Goal: Task Accomplishment & Management: Complete application form

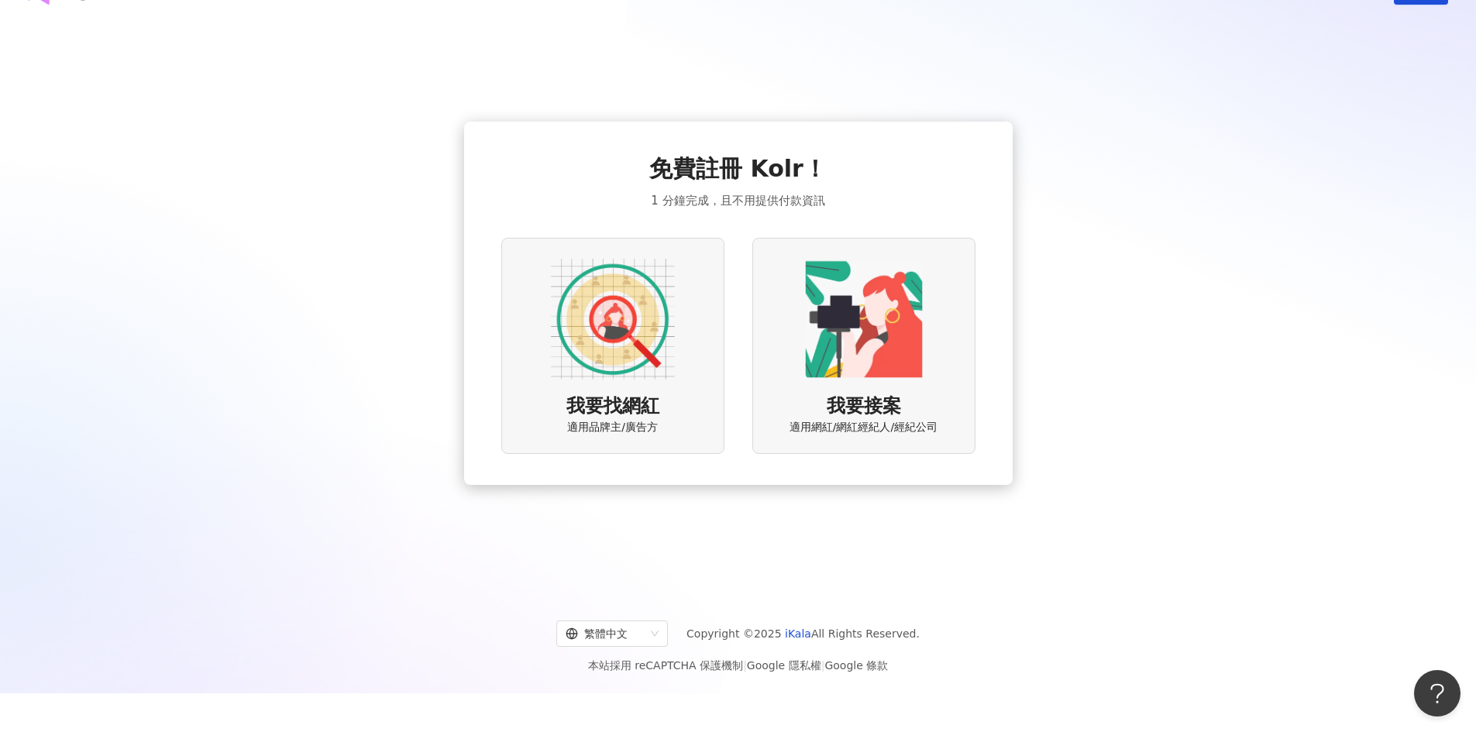
scroll to position [71, 0]
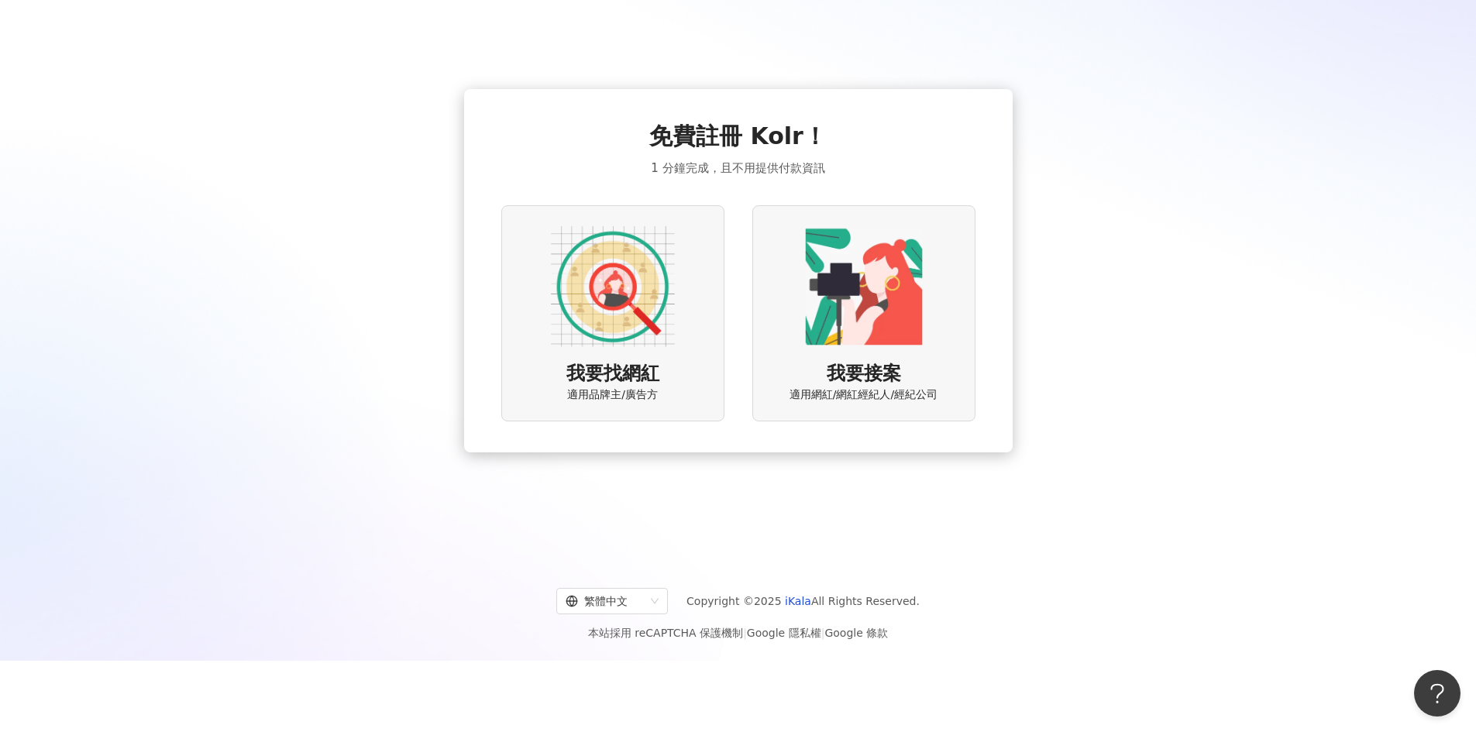
click at [628, 296] on img at bounding box center [613, 287] width 124 height 124
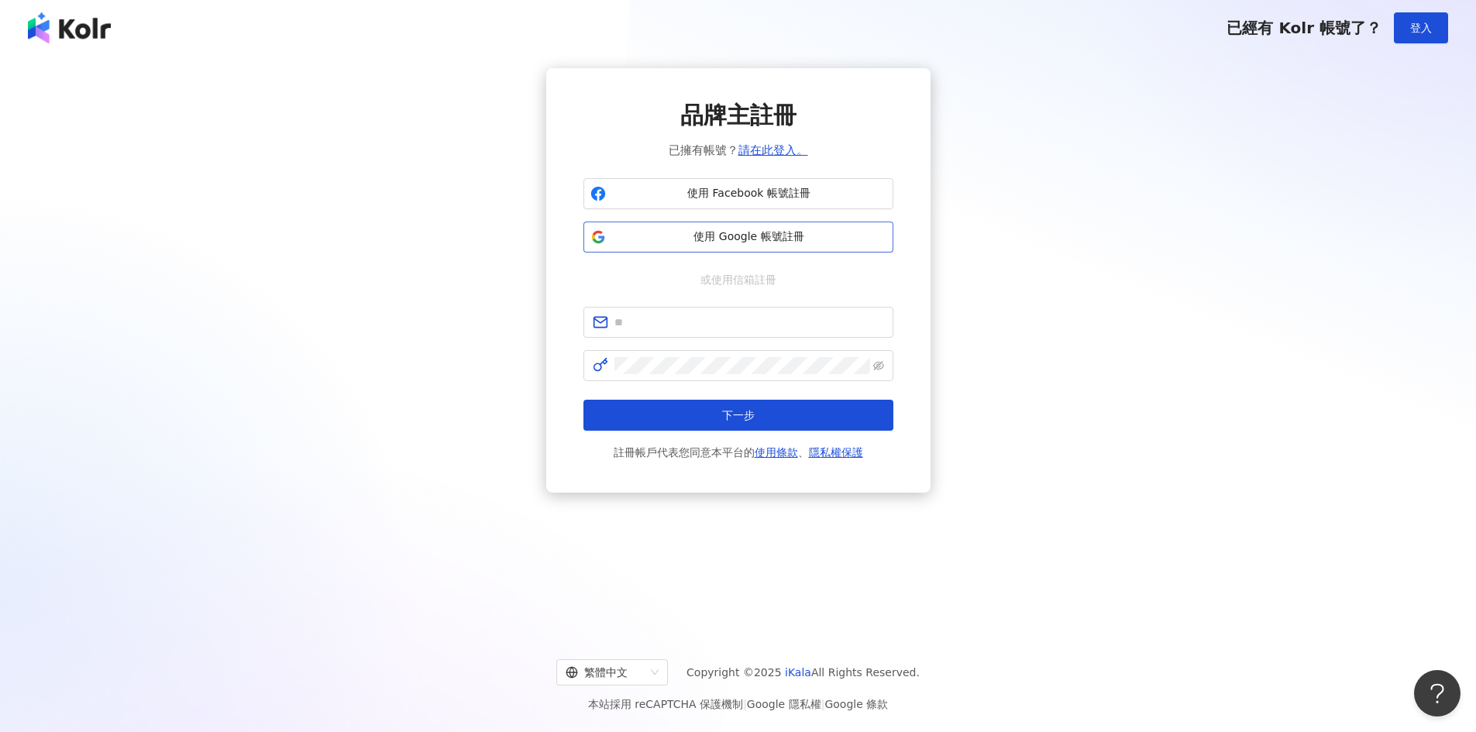
click at [701, 236] on span "使用 Google 帳號註冊" at bounding box center [749, 236] width 274 height 15
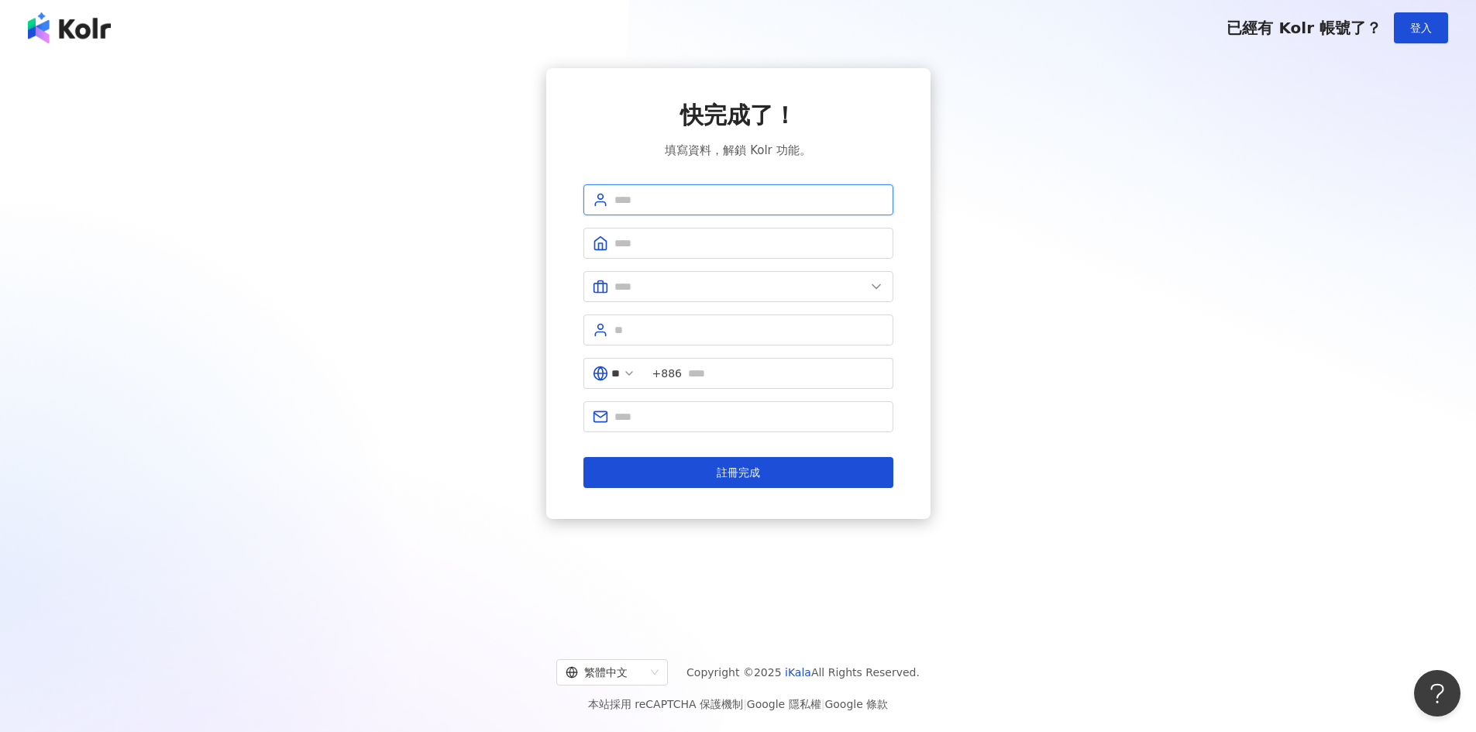
click at [643, 203] on input "text" at bounding box center [750, 199] width 270 height 17
drag, startPoint x: 657, startPoint y: 200, endPoint x: 693, endPoint y: 203, distance: 35.8
click at [693, 203] on input "**********" at bounding box center [750, 199] width 270 height 17
drag, startPoint x: 621, startPoint y: 200, endPoint x: 752, endPoint y: 205, distance: 131.8
click at [752, 205] on input "********" at bounding box center [750, 199] width 270 height 17
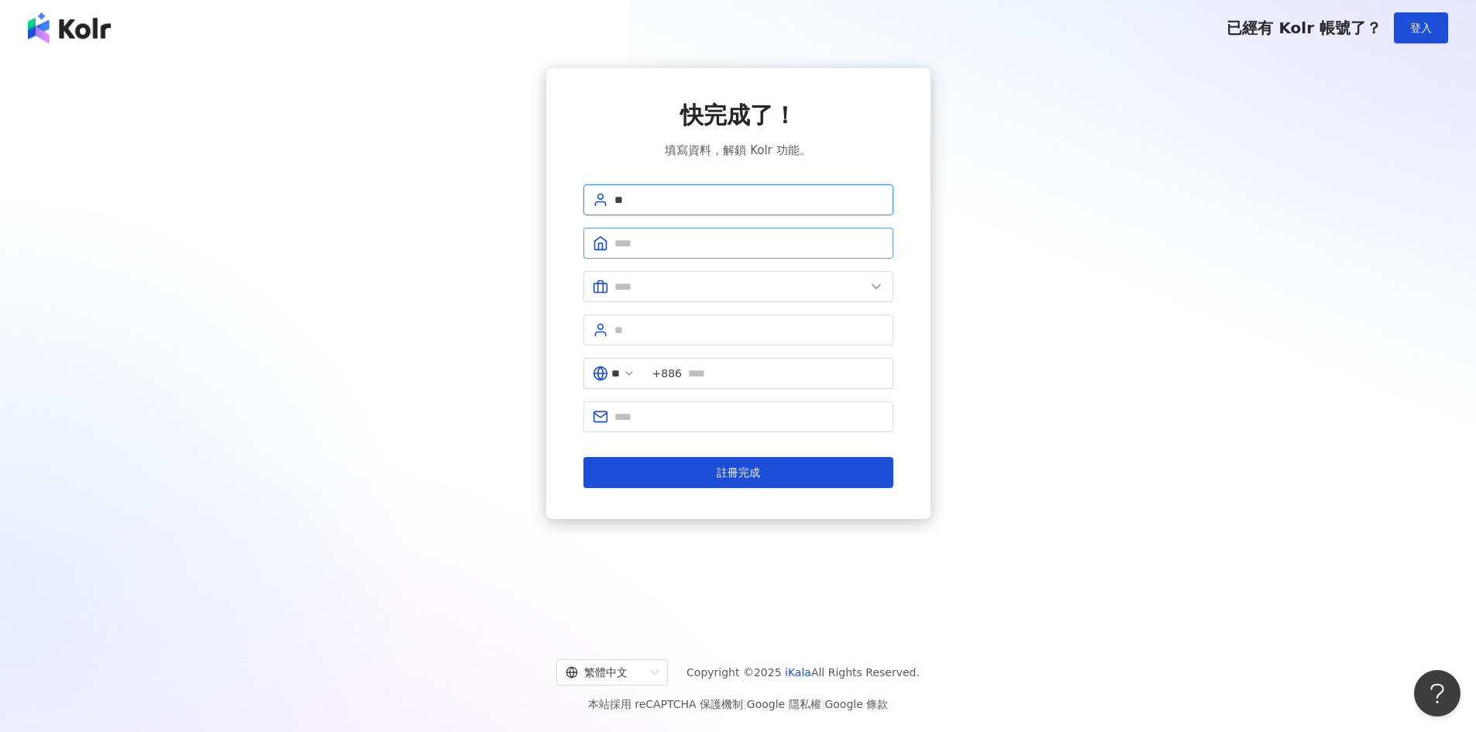
type input "**"
click at [726, 255] on span at bounding box center [739, 243] width 310 height 31
click at [1042, 250] on div "快完成了！ 填寫資料，解鎖 Kolr 功能。 ** ** +886 註冊完成" at bounding box center [738, 293] width 1439 height 451
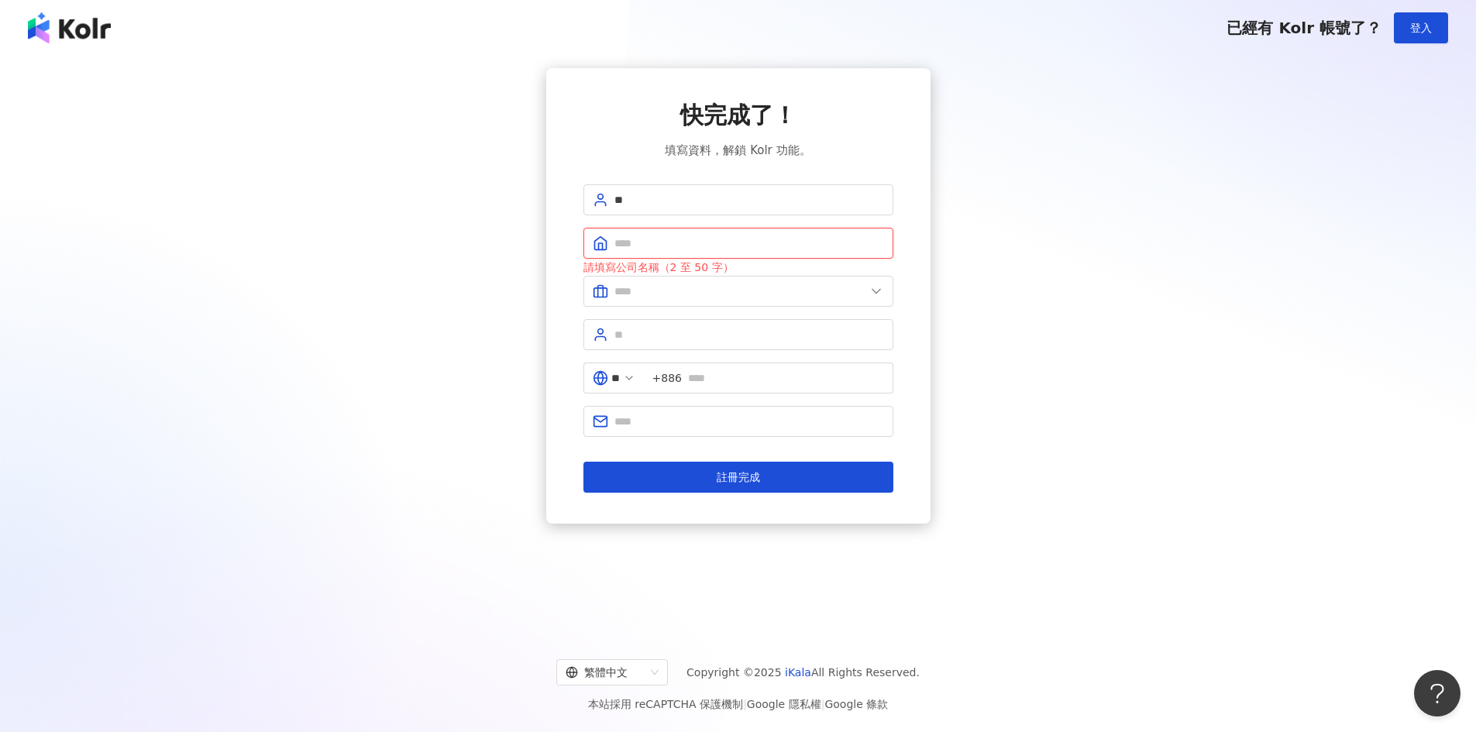
click at [686, 243] on input "text" at bounding box center [750, 243] width 270 height 17
type input "*******"
click at [680, 285] on input "text" at bounding box center [740, 291] width 251 height 17
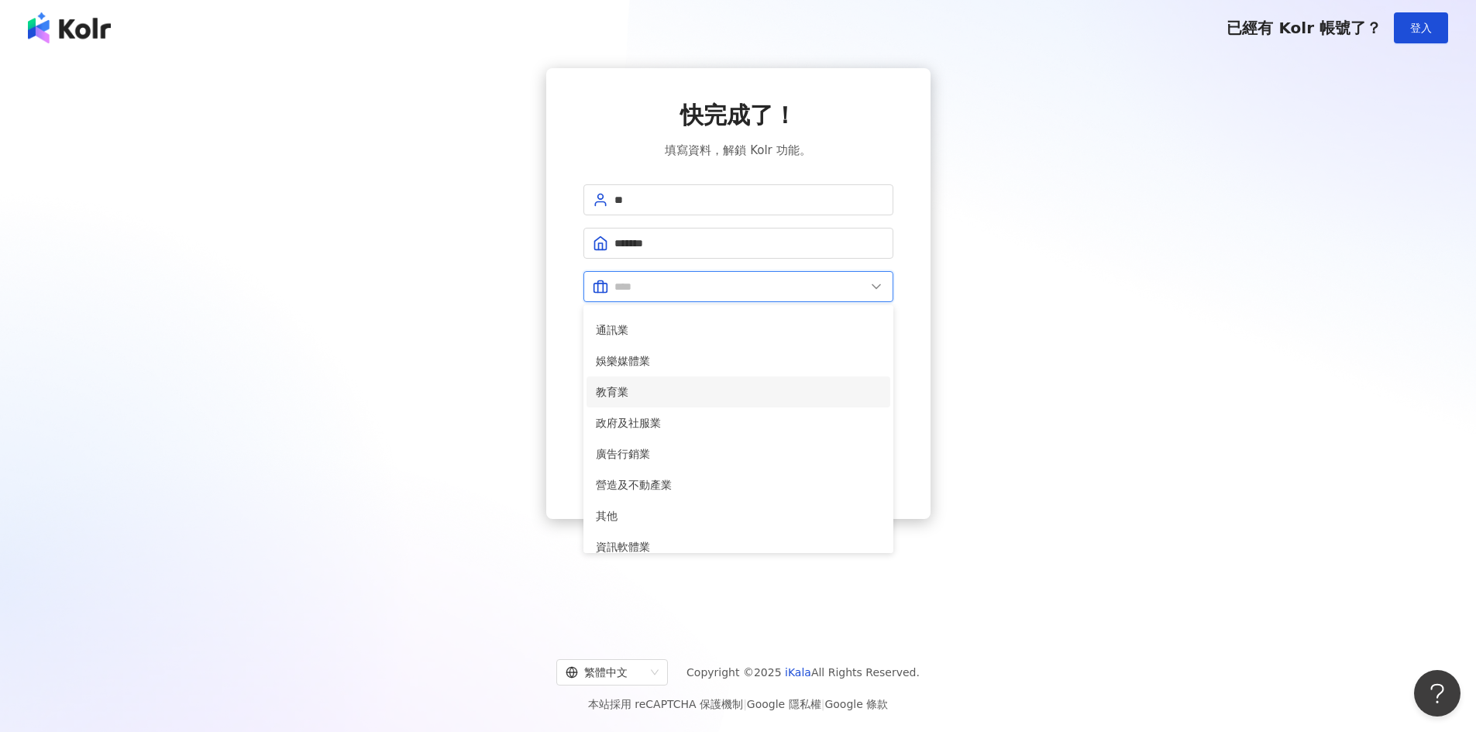
scroll to position [310, 0]
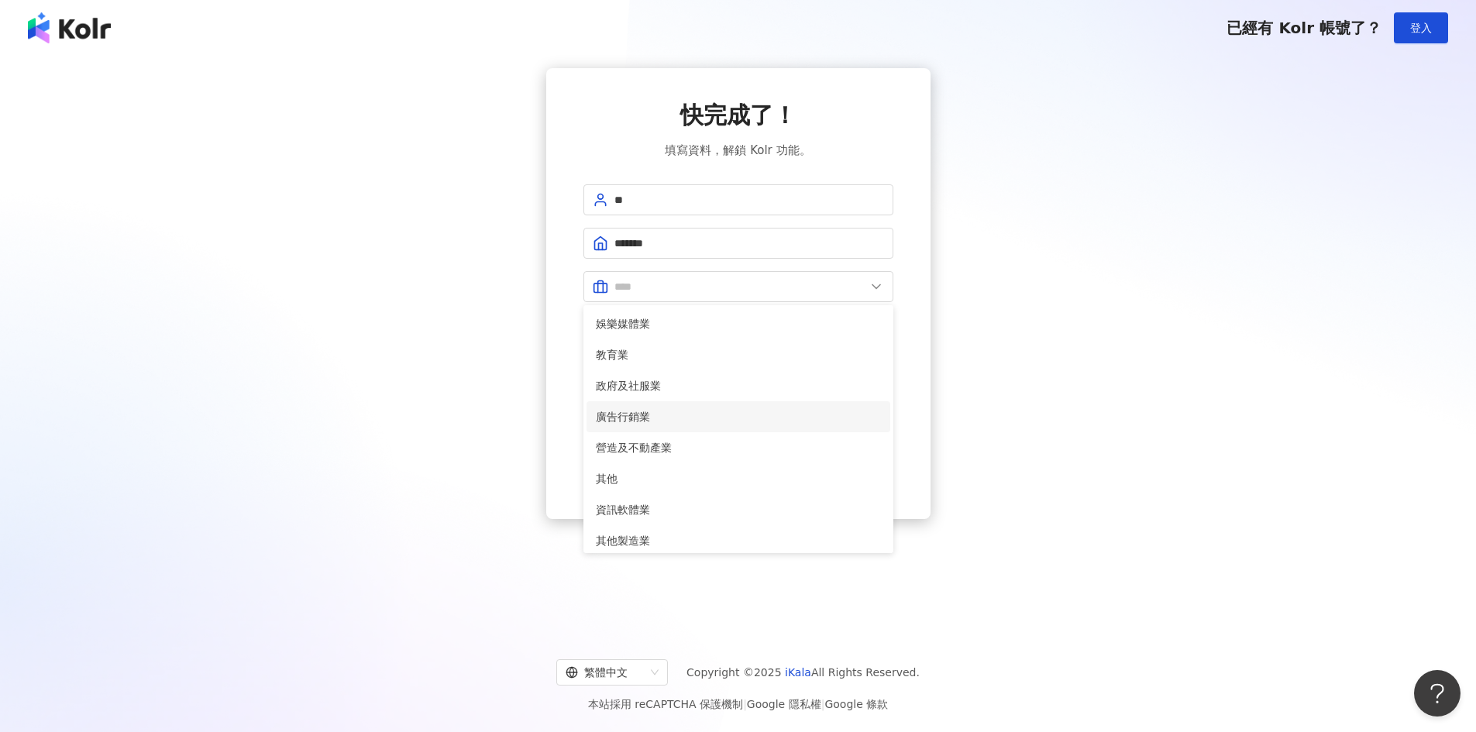
click at [672, 411] on span "廣告行銷業" at bounding box center [738, 416] width 285 height 17
type input "*****"
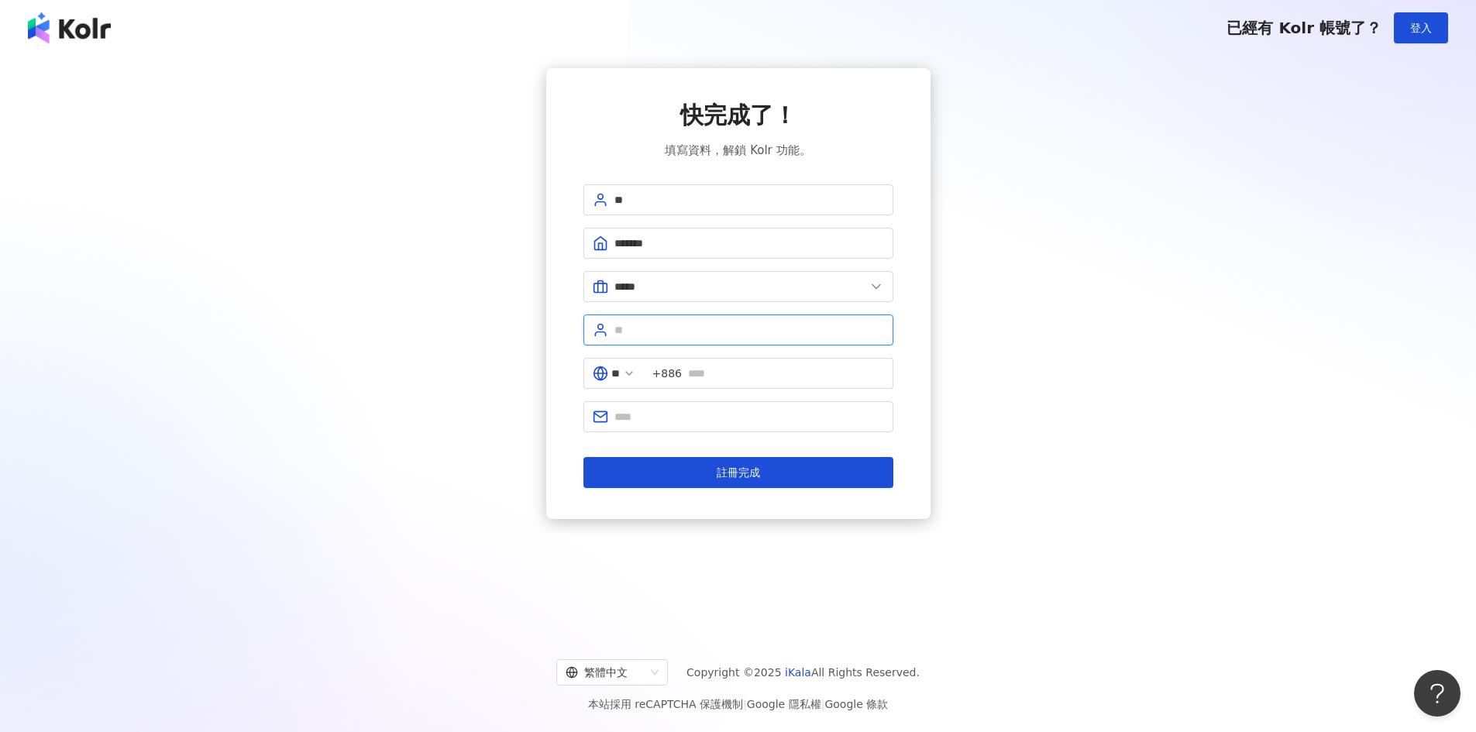
click at [666, 332] on input "text" at bounding box center [750, 330] width 270 height 17
drag, startPoint x: 662, startPoint y: 333, endPoint x: 498, endPoint y: 307, distance: 166.4
click at [498, 325] on div "快完成了！ 填寫資料，解鎖 Kolr 功能。 ** ******* ***** 美容業 醫療生技及保健業 食品飲料業 批發及零售業 電子商務業 金融業 資訊電…" at bounding box center [738, 293] width 1439 height 451
paste input "**********"
drag, startPoint x: 663, startPoint y: 329, endPoint x: 700, endPoint y: 338, distance: 38.3
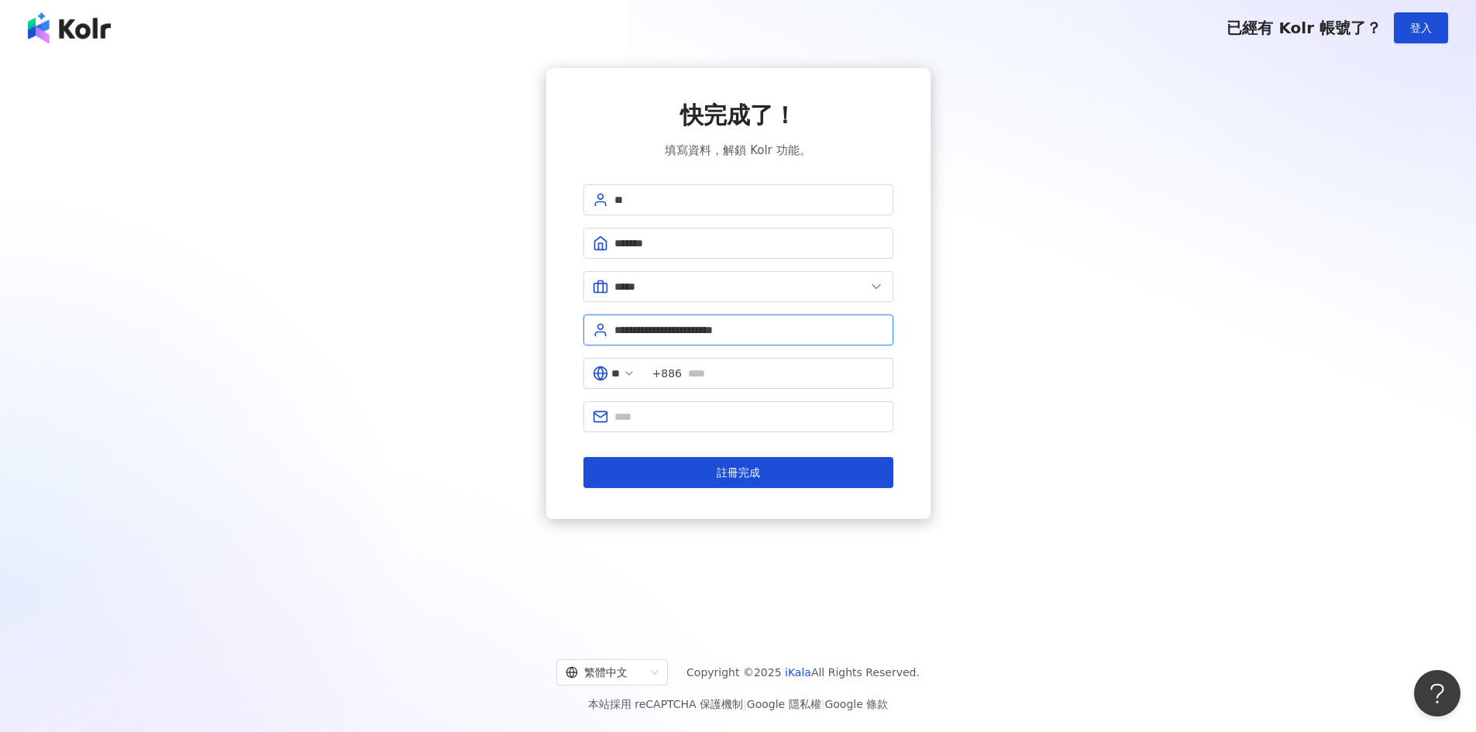
click at [700, 338] on input "**********" at bounding box center [750, 330] width 270 height 17
type input "**********"
click at [1052, 401] on div "**********" at bounding box center [738, 293] width 1439 height 451
click at [804, 383] on span "+886" at bounding box center [769, 373] width 250 height 31
click at [777, 412] on input "text" at bounding box center [750, 416] width 270 height 17
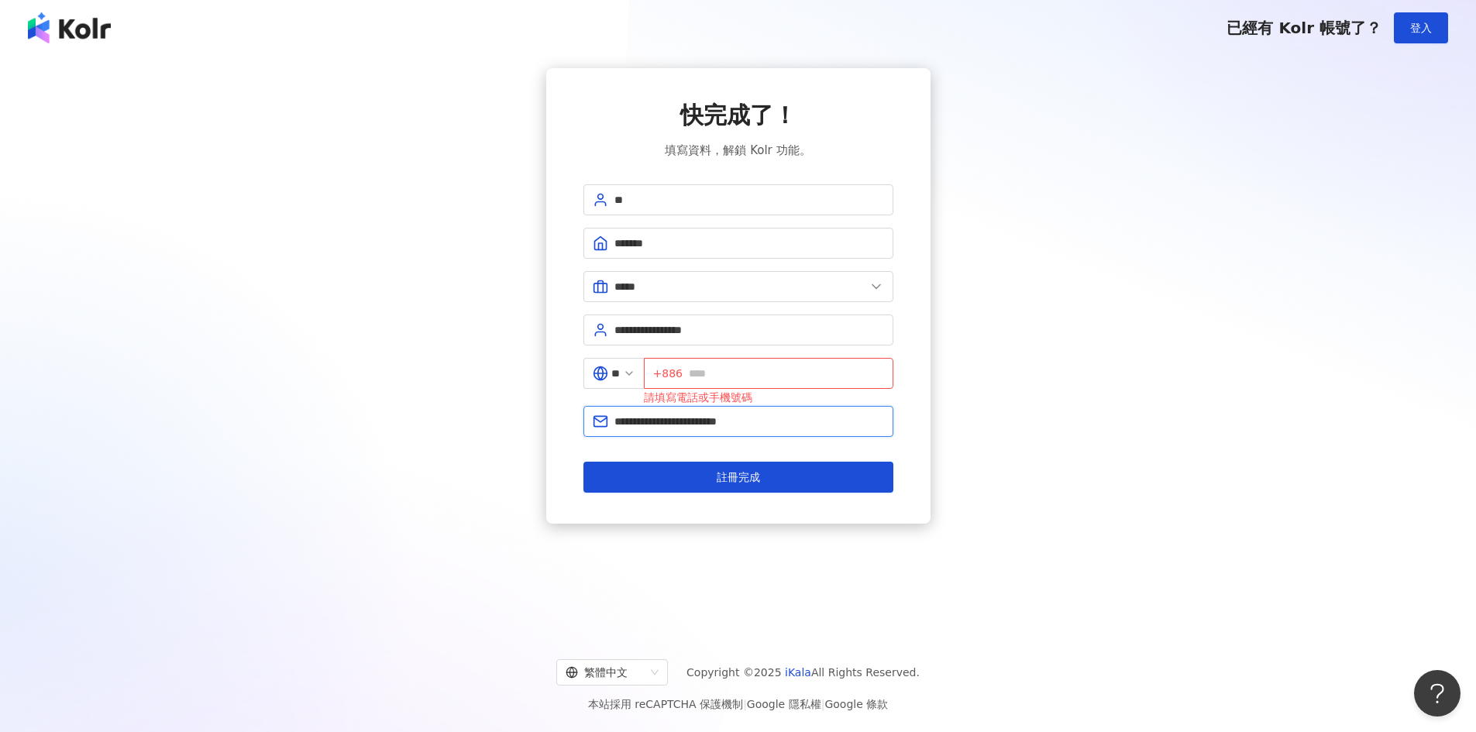
drag, startPoint x: 683, startPoint y: 419, endPoint x: 586, endPoint y: 420, distance: 97.6
click at [586, 420] on span "**********" at bounding box center [739, 421] width 310 height 31
type input "**********"
click at [737, 365] on input "text" at bounding box center [786, 373] width 195 height 17
click at [1067, 405] on div "**********" at bounding box center [738, 296] width 1439 height 456
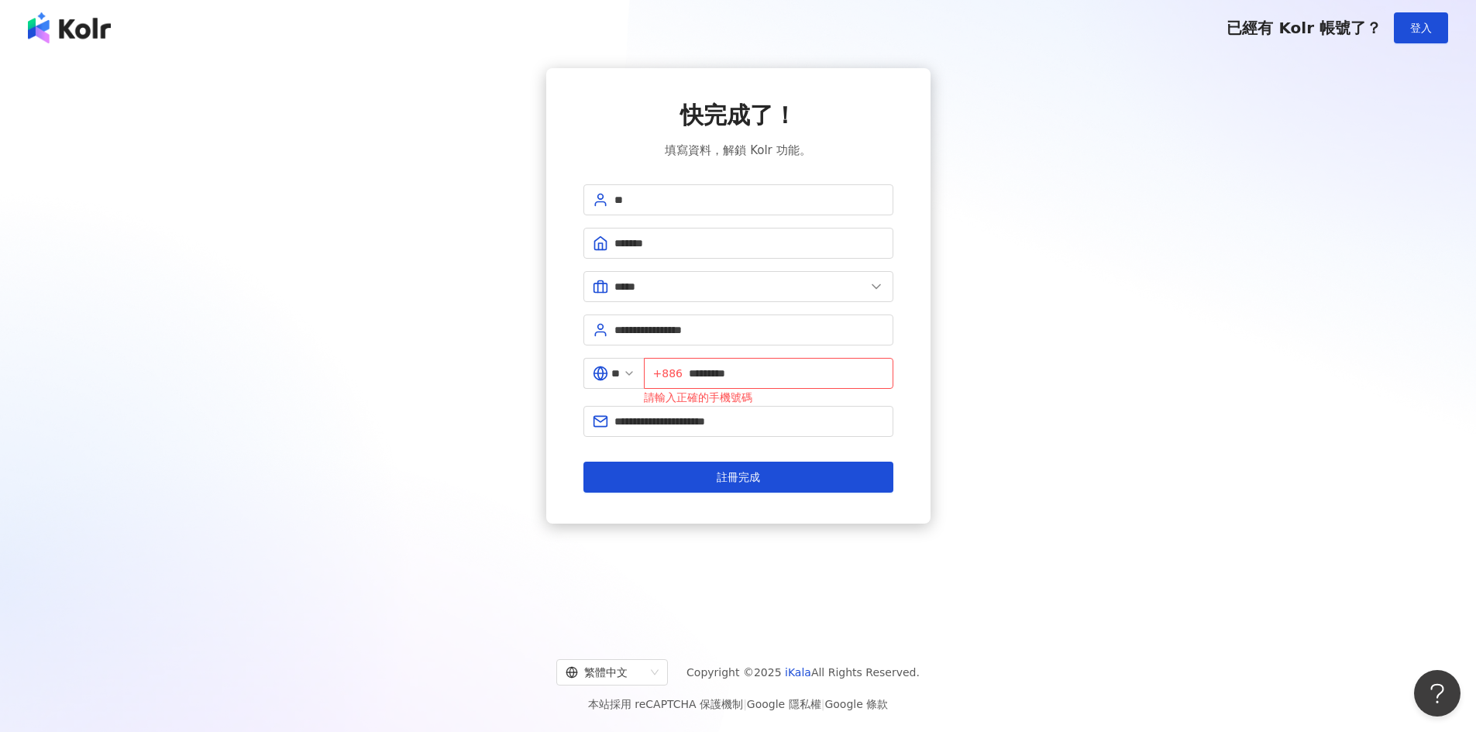
click at [1008, 411] on div "**********" at bounding box center [738, 296] width 1439 height 456
click at [754, 372] on input "*********" at bounding box center [786, 373] width 195 height 17
click at [699, 370] on input "*********" at bounding box center [786, 373] width 195 height 17
click at [1114, 404] on div "**********" at bounding box center [738, 296] width 1439 height 456
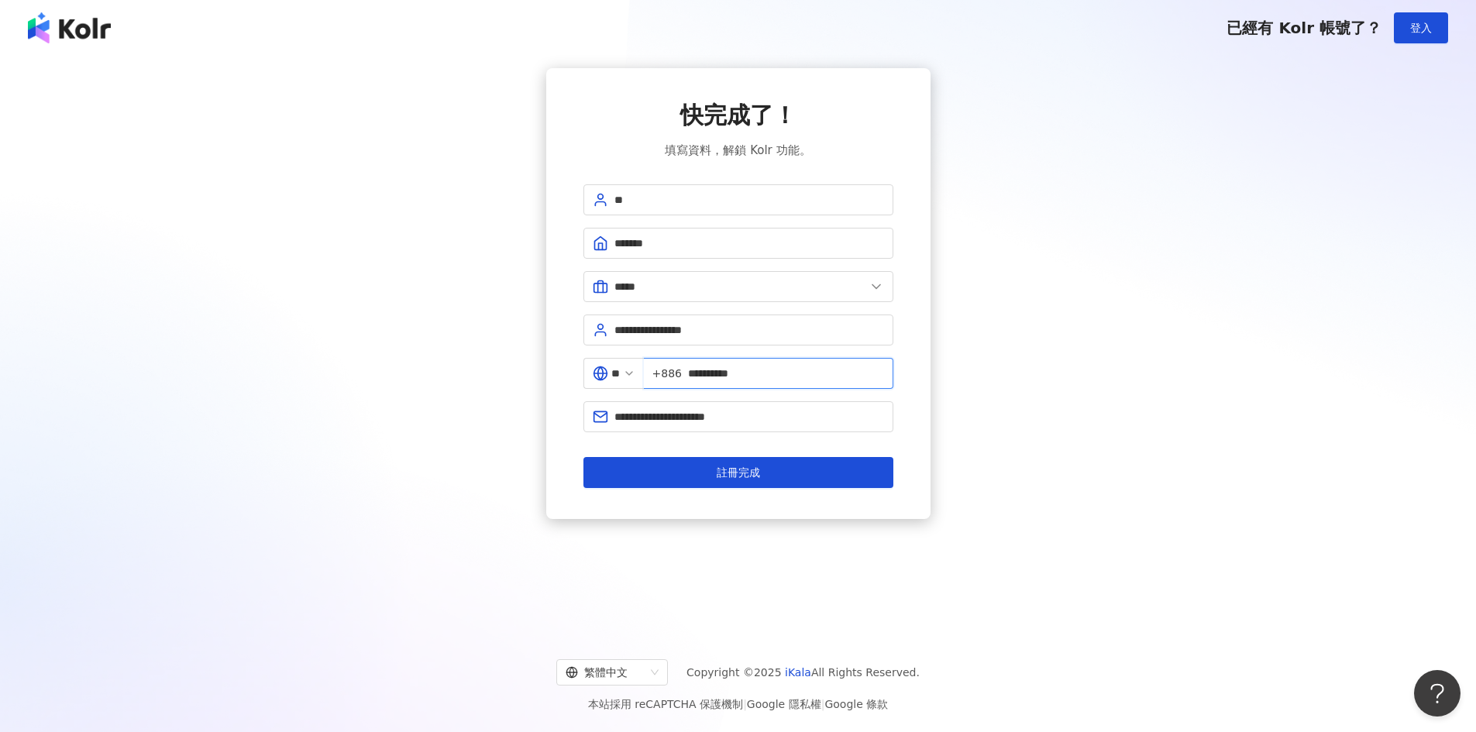
drag, startPoint x: 739, startPoint y: 374, endPoint x: 870, endPoint y: 377, distance: 131.8
click at [867, 377] on input "**********" at bounding box center [786, 373] width 196 height 17
type input "**********"
drag, startPoint x: 656, startPoint y: 417, endPoint x: 620, endPoint y: 415, distance: 35.7
click at [620, 415] on input "**********" at bounding box center [750, 416] width 270 height 17
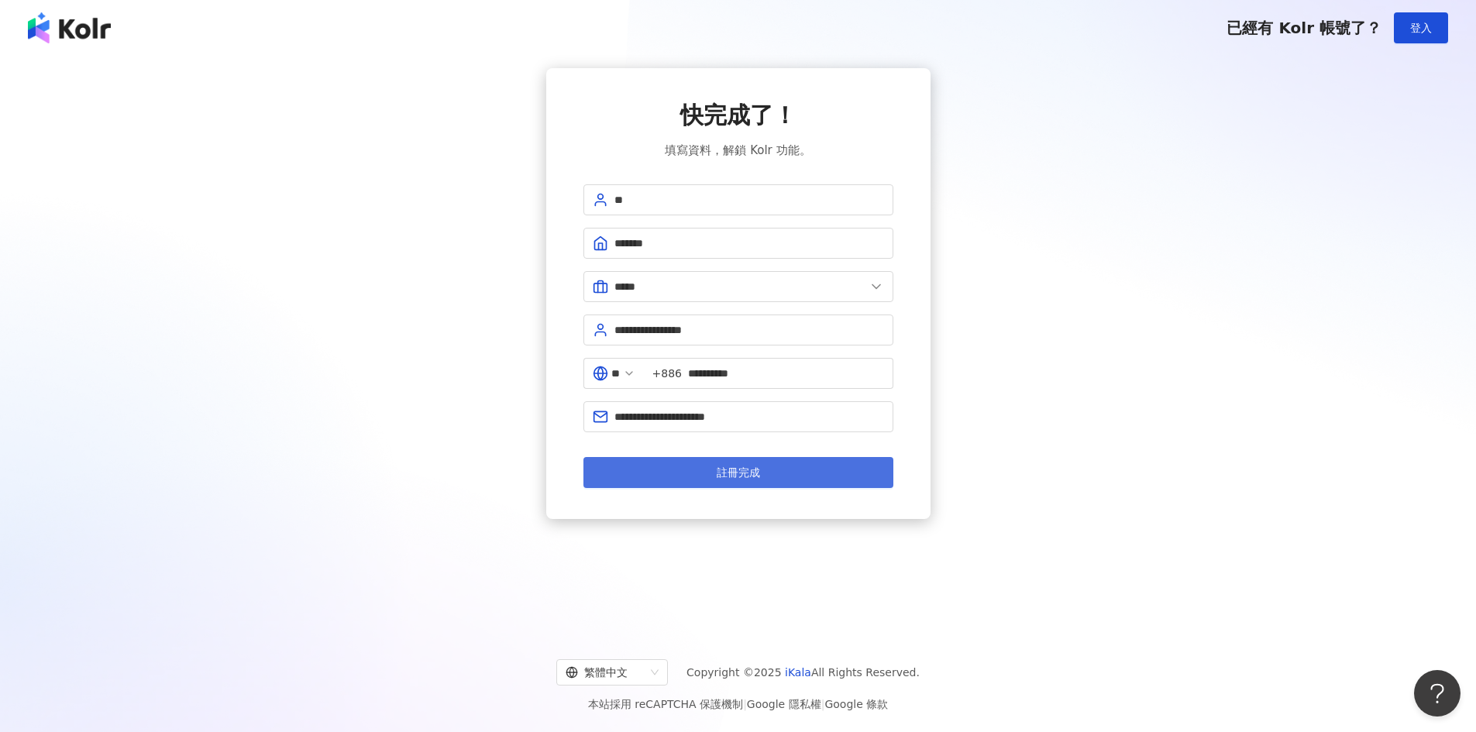
click at [725, 472] on span "註冊完成" at bounding box center [738, 473] width 43 height 12
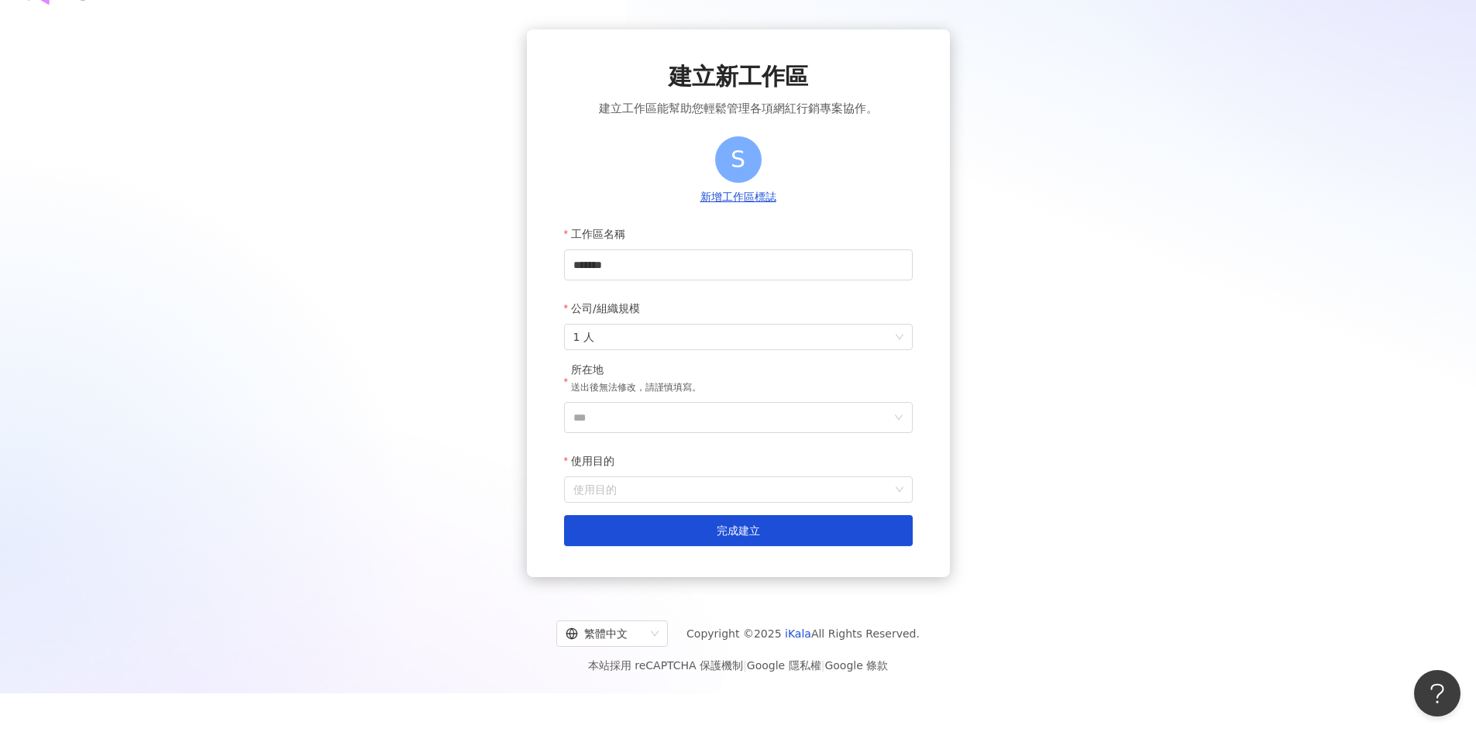
scroll to position [71, 0]
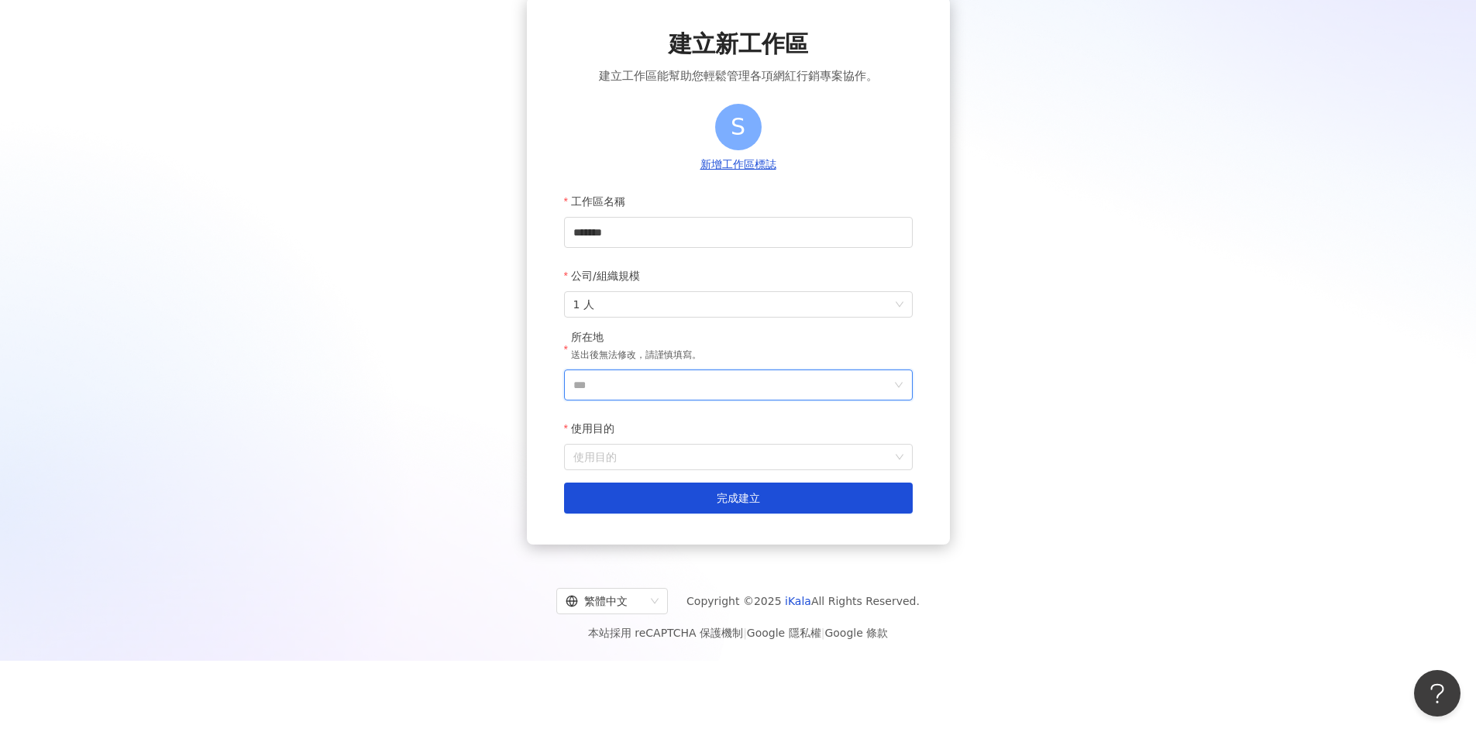
click at [748, 388] on input "***" at bounding box center [732, 384] width 318 height 29
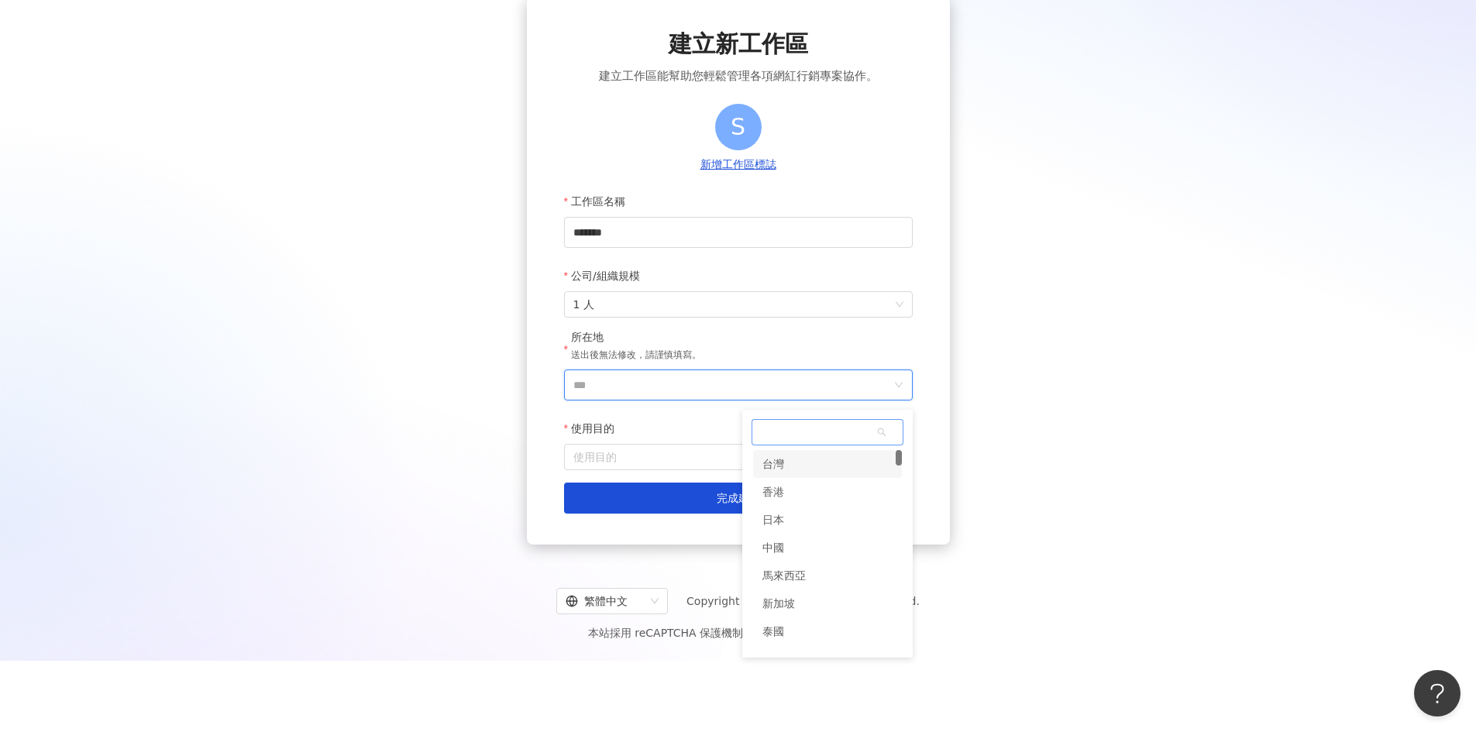
click at [788, 457] on div "台灣" at bounding box center [827, 464] width 149 height 28
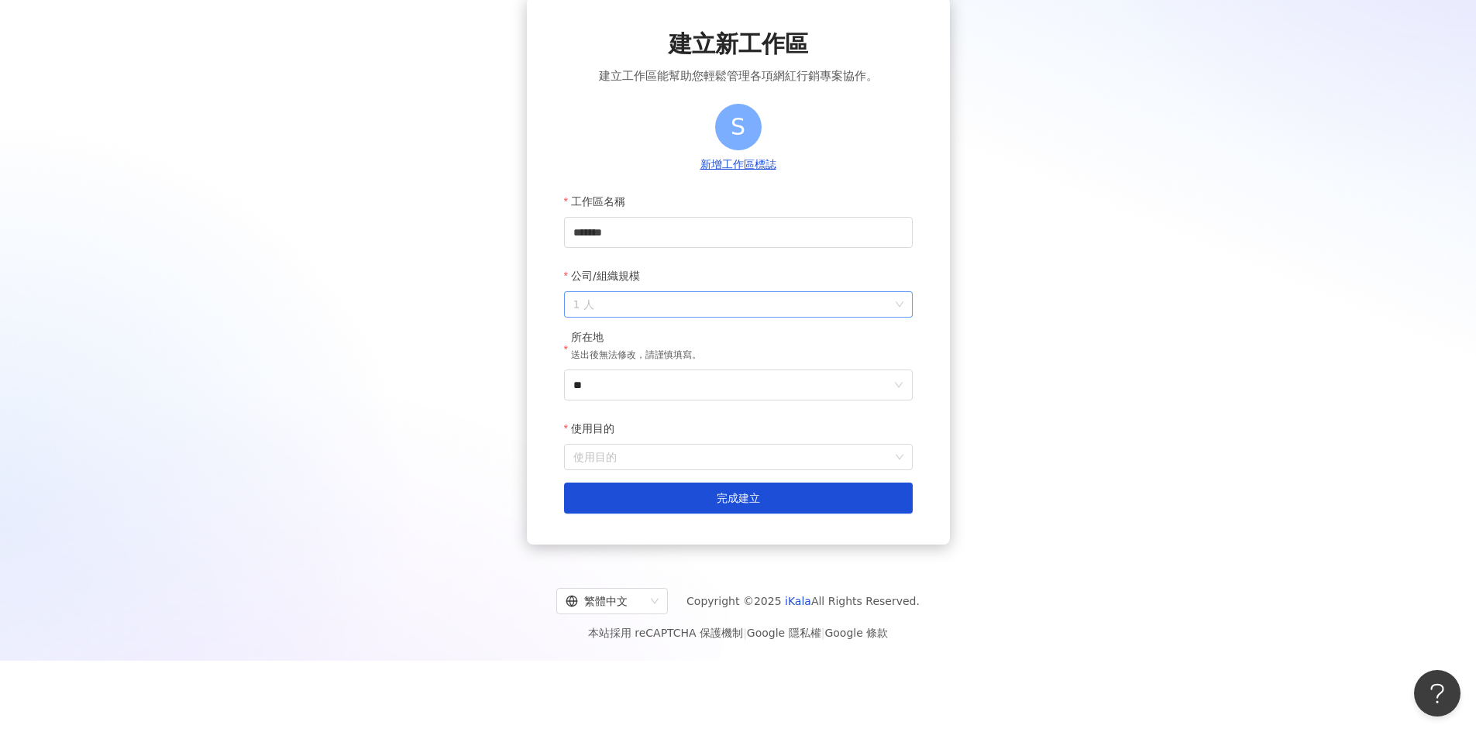
click at [739, 306] on span "1 人" at bounding box center [738, 304] width 330 height 25
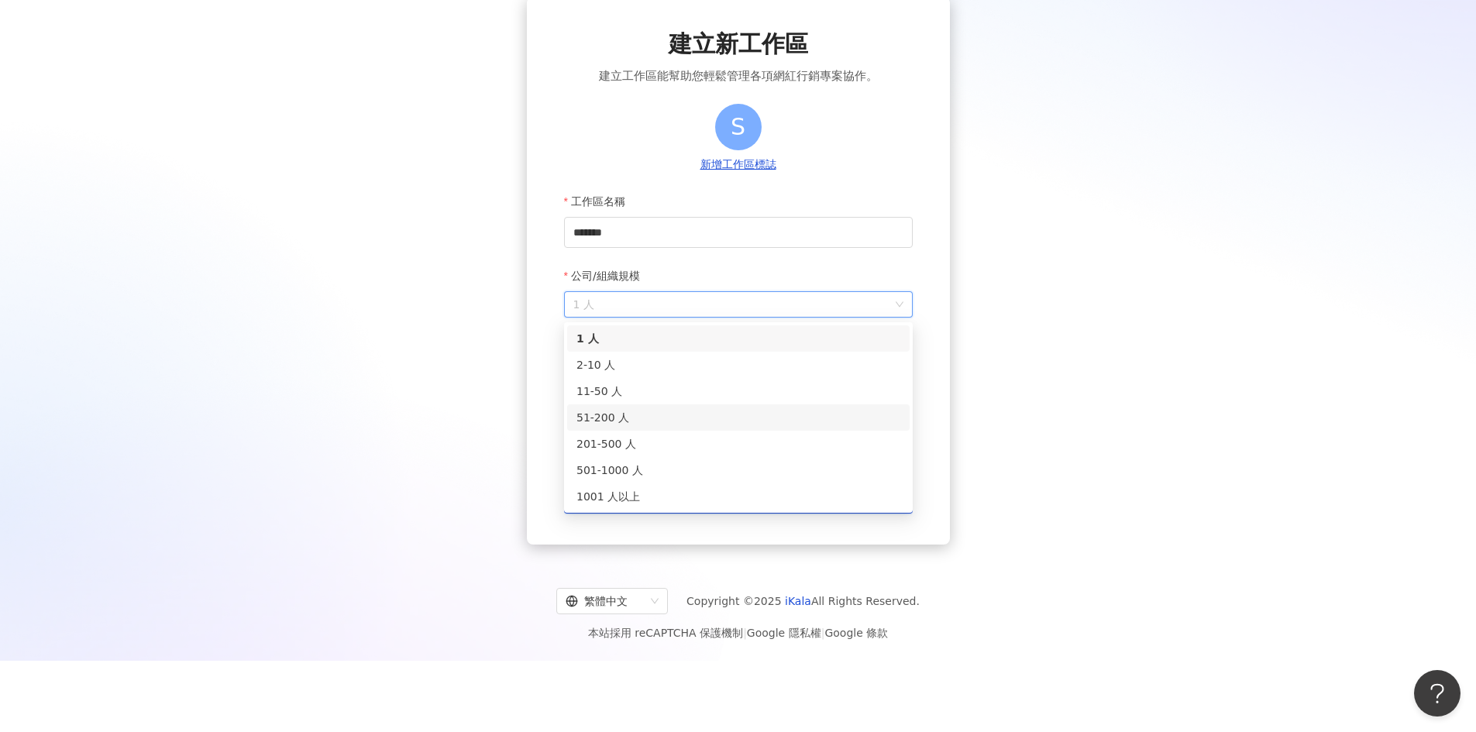
click at [748, 405] on div "51-200 人" at bounding box center [738, 418] width 343 height 26
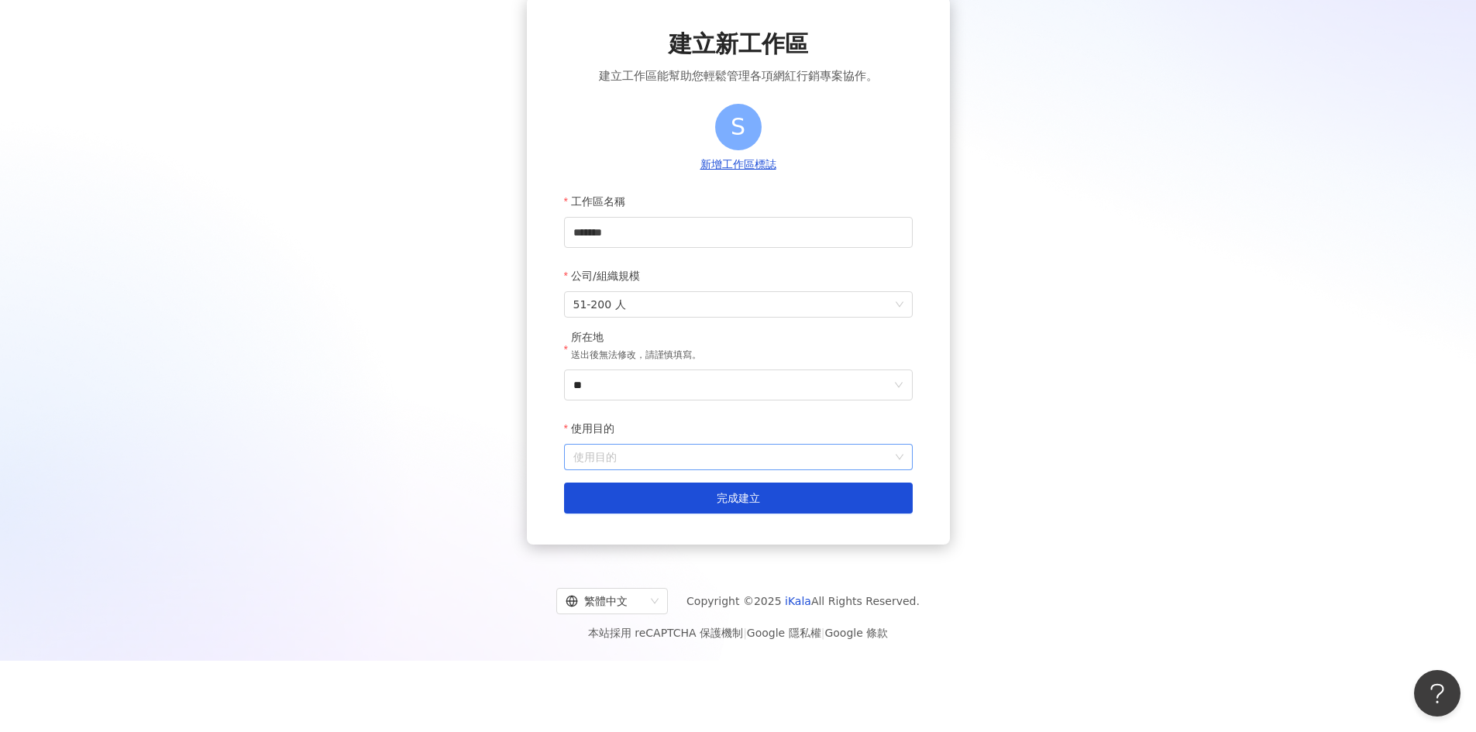
click at [710, 456] on input "使用目的" at bounding box center [738, 457] width 330 height 25
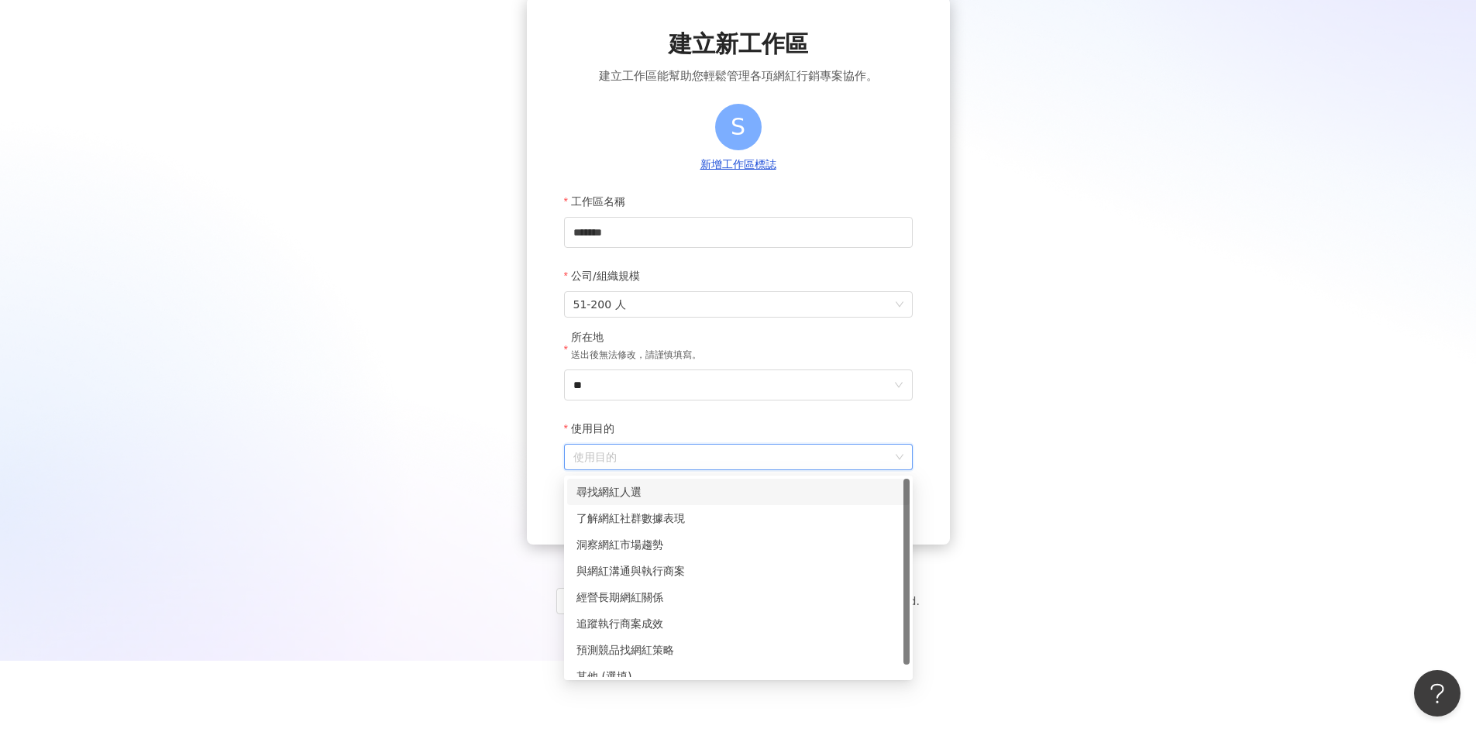
click at [713, 492] on div "尋找網紅人選" at bounding box center [739, 492] width 324 height 17
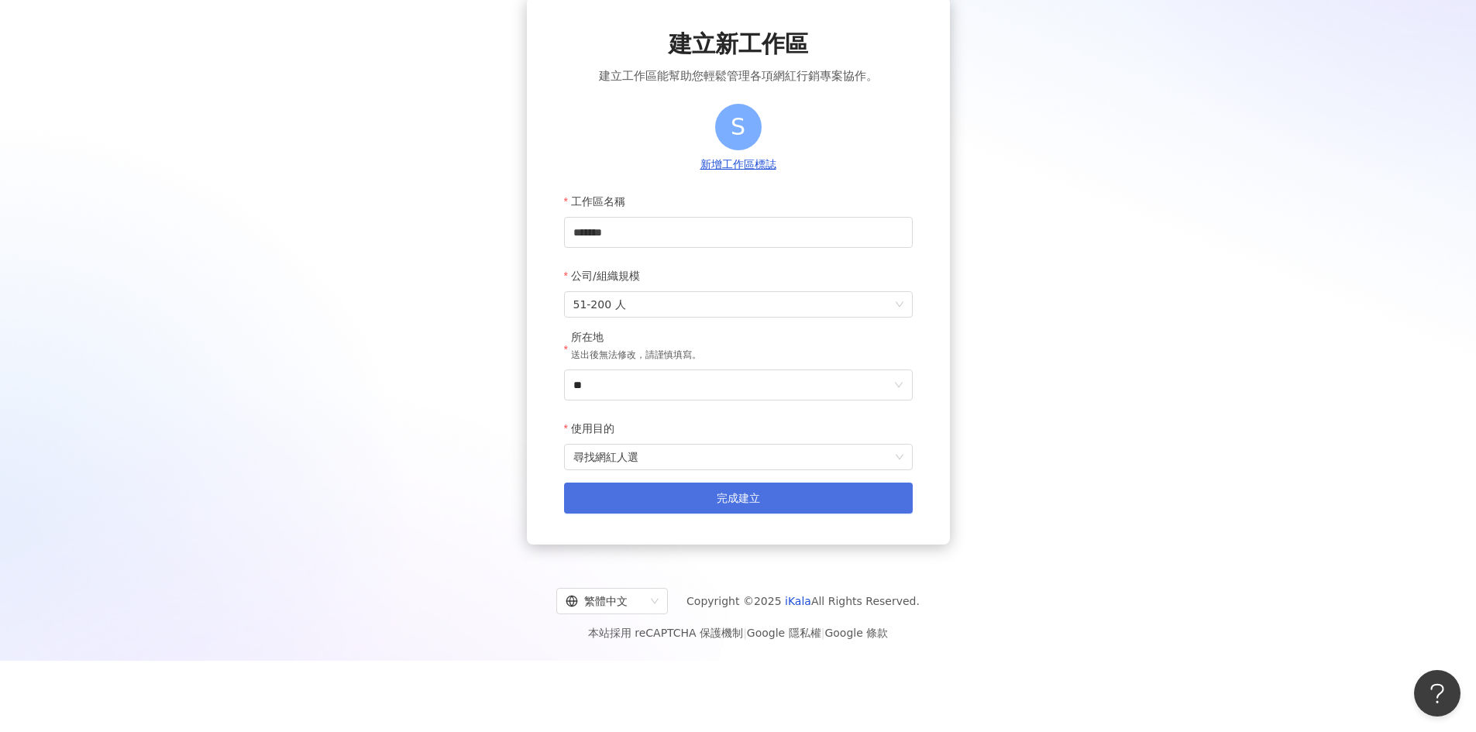
click at [721, 498] on span "完成建立" at bounding box center [738, 498] width 43 height 12
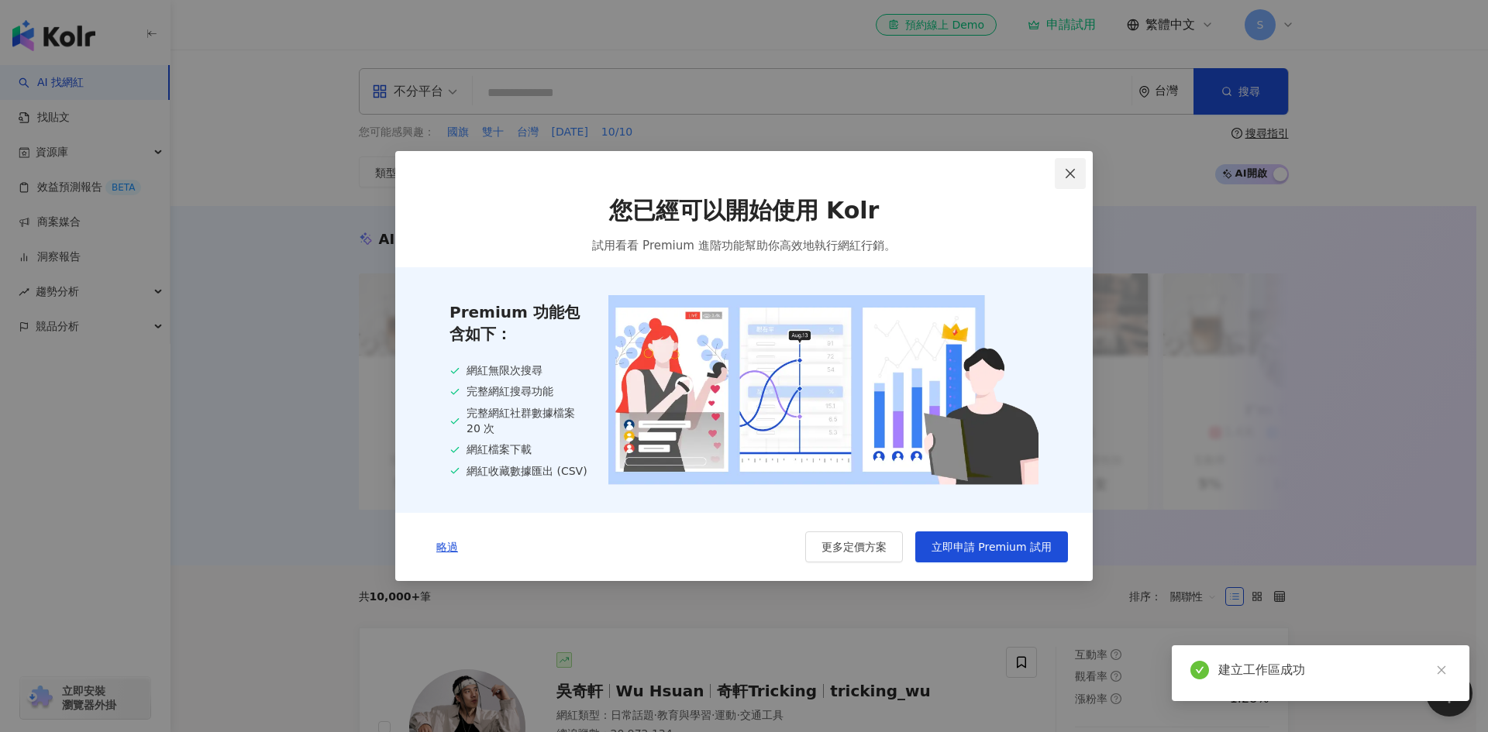
click at [1075, 180] on button "Close" at bounding box center [1070, 173] width 31 height 31
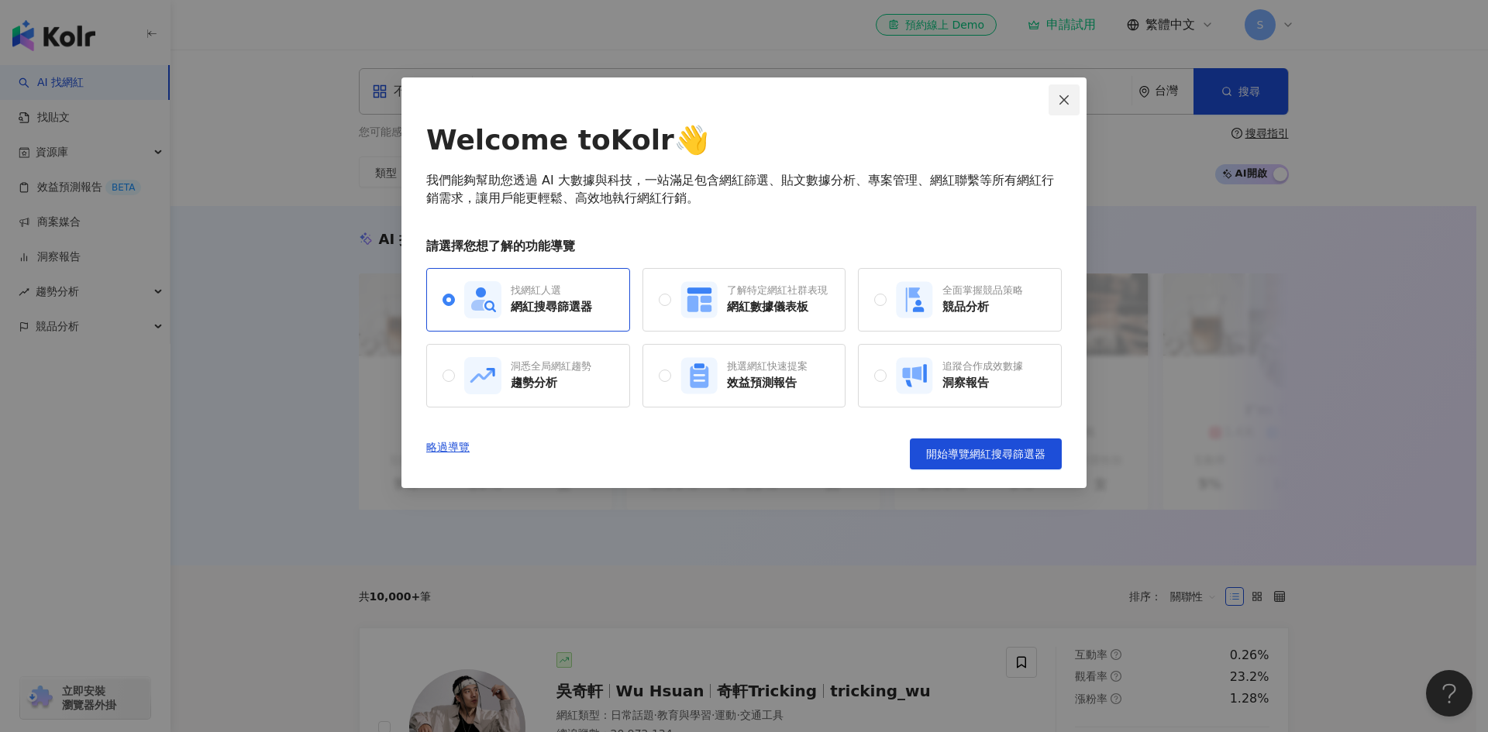
click at [1065, 101] on icon "close" at bounding box center [1063, 99] width 9 height 9
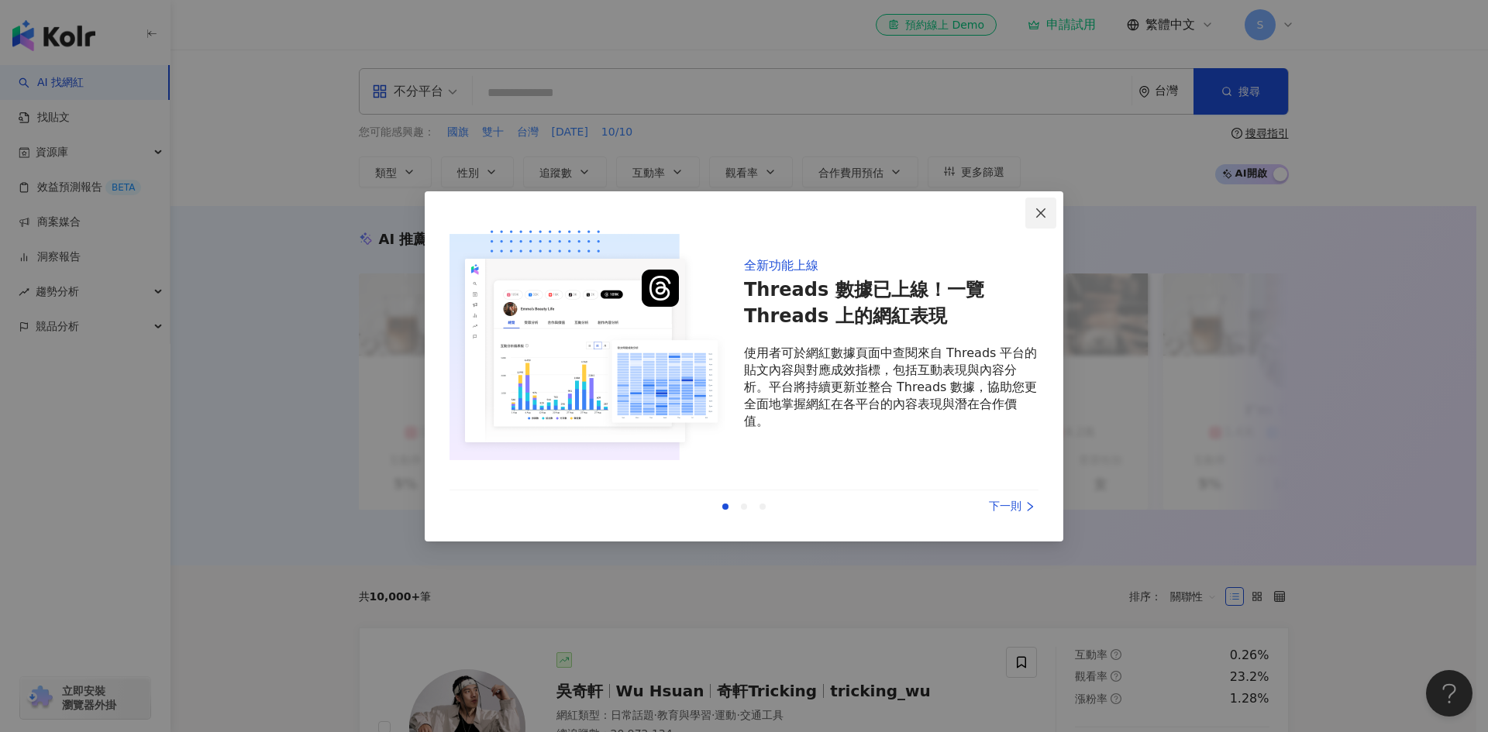
click at [1035, 219] on icon "close" at bounding box center [1041, 213] width 12 height 12
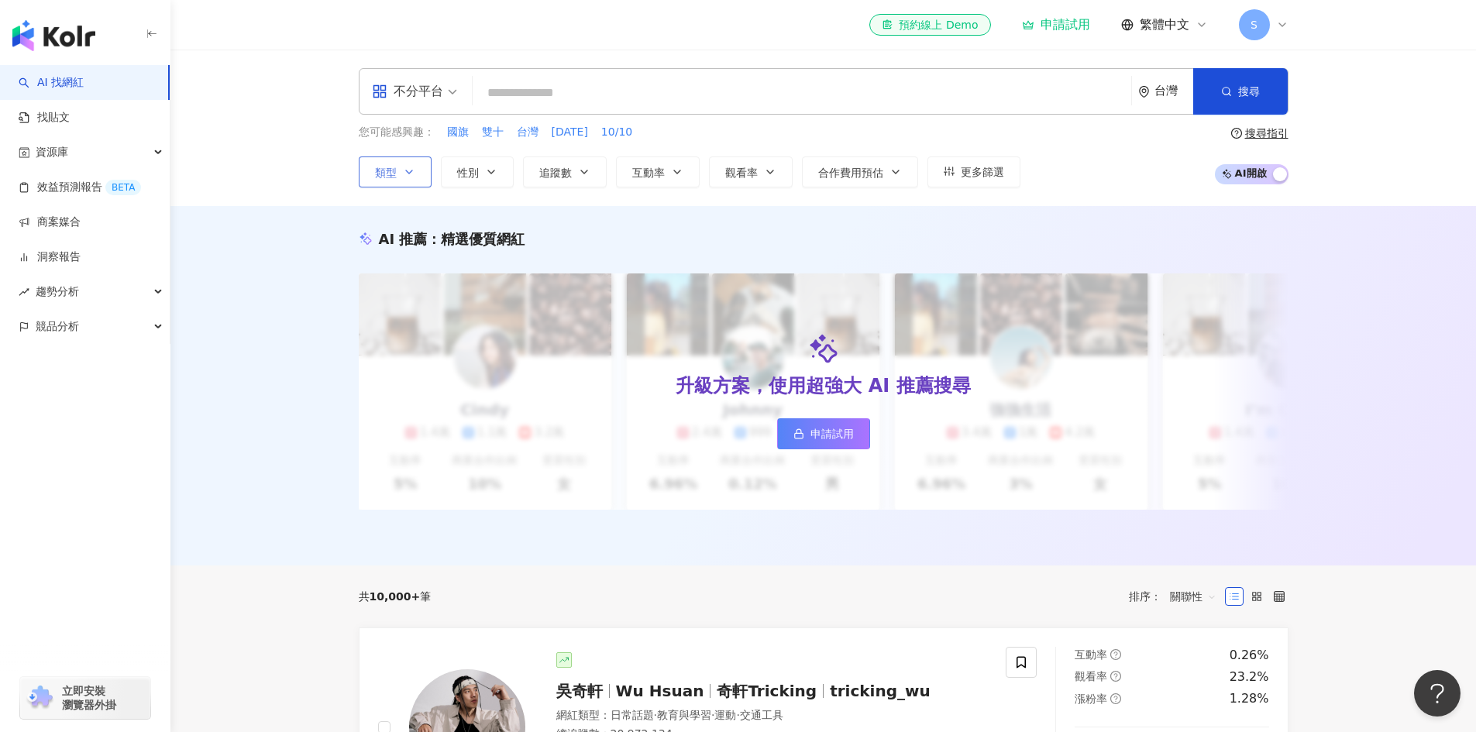
click at [401, 168] on button "類型" at bounding box center [395, 172] width 73 height 31
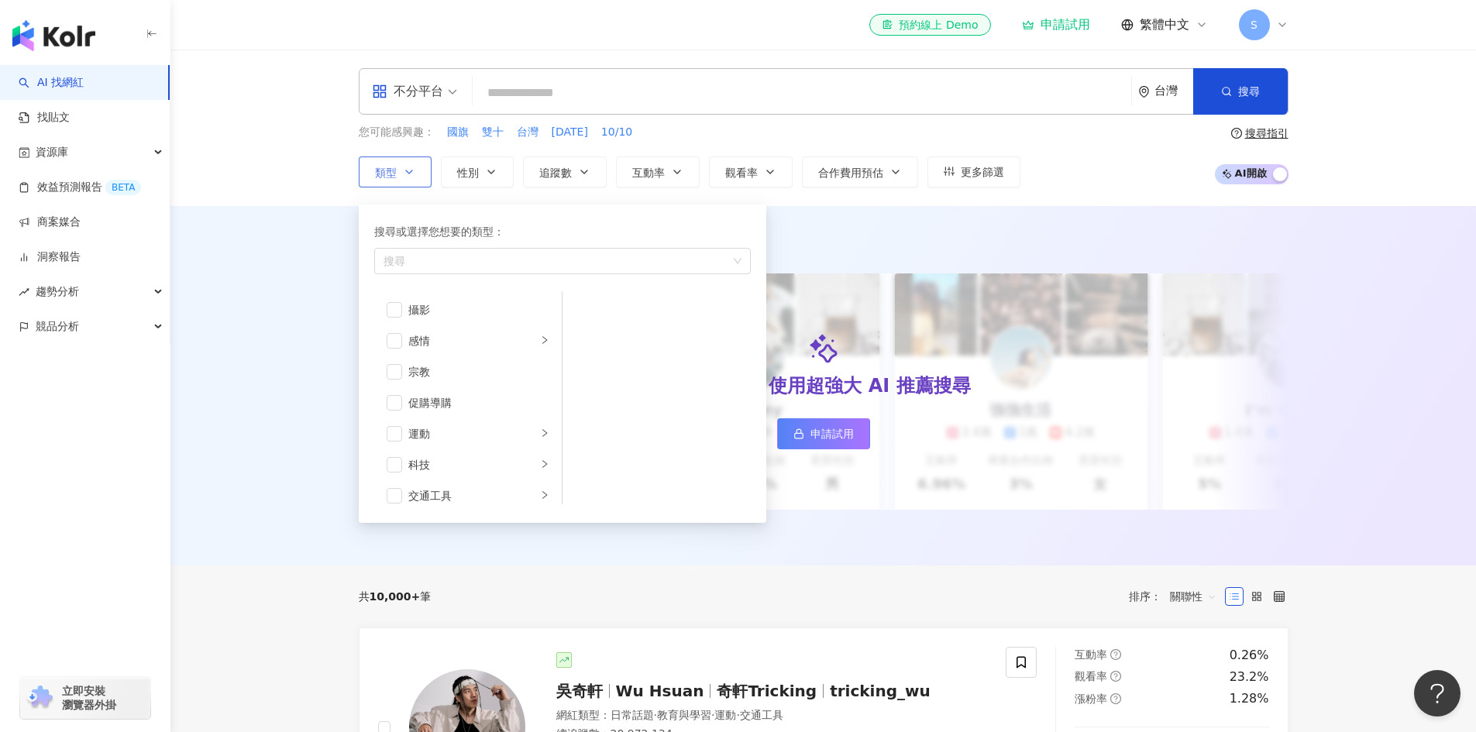
scroll to position [537, 0]
click at [849, 167] on span "合作費用預估" at bounding box center [850, 173] width 65 height 12
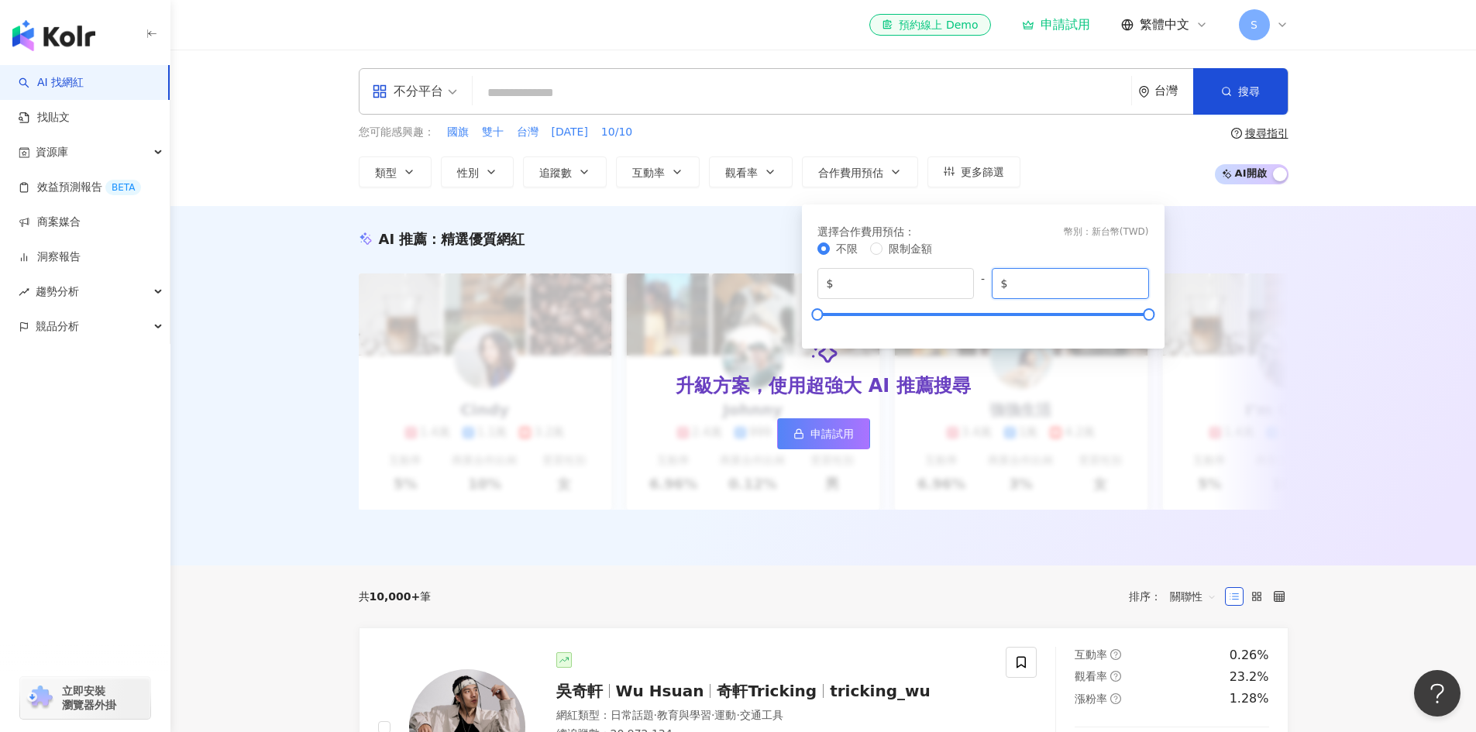
drag, startPoint x: 1059, startPoint y: 284, endPoint x: 1021, endPoint y: 280, distance: 38.3
click at [1021, 280] on input "*******" at bounding box center [1075, 283] width 129 height 17
click at [1053, 284] on input "*******" at bounding box center [1075, 283] width 129 height 17
drag, startPoint x: 1055, startPoint y: 284, endPoint x: 1002, endPoint y: 281, distance: 52.8
click at [1002, 281] on span "$ *******" at bounding box center [1070, 283] width 157 height 31
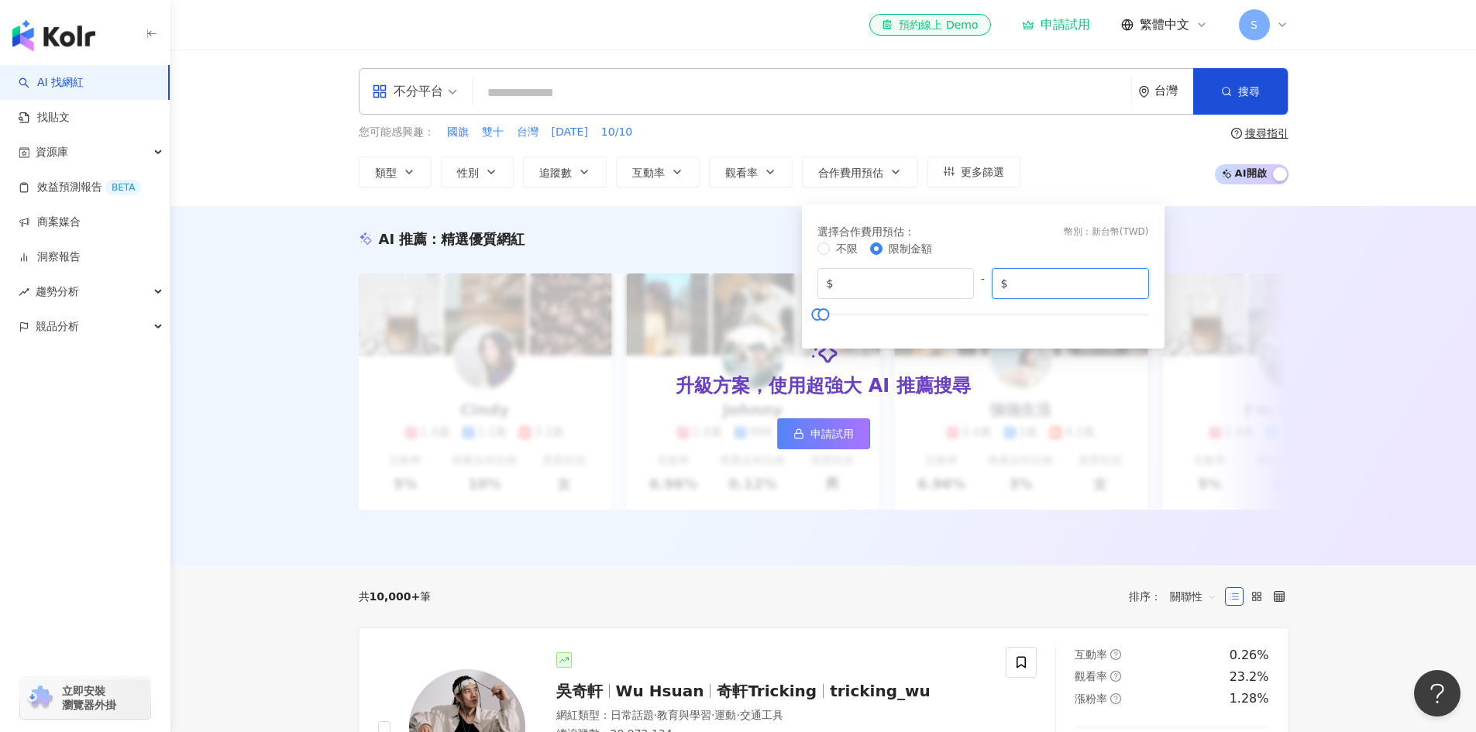
drag, startPoint x: 1018, startPoint y: 287, endPoint x: 1010, endPoint y: 284, distance: 9.4
click at [1011, 284] on input "*****" at bounding box center [1075, 283] width 129 height 17
type input "*****"
click at [1038, 174] on div "您可能感興趣： 國旗 雙十 台灣 國慶日 10/10 類型 性別 追蹤數 互動率 觀看率 合作費用預估 更多篩選 選擇合作費用預估 ： 幣別 ： 新台幣 ( …" at bounding box center [824, 156] width 930 height 64
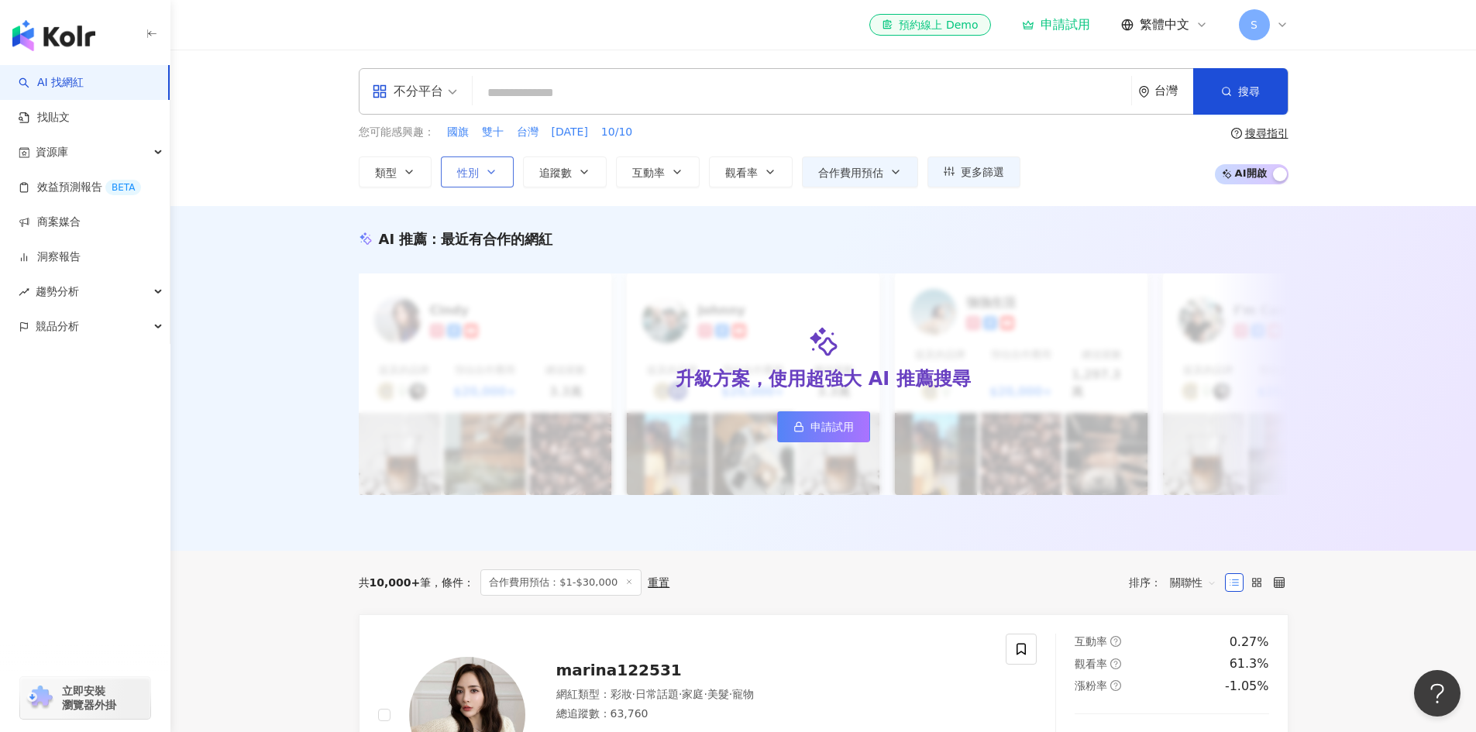
click at [485, 169] on icon "button" at bounding box center [491, 172] width 12 height 12
click at [597, 167] on button "追蹤數" at bounding box center [565, 172] width 84 height 31
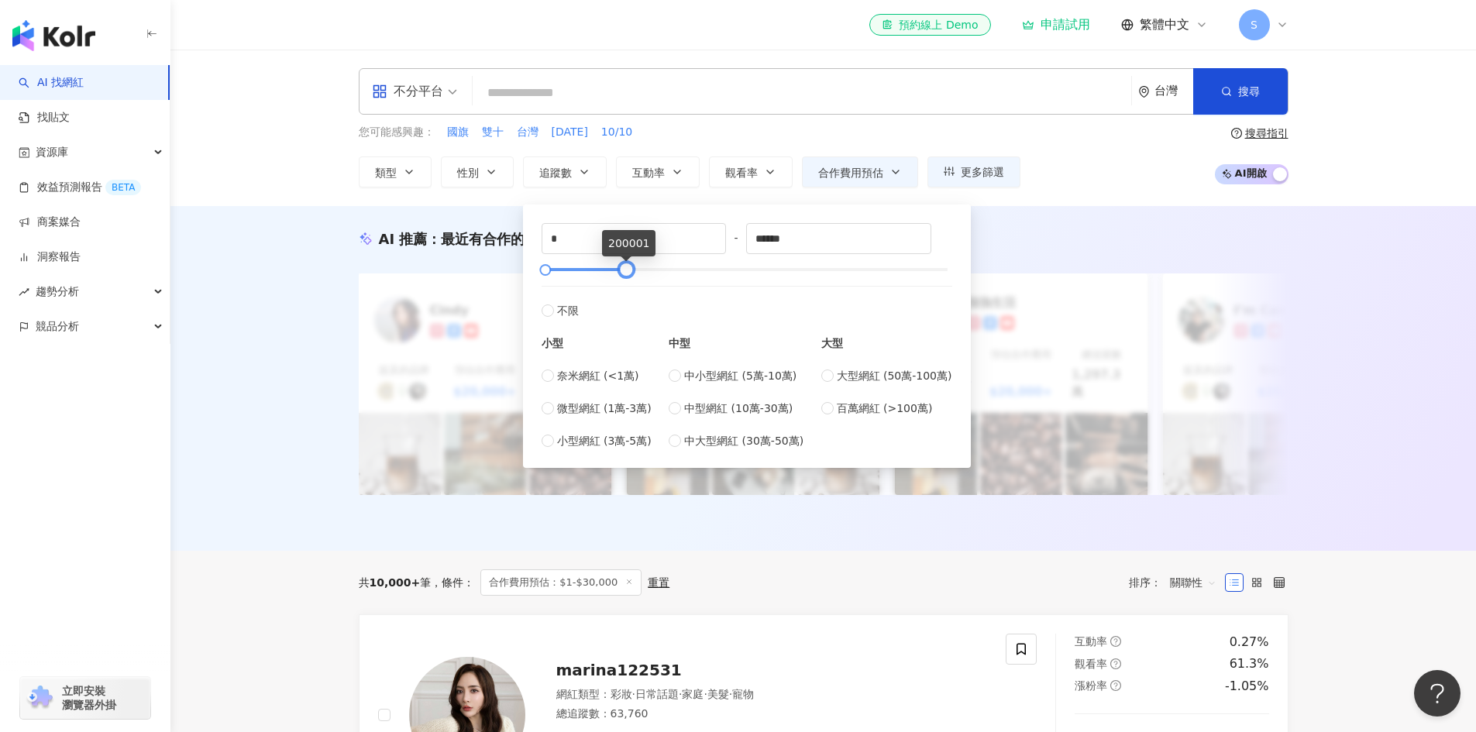
type input "******"
drag, startPoint x: 614, startPoint y: 281, endPoint x: 625, endPoint y: 274, distance: 13.2
click at [625, 274] on div at bounding box center [627, 270] width 9 height 9
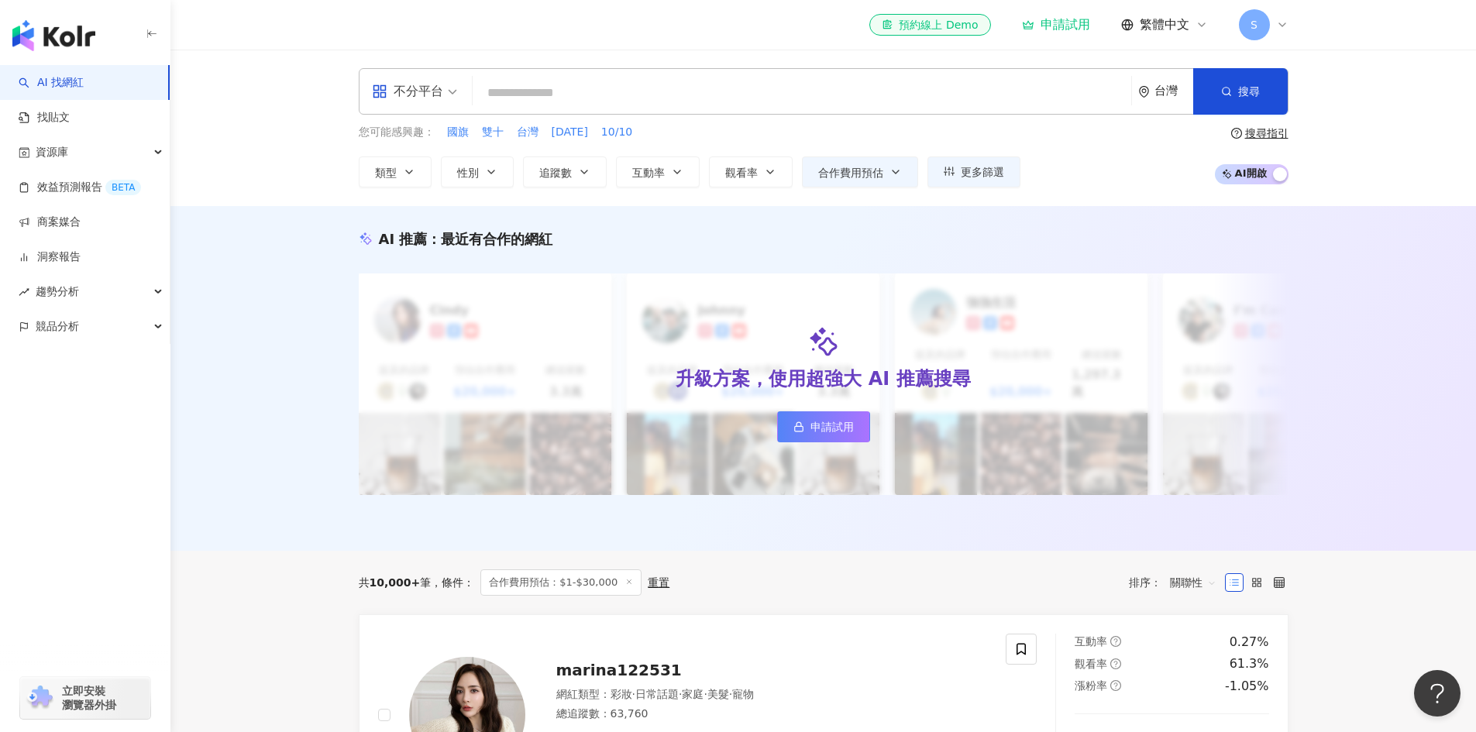
click at [499, 198] on div "不分平台 台灣 搜尋 您可能感興趣： 國旗 雙十 台灣 國慶日 10/10 類型 性別 追蹤數 互動率 觀看率 合作費用預估 更多篩選 選擇合作費用預估 ： …" at bounding box center [823, 128] width 1306 height 157
click at [395, 183] on button "類型" at bounding box center [395, 172] width 73 height 31
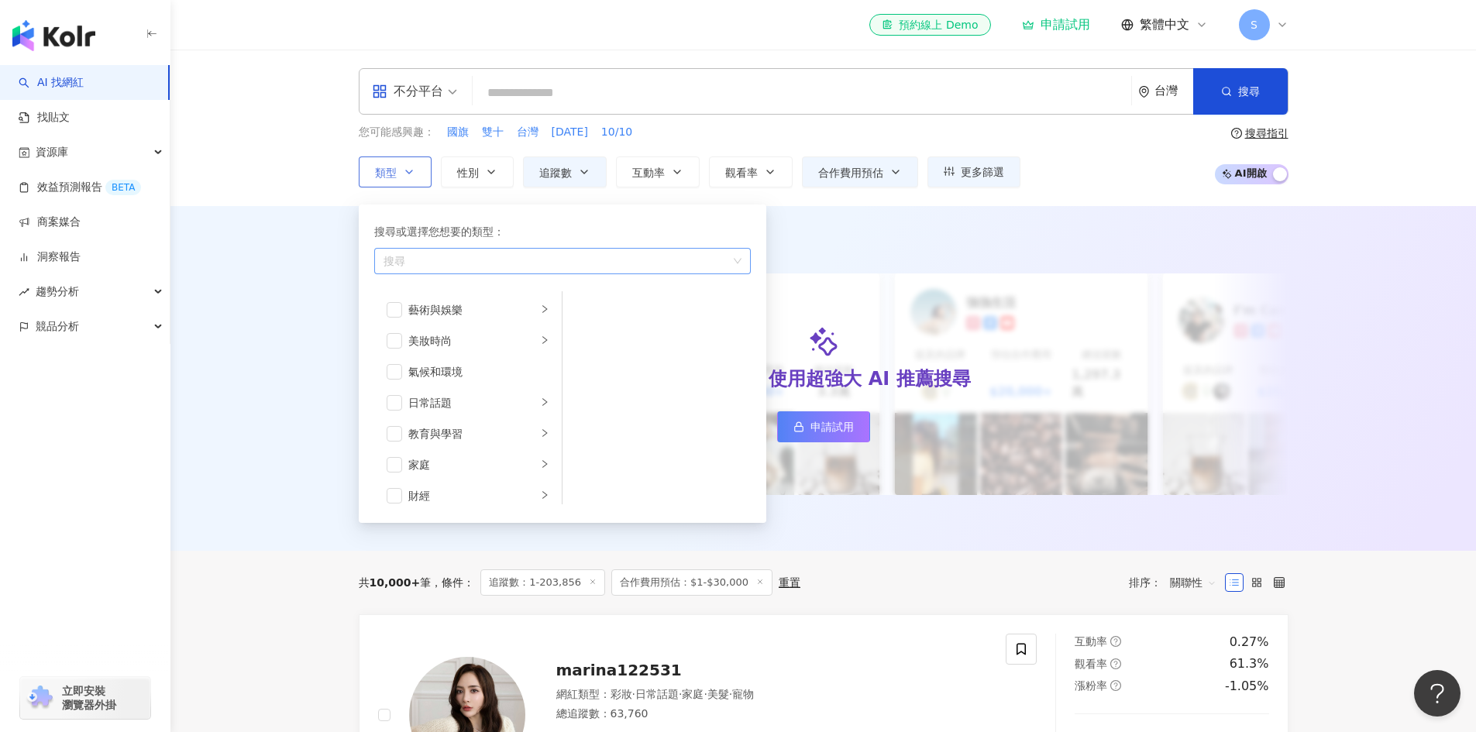
click at [470, 258] on div "button" at bounding box center [554, 261] width 354 height 12
type input "*"
click at [504, 312] on div "藝術與娛樂" at bounding box center [472, 309] width 129 height 17
click at [513, 331] on li "美妝時尚" at bounding box center [467, 340] width 181 height 31
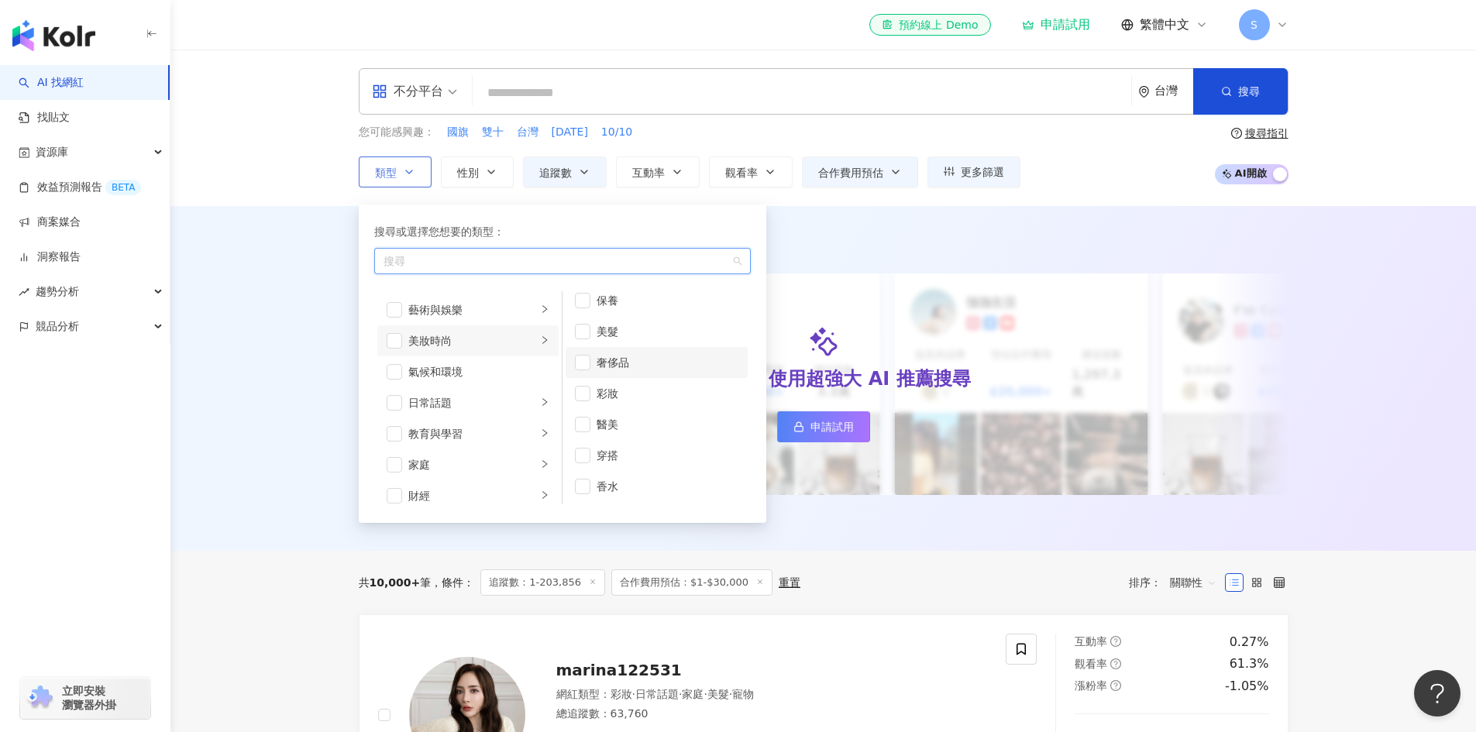
scroll to position [10, 0]
click at [490, 374] on div "氣候和環境" at bounding box center [478, 371] width 141 height 17
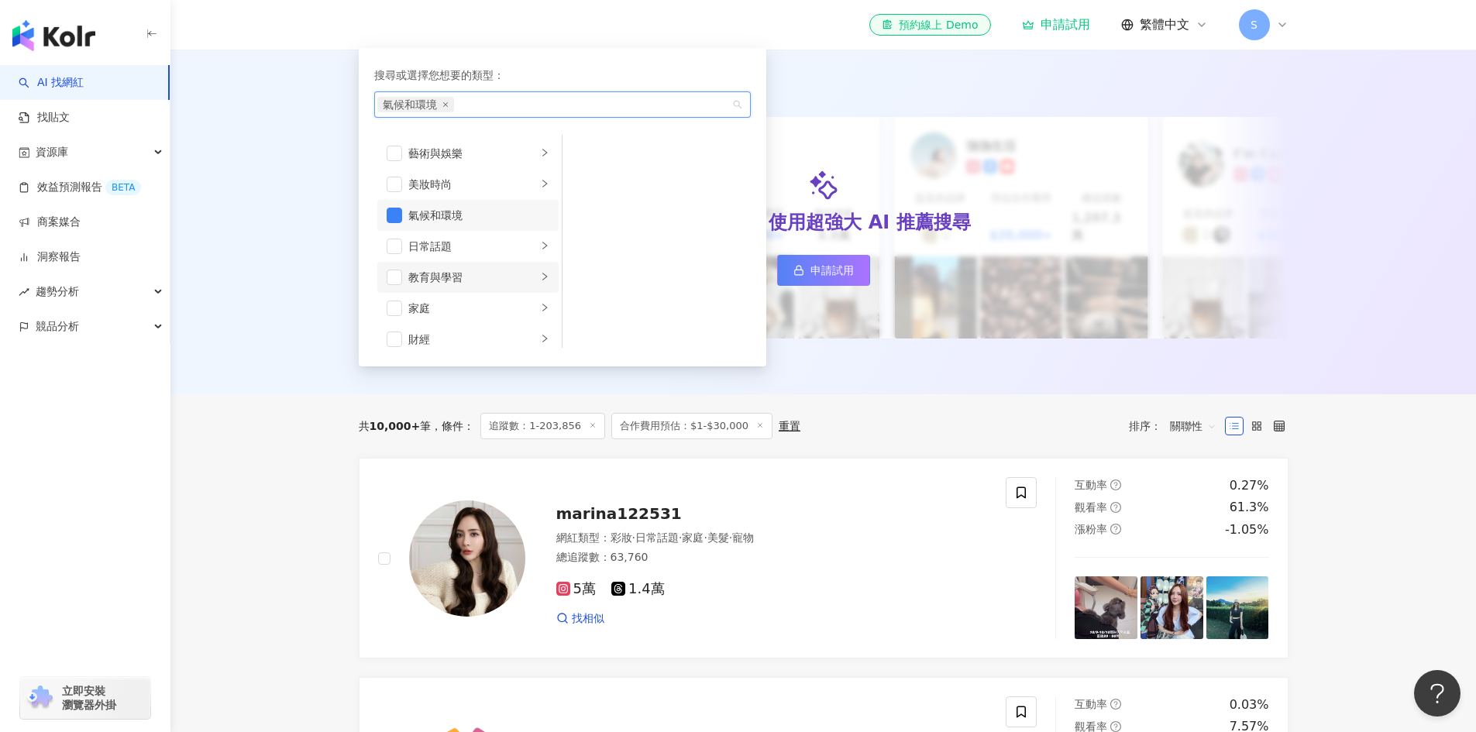
scroll to position [155, 0]
click at [418, 248] on div "日常話題" at bounding box center [472, 247] width 129 height 17
click at [401, 215] on span "button" at bounding box center [394, 216] width 15 height 15
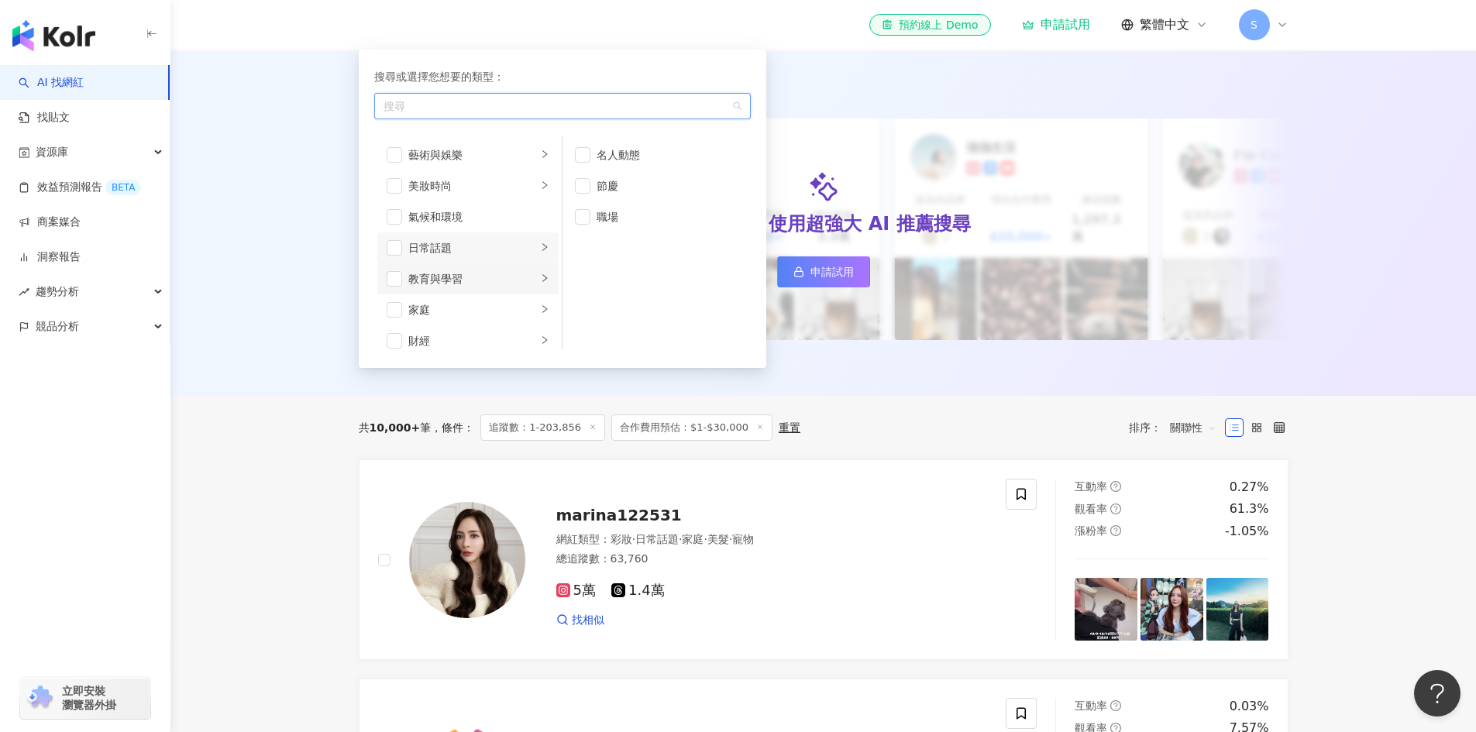
click at [451, 278] on div "教育與學習" at bounding box center [472, 278] width 129 height 17
click at [450, 158] on div "家庭" at bounding box center [472, 154] width 129 height 17
click at [580, 162] on span "button" at bounding box center [582, 154] width 15 height 15
click at [580, 191] on span "button" at bounding box center [582, 185] width 15 height 15
click at [582, 182] on span "button" at bounding box center [582, 185] width 15 height 15
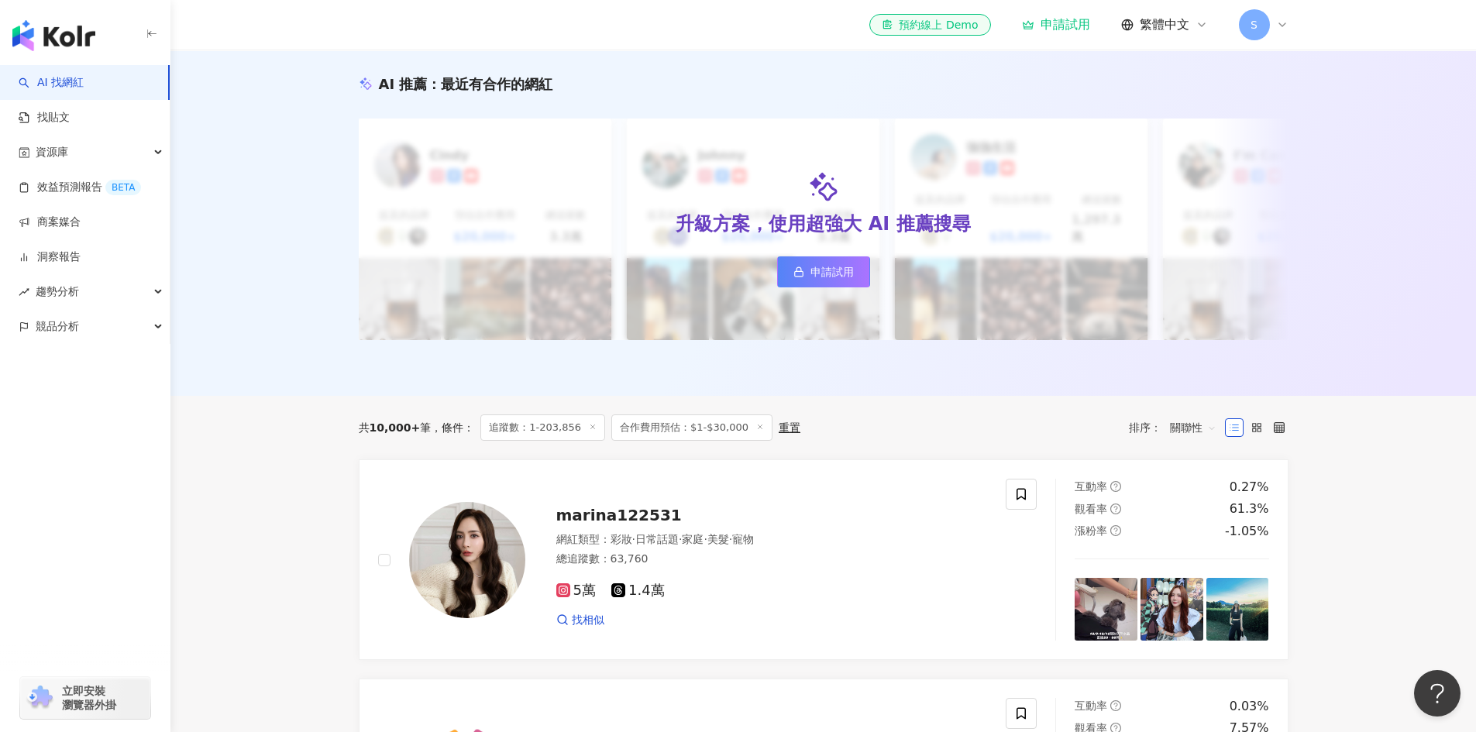
click at [317, 235] on div "AI 推薦 ： 最近有合作的網紅 升級方案，使用超強大 AI 推薦搜尋 申請試用 Cindy 提及的品牌 預估合作費用 $20,000+ 總追蹤數 3.3萬 …" at bounding box center [823, 223] width 1306 height 345
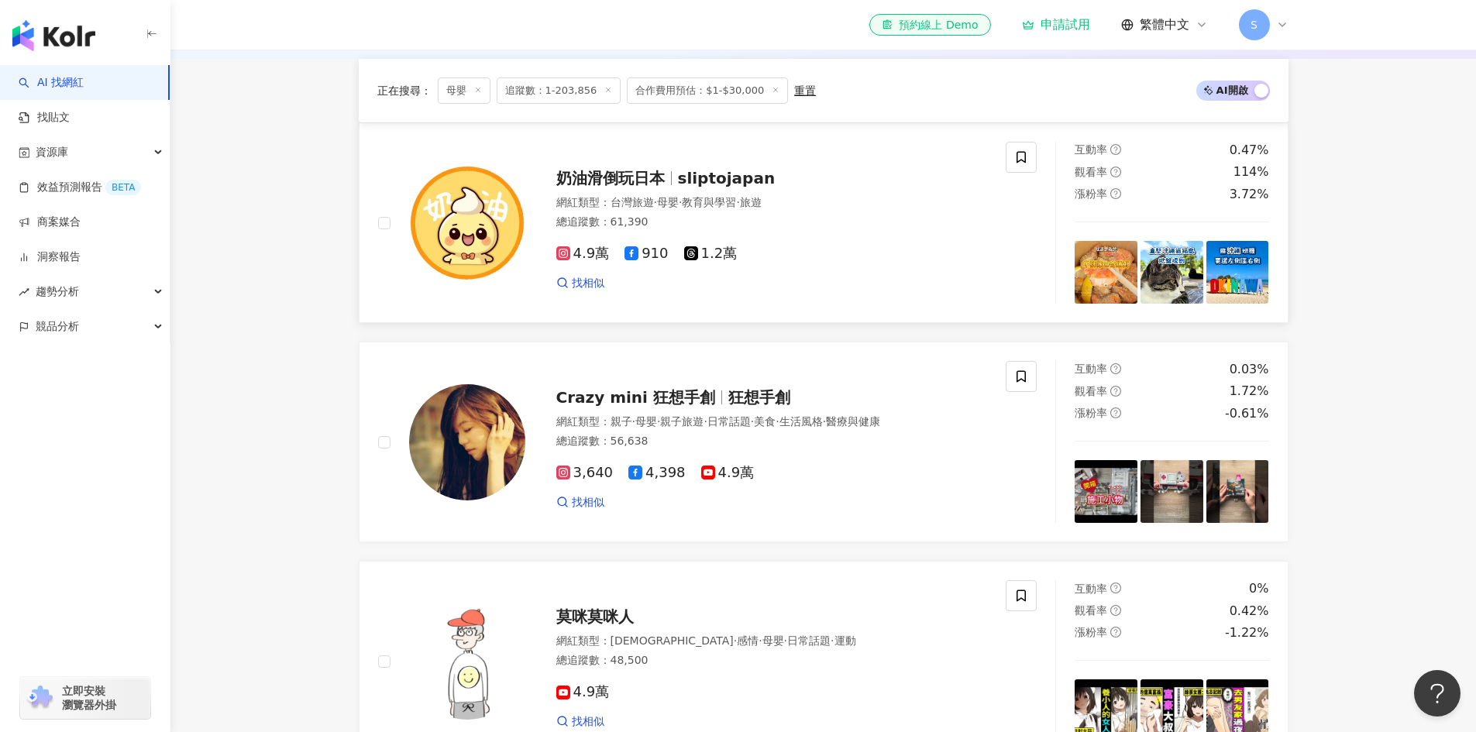
scroll to position [542, 0]
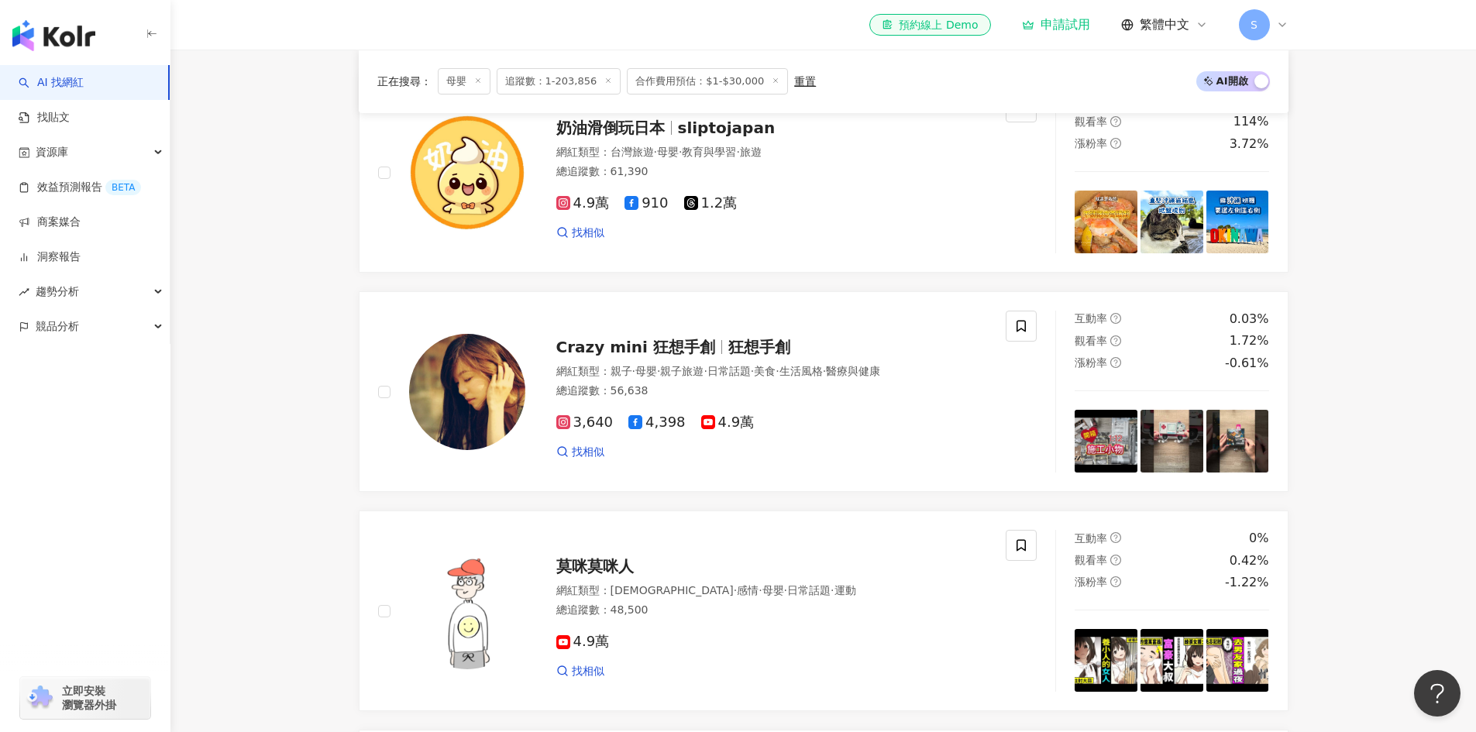
click at [1356, 325] on main "不分平台 台灣 搜尋 您可能感興趣： 國旗 雙十 台灣 國慶日 10/10 類型 性別 追蹤數 互動率 觀看率 合作費用預估 更多篩選 選擇合作費用預估 ： …" at bounding box center [823, 477] width 1306 height 1940
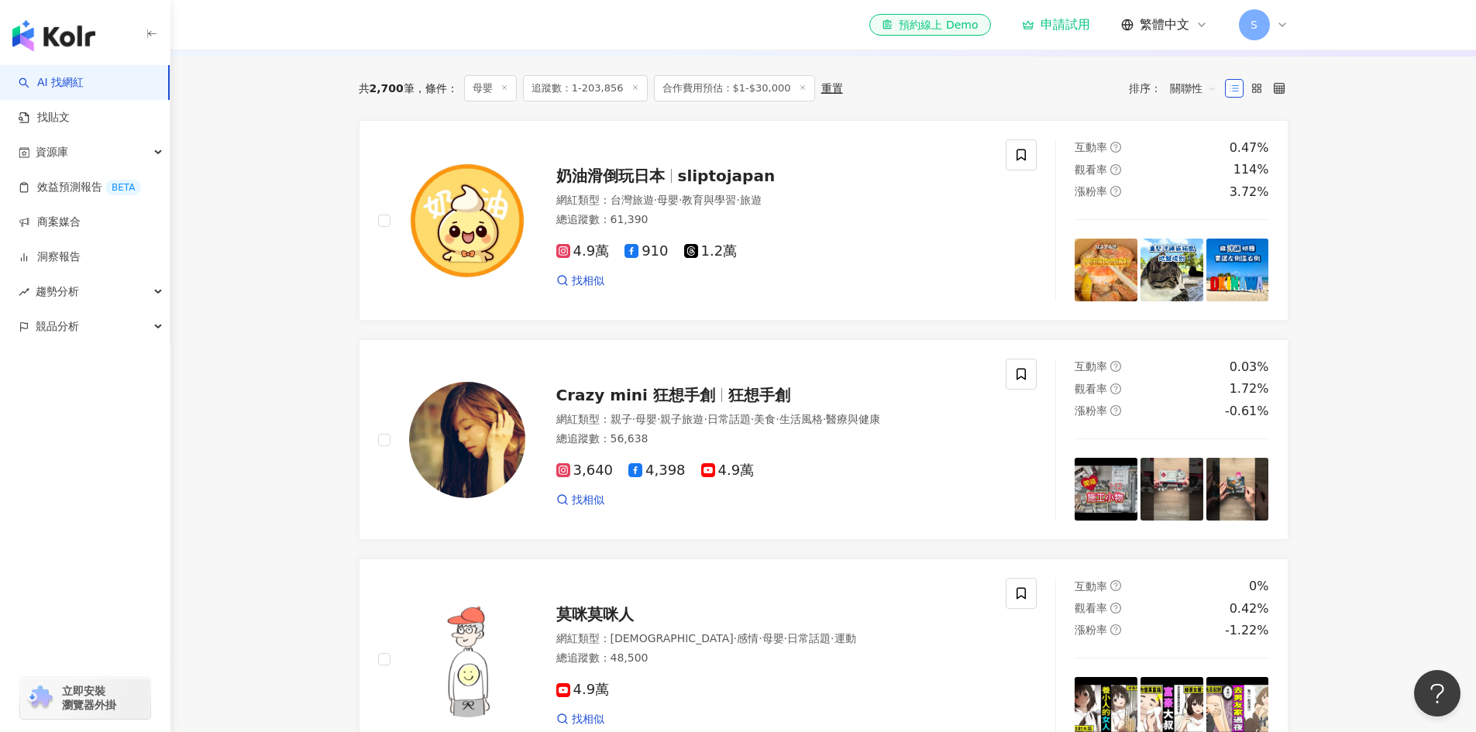
scroll to position [263, 0]
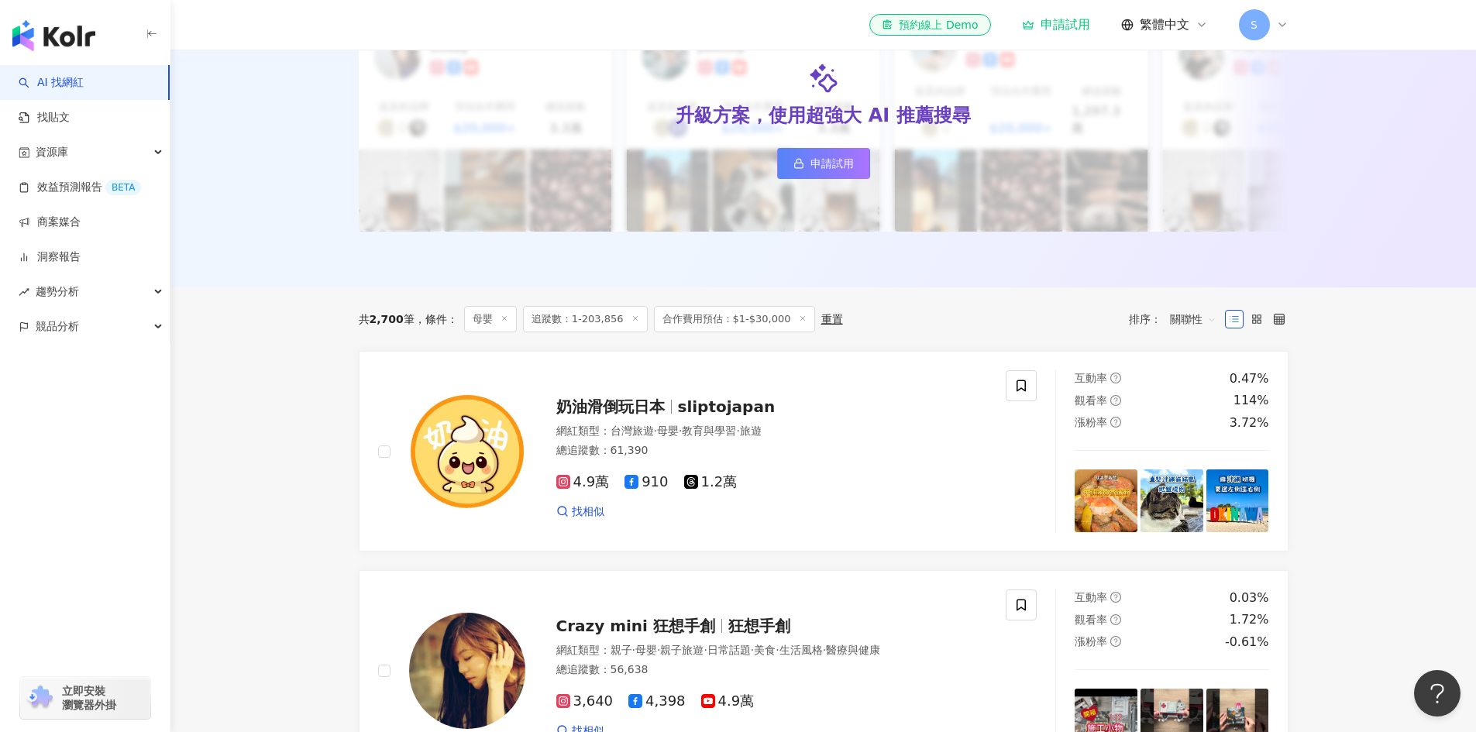
click at [799, 315] on icon at bounding box center [803, 319] width 8 height 8
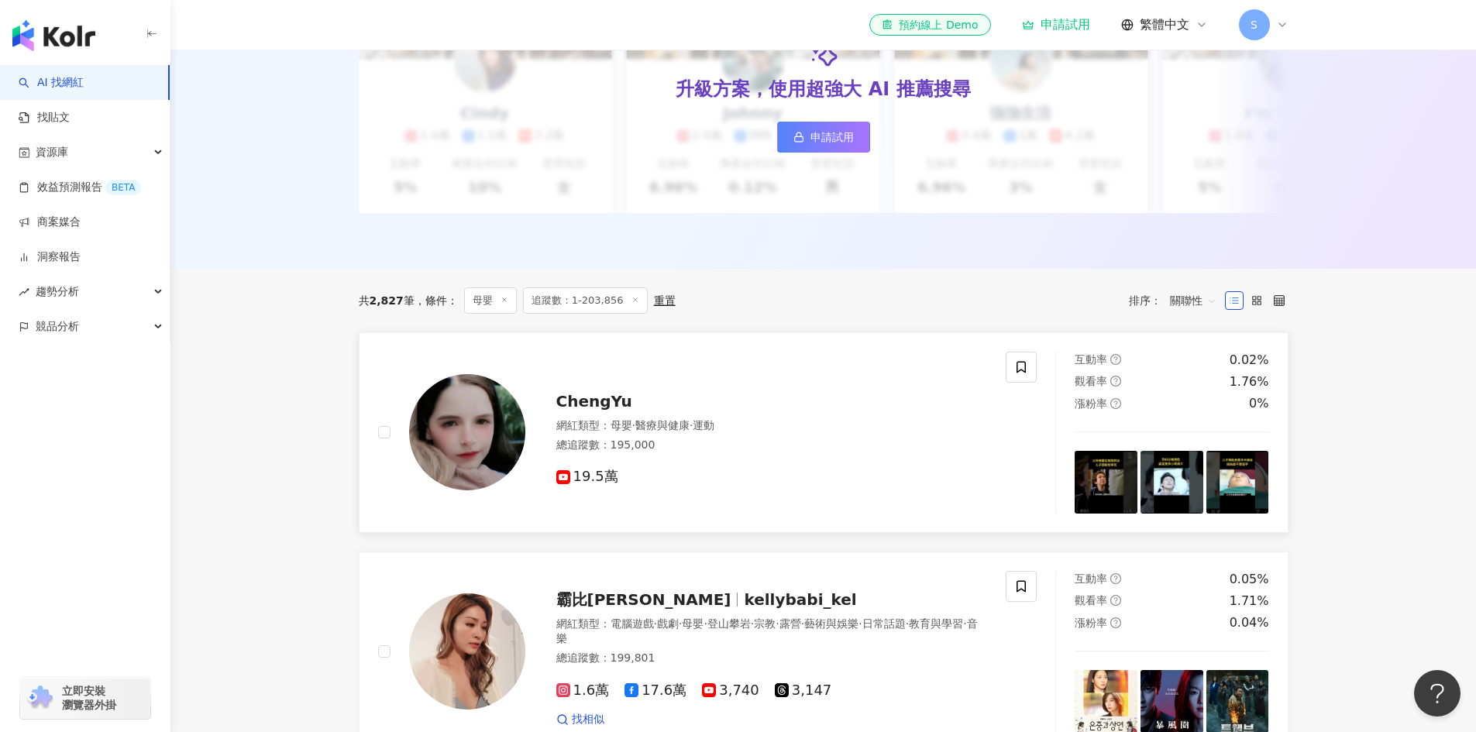
scroll to position [310, 0]
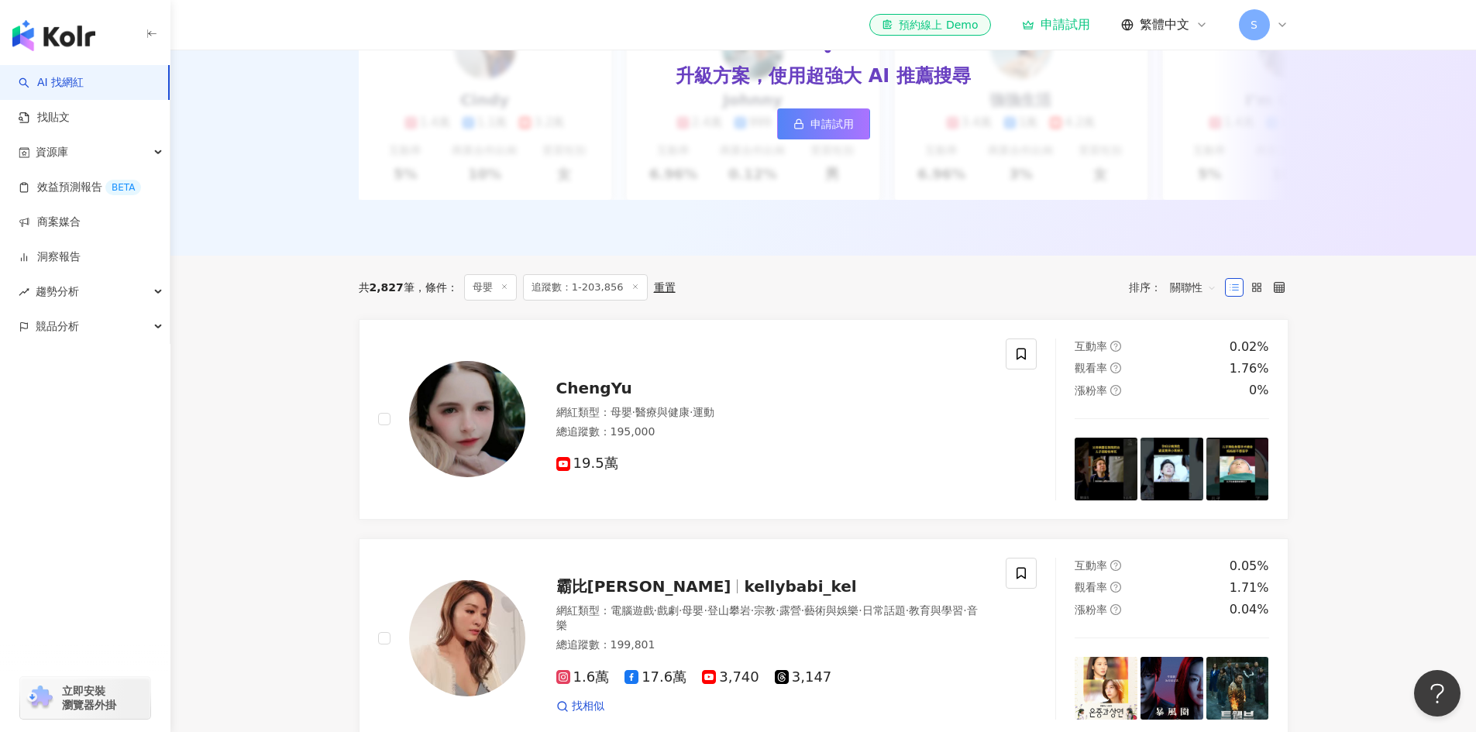
click at [633, 288] on line at bounding box center [635, 286] width 4 height 4
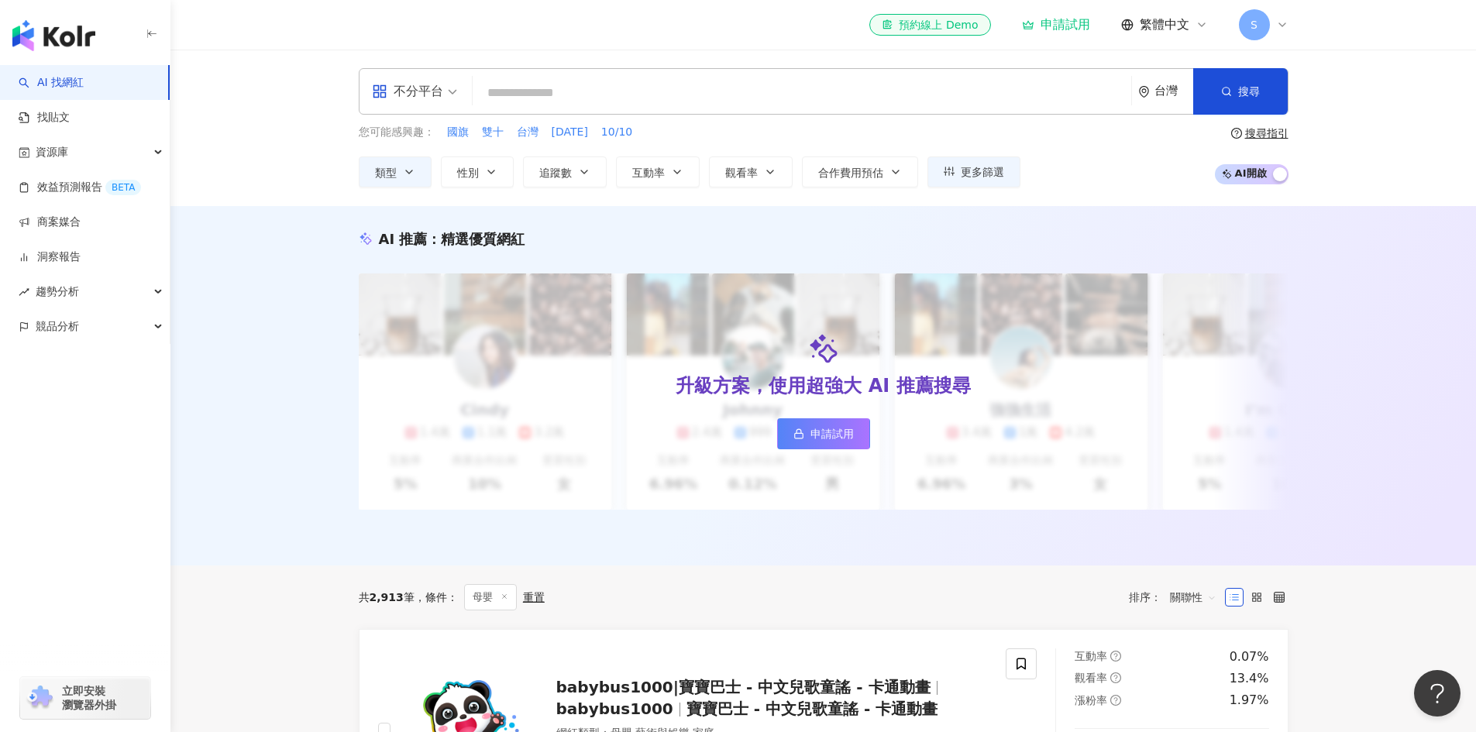
click at [453, 98] on span "不分平台" at bounding box center [414, 91] width 85 height 25
click at [575, 100] on input "search" at bounding box center [802, 92] width 646 height 29
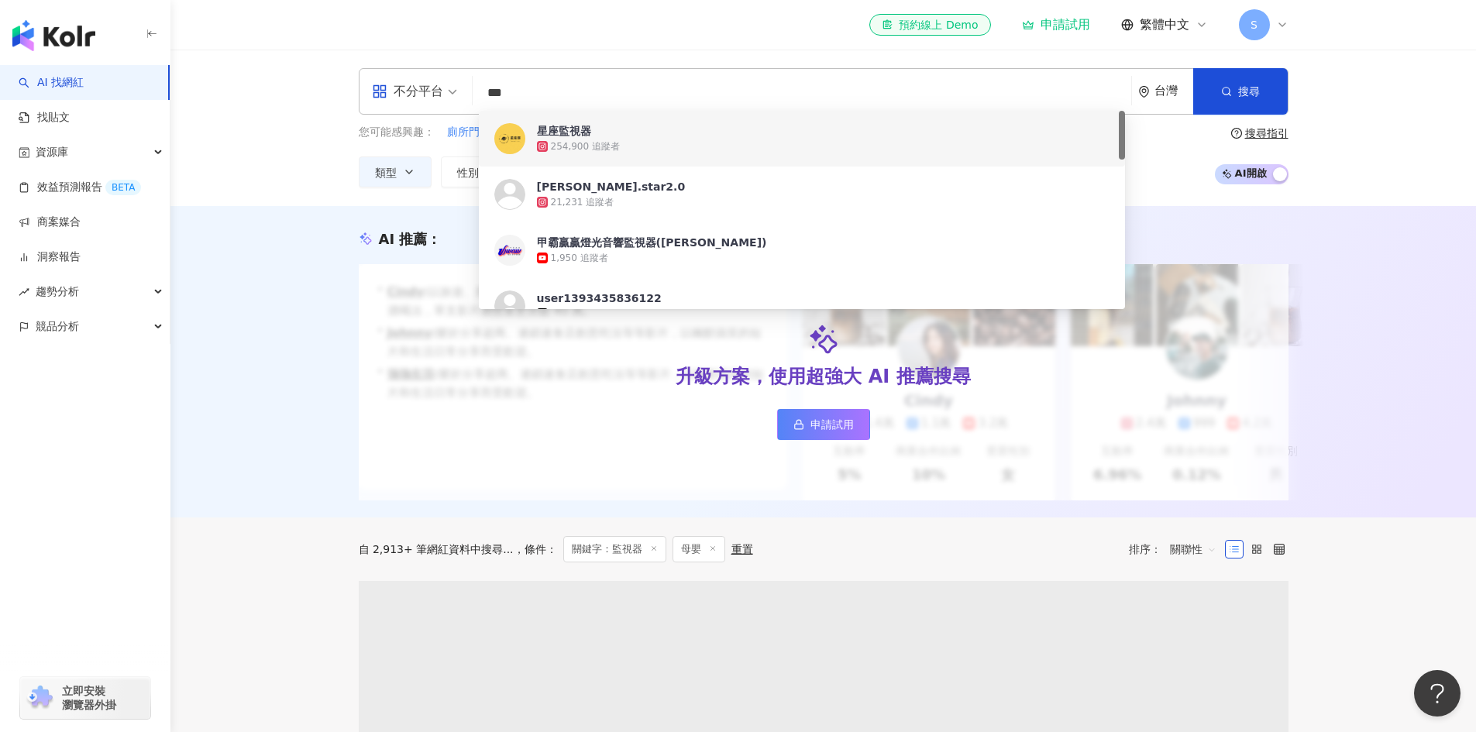
click at [488, 96] on input "***" at bounding box center [802, 92] width 646 height 29
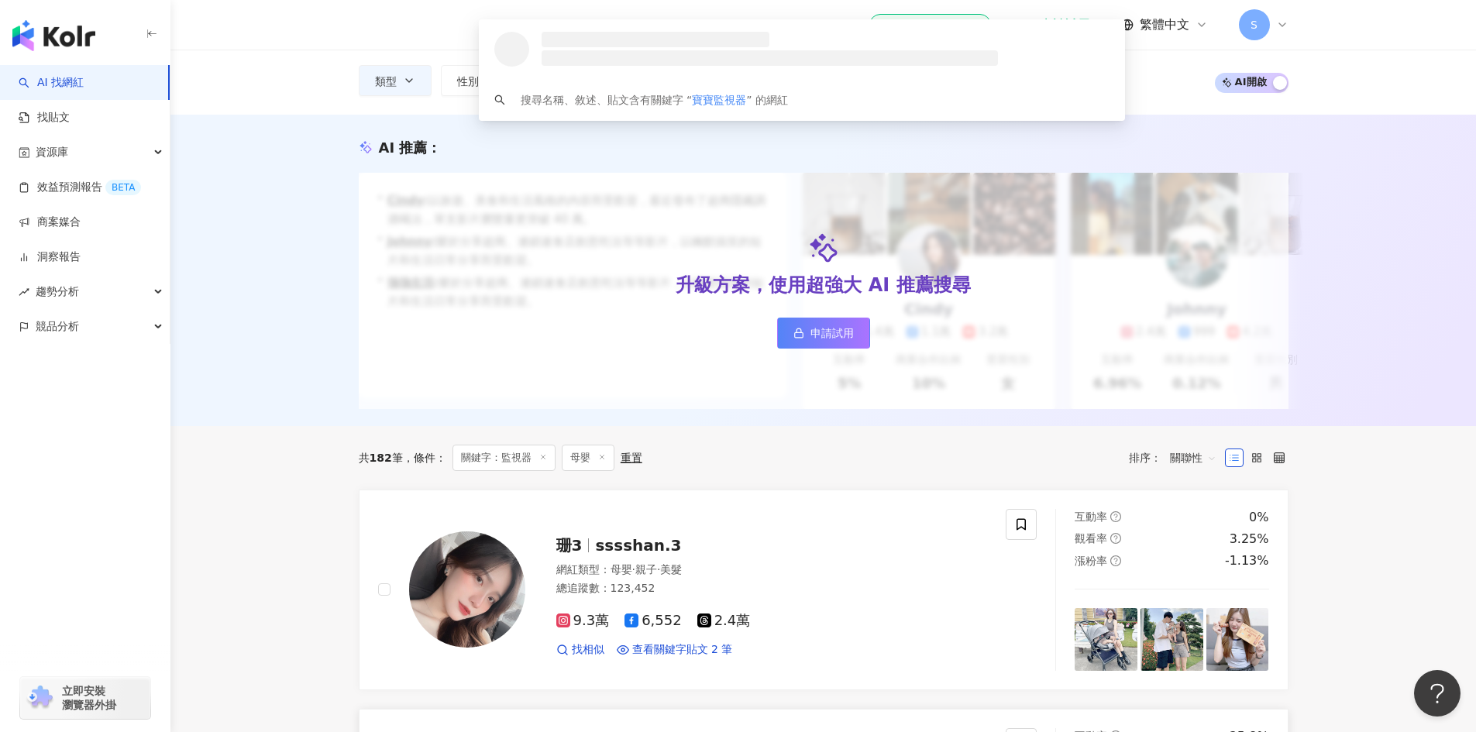
scroll to position [232, 0]
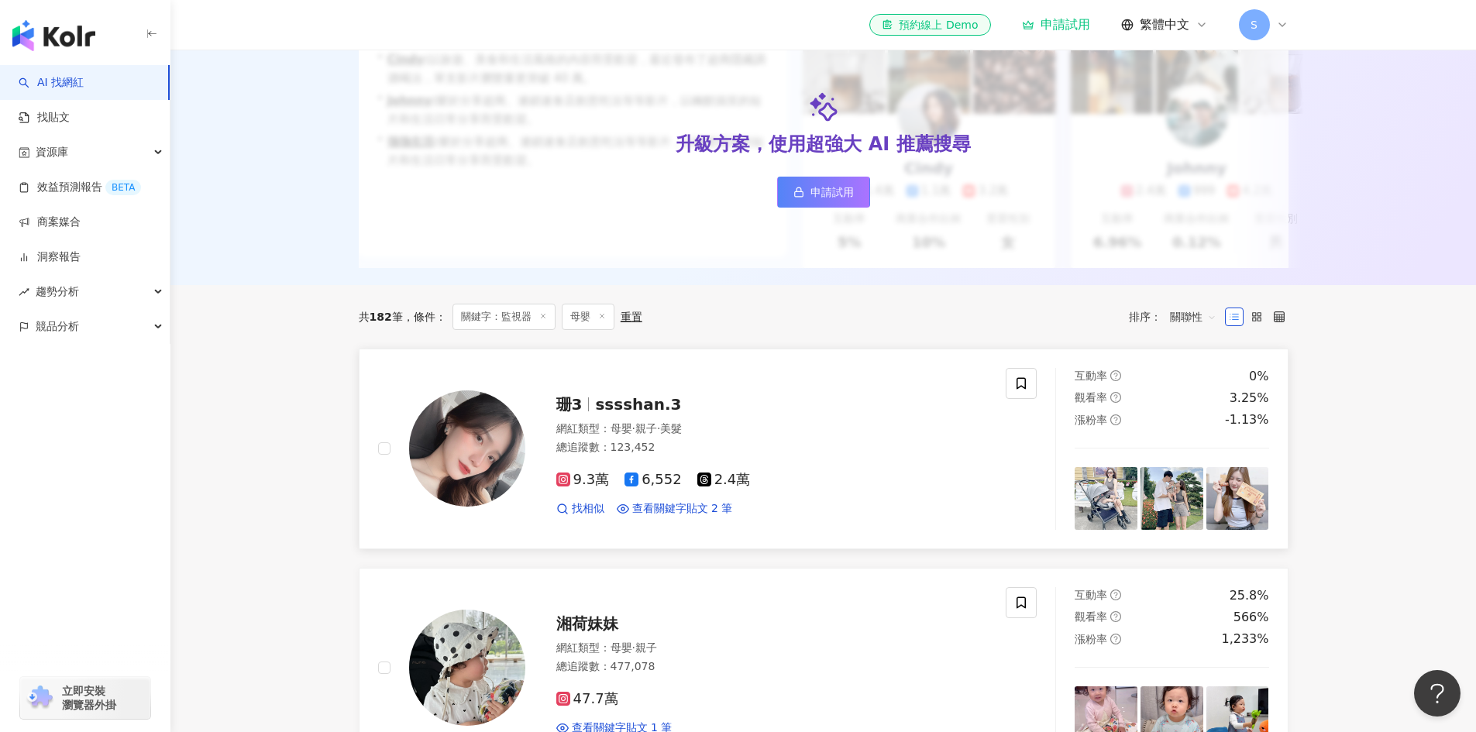
type input "*****"
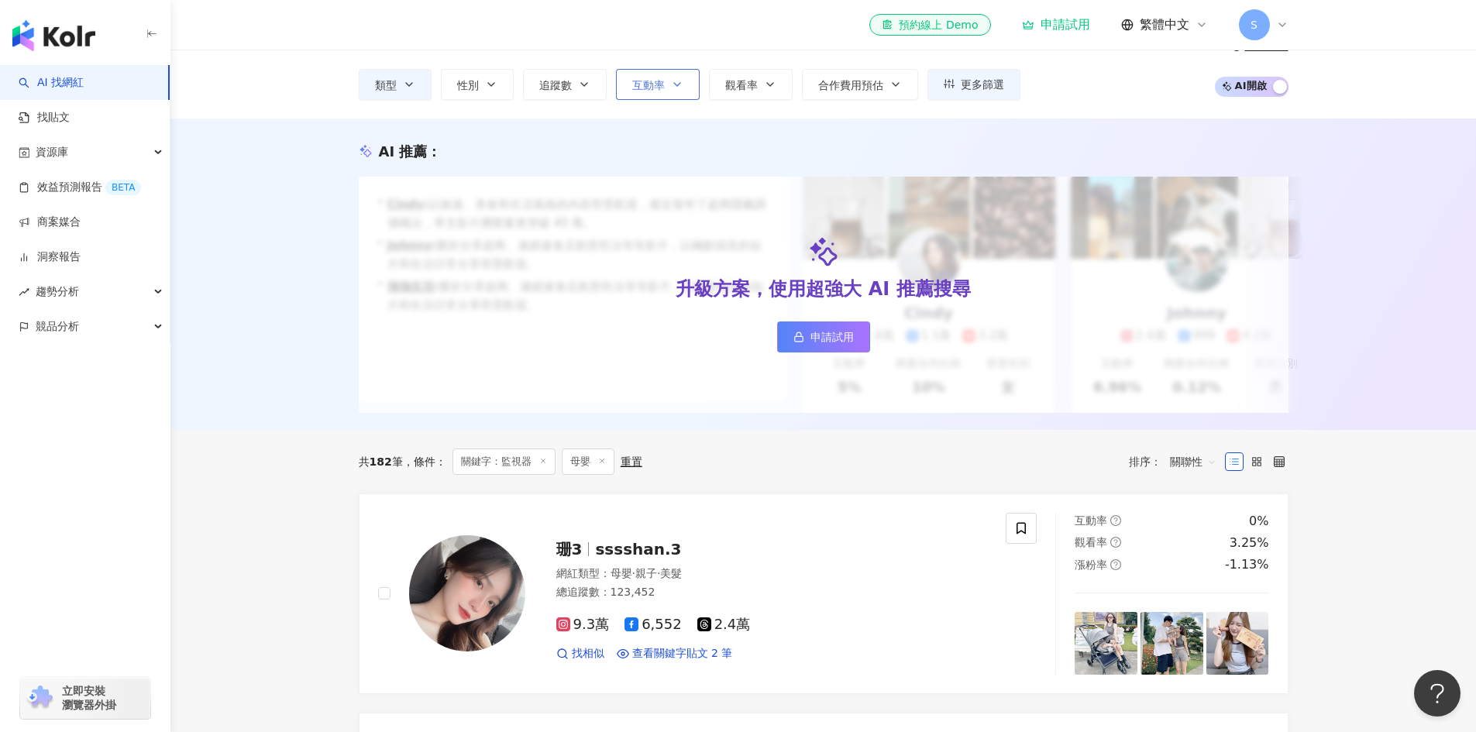
scroll to position [0, 0]
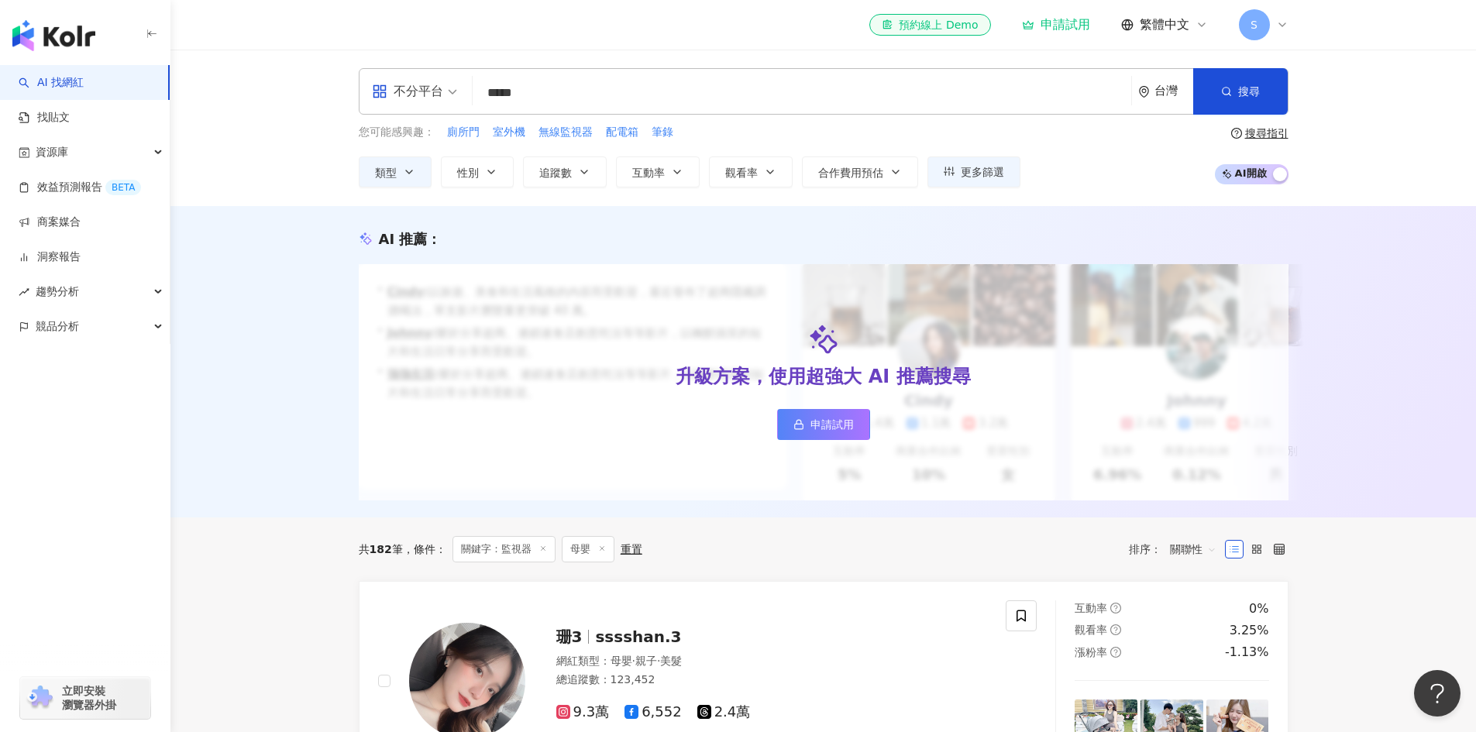
click at [597, 91] on input "*****" at bounding box center [802, 92] width 646 height 29
click at [1263, 85] on button "搜尋" at bounding box center [1240, 91] width 95 height 46
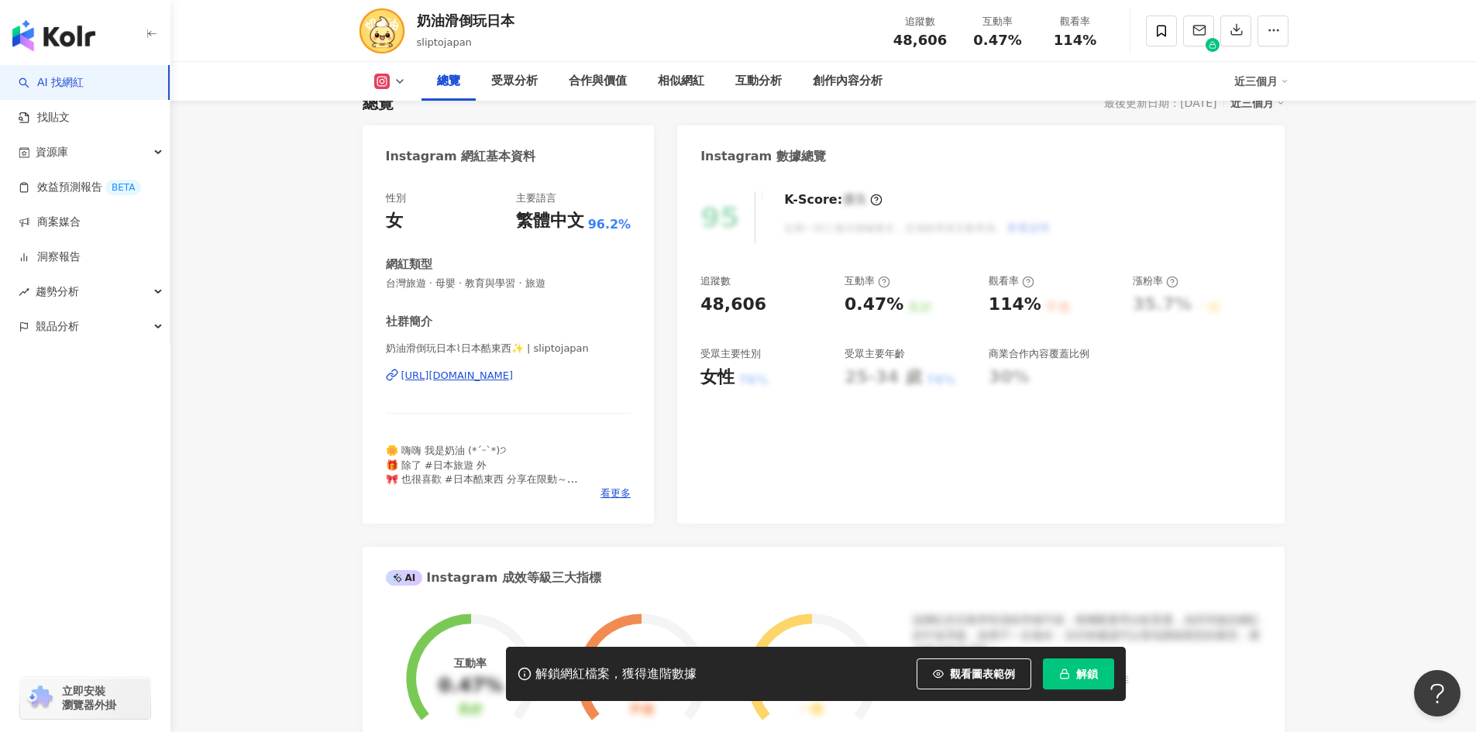
scroll to position [232, 0]
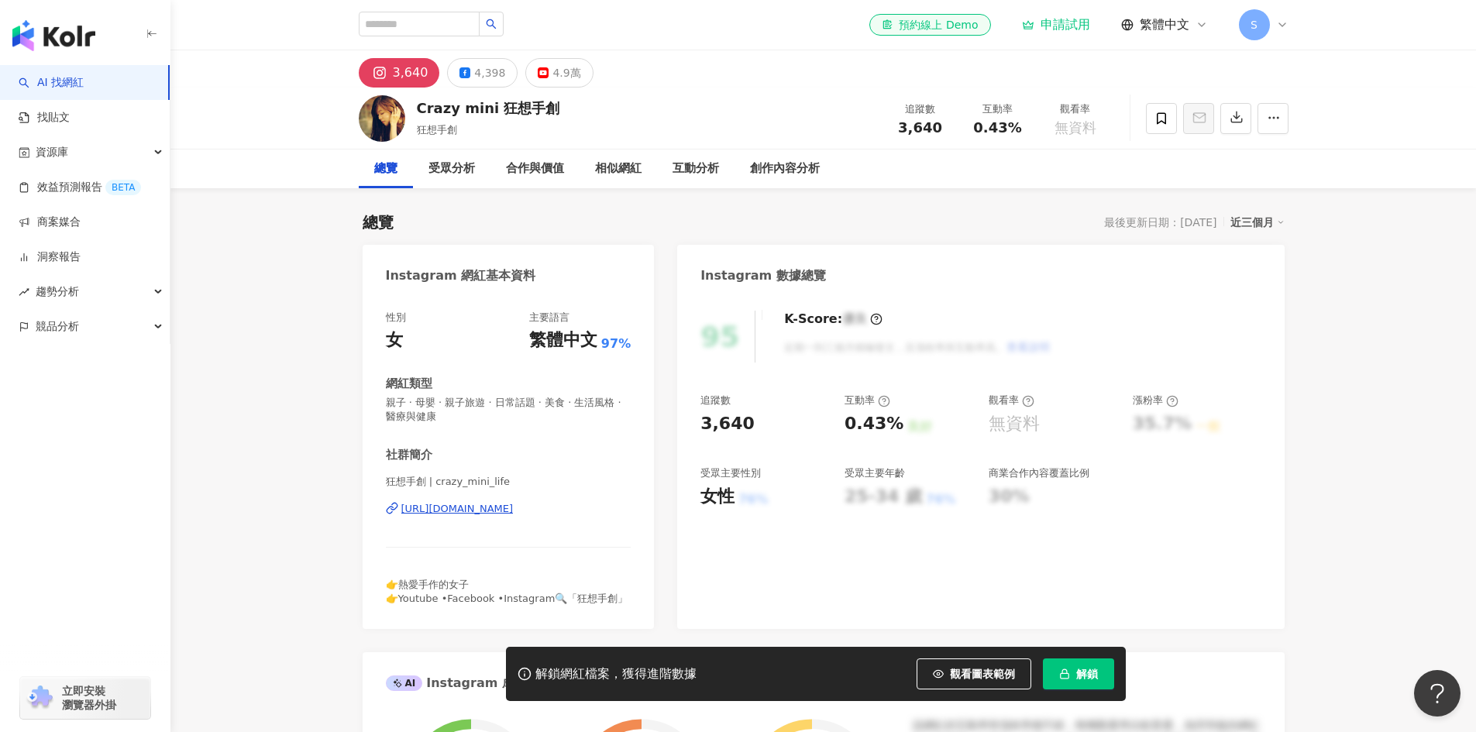
click at [498, 512] on div "https://www.instagram.com/crazy_mini_life/" at bounding box center [457, 509] width 112 height 14
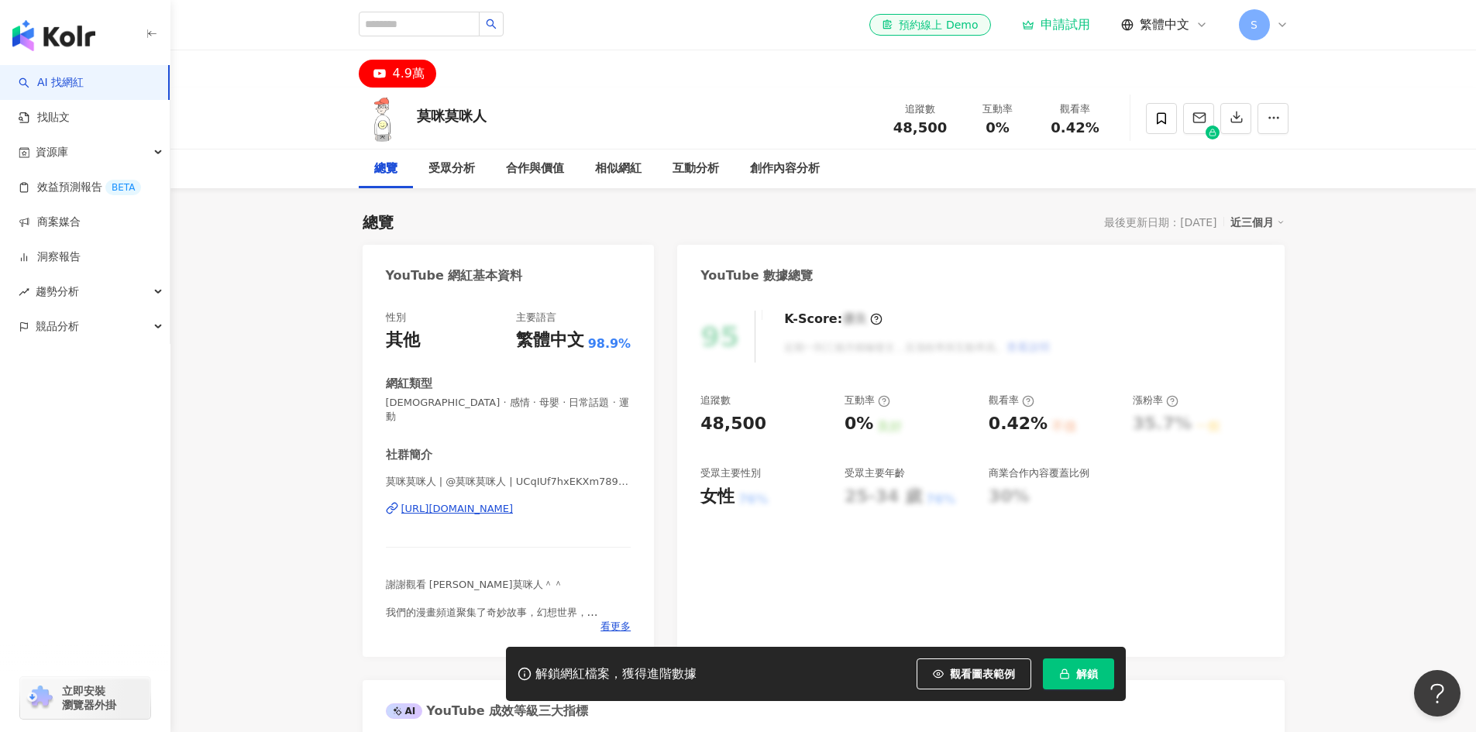
click at [514, 502] on div "https://www.youtube.com/channel/UCqIUf7hxEKXm789p2H9bg1Q" at bounding box center [457, 509] width 112 height 14
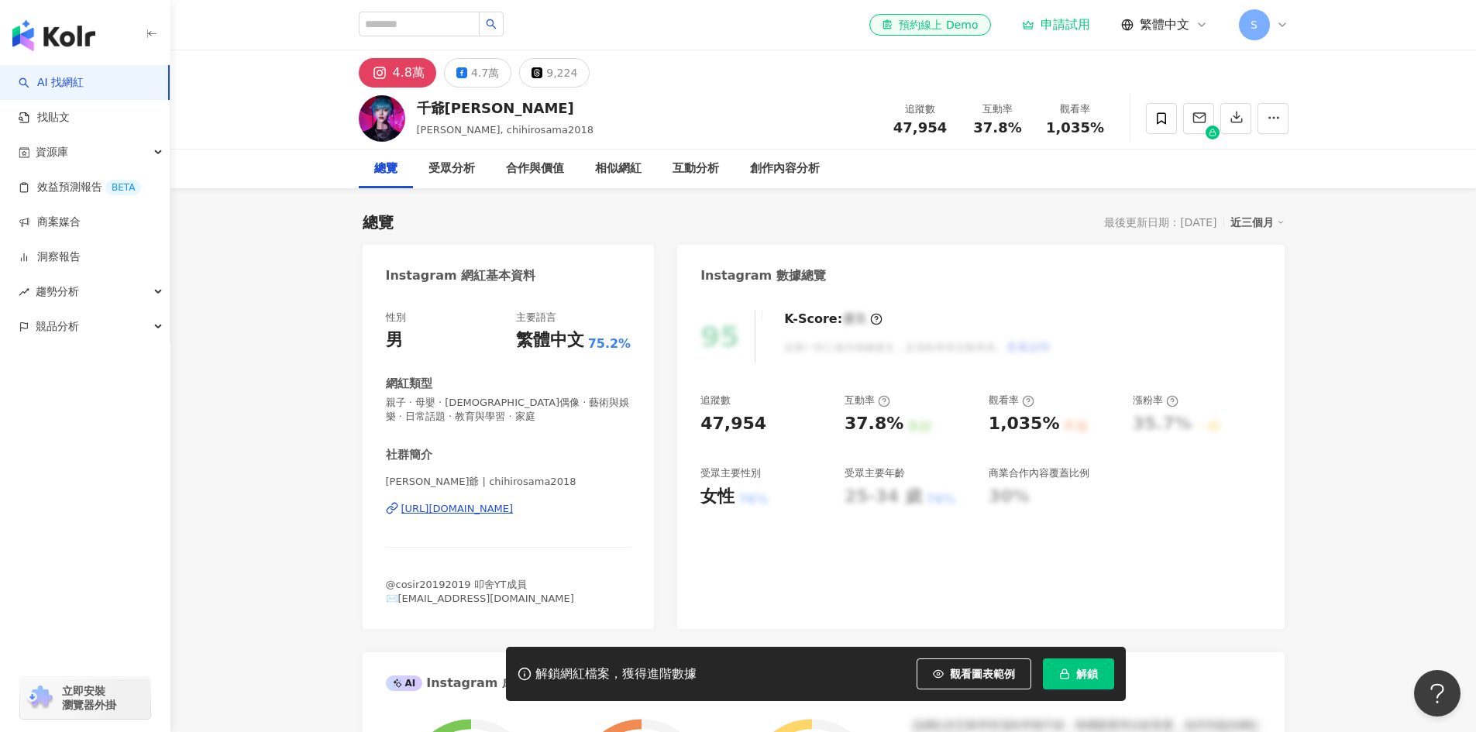
click at [514, 508] on div "https://www.instagram.com/chihirosama2018/" at bounding box center [457, 509] width 112 height 14
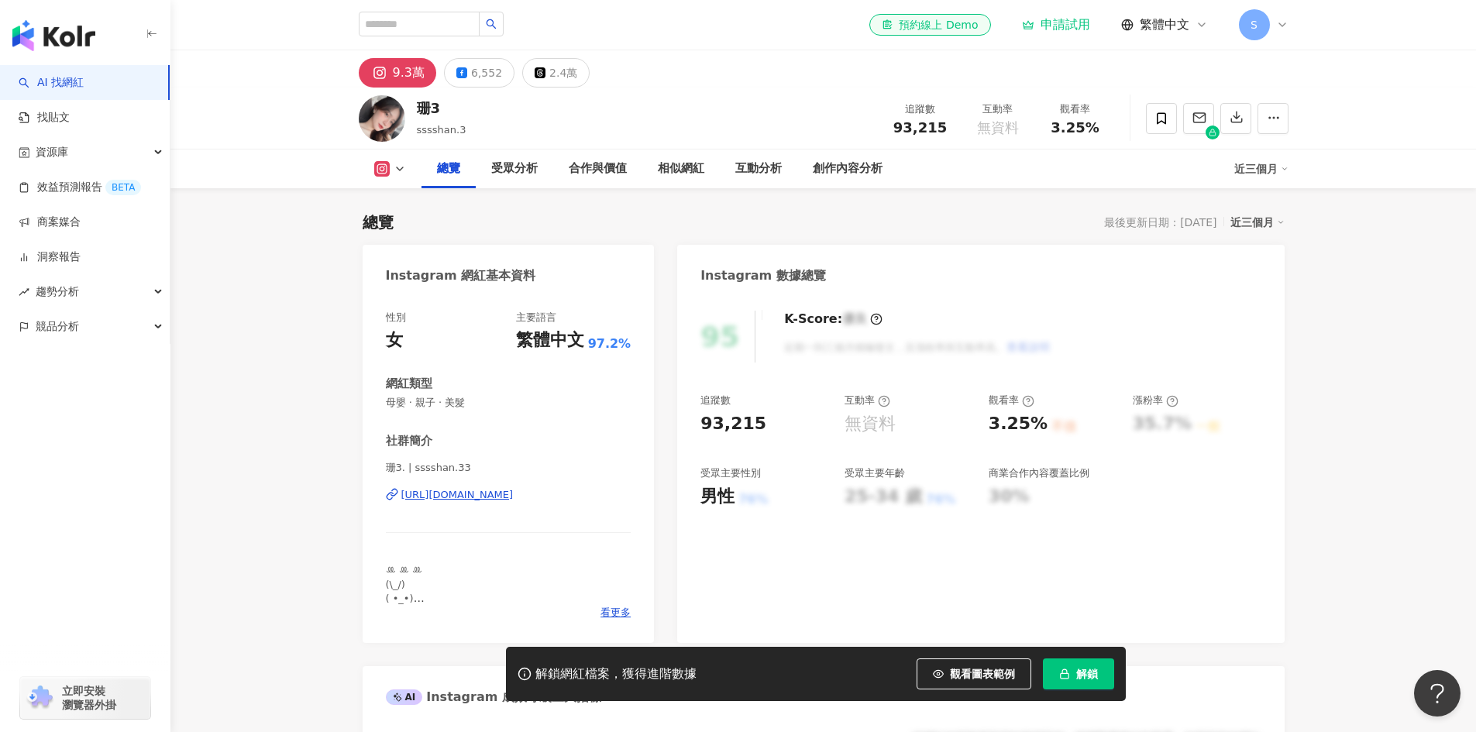
scroll to position [77, 0]
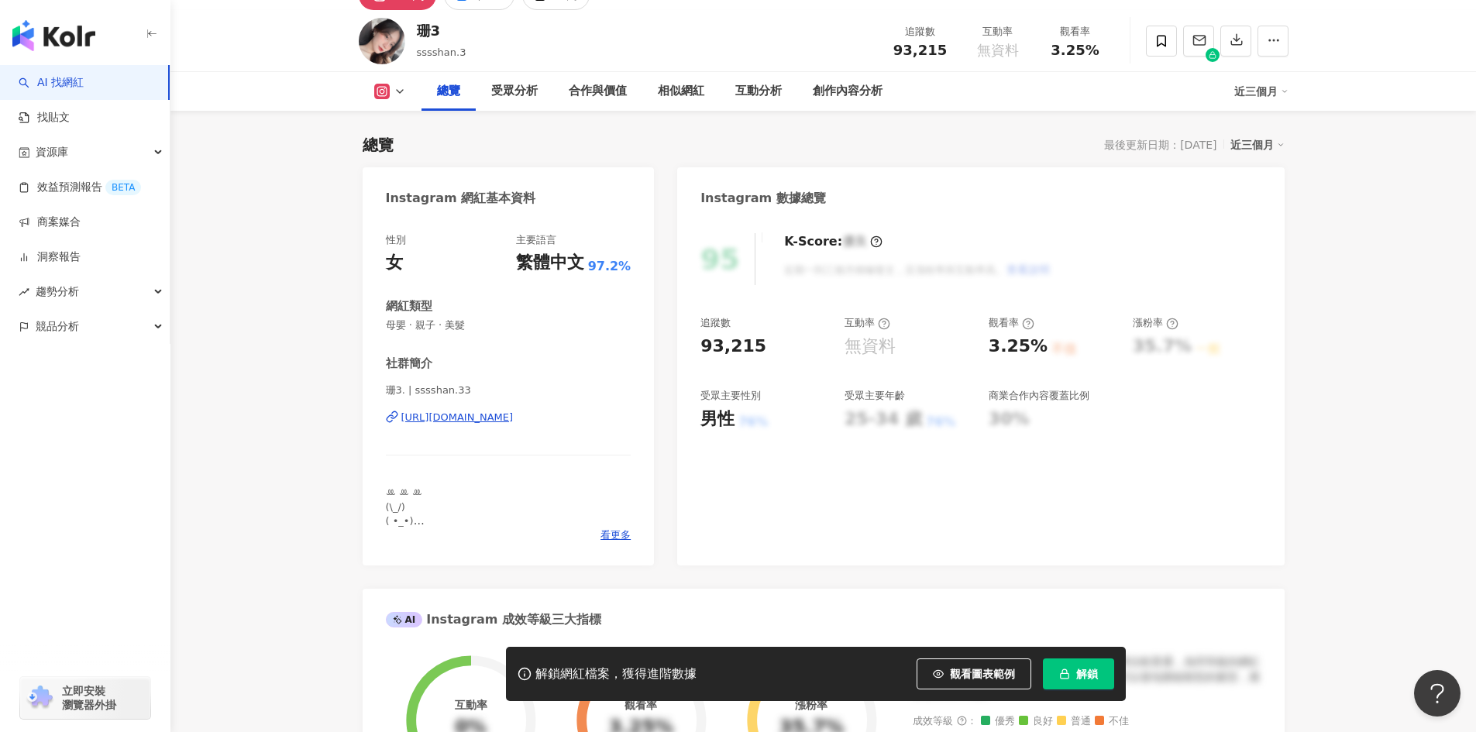
drag, startPoint x: 529, startPoint y: 420, endPoint x: 530, endPoint y: 428, distance: 7.8
click at [514, 420] on div "https://www.instagram.com/sssshan.33/" at bounding box center [457, 418] width 112 height 14
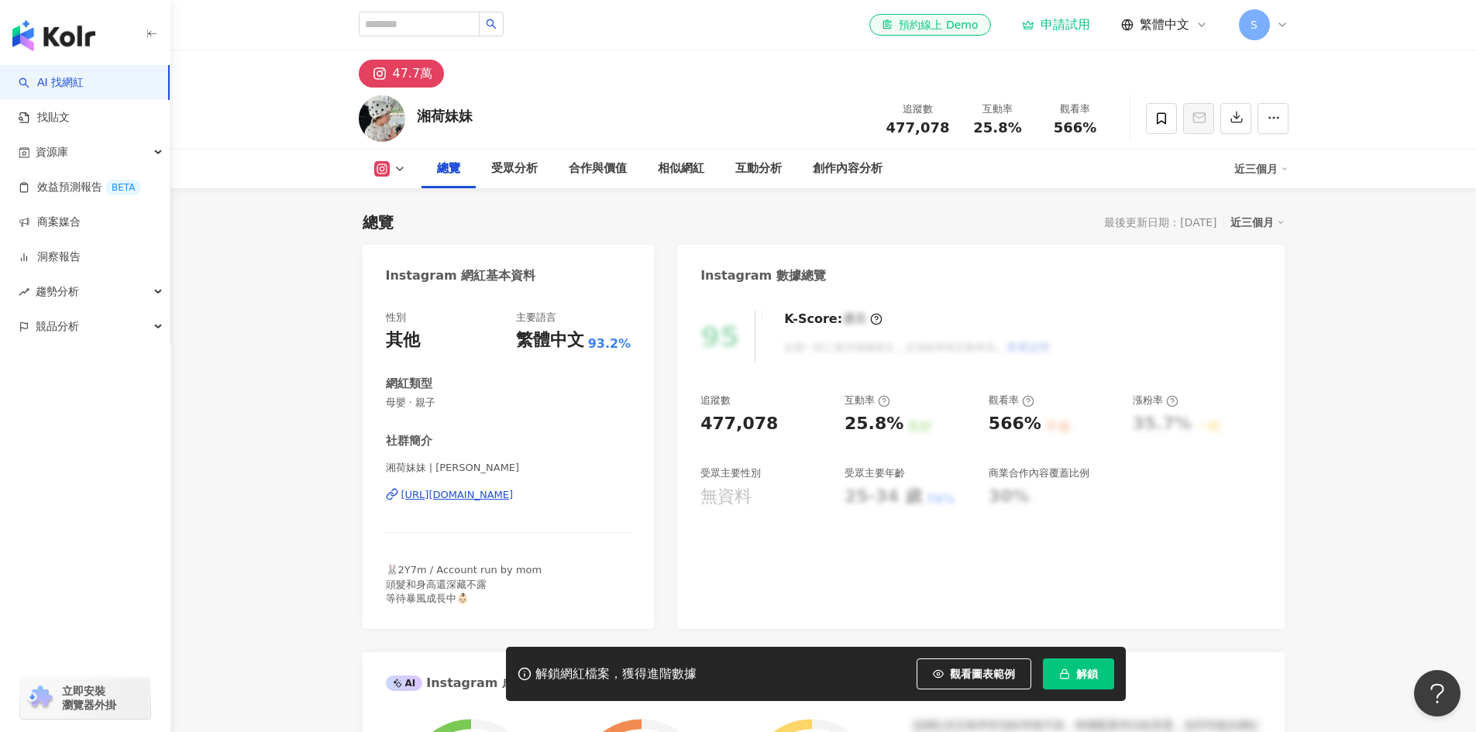
scroll to position [77, 0]
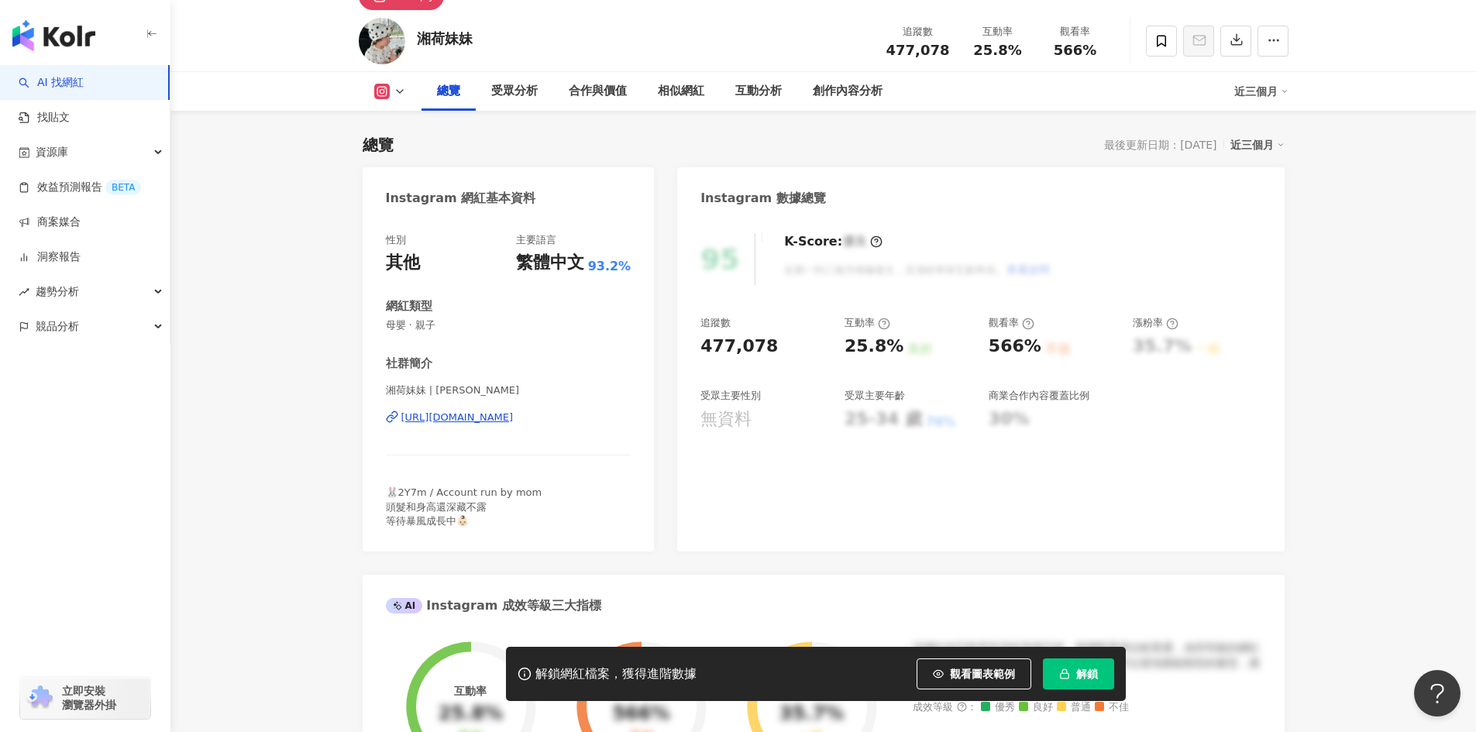
click at [514, 418] on div "https://www.instagram.com/xianghe_meimei/" at bounding box center [457, 418] width 112 height 14
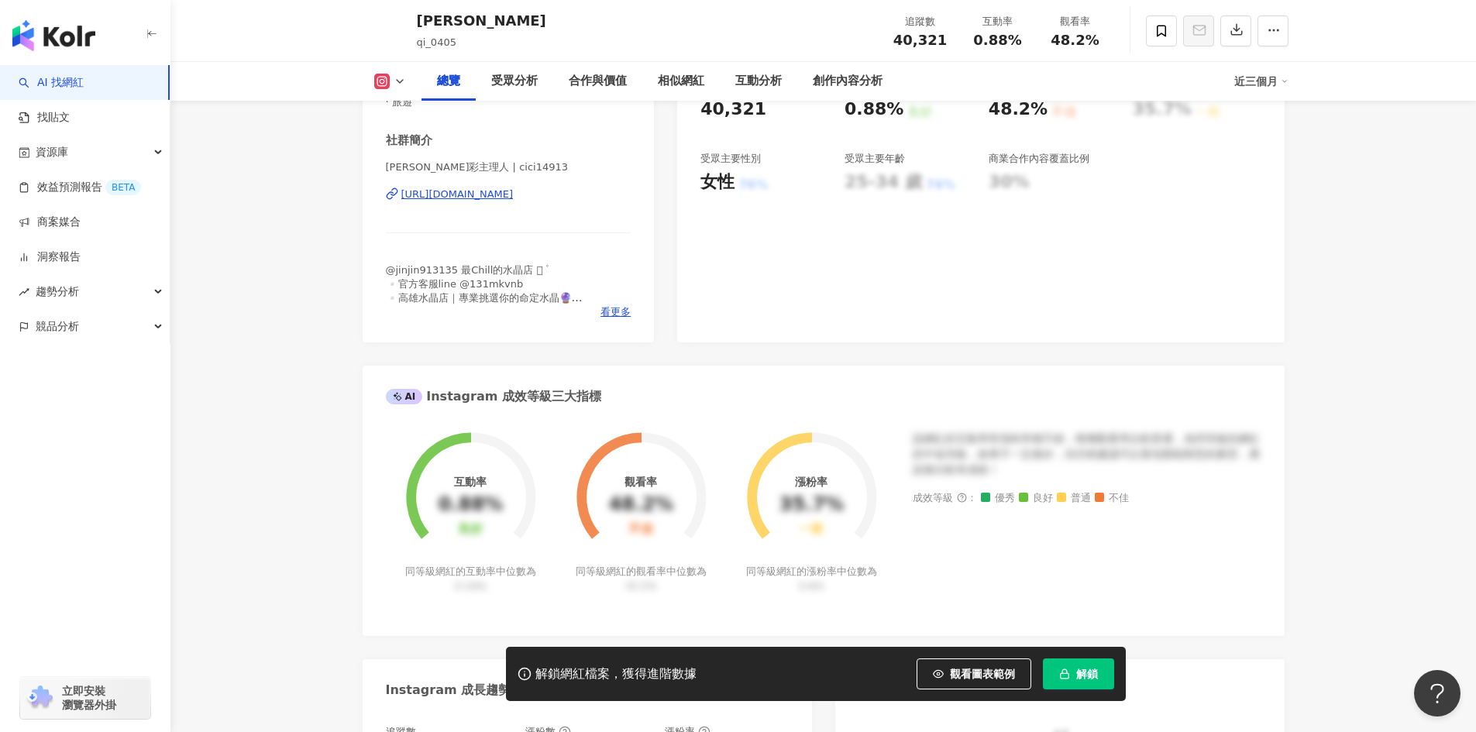
scroll to position [310, 0]
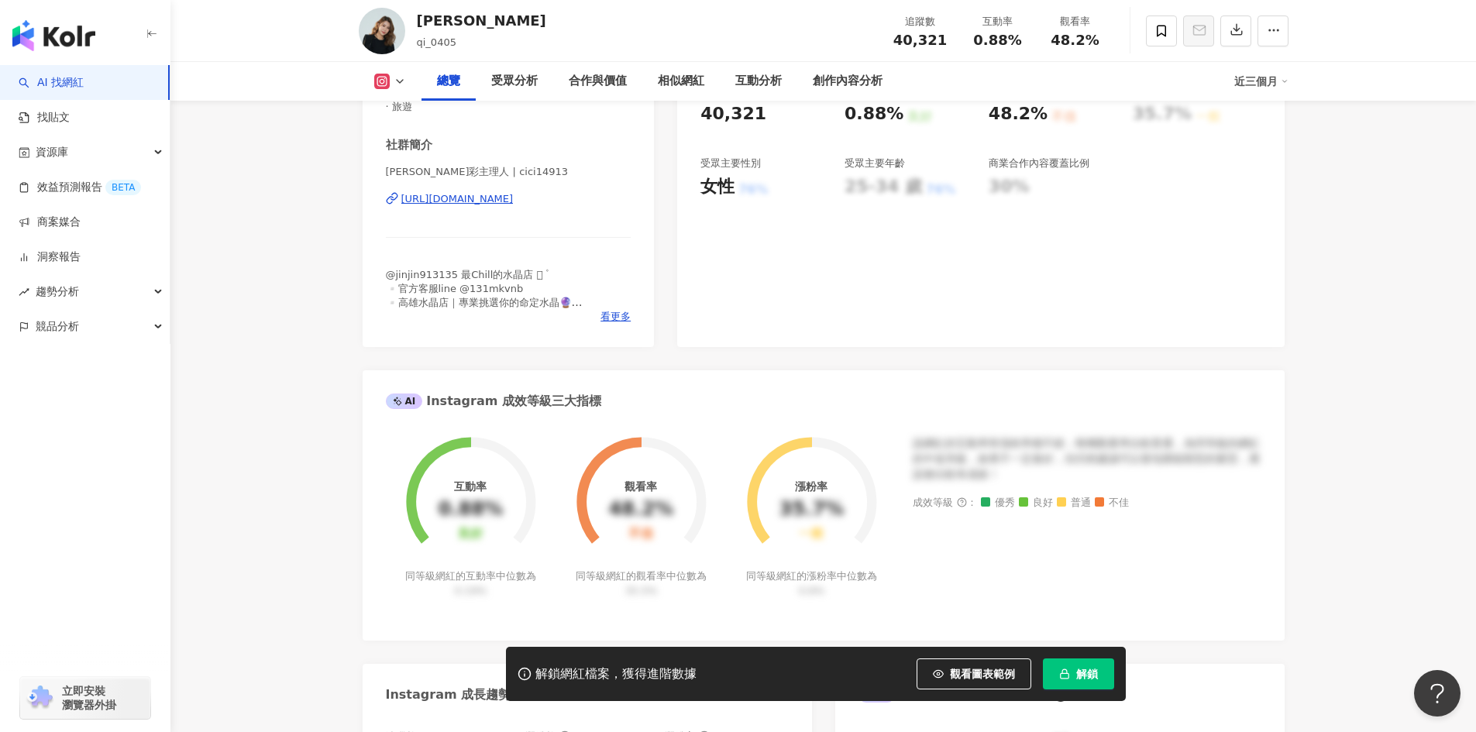
click at [514, 195] on div "https://www.instagram.com/cici14913/" at bounding box center [457, 199] width 112 height 14
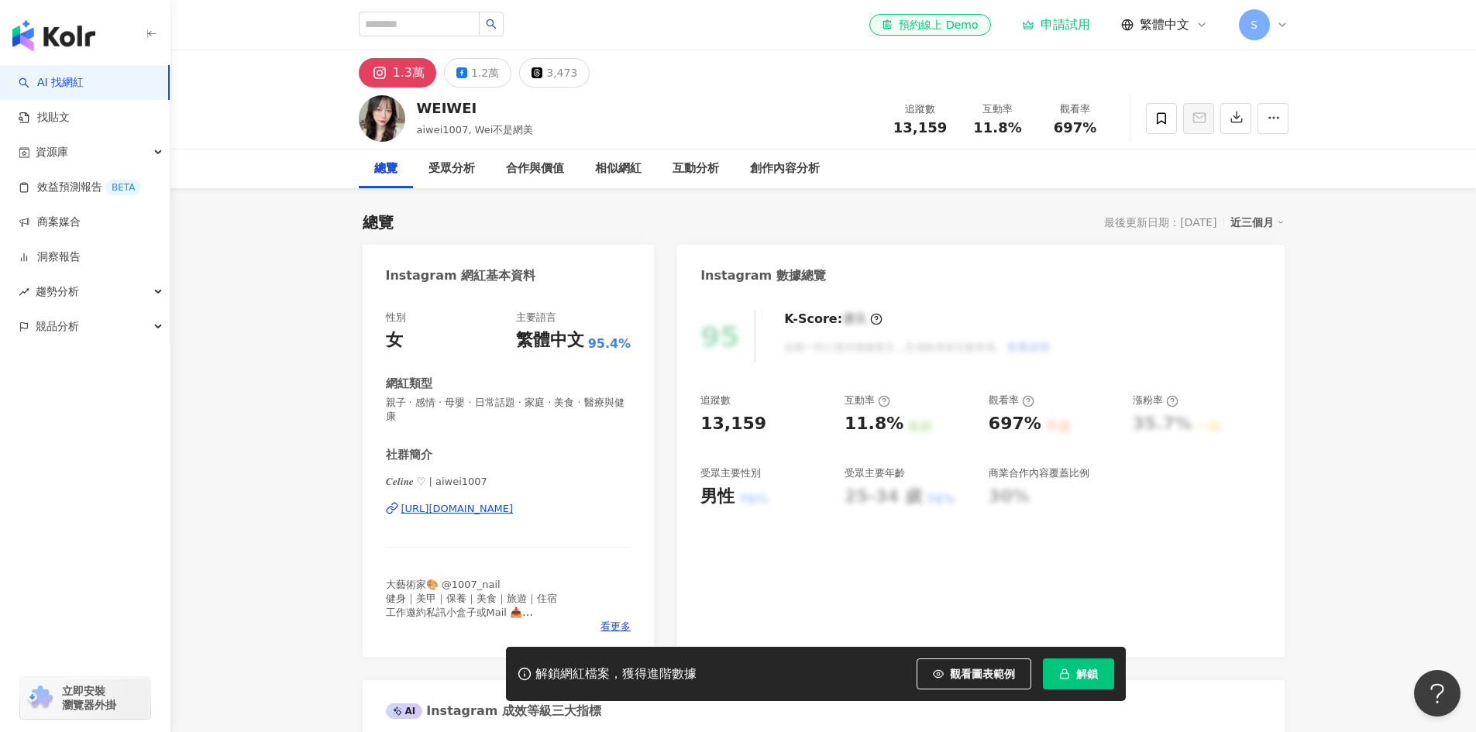
scroll to position [232, 0]
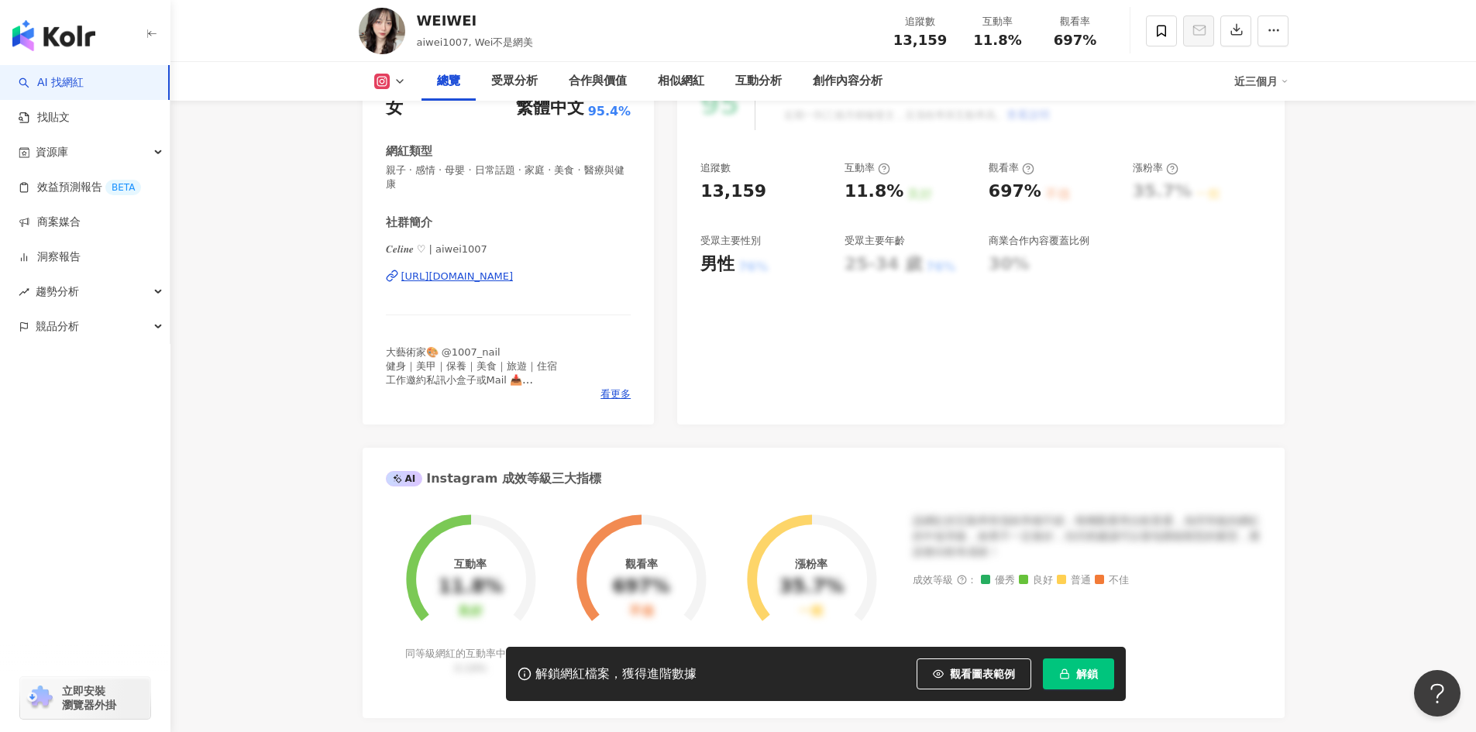
click at [514, 281] on div "[URL][DOMAIN_NAME]" at bounding box center [457, 277] width 112 height 14
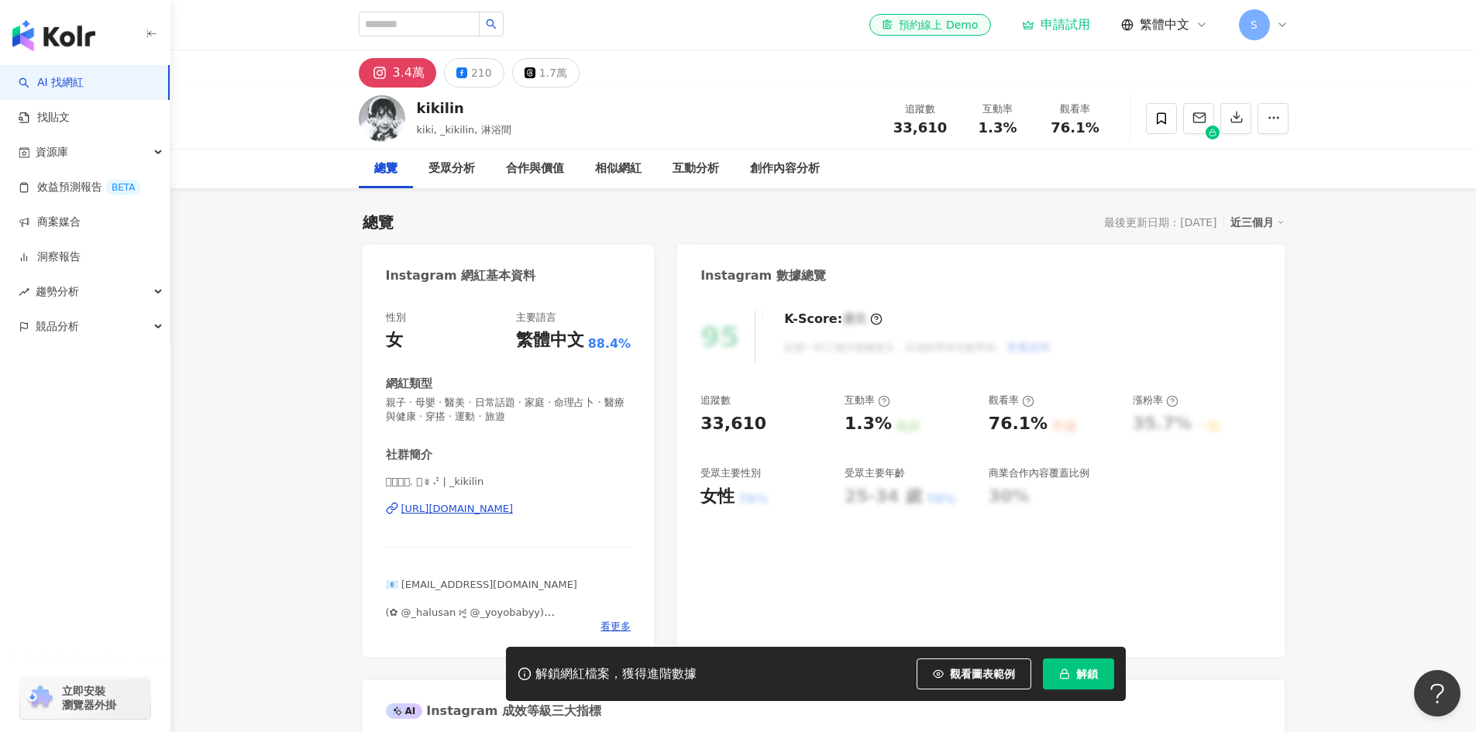
click at [481, 513] on div "https://www.instagram.com/_kikilin/" at bounding box center [457, 509] width 112 height 14
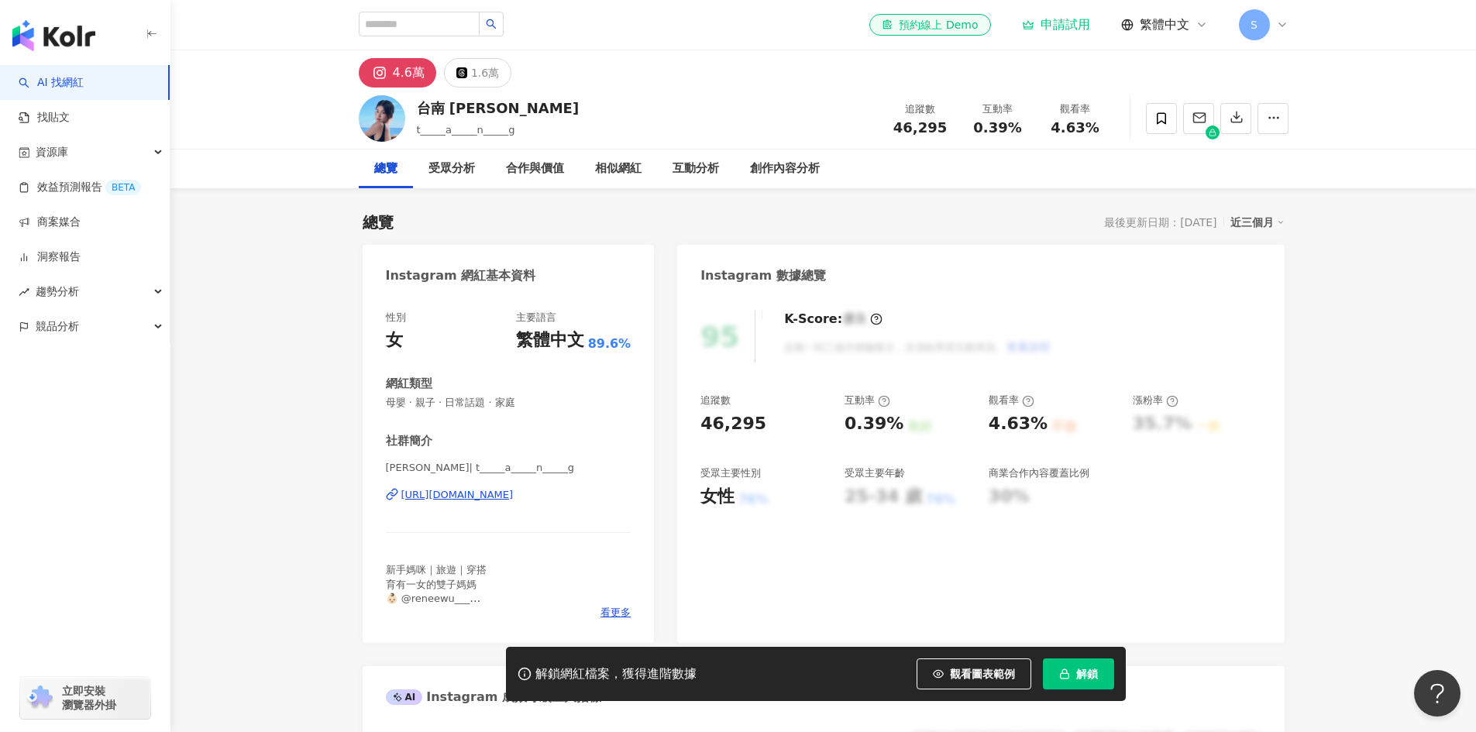
click at [514, 495] on div "https://www.instagram.com/t_____a_____n_____g/" at bounding box center [457, 495] width 112 height 14
drag, startPoint x: 848, startPoint y: 401, endPoint x: 896, endPoint y: 425, distance: 53.4
click at [896, 425] on div "互動率 0.39% 良好" at bounding box center [909, 415] width 129 height 42
copy div "互動率 0.39%"
drag, startPoint x: 988, startPoint y: 398, endPoint x: 1046, endPoint y: 429, distance: 66.2
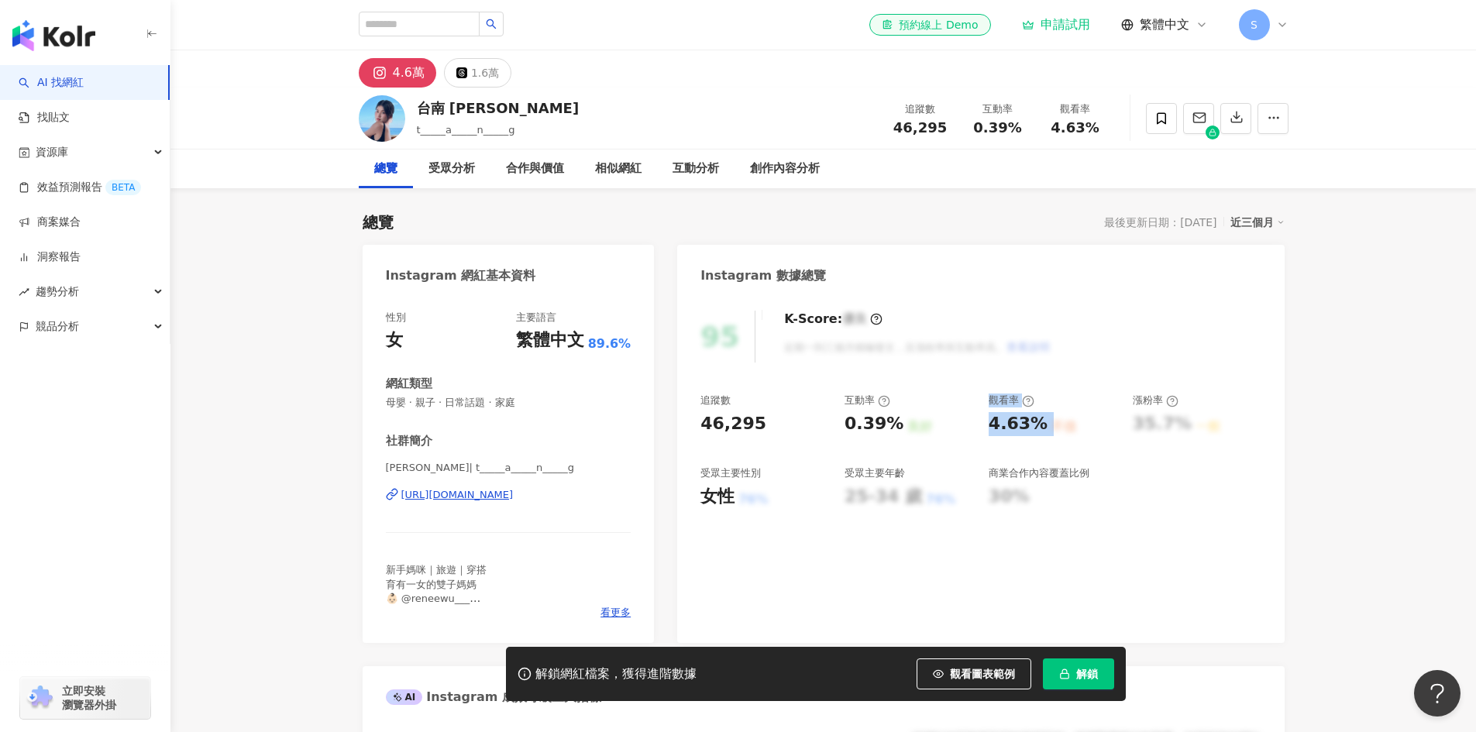
click at [1046, 429] on div "觀看率 4.63% 不佳" at bounding box center [1053, 415] width 129 height 42
copy div "觀看率 4.63% 不佳"
drag, startPoint x: 464, startPoint y: 105, endPoint x: 417, endPoint y: 105, distance: 47.3
click at [417, 105] on div "台南 [PERSON_NAME]" at bounding box center [498, 107] width 163 height 19
copy div "台南 [PERSON_NAME]"
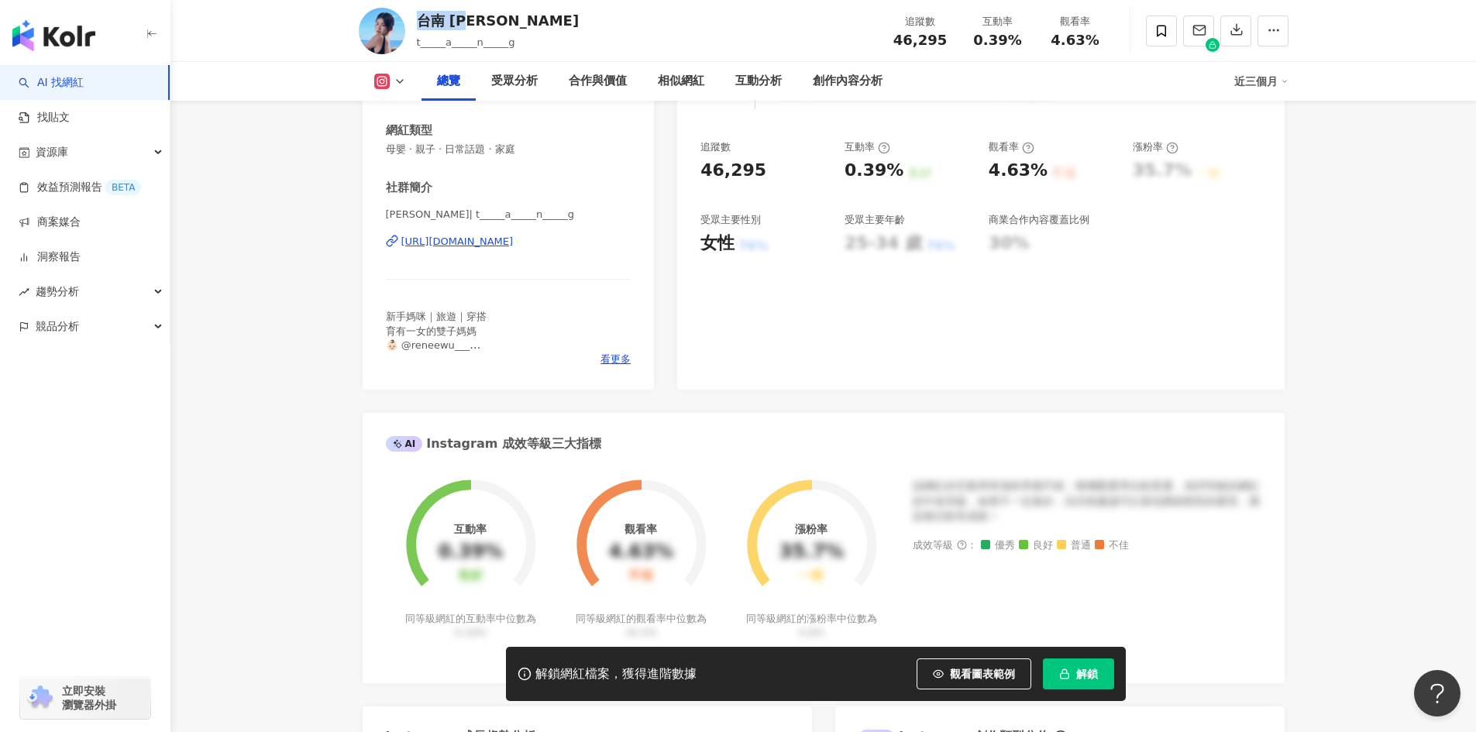
scroll to position [247, 0]
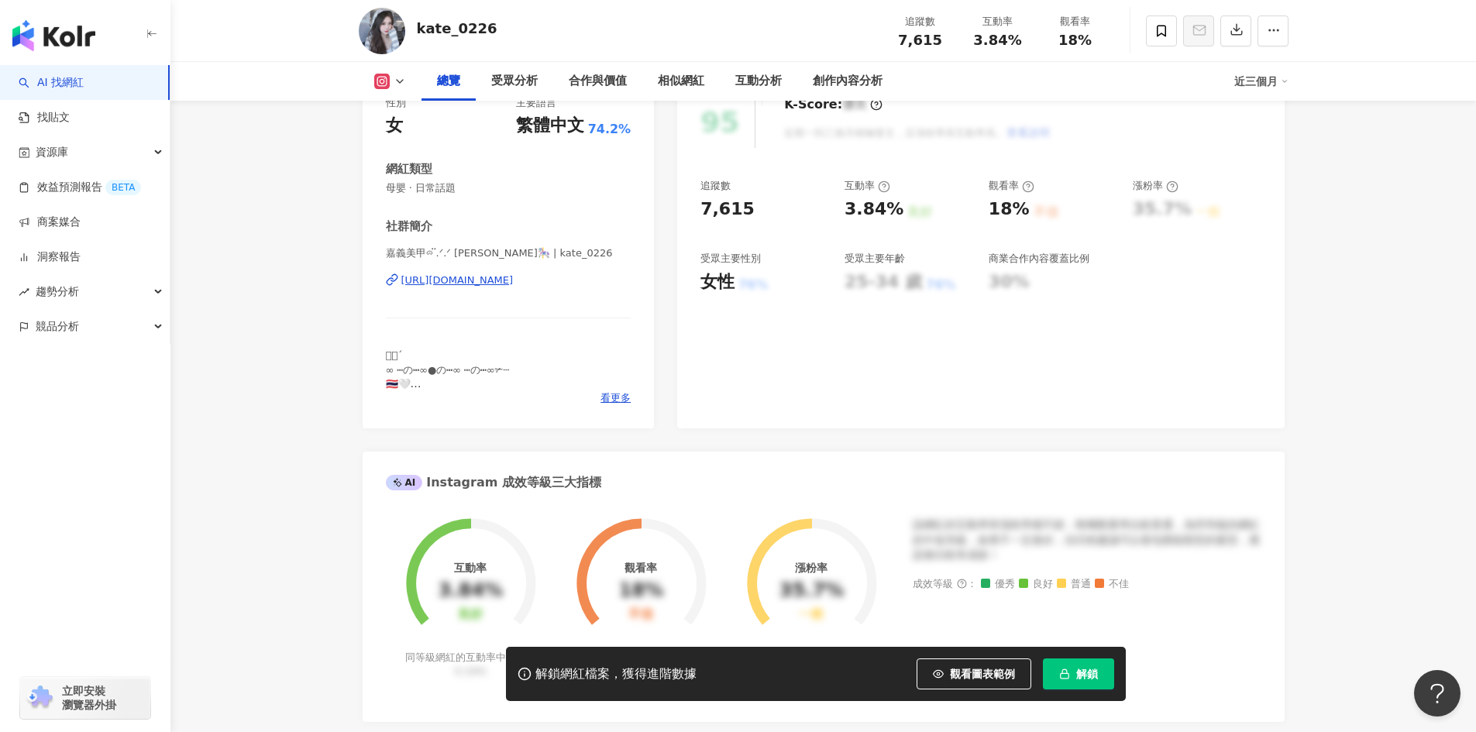
scroll to position [232, 0]
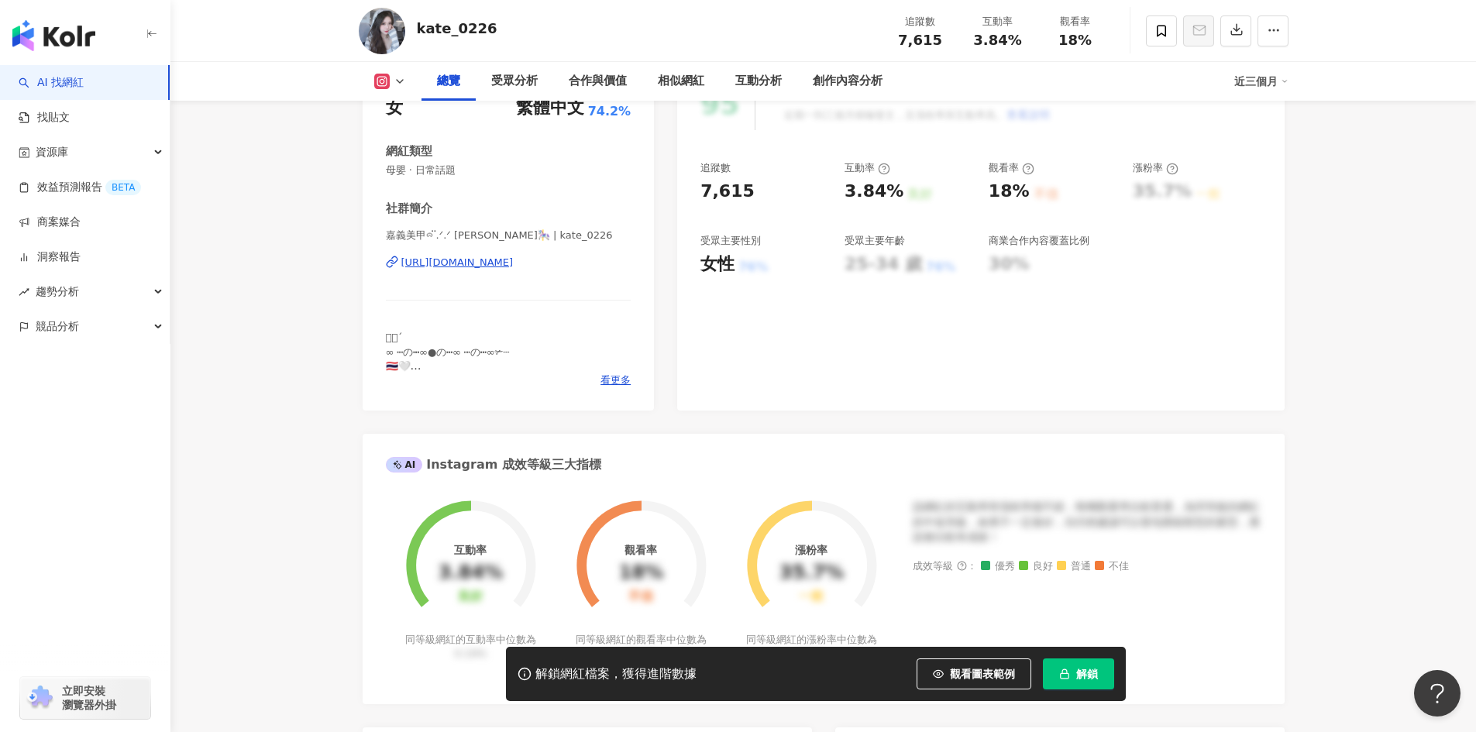
click at [514, 267] on div "[URL][DOMAIN_NAME]" at bounding box center [457, 263] width 112 height 14
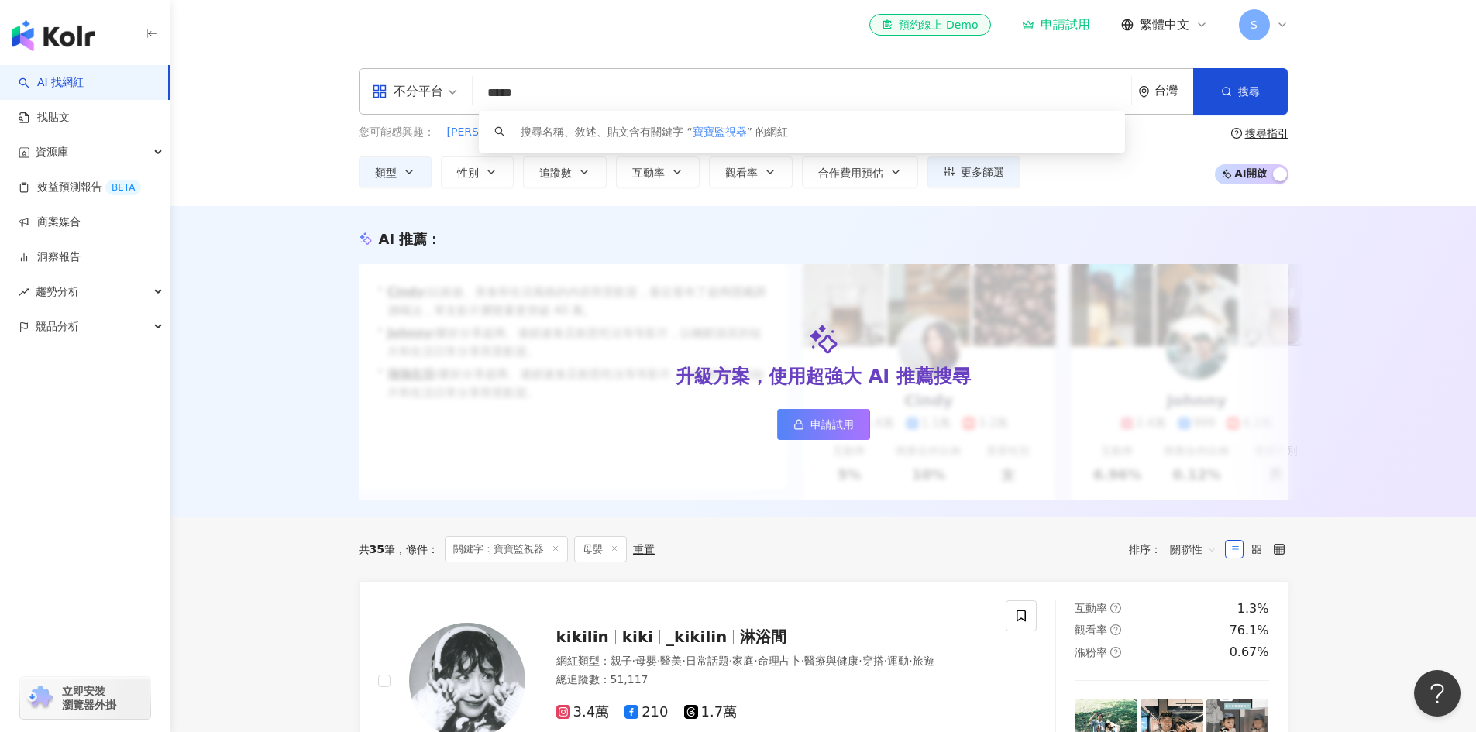
scroll to position [1, 0]
drag, startPoint x: 507, startPoint y: 95, endPoint x: 686, endPoint y: 107, distance: 179.4
click at [686, 107] on input "*****" at bounding box center [802, 92] width 646 height 29
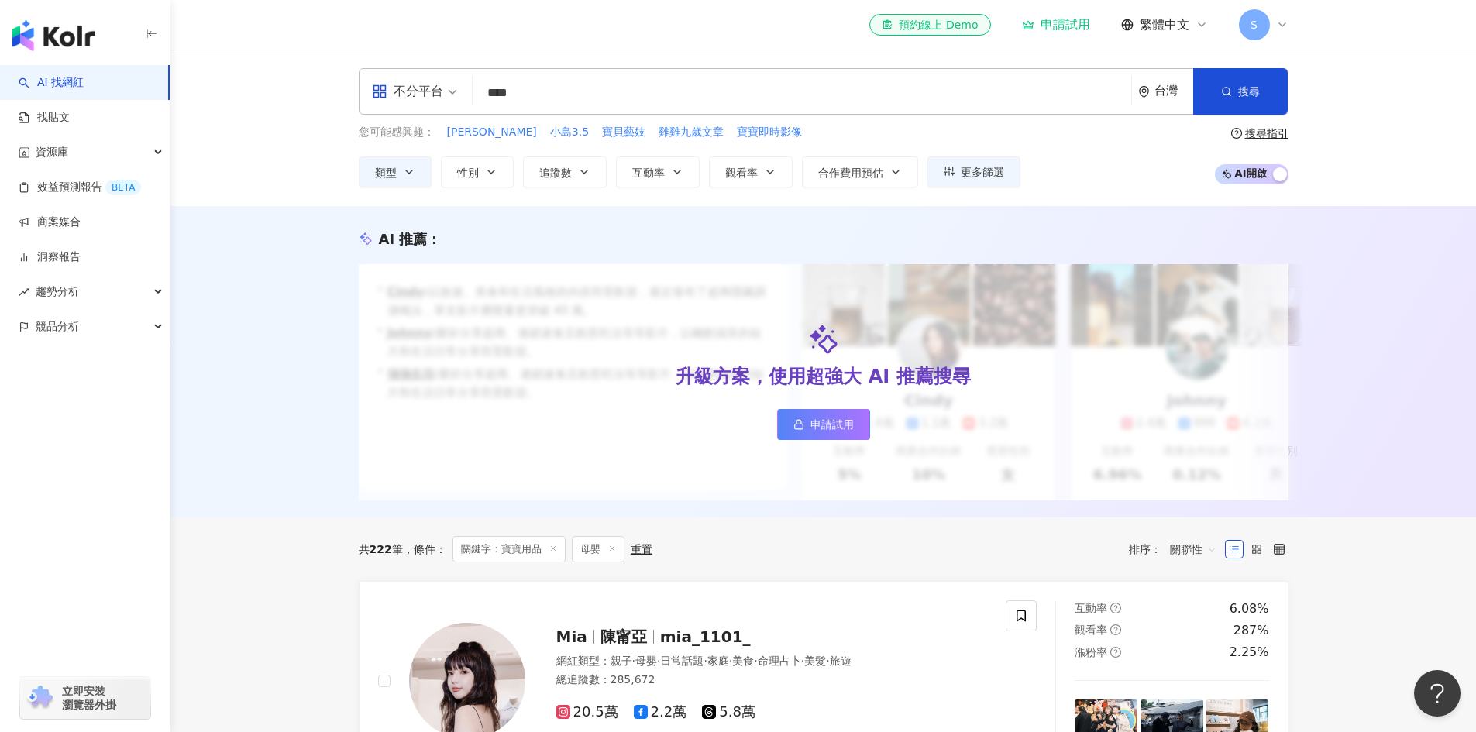
drag, startPoint x: 573, startPoint y: 98, endPoint x: 217, endPoint y: 60, distance: 357.7
click at [232, 60] on div "不分平台 **** 台灣 搜尋 7d0365d6-a1e6-4d71-a710-fa73c200416e aba45713-4b7a-48cb-a851-5c…" at bounding box center [823, 128] width 1306 height 157
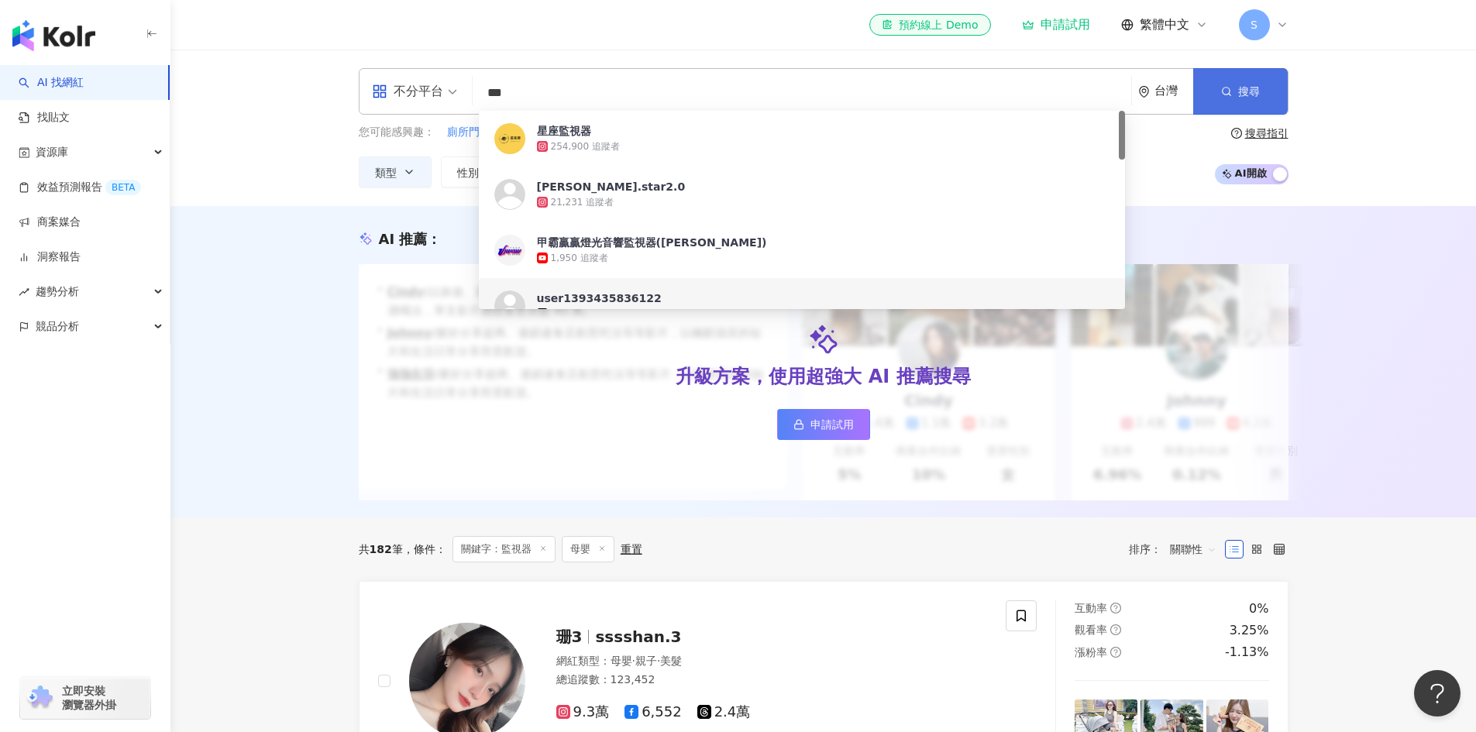
click at [1241, 85] on span "搜尋" at bounding box center [1249, 91] width 22 height 12
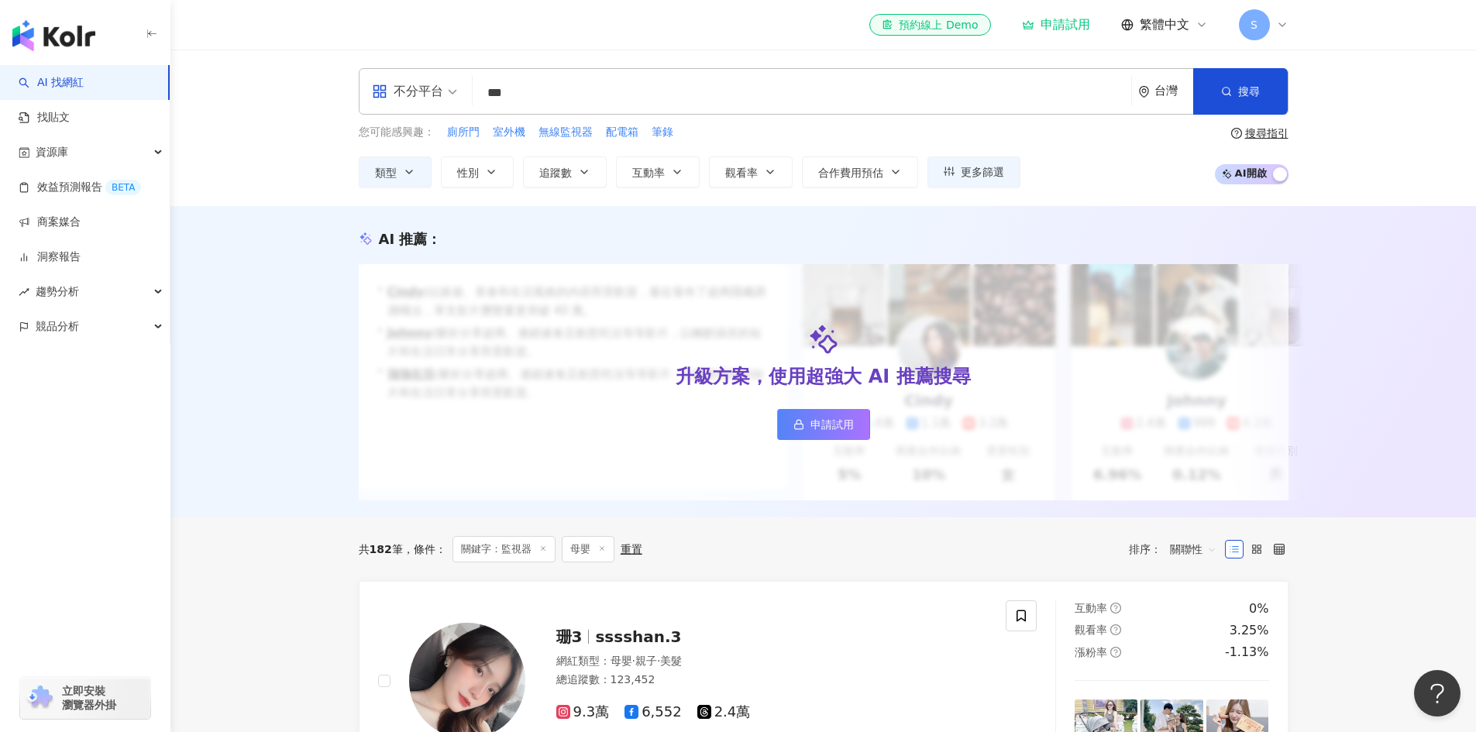
drag, startPoint x: 584, startPoint y: 79, endPoint x: 361, endPoint y: 74, distance: 222.5
click at [359, 75] on div "不分平台 *** 台灣 搜尋 [URL][DOMAIN_NAME] [URL][DOMAIN_NAME] [URL][DOMAIN_NAME] 星座監視器 2…" at bounding box center [824, 91] width 930 height 46
drag, startPoint x: 346, startPoint y: 91, endPoint x: 195, endPoint y: 68, distance: 152.0
click at [254, 87] on div "不分平台 *** 台灣 搜尋 [URL][DOMAIN_NAME] [URL][DOMAIN_NAME] [URL][DOMAIN_NAME] 星座監視器 2…" at bounding box center [823, 128] width 1306 height 157
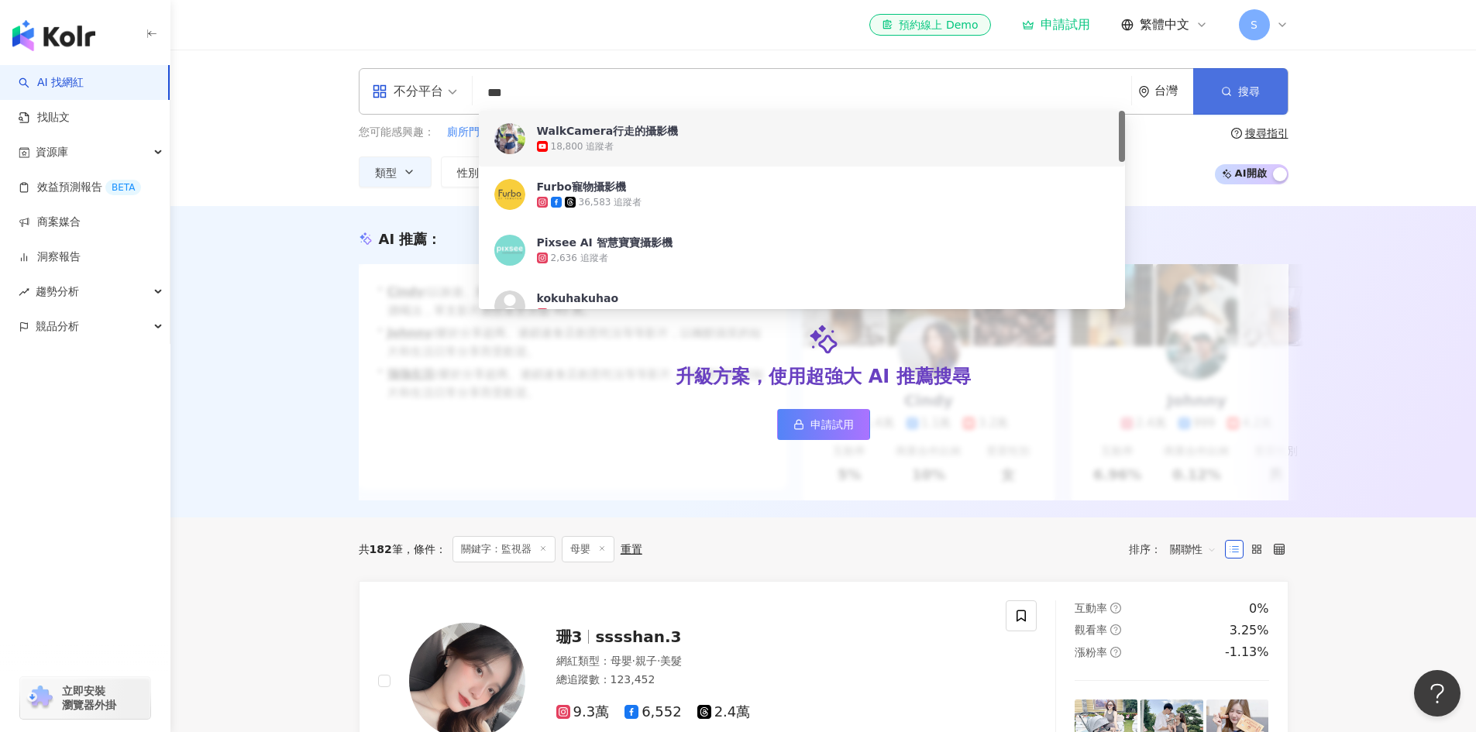
click at [1217, 95] on button "搜尋" at bounding box center [1240, 91] width 95 height 46
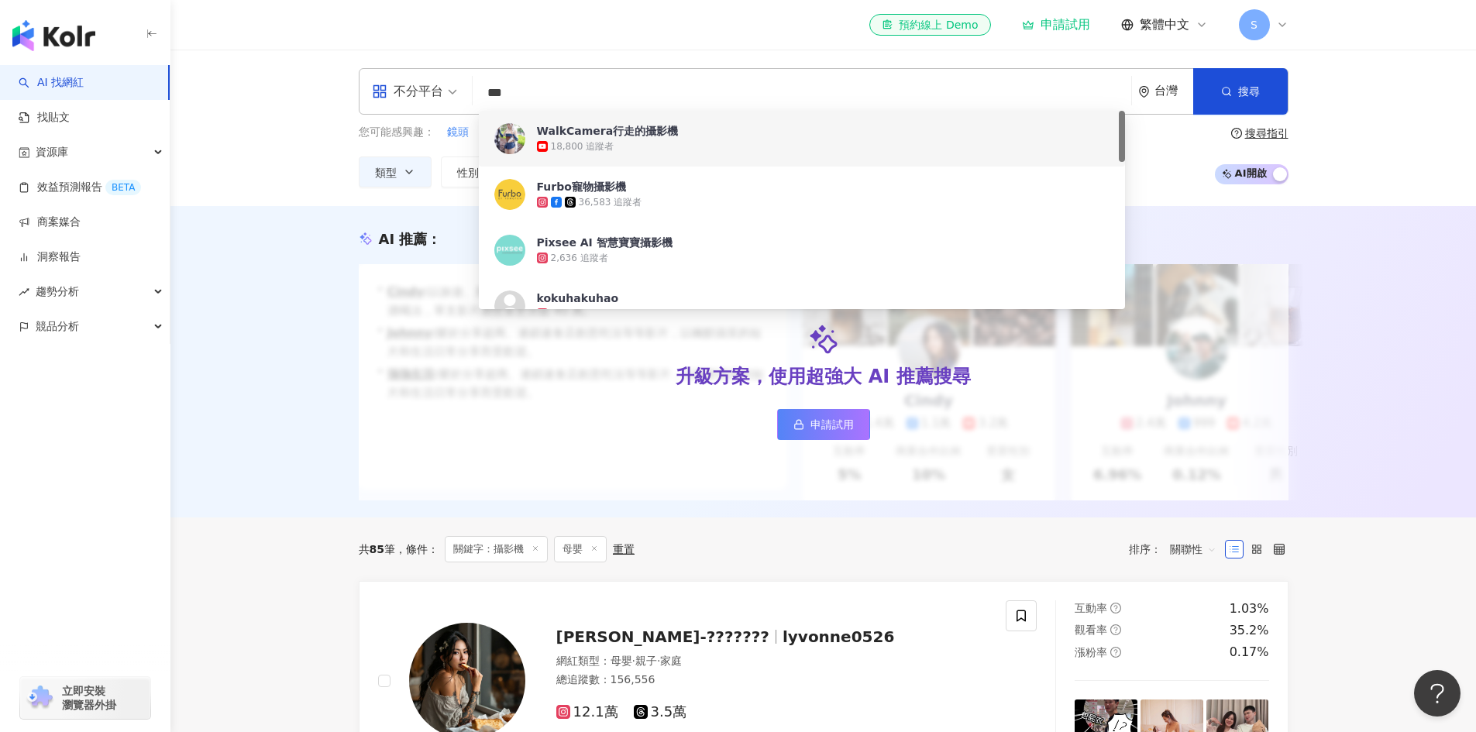
drag, startPoint x: 543, startPoint y: 94, endPoint x: 461, endPoint y: 88, distance: 82.3
click at [461, 88] on div "不分平台 *** 台灣 搜尋 86e0fda2-1356-4a4b-a4ee-04d82ac22495 3541e7ef-6d97-40b4-8a3b-5cc…" at bounding box center [824, 91] width 930 height 46
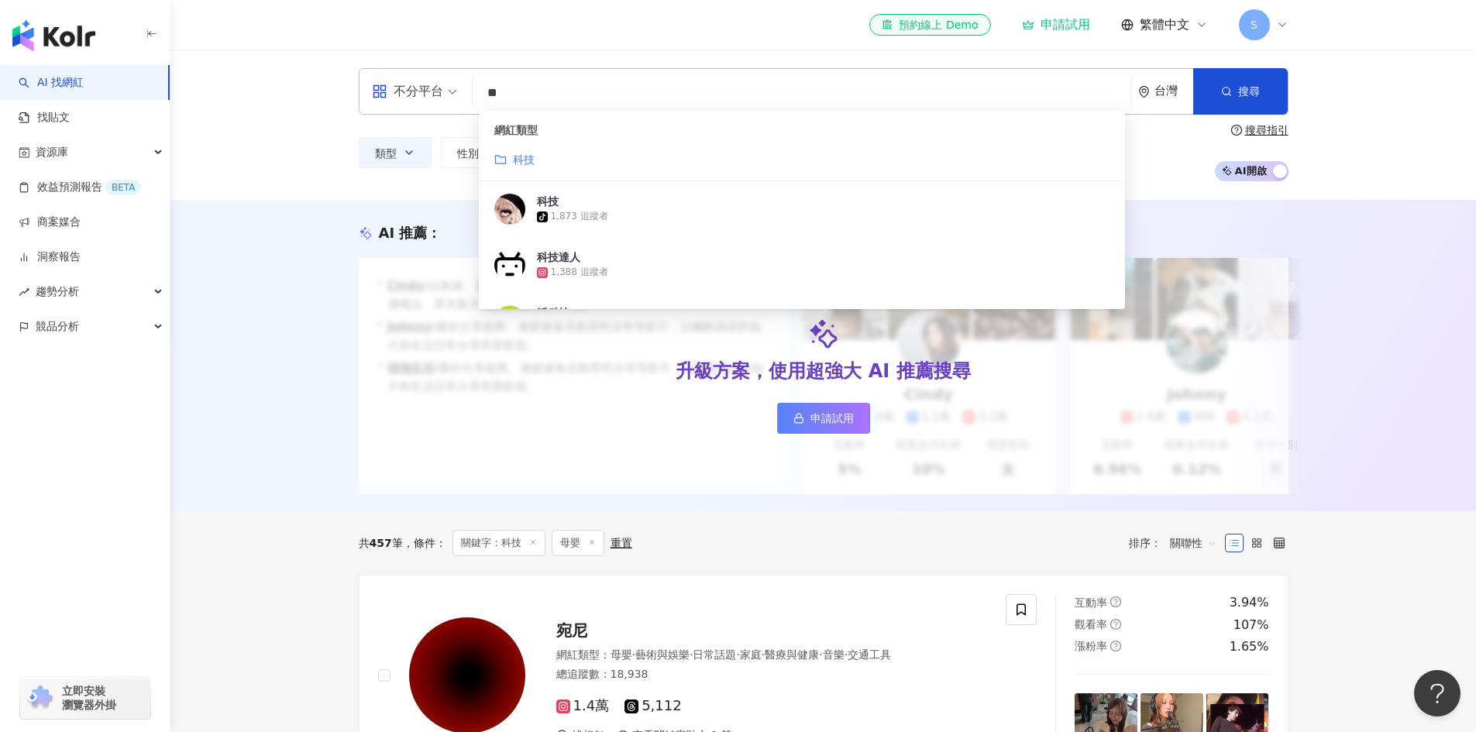
type input "**"
click at [1255, 94] on span "搜尋" at bounding box center [1249, 91] width 22 height 12
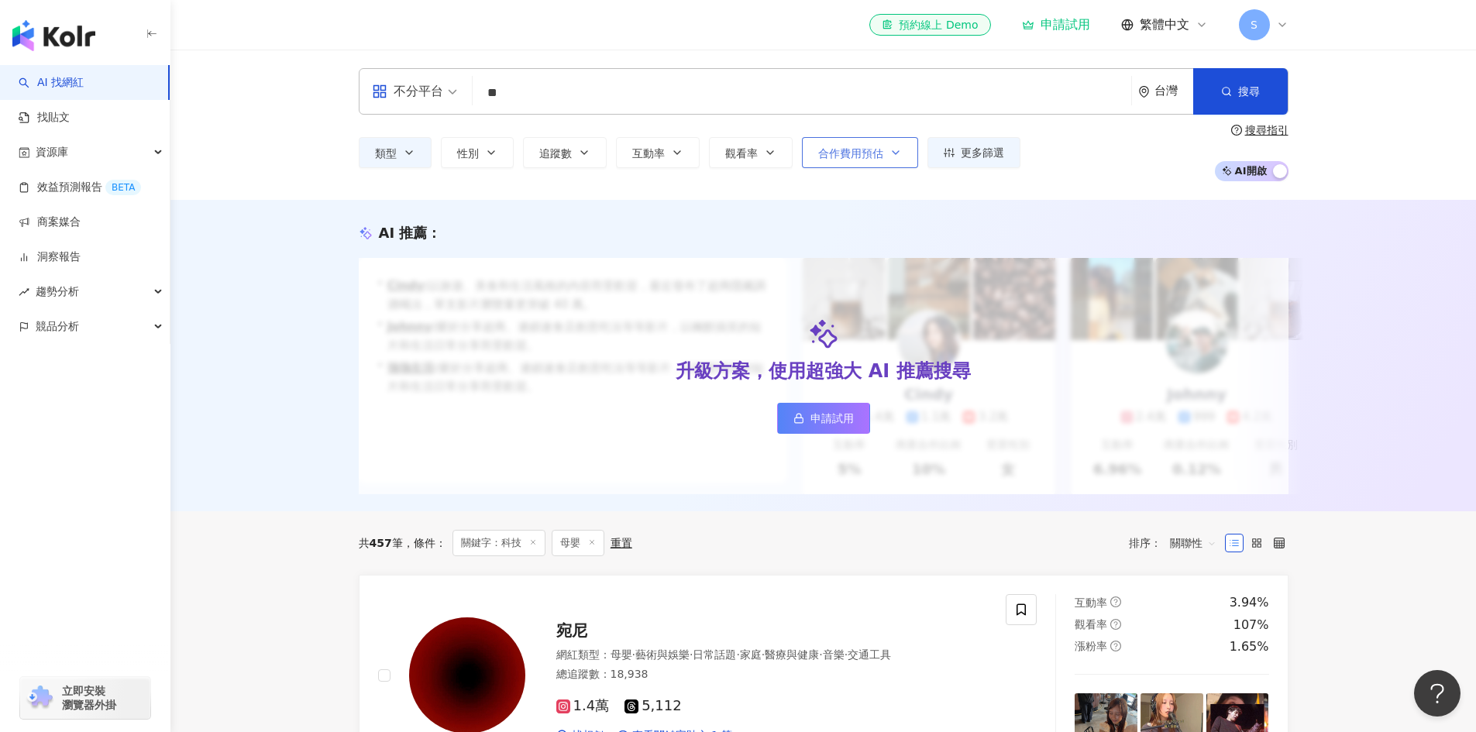
click at [880, 158] on span "合作費用預估" at bounding box center [850, 153] width 65 height 12
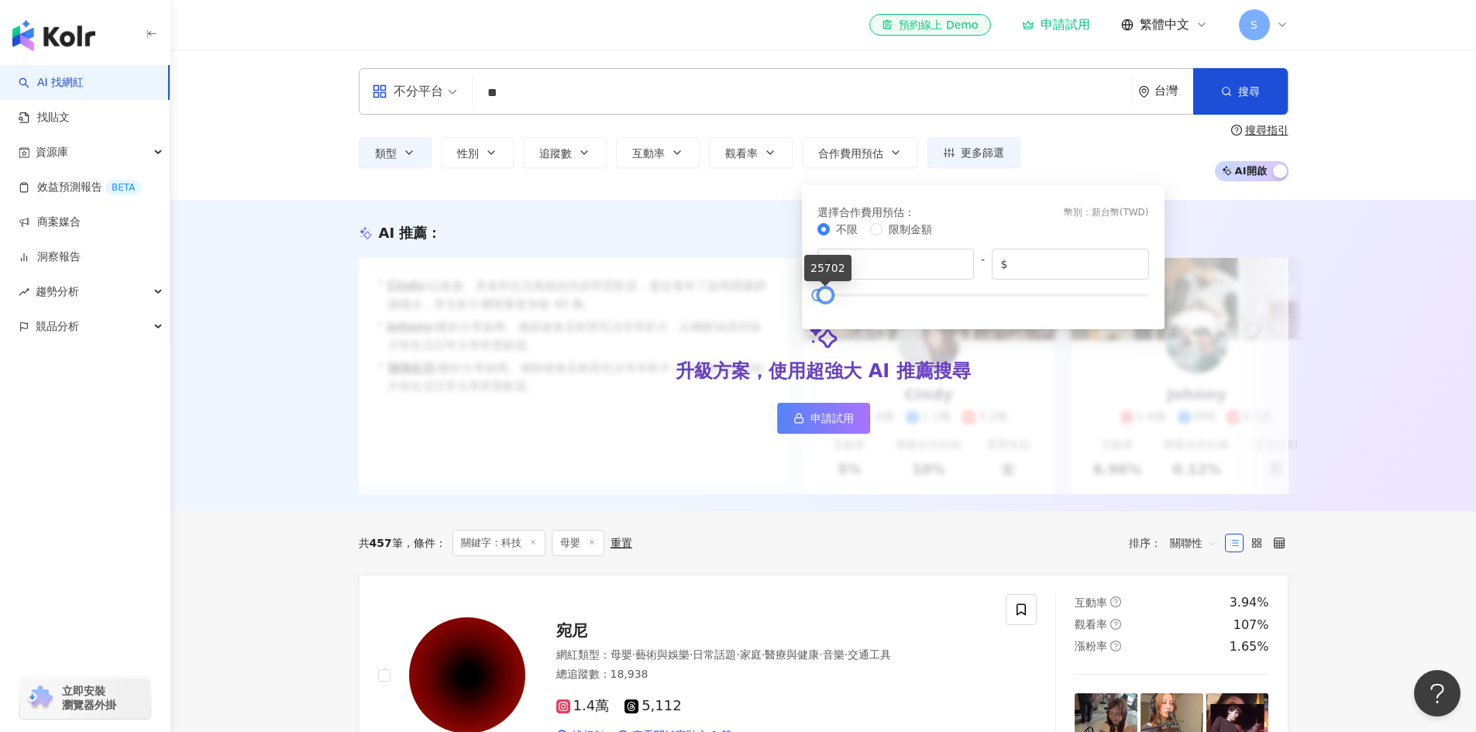
type input "*****"
drag, startPoint x: 1143, startPoint y: 295, endPoint x: 819, endPoint y: 301, distance: 324.0
click at [821, 299] on div at bounding box center [825, 295] width 9 height 9
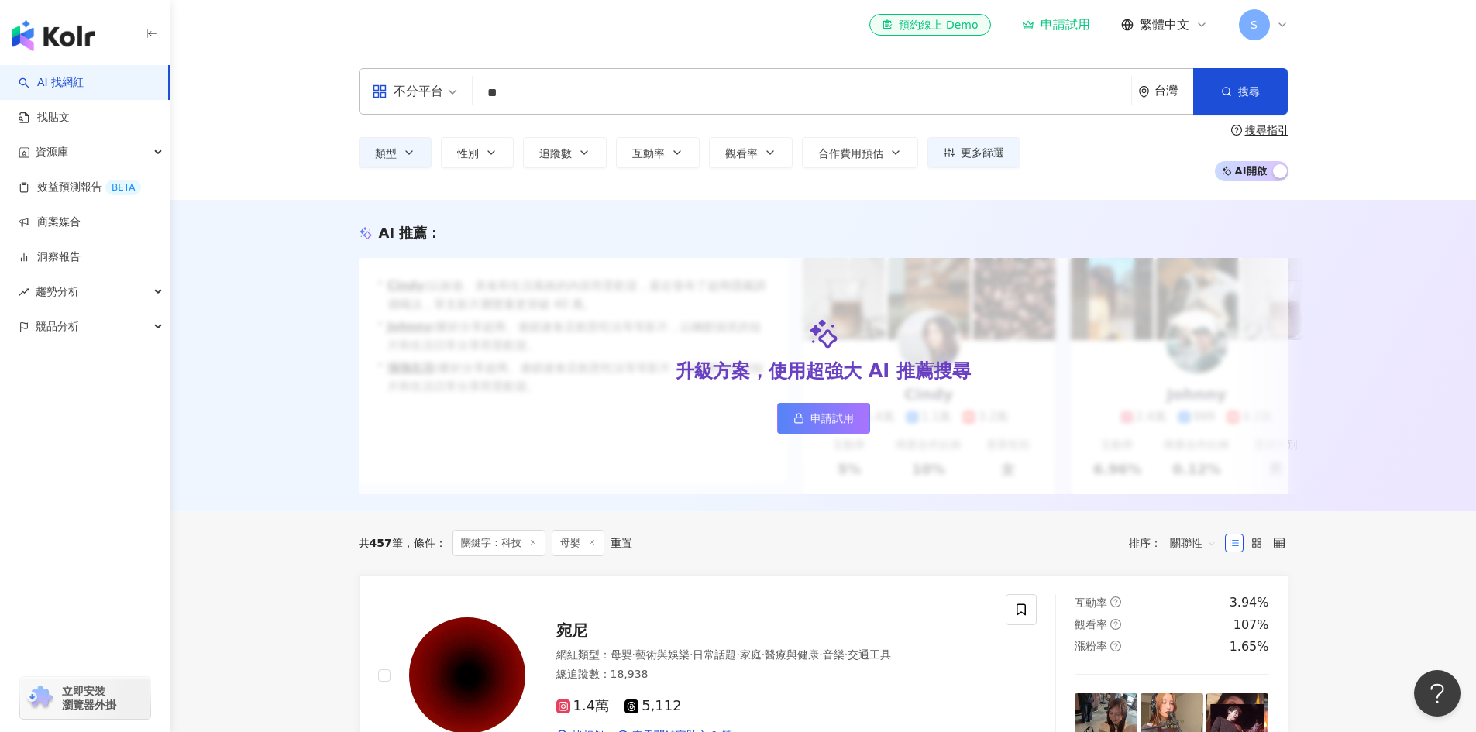
click at [743, 245] on div "AI 推薦 ： 升級方案，使用超強大 AI 推薦搜尋 申請試用 • Cindy : 以旅遊、美食和生活風格的內容而受歡迎，最近發布了超商隱藏調酒喝法，單支影片…" at bounding box center [824, 358] width 992 height 271
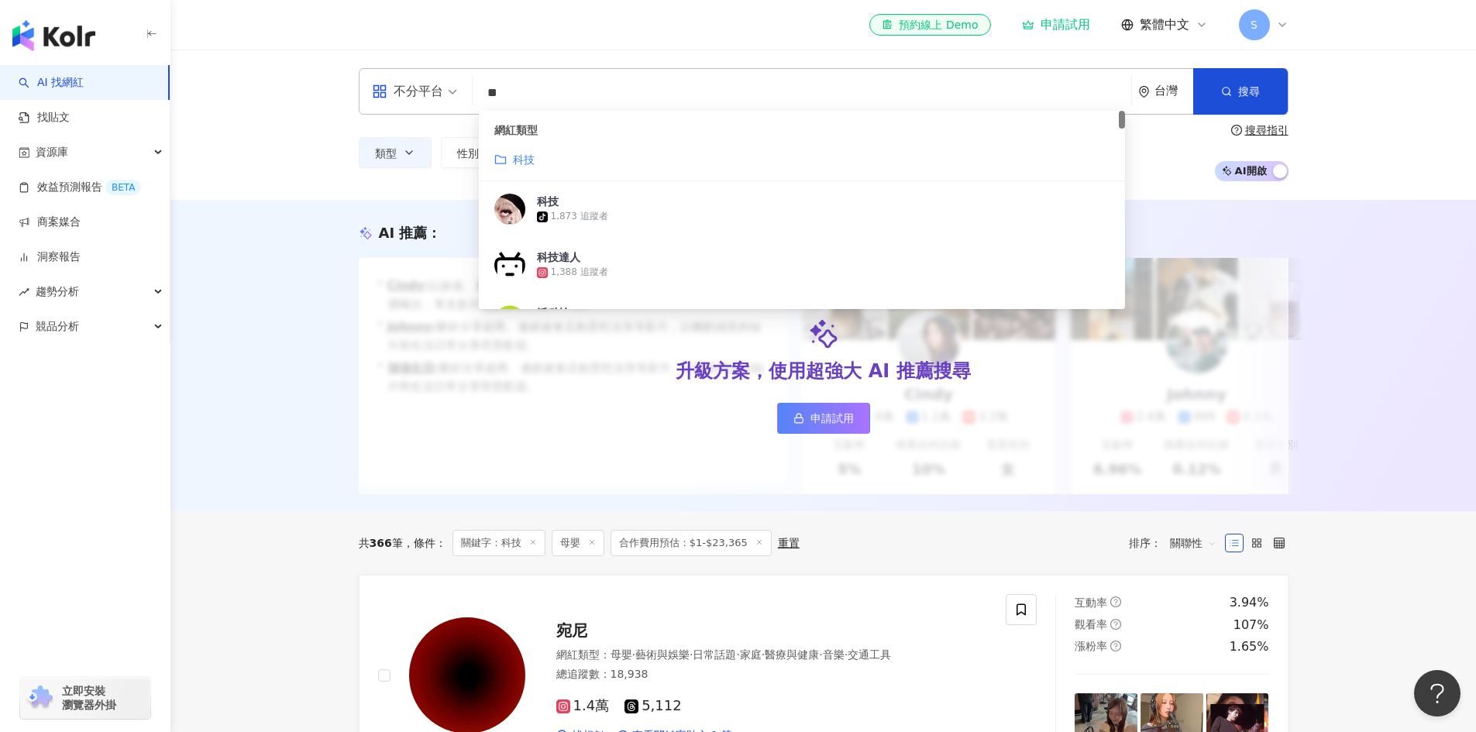
drag, startPoint x: 520, startPoint y: 98, endPoint x: 476, endPoint y: 88, distance: 45.3
click at [476, 88] on div "不分平台 ** 台灣 搜尋 customizedTag 795c2661-c994-49d0-9f2f-0f4281f4b9ca 網紅類型 科技 科技 tik…" at bounding box center [824, 91] width 930 height 46
click at [532, 155] on mark "科技" at bounding box center [524, 159] width 22 height 12
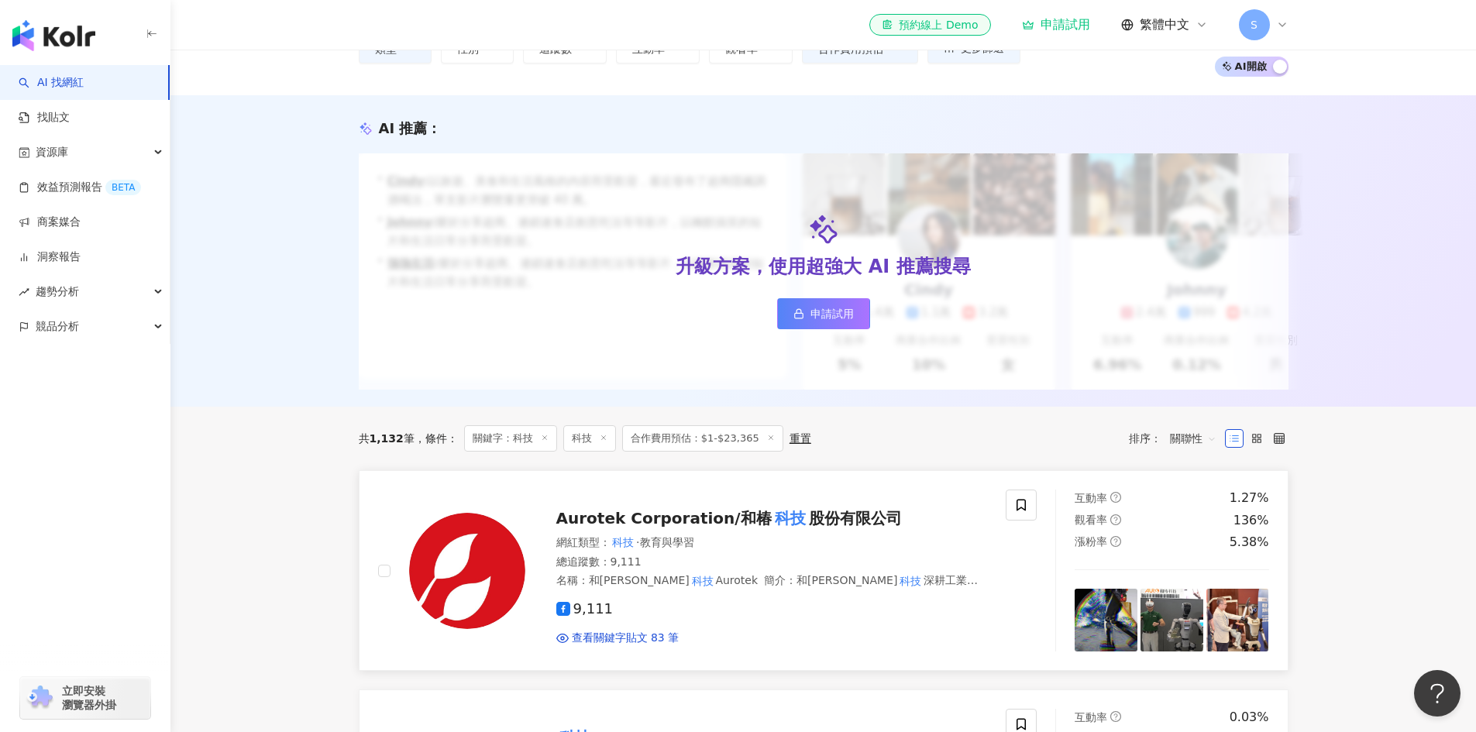
scroll to position [232, 0]
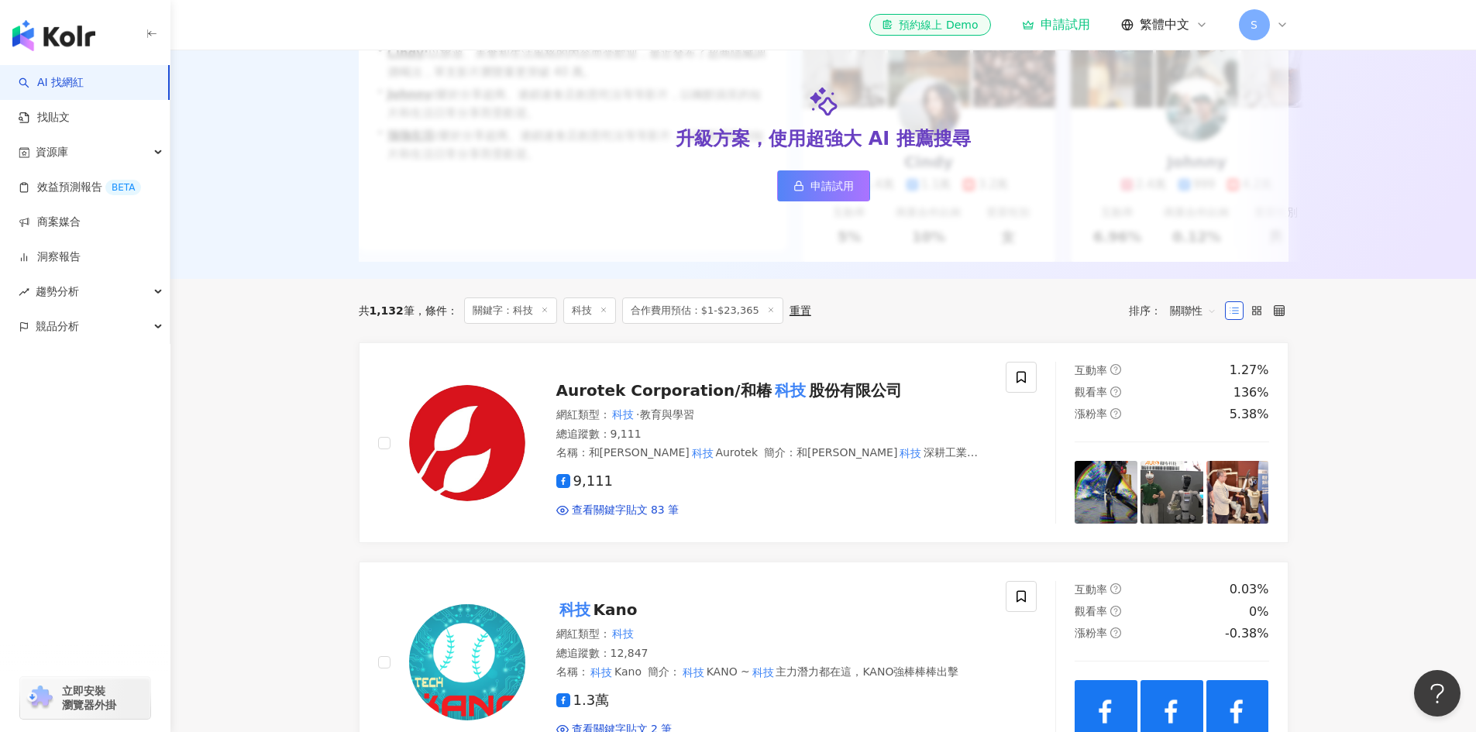
click at [541, 314] on icon at bounding box center [545, 310] width 8 height 8
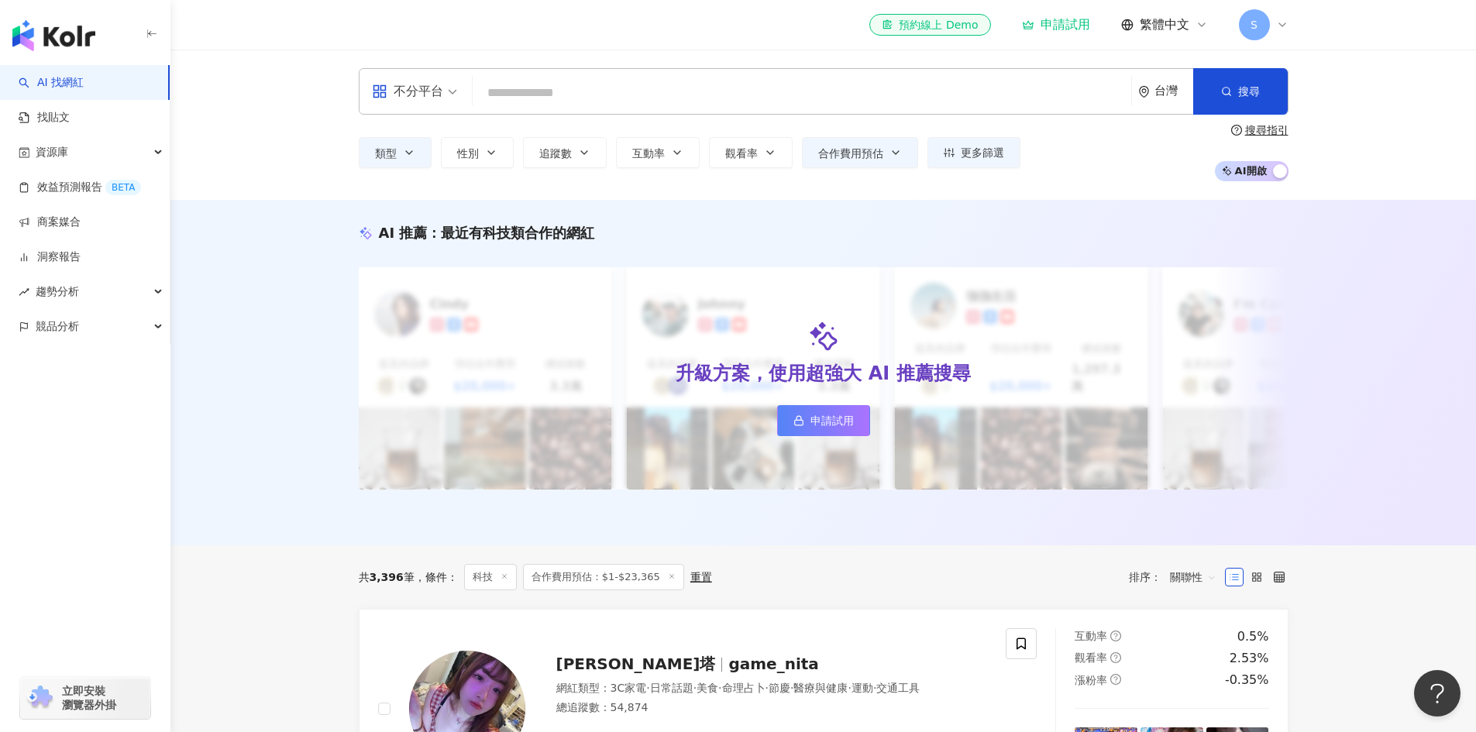
scroll to position [77, 0]
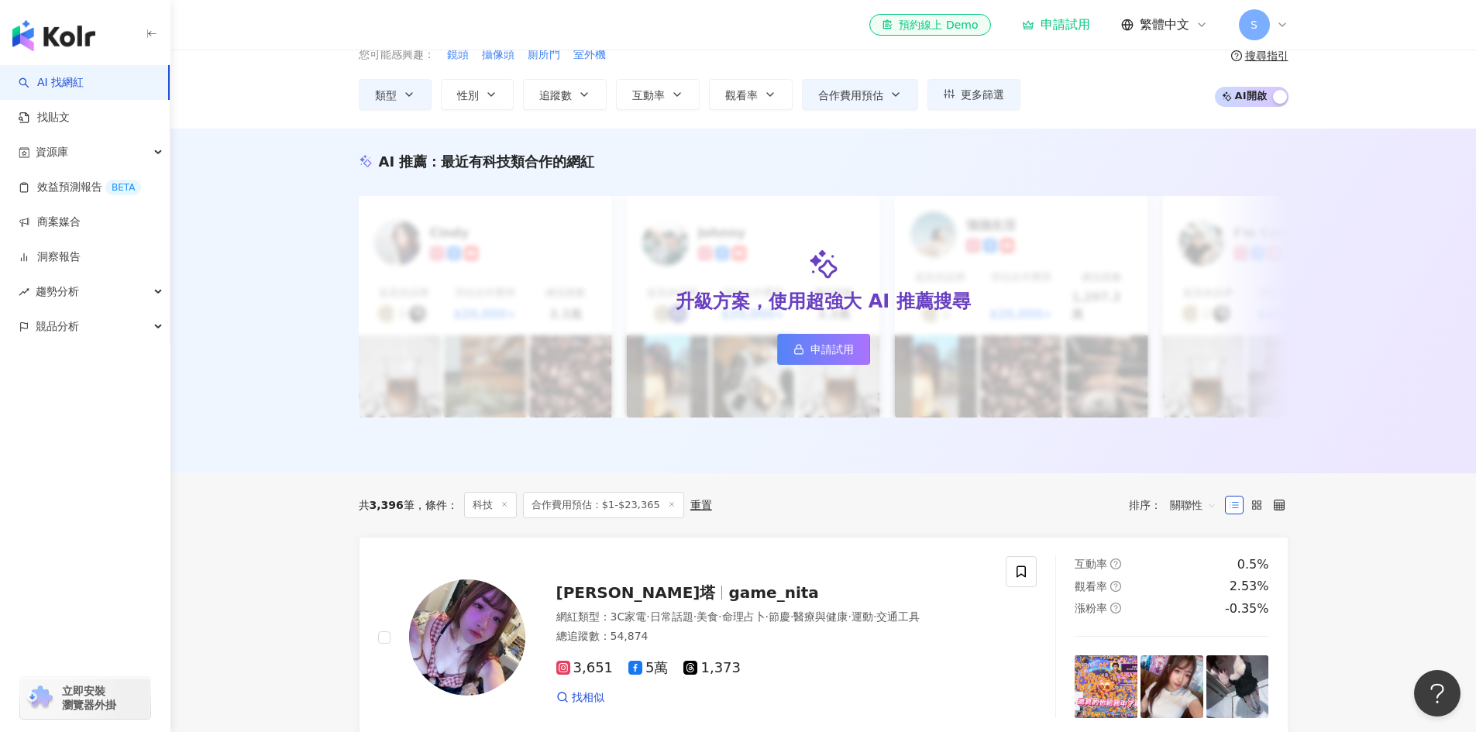
click at [504, 501] on icon at bounding box center [505, 505] width 8 height 8
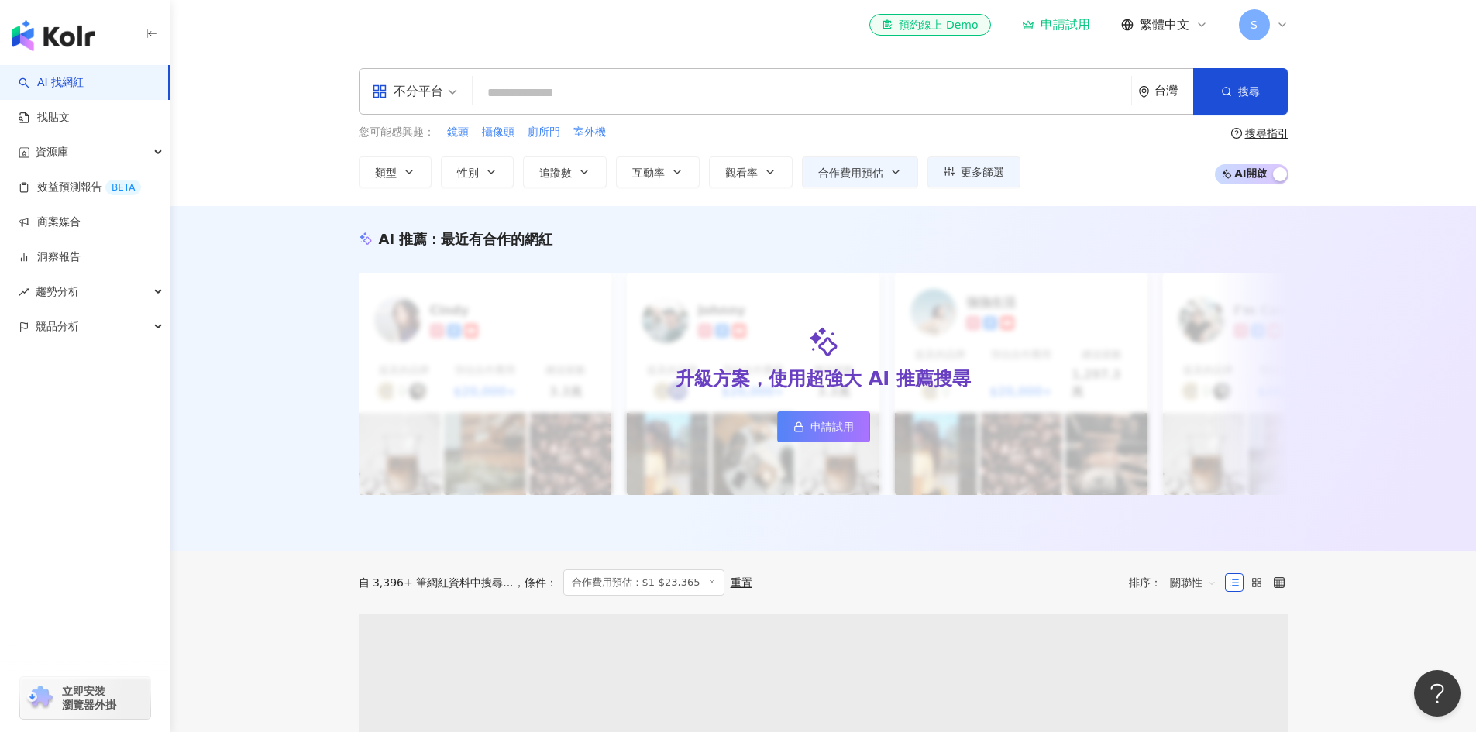
click at [576, 98] on input "search" at bounding box center [802, 92] width 646 height 29
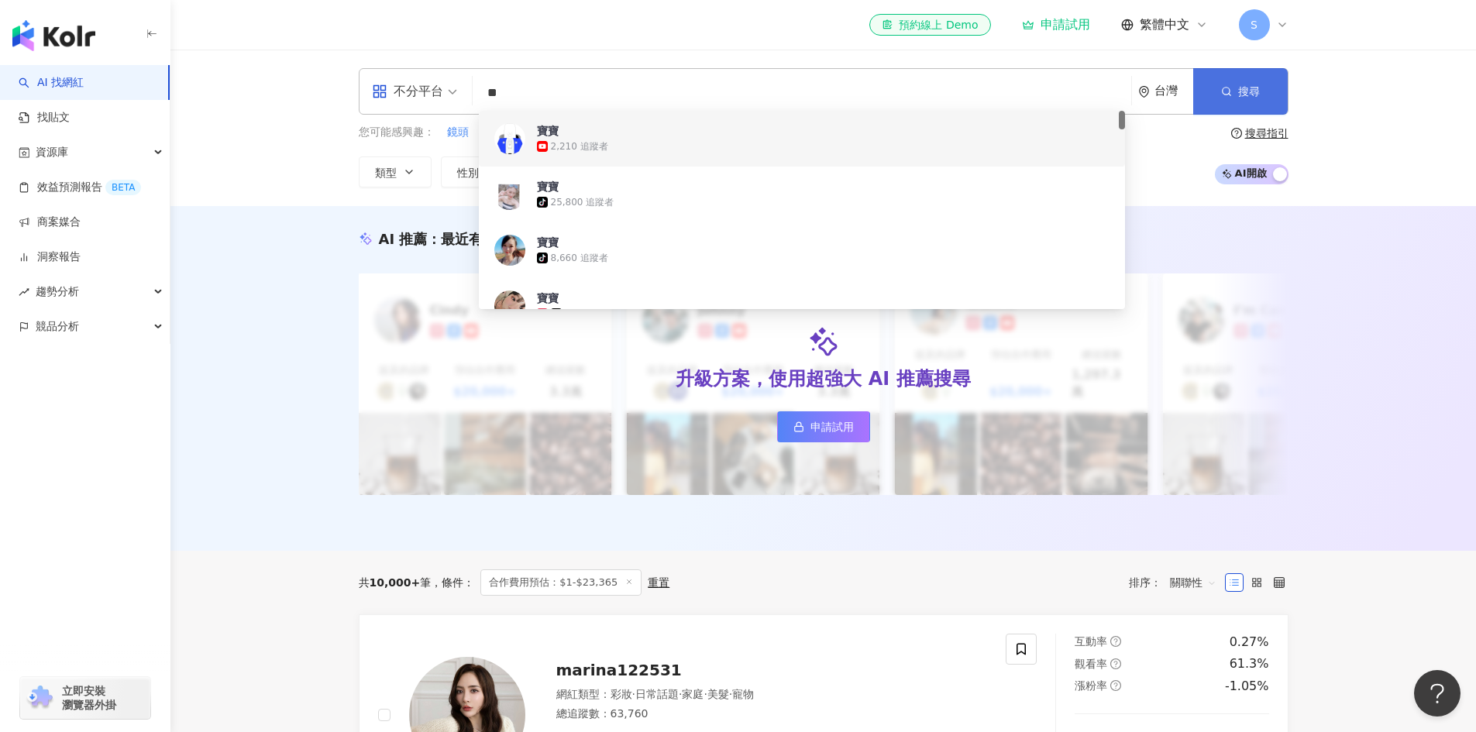
type input "**"
click at [1237, 97] on button "搜尋" at bounding box center [1240, 91] width 95 height 46
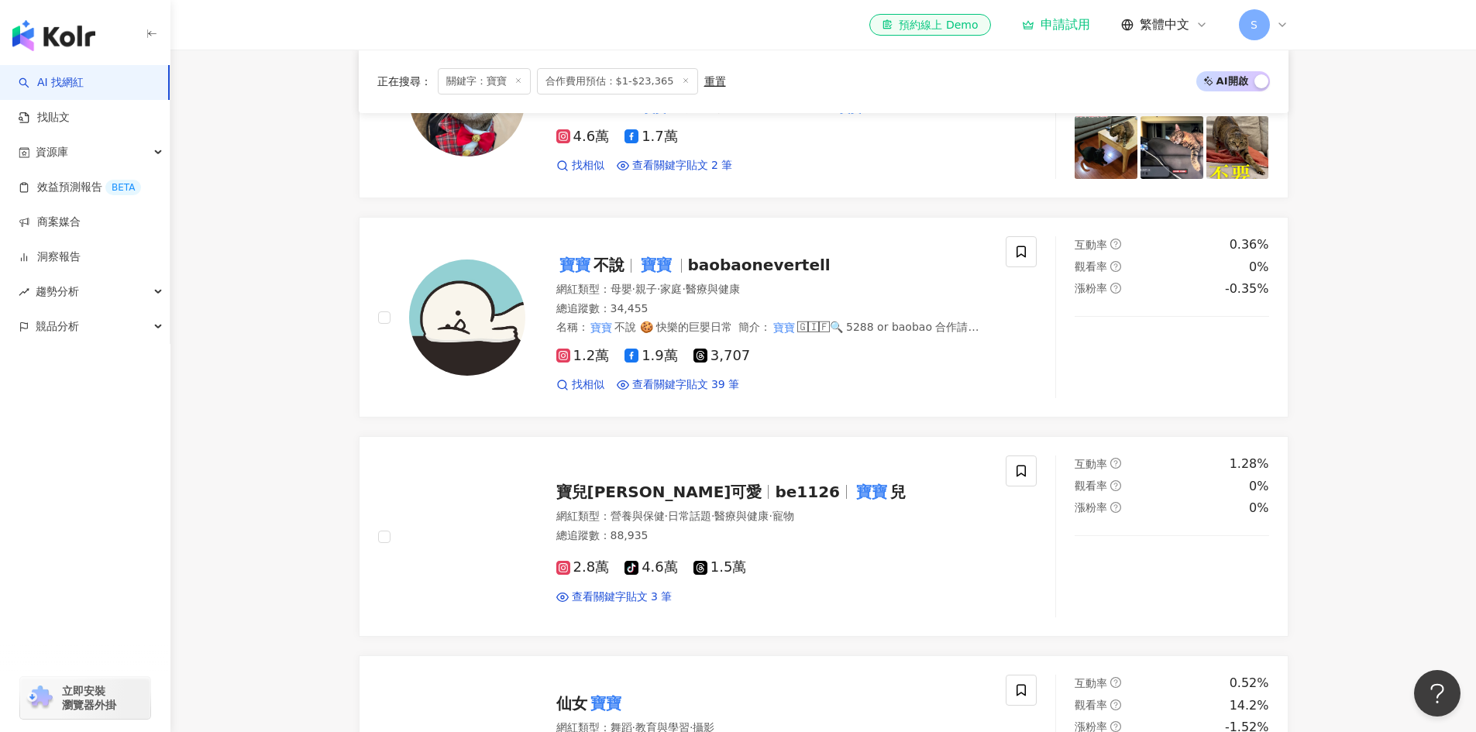
scroll to position [542, 0]
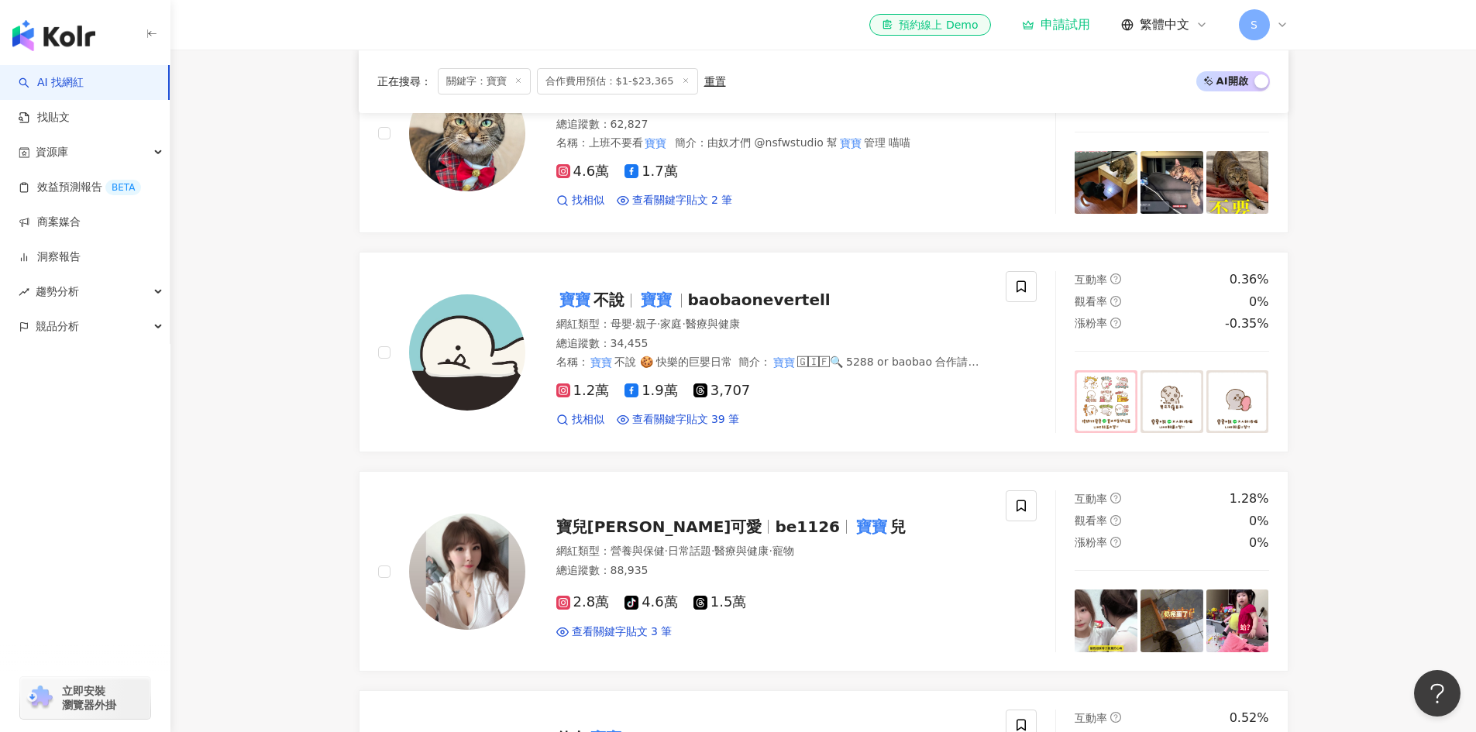
click at [322, 449] on main "不分平台 ** 台灣 搜尋 939067eb-c966-414d-903a-6150fc0bd962 89fd3328-f8ba-4827-be39-a41a…" at bounding box center [823, 687] width 1306 height 2360
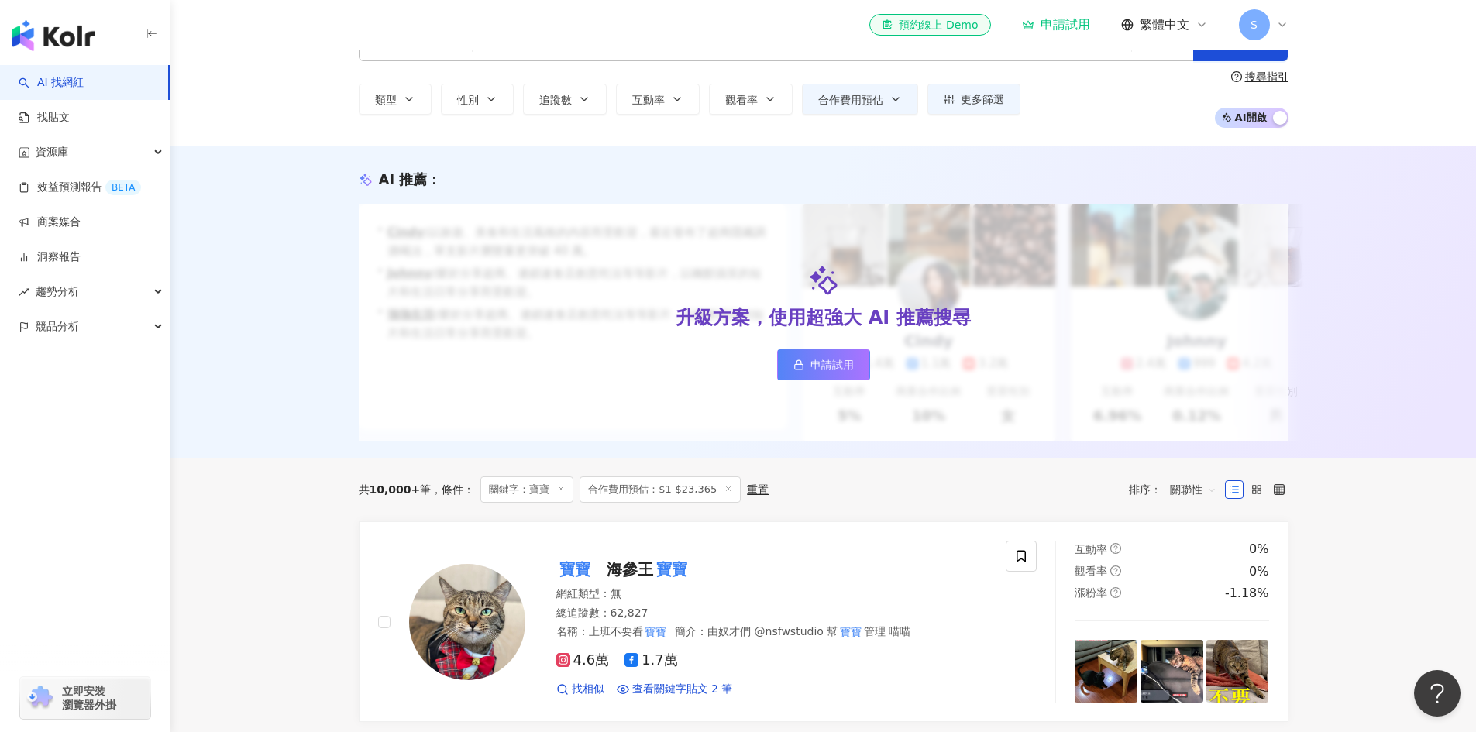
scroll to position [0, 0]
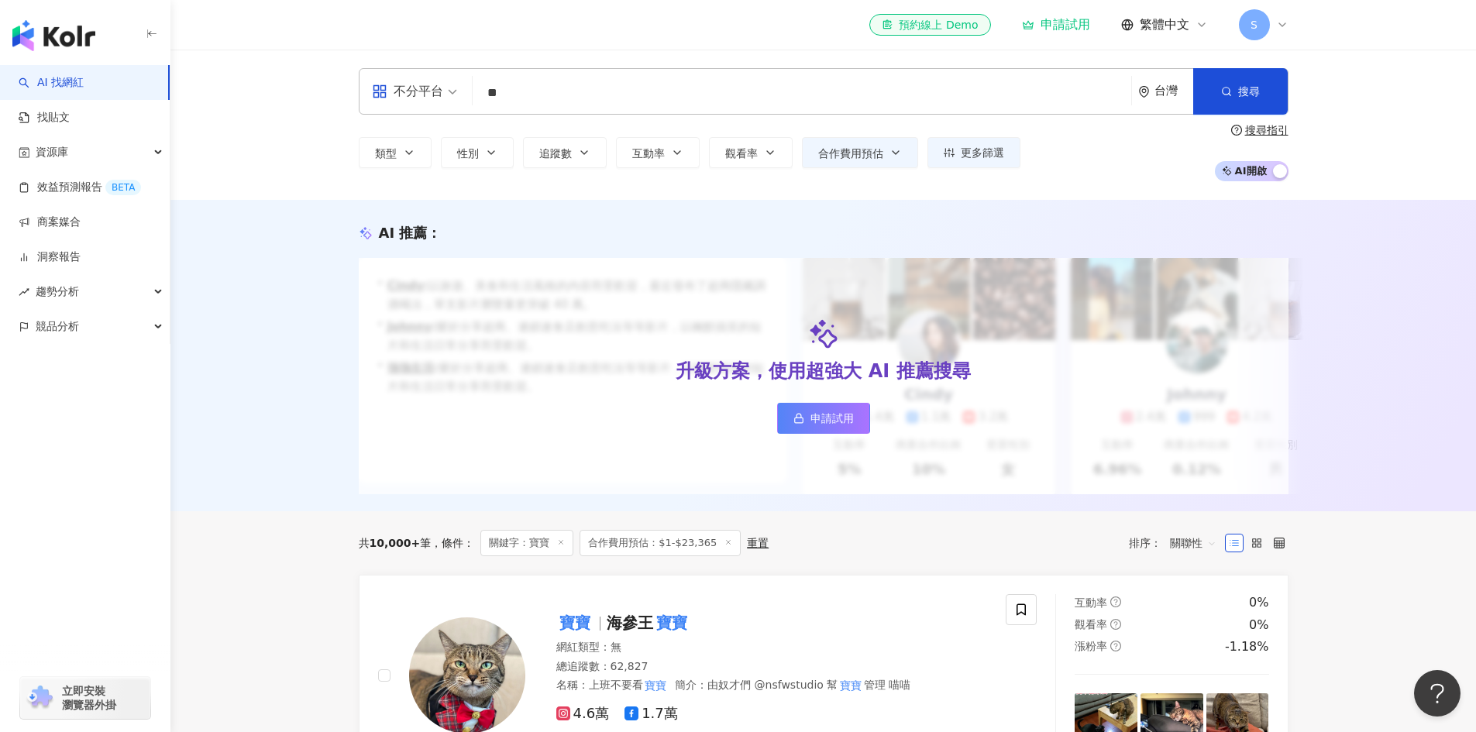
click at [558, 546] on icon at bounding box center [561, 543] width 8 height 8
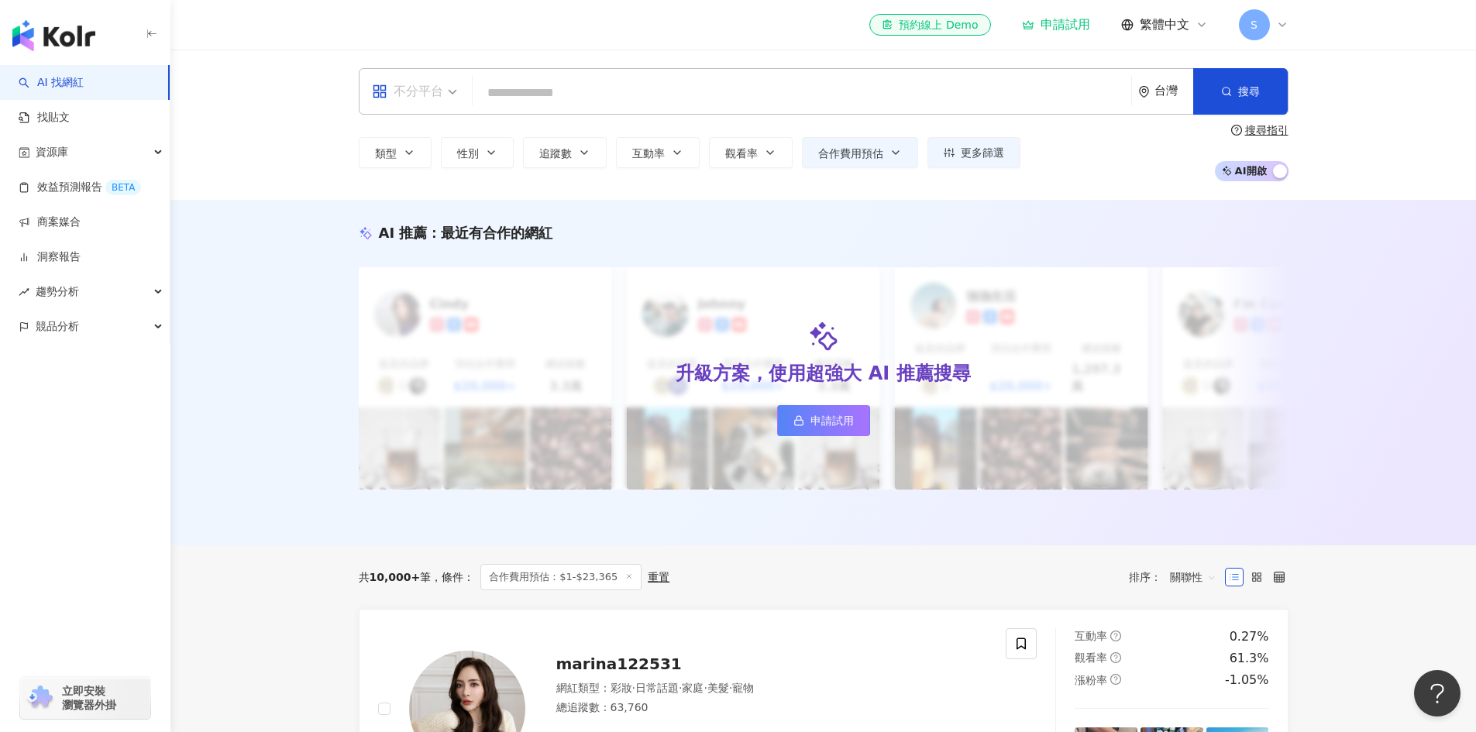
click at [462, 91] on div "不分平台" at bounding box center [414, 91] width 102 height 45
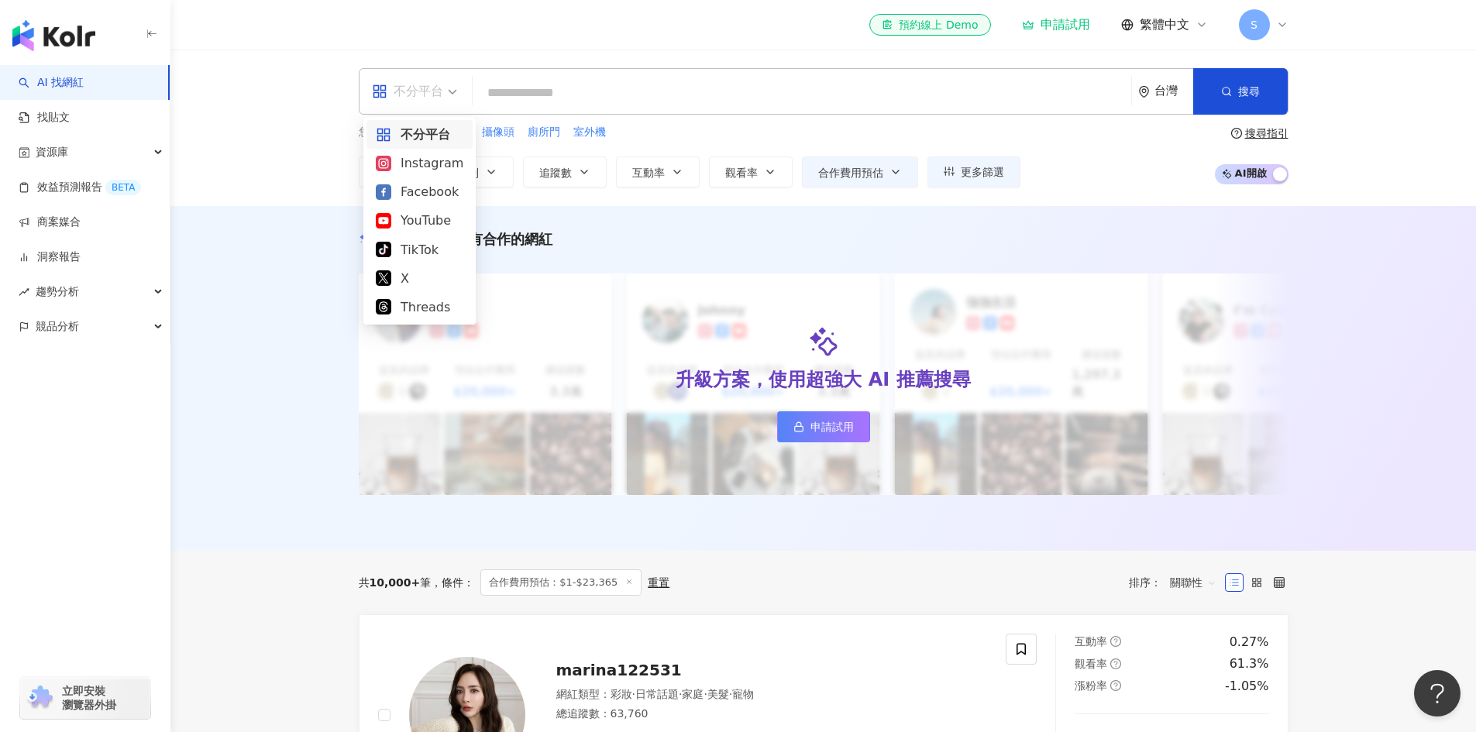
click at [597, 97] on input "search" at bounding box center [802, 92] width 646 height 29
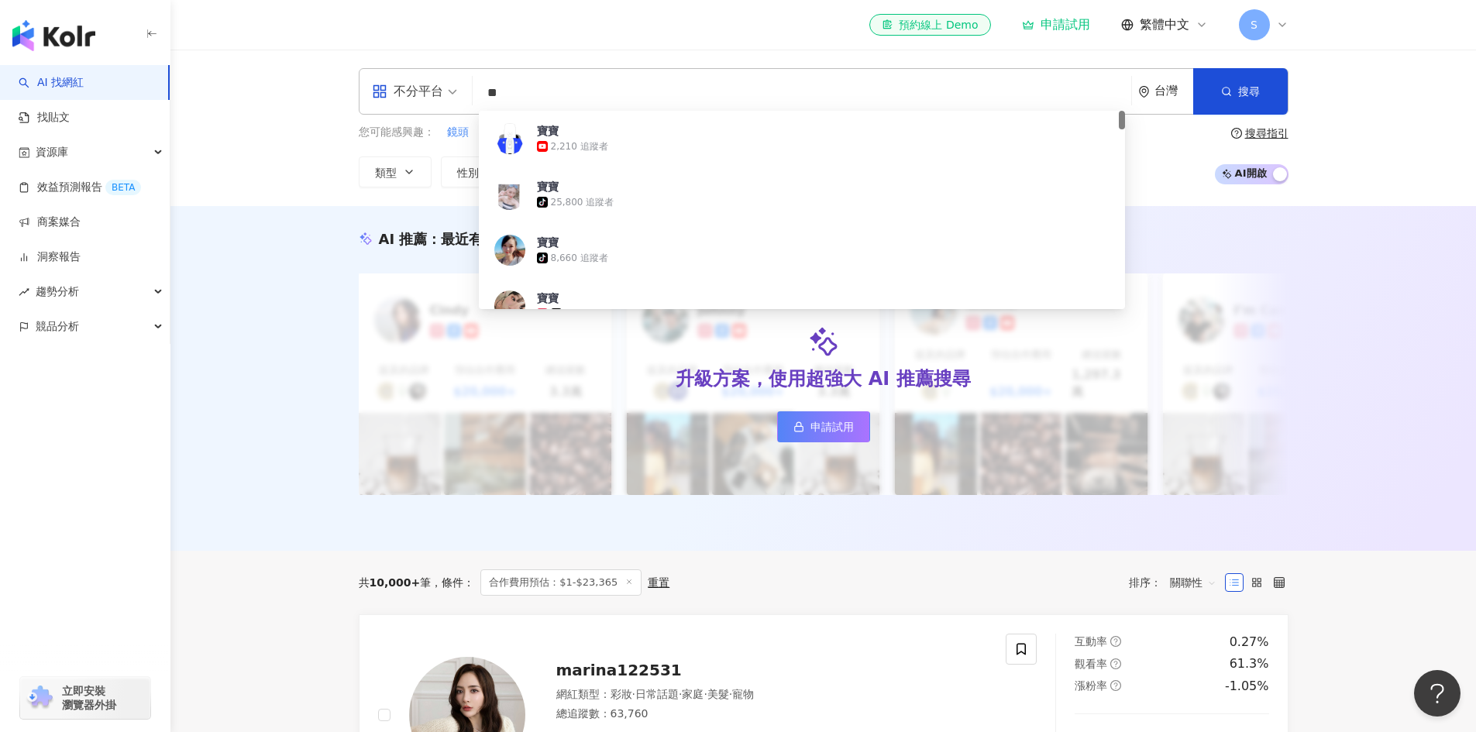
type input "*"
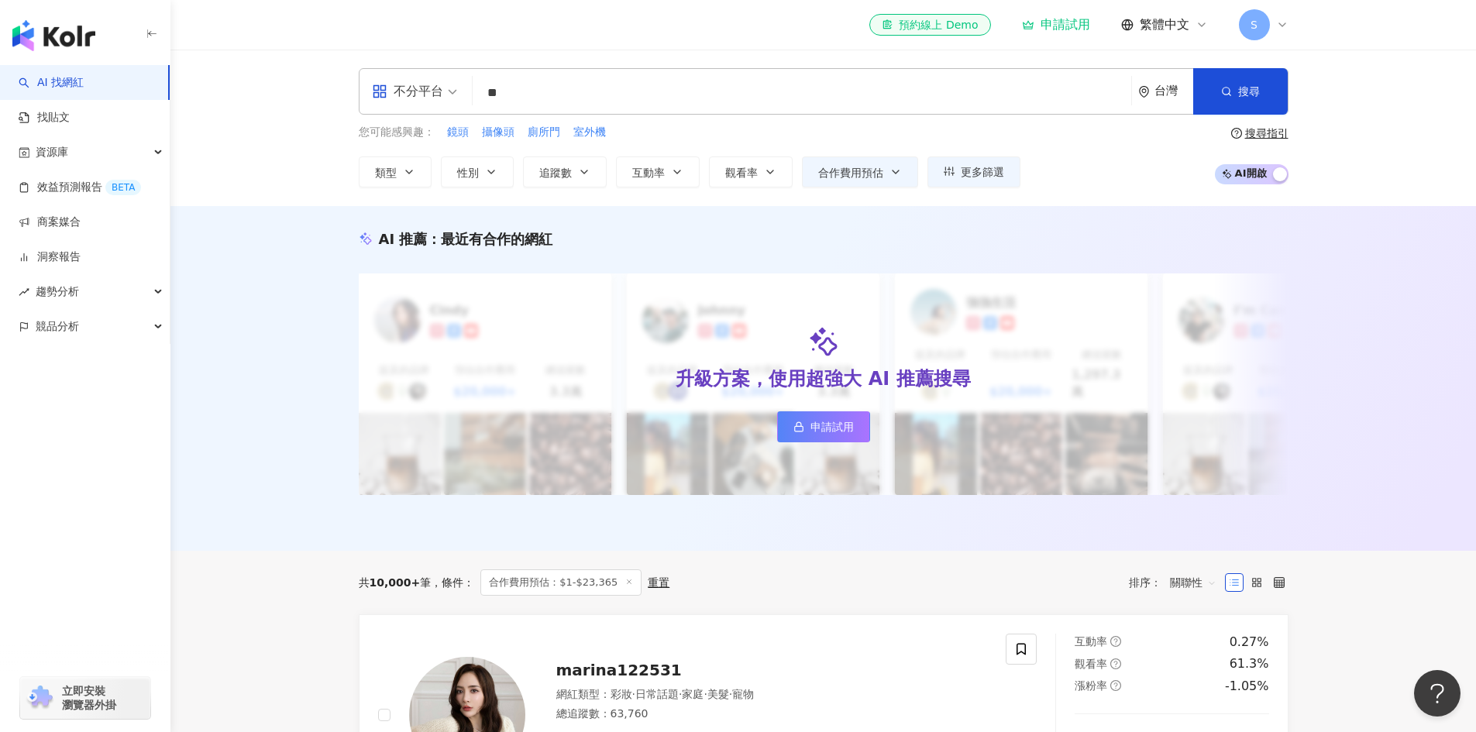
type input "**"
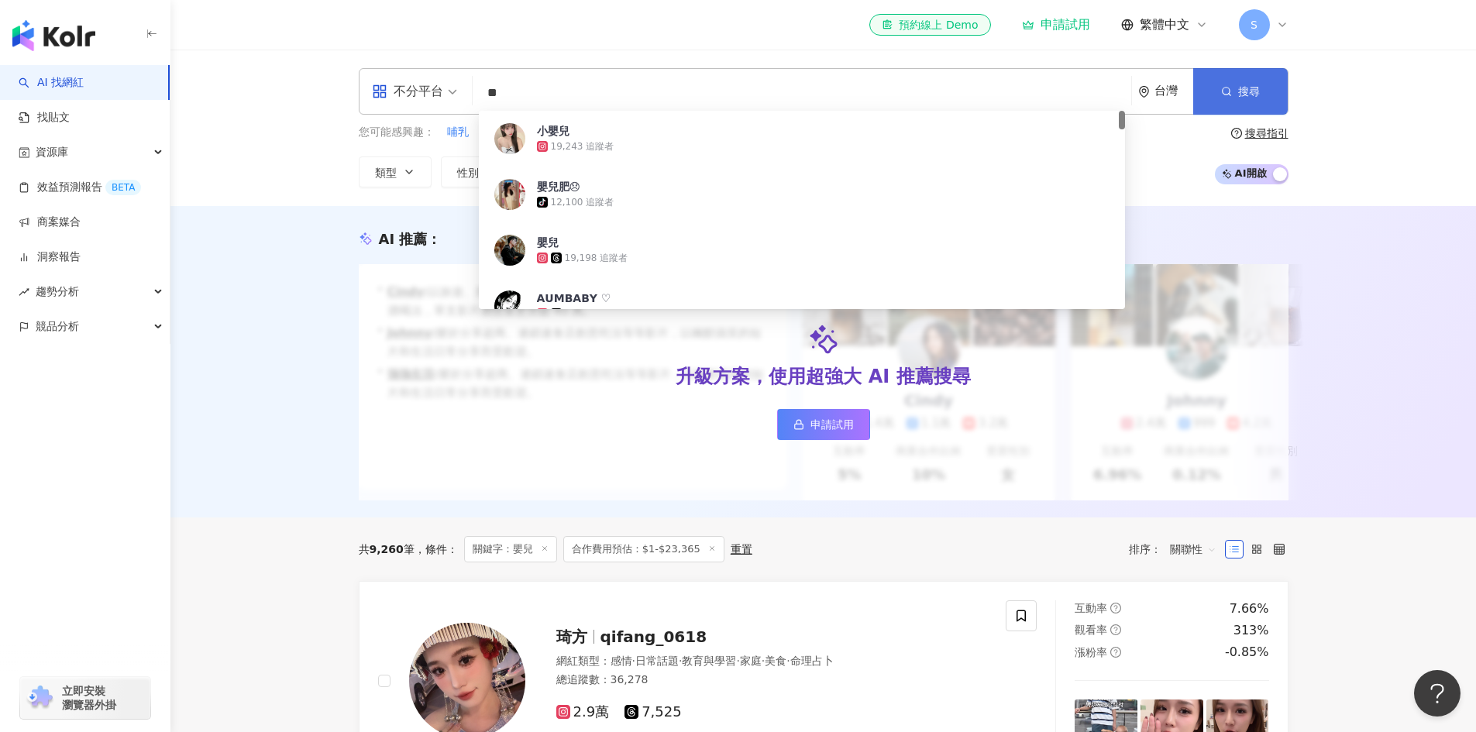
click at [1246, 99] on button "搜尋" at bounding box center [1240, 91] width 95 height 46
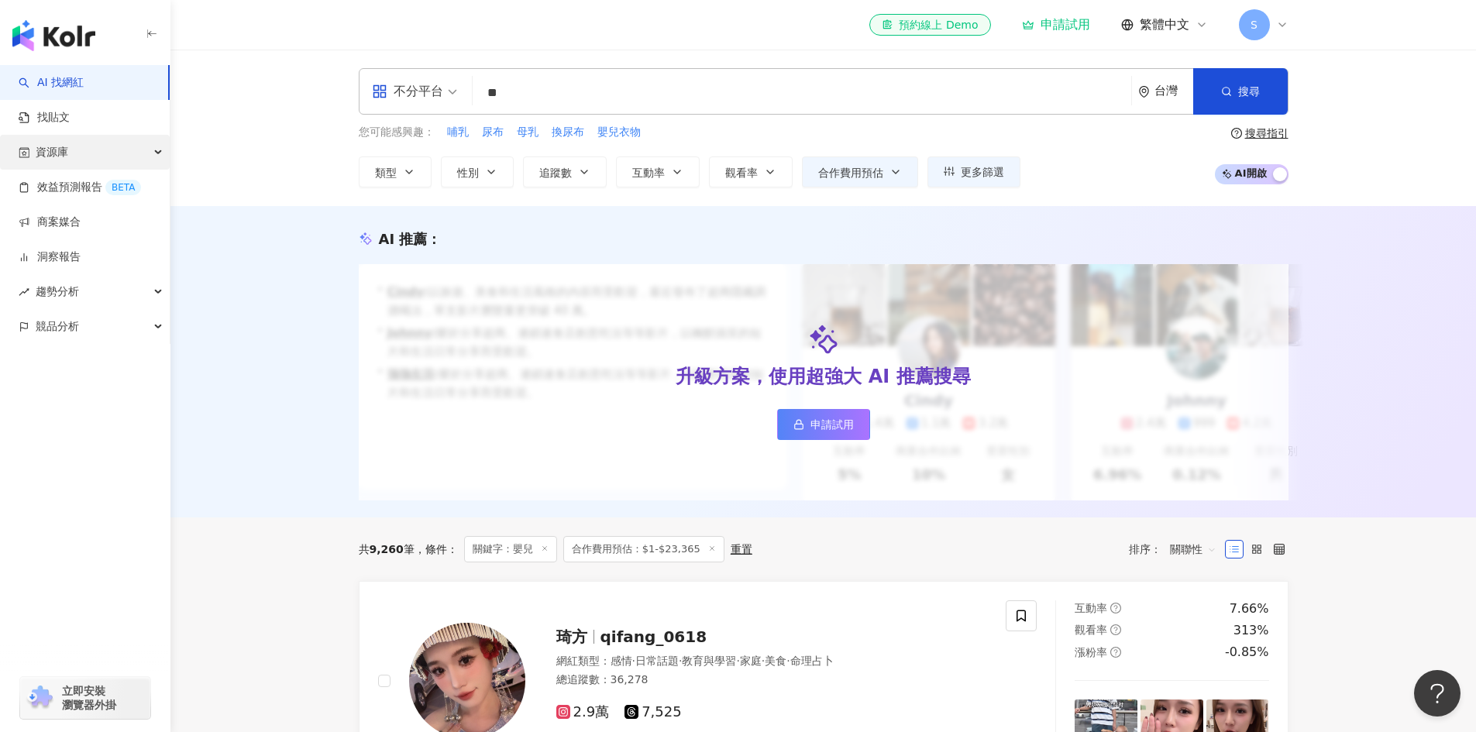
click at [71, 152] on div "資源庫" at bounding box center [85, 152] width 170 height 35
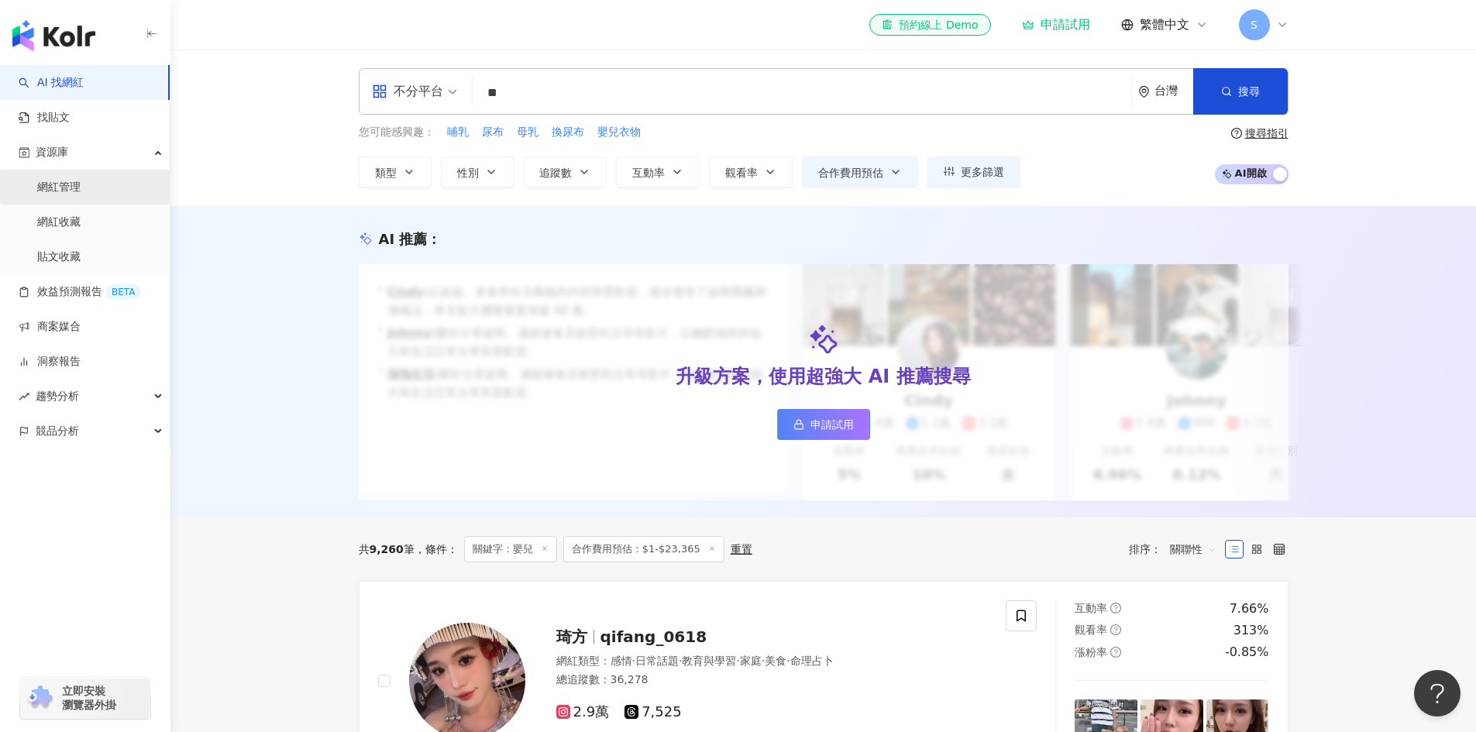
click at [70, 188] on link "網紅管理" at bounding box center [58, 187] width 43 height 15
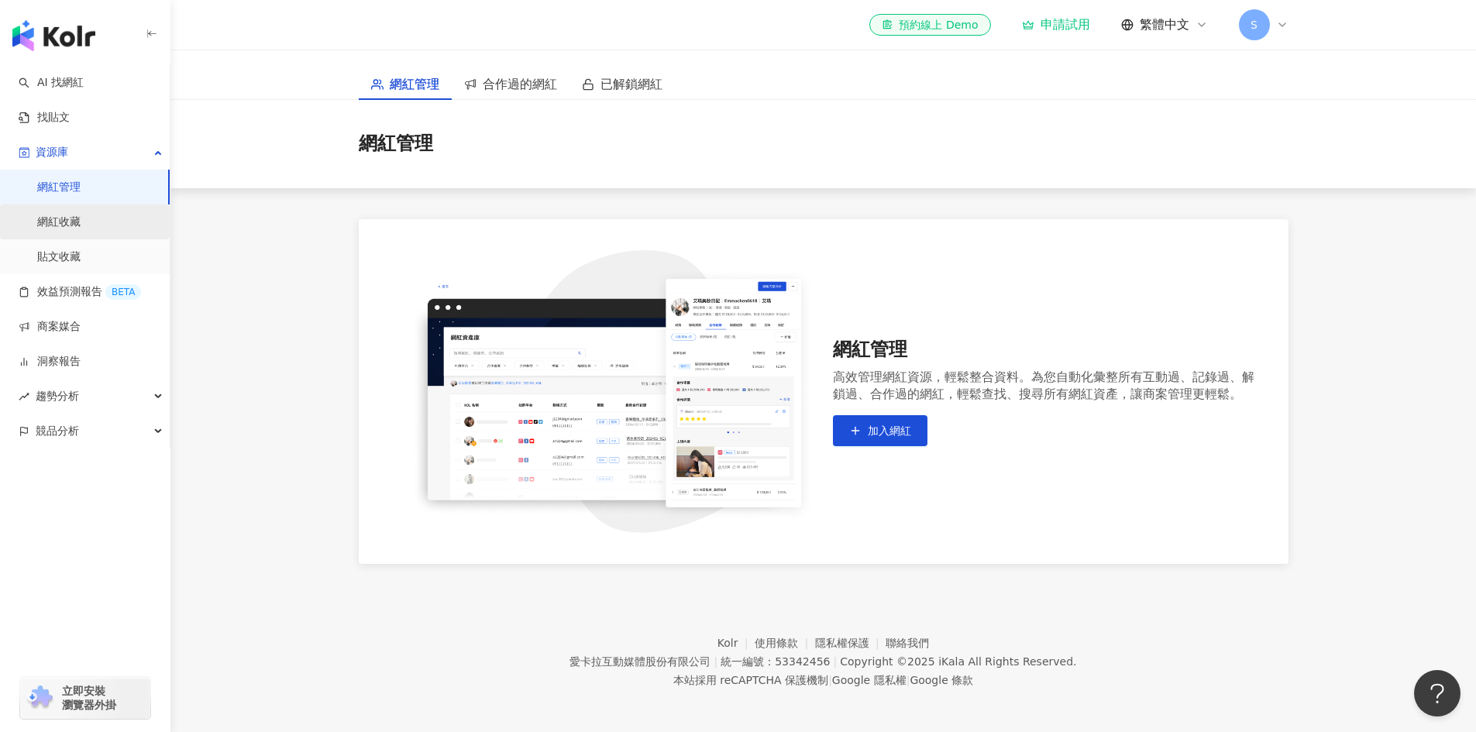
click at [71, 219] on link "網紅收藏" at bounding box center [58, 222] width 43 height 15
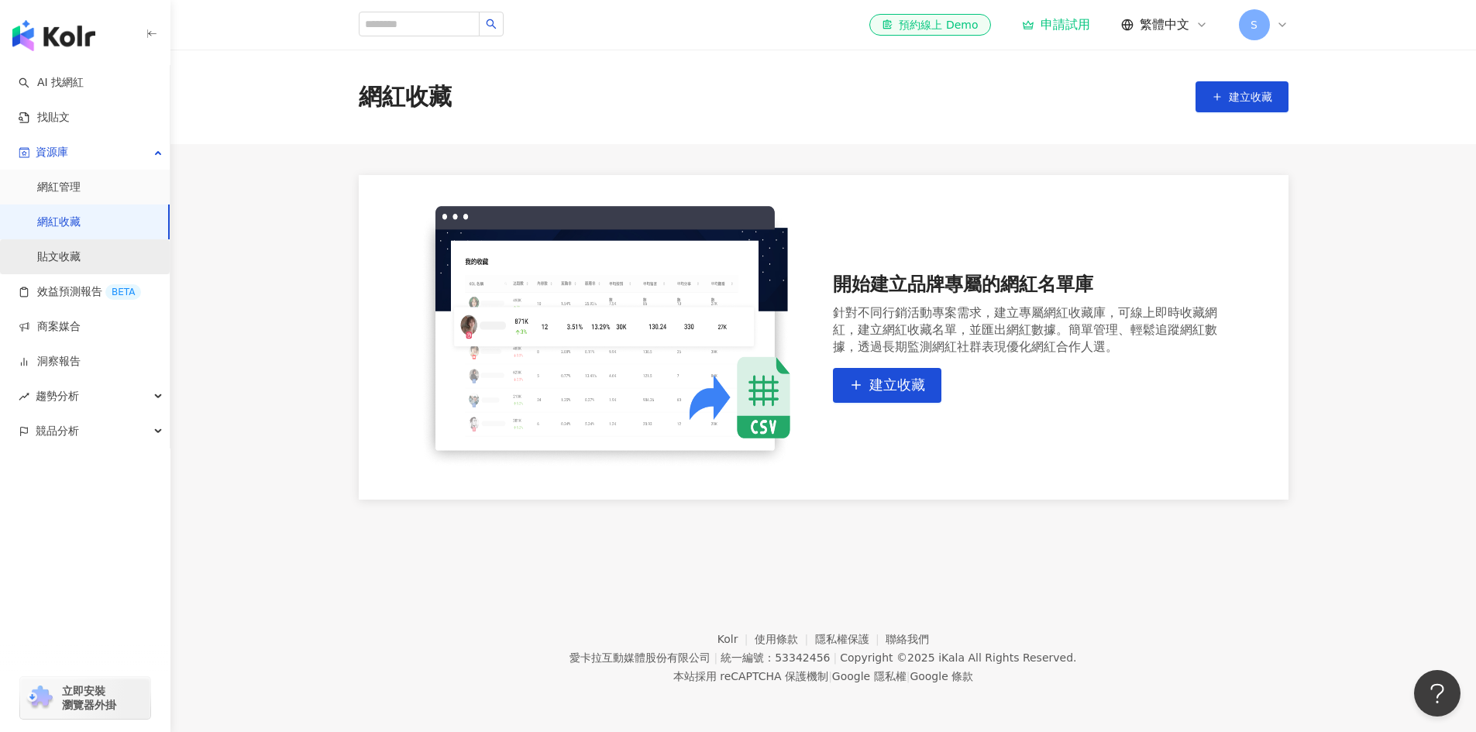
click at [81, 254] on link "貼文收藏" at bounding box center [58, 257] width 43 height 15
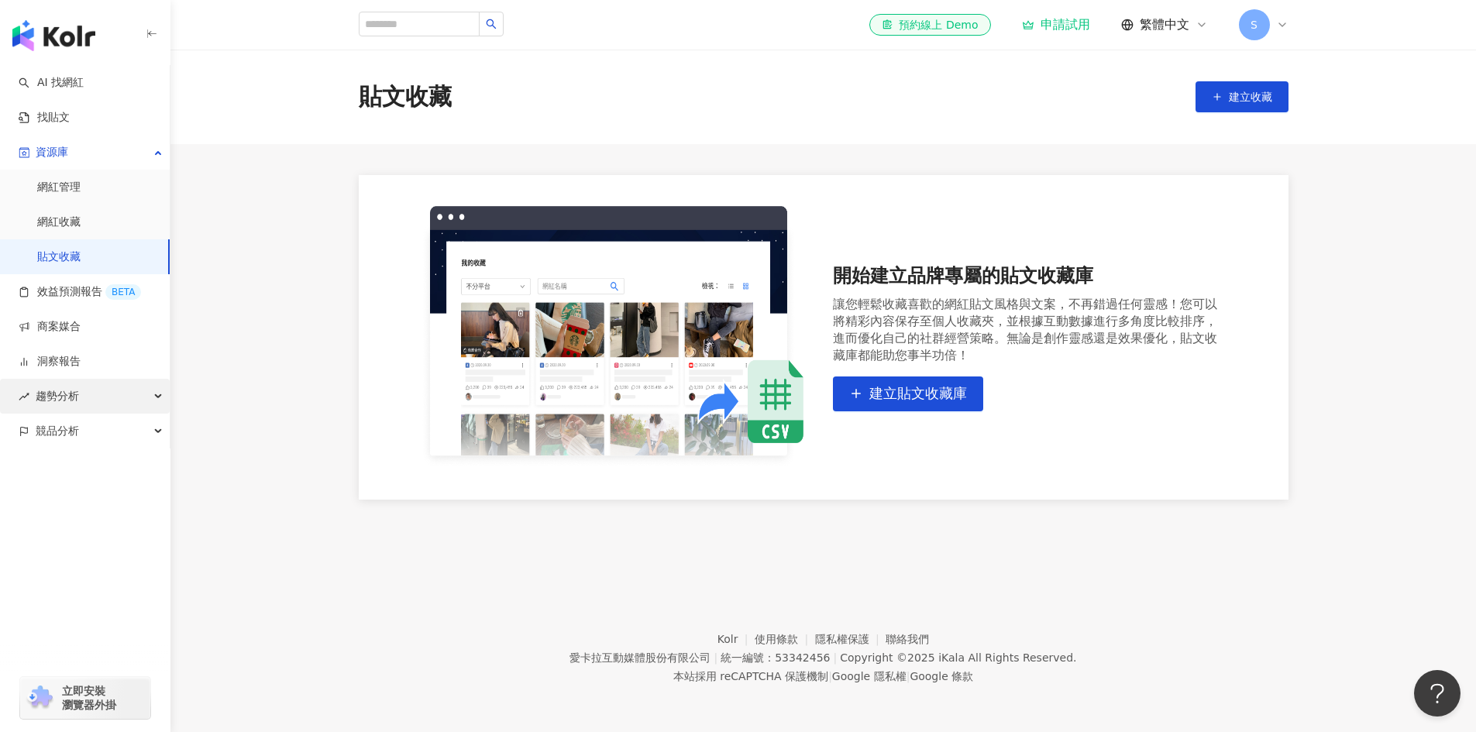
click at [85, 391] on div "趨勢分析" at bounding box center [85, 396] width 170 height 35
click at [91, 532] on div "競品分析" at bounding box center [85, 535] width 170 height 35
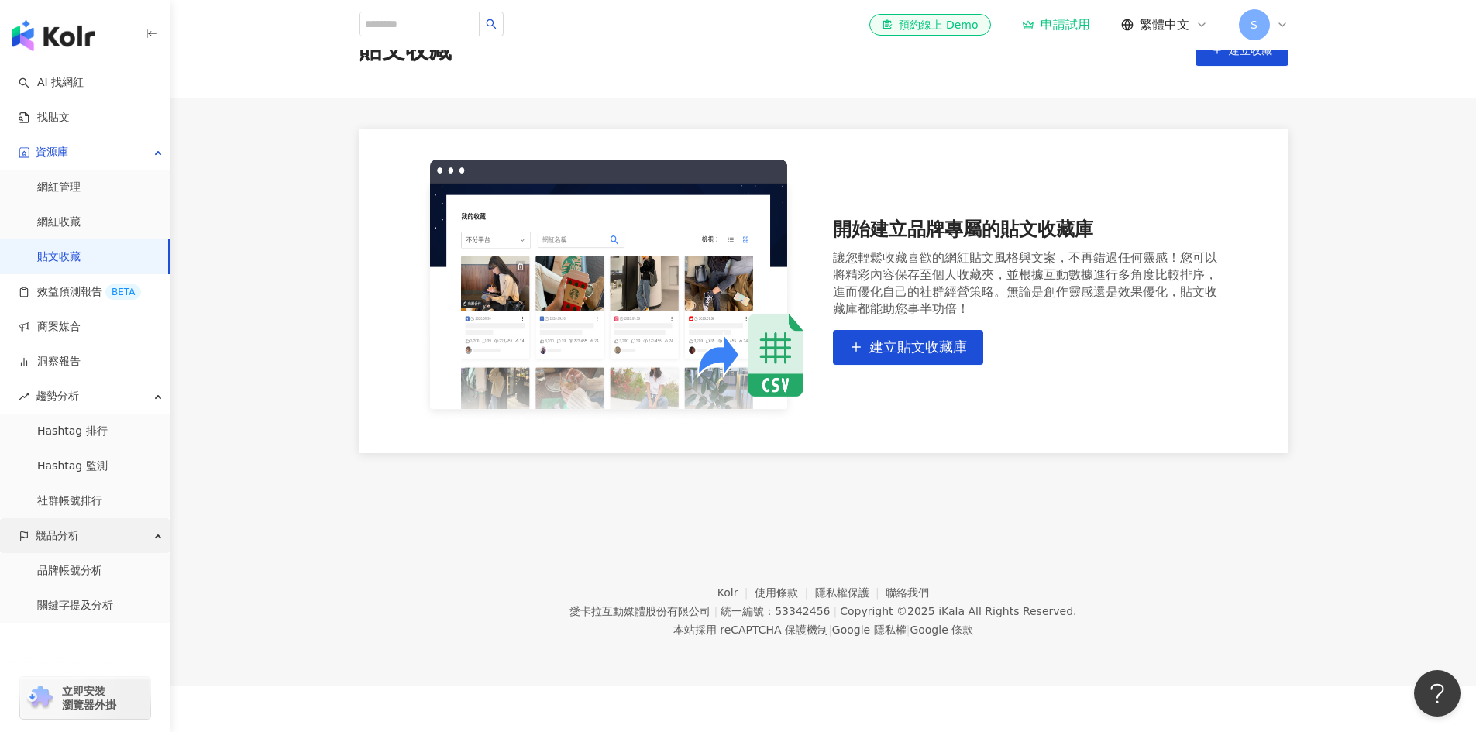
scroll to position [71, 0]
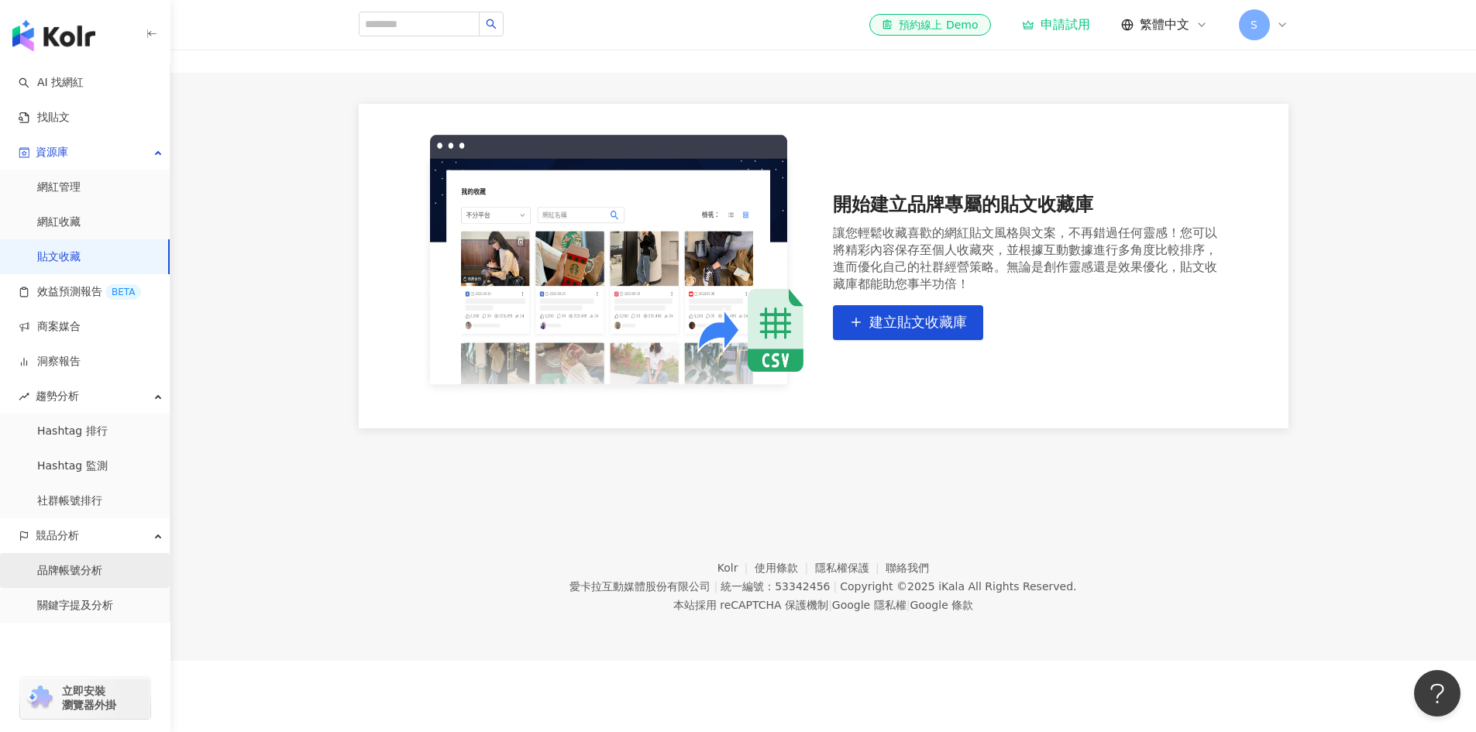
click at [74, 573] on link "品牌帳號分析" at bounding box center [69, 570] width 65 height 15
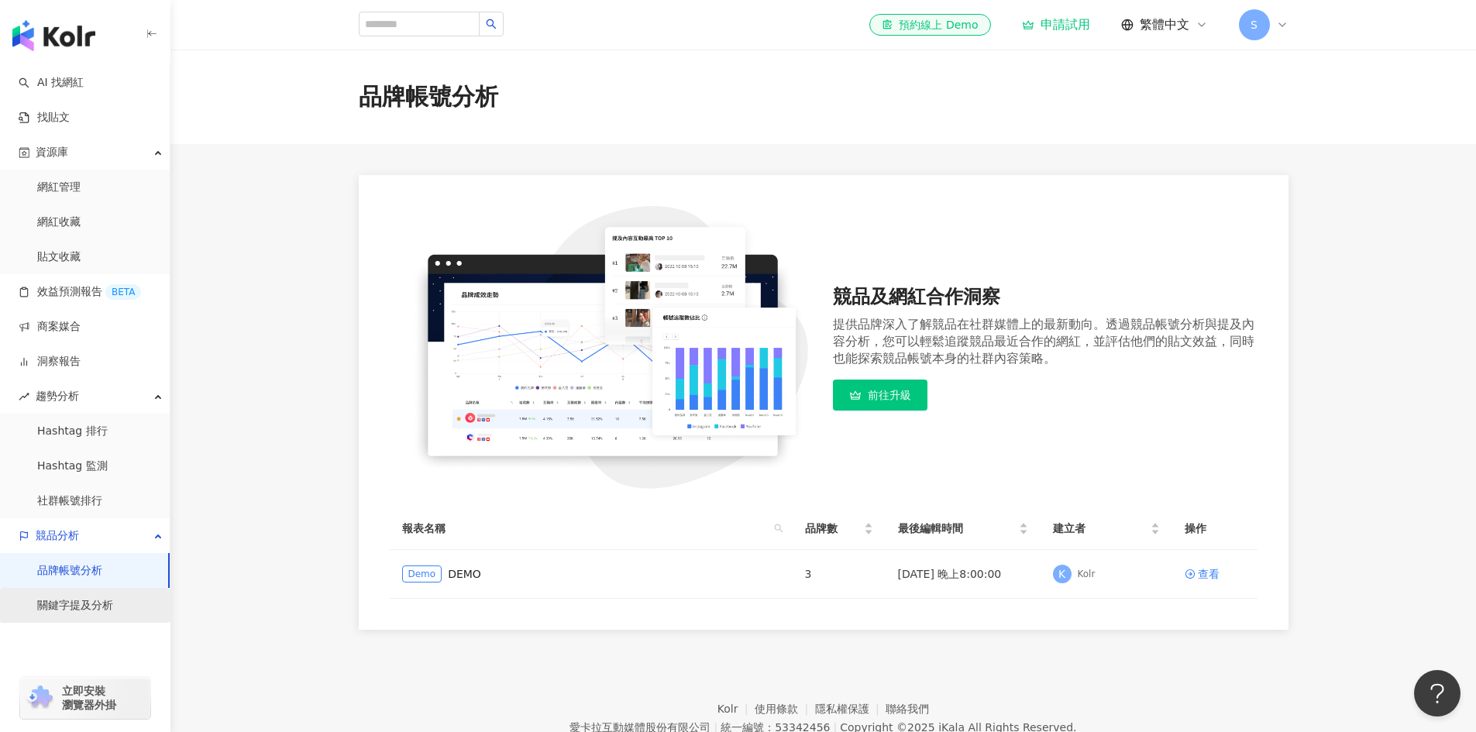
click at [74, 605] on link "關鍵字提及分析" at bounding box center [75, 605] width 76 height 15
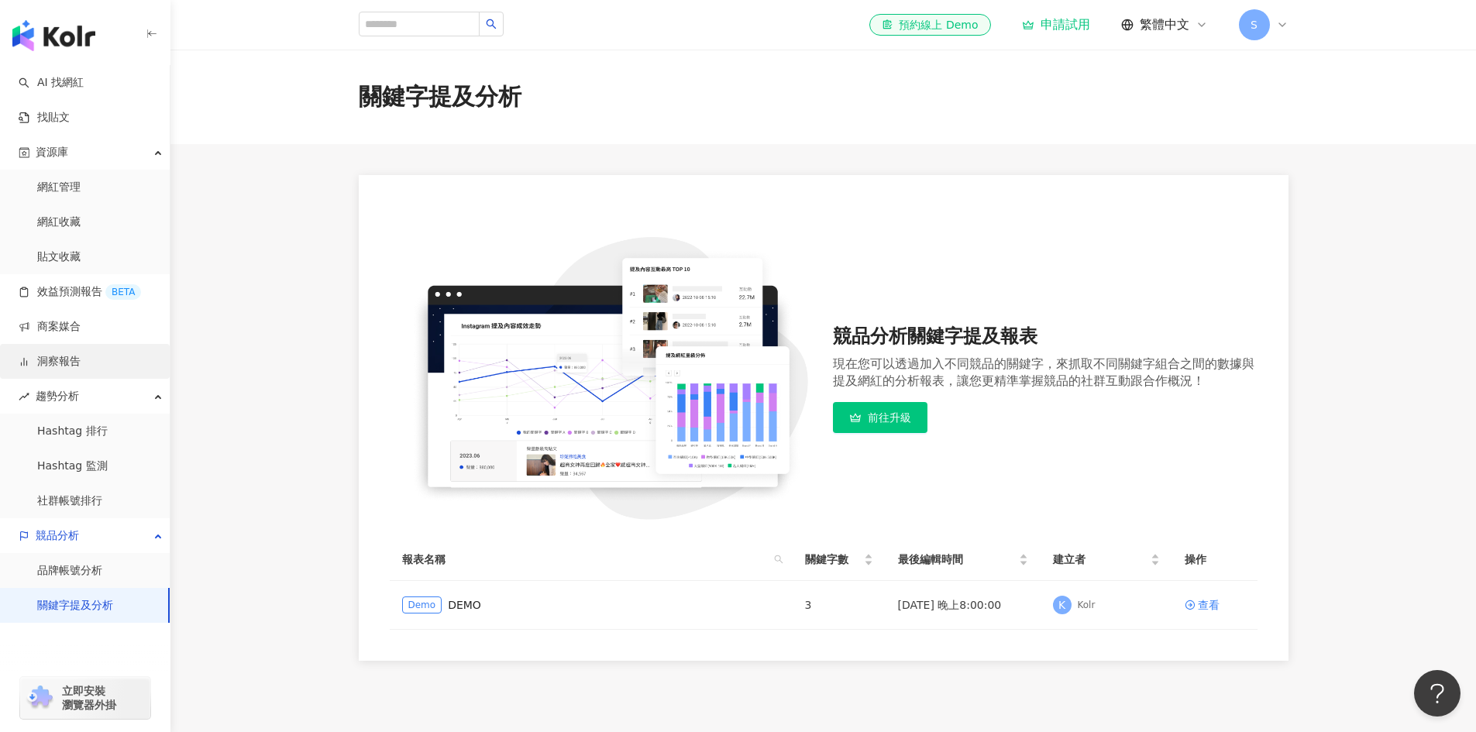
click at [68, 356] on link "洞察報告" at bounding box center [50, 361] width 62 height 15
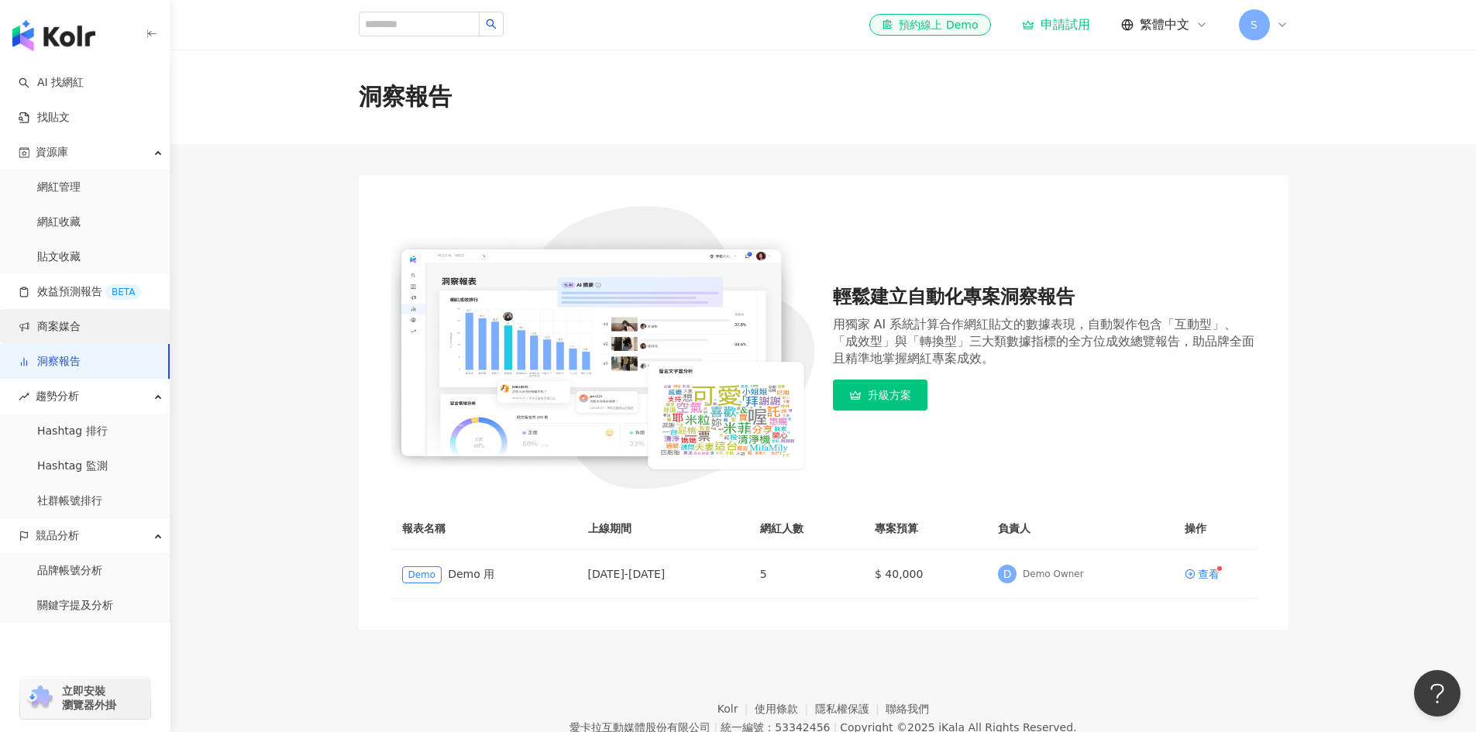
click at [59, 323] on link "商案媒合" at bounding box center [50, 326] width 62 height 15
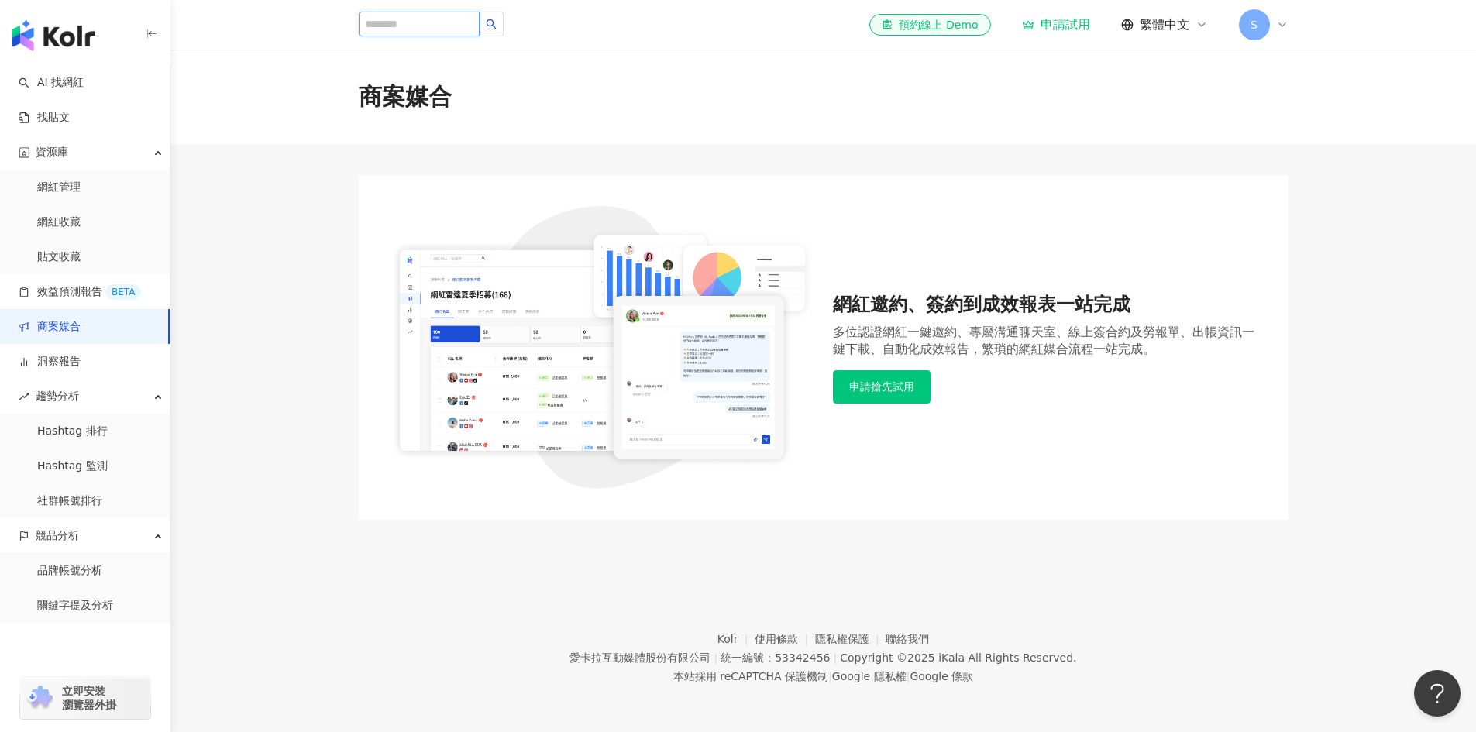
click at [377, 30] on input "search" at bounding box center [419, 24] width 121 height 25
paste input "***"
type input "***"
click at [504, 26] on button "button" at bounding box center [491, 24] width 25 height 25
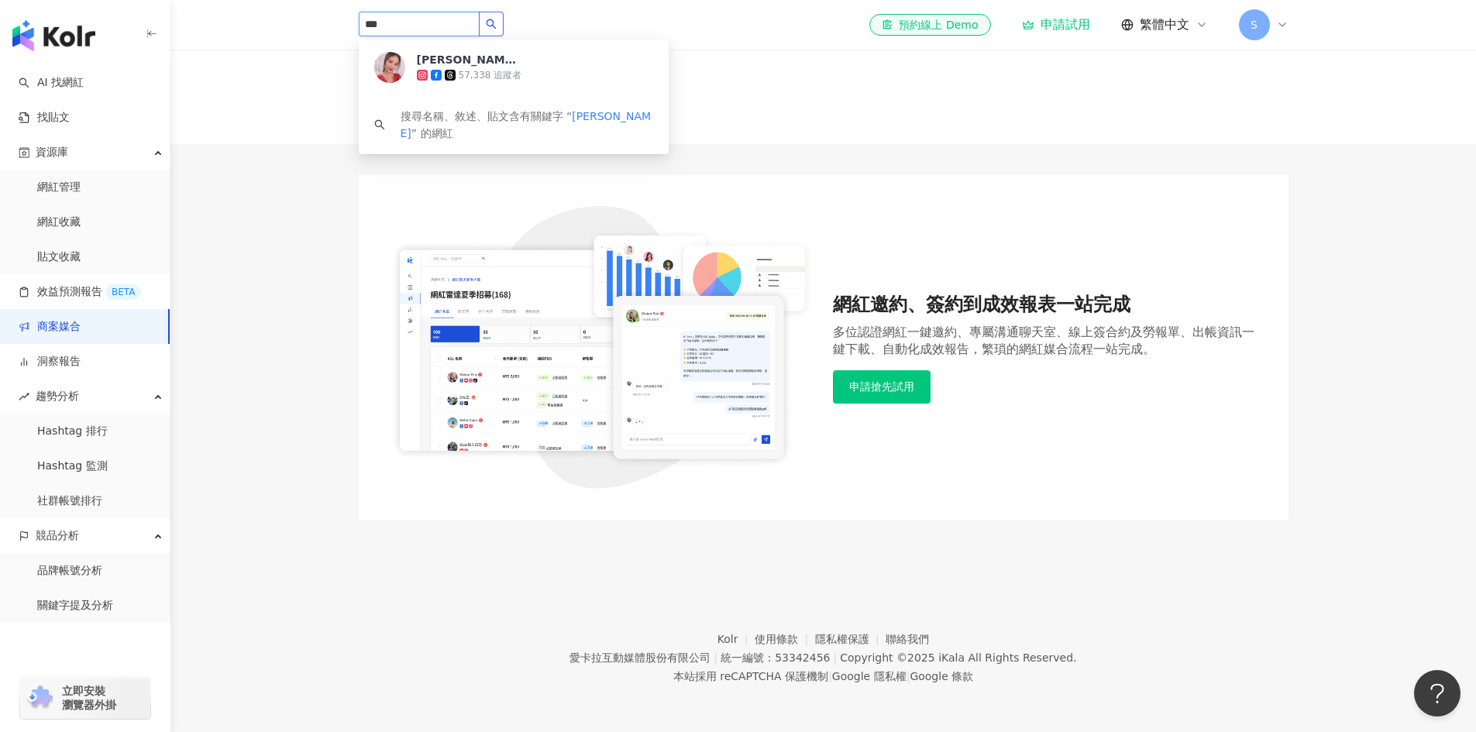
click at [504, 25] on button "button" at bounding box center [491, 24] width 25 height 25
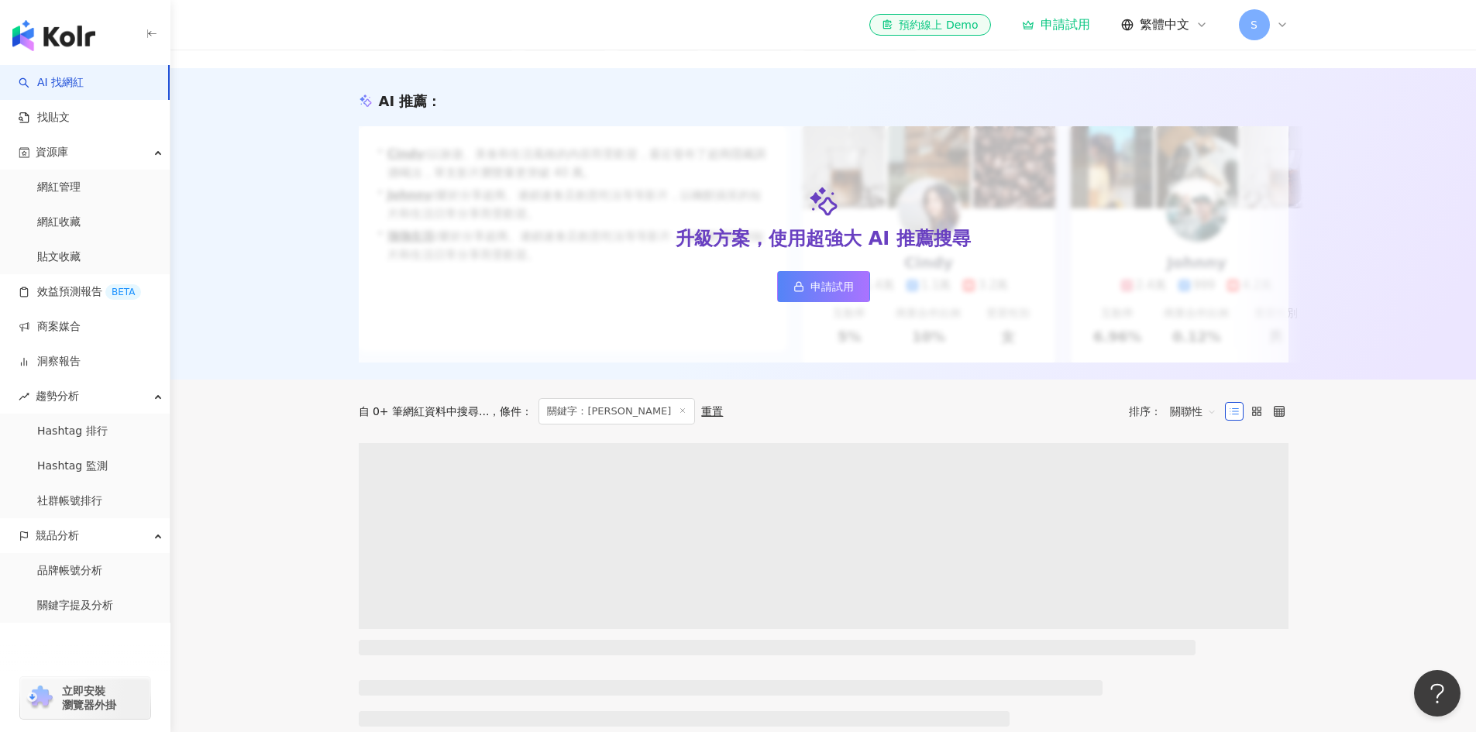
scroll to position [387, 0]
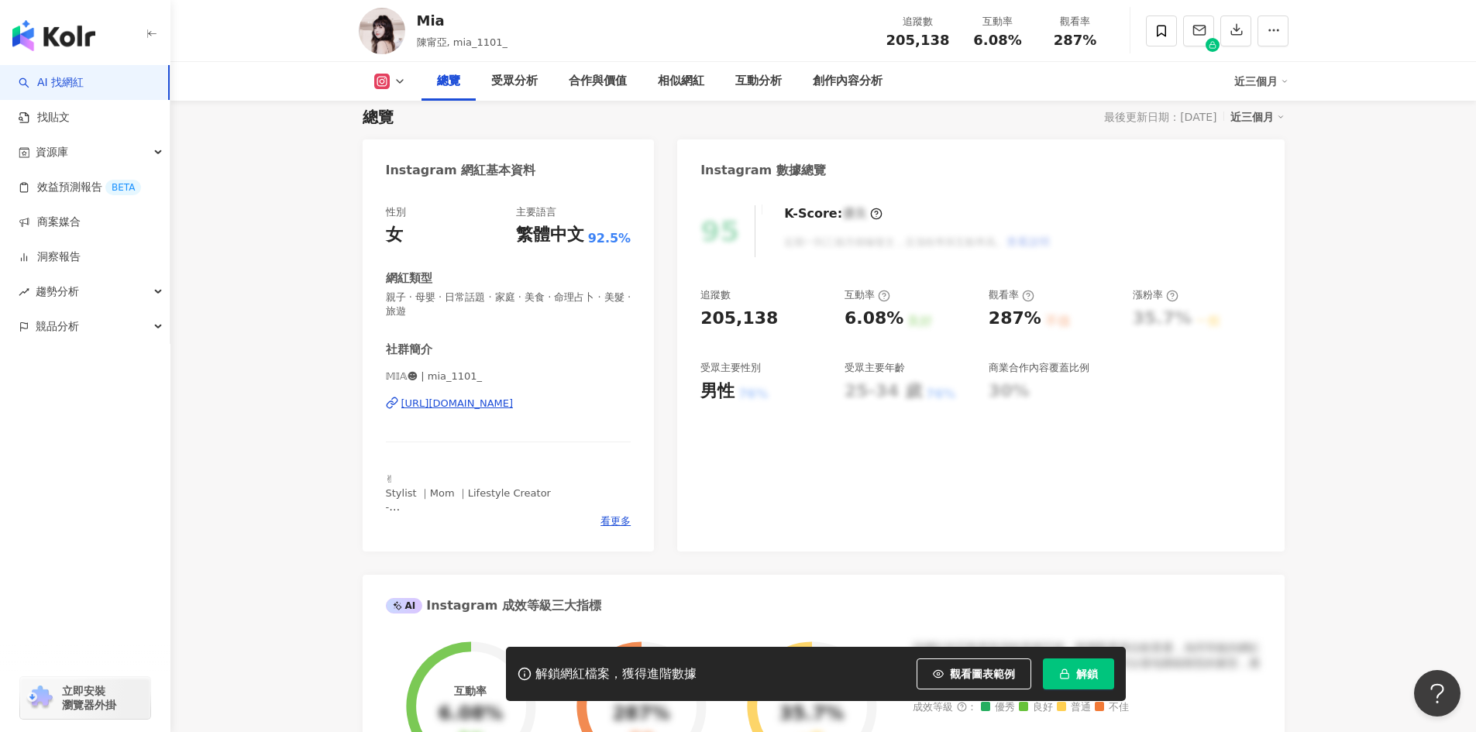
scroll to position [155, 0]
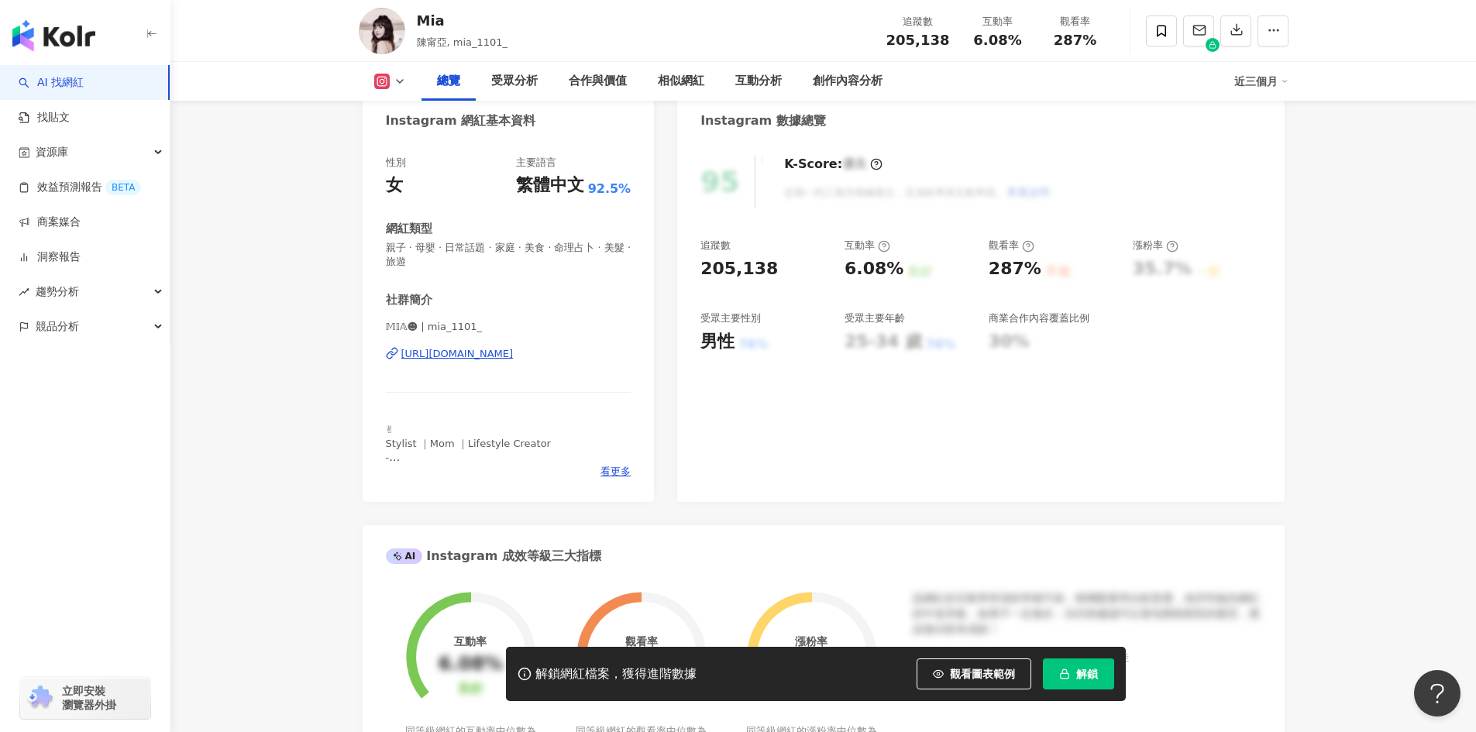
click at [514, 357] on div "[URL][DOMAIN_NAME]" at bounding box center [457, 354] width 112 height 14
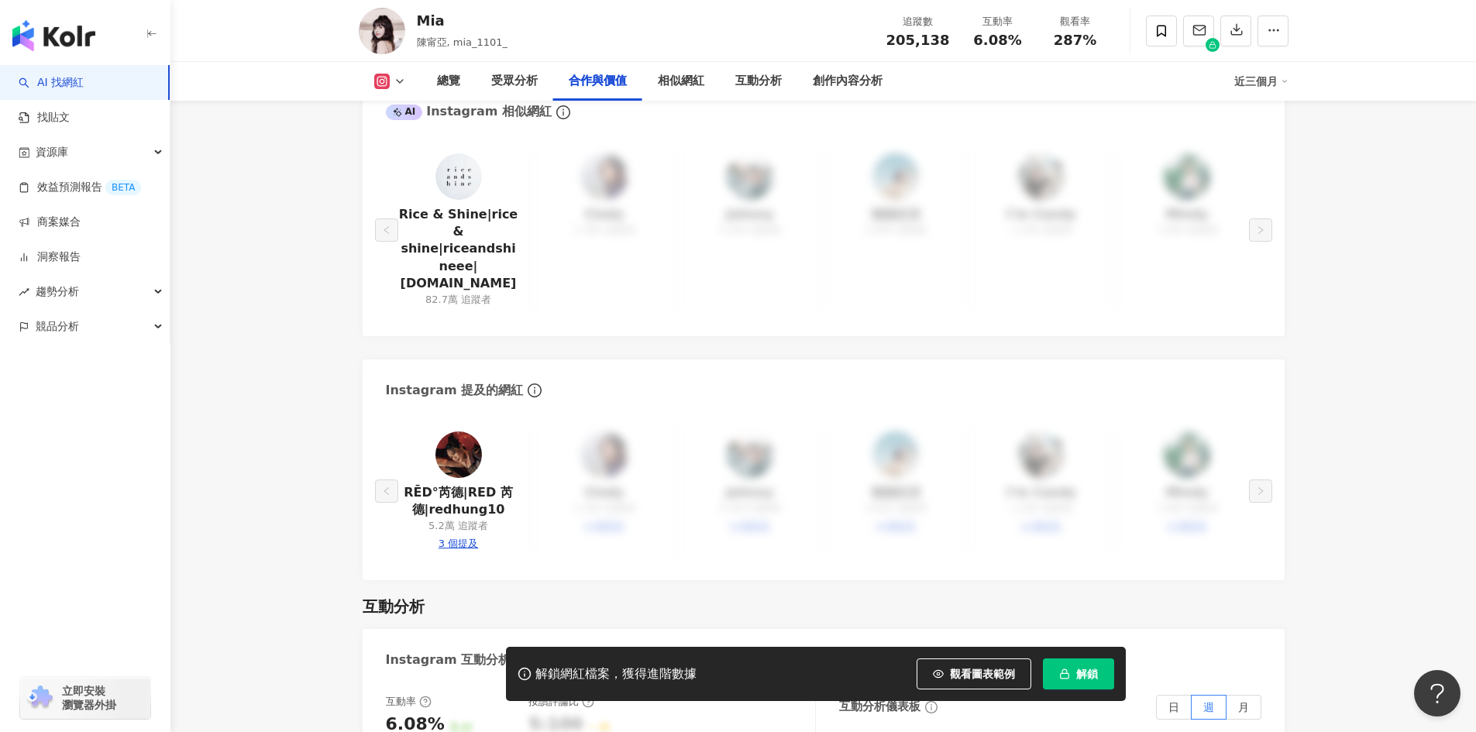
scroll to position [2247, 0]
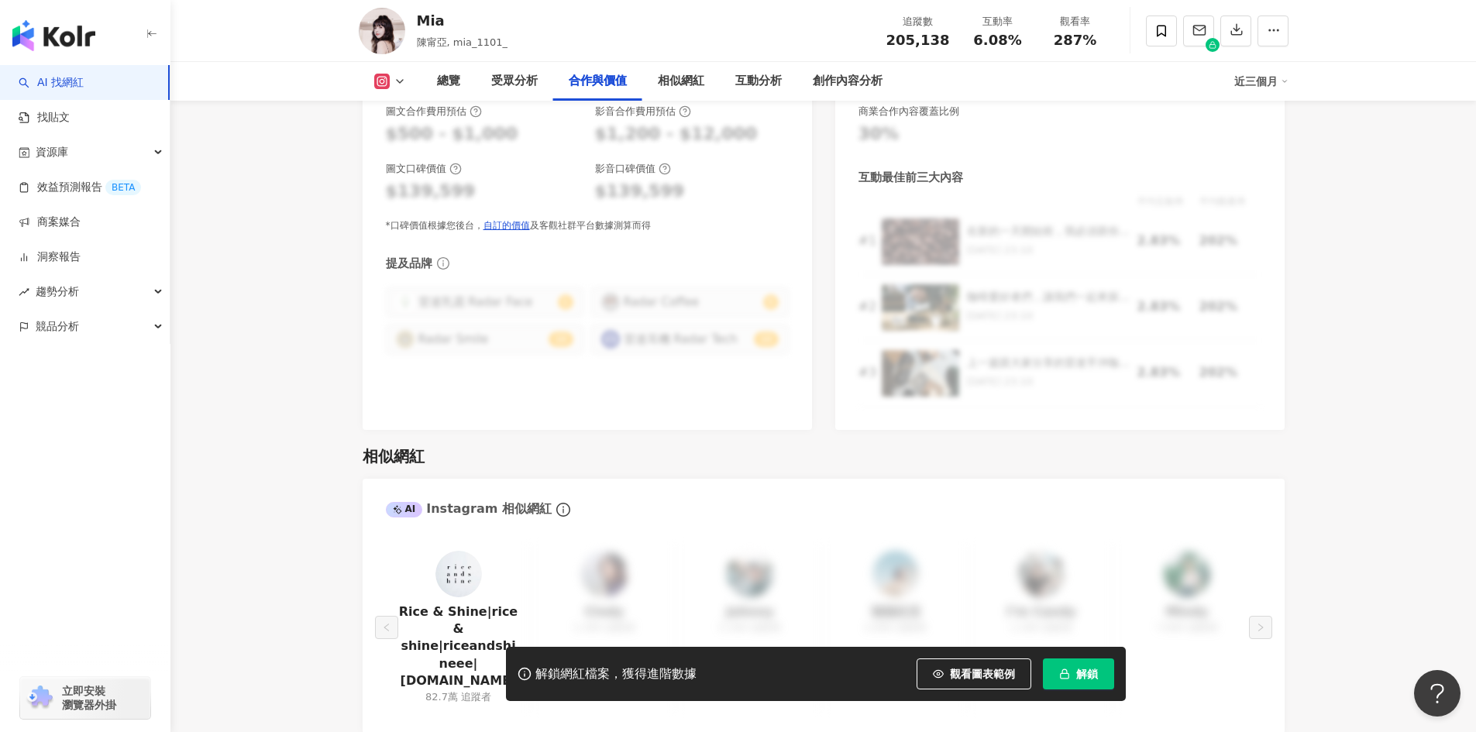
drag, startPoint x: 787, startPoint y: 418, endPoint x: 1368, endPoint y: 393, distance: 581.0
click at [1368, 393] on main "20.5萬 2.2萬 5.8萬 [PERSON_NAME], mia_1101_ 追蹤數 205,138 互動率 6.08% 觀看率 287% 總覽 受眾分析…" at bounding box center [823, 453] width 1306 height 5300
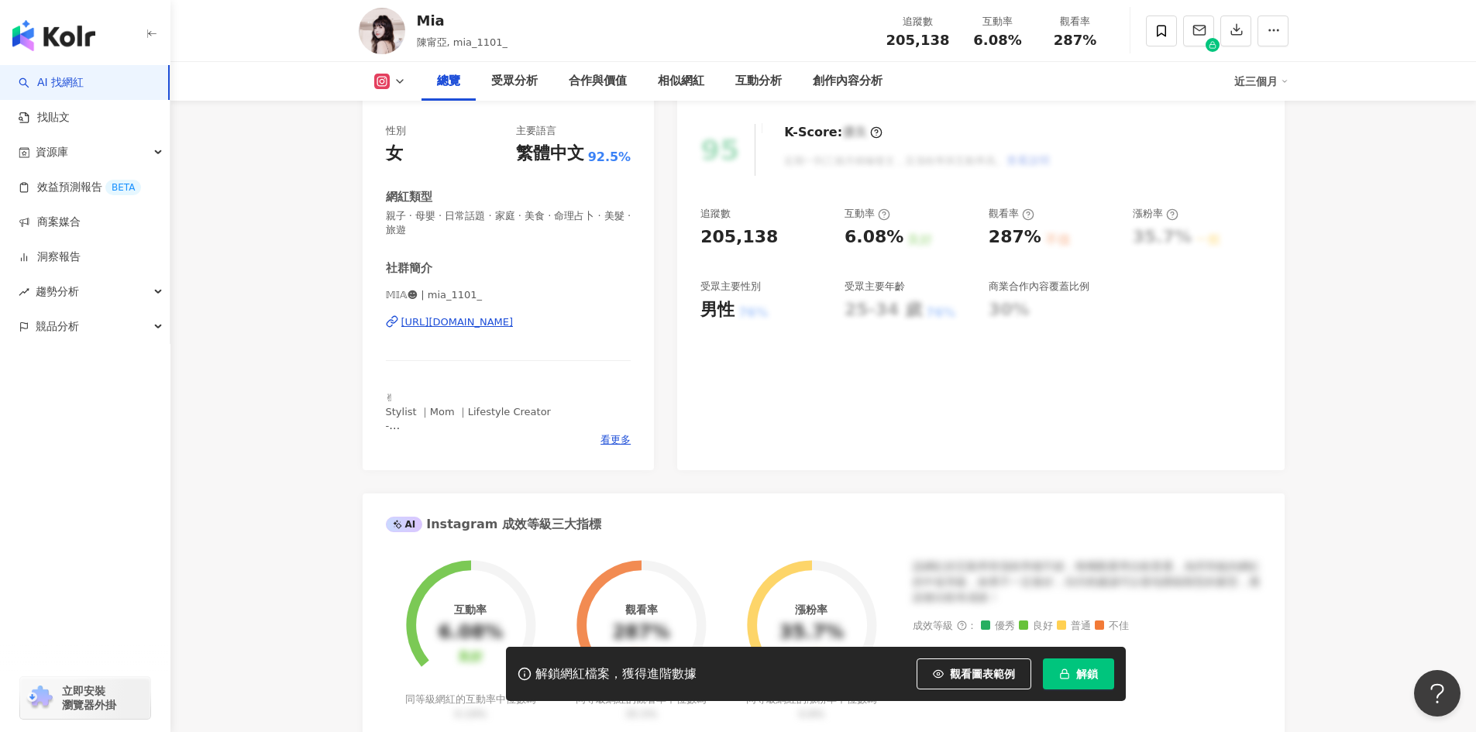
scroll to position [0, 0]
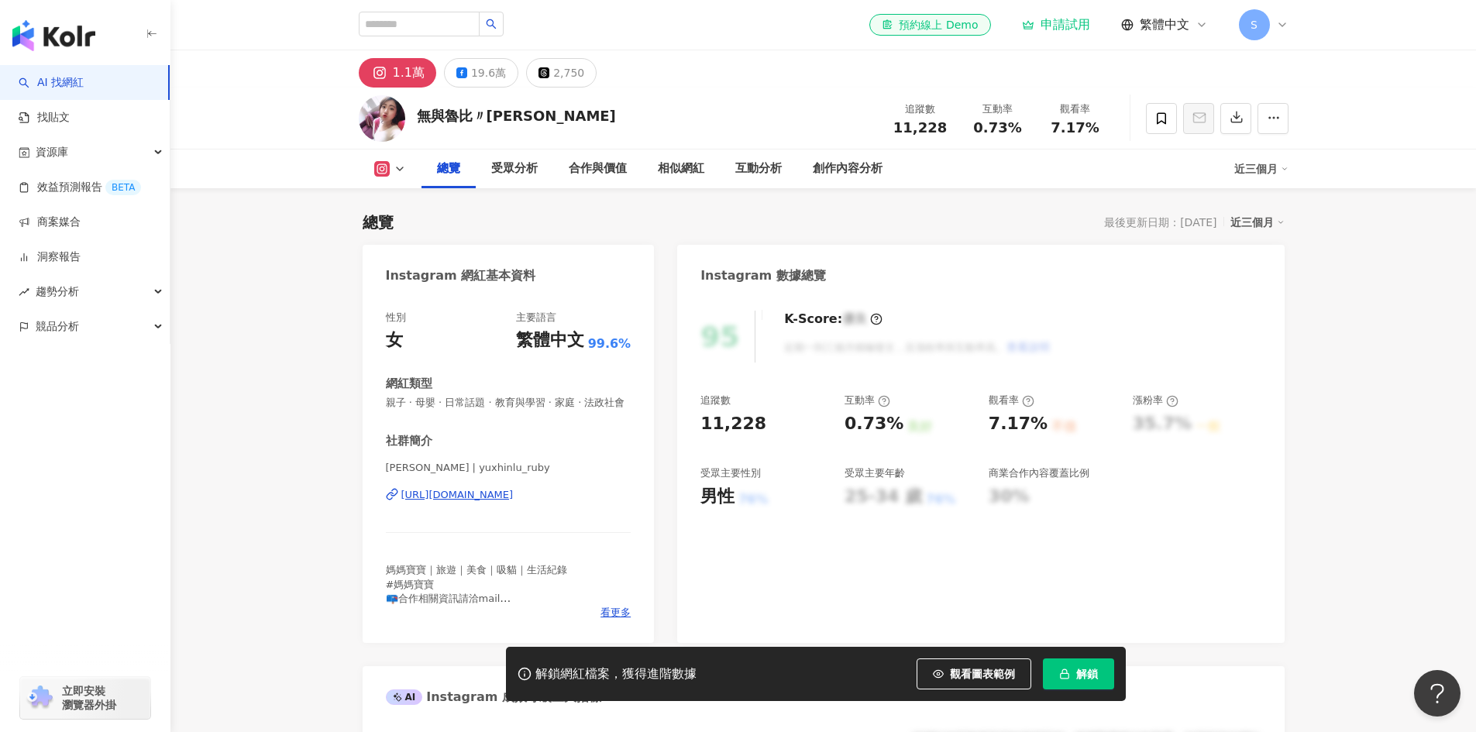
scroll to position [77, 0]
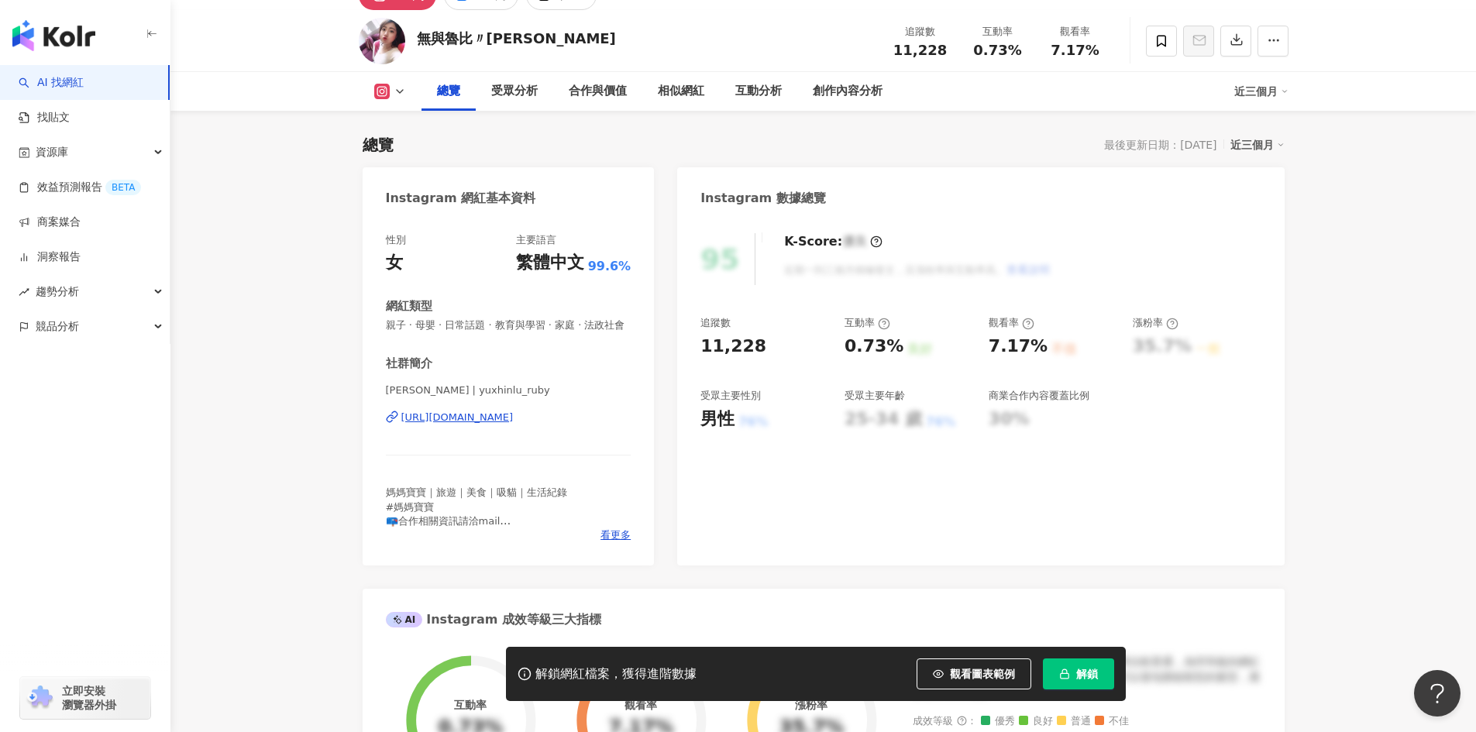
click at [514, 425] on div "[URL][DOMAIN_NAME]" at bounding box center [457, 418] width 112 height 14
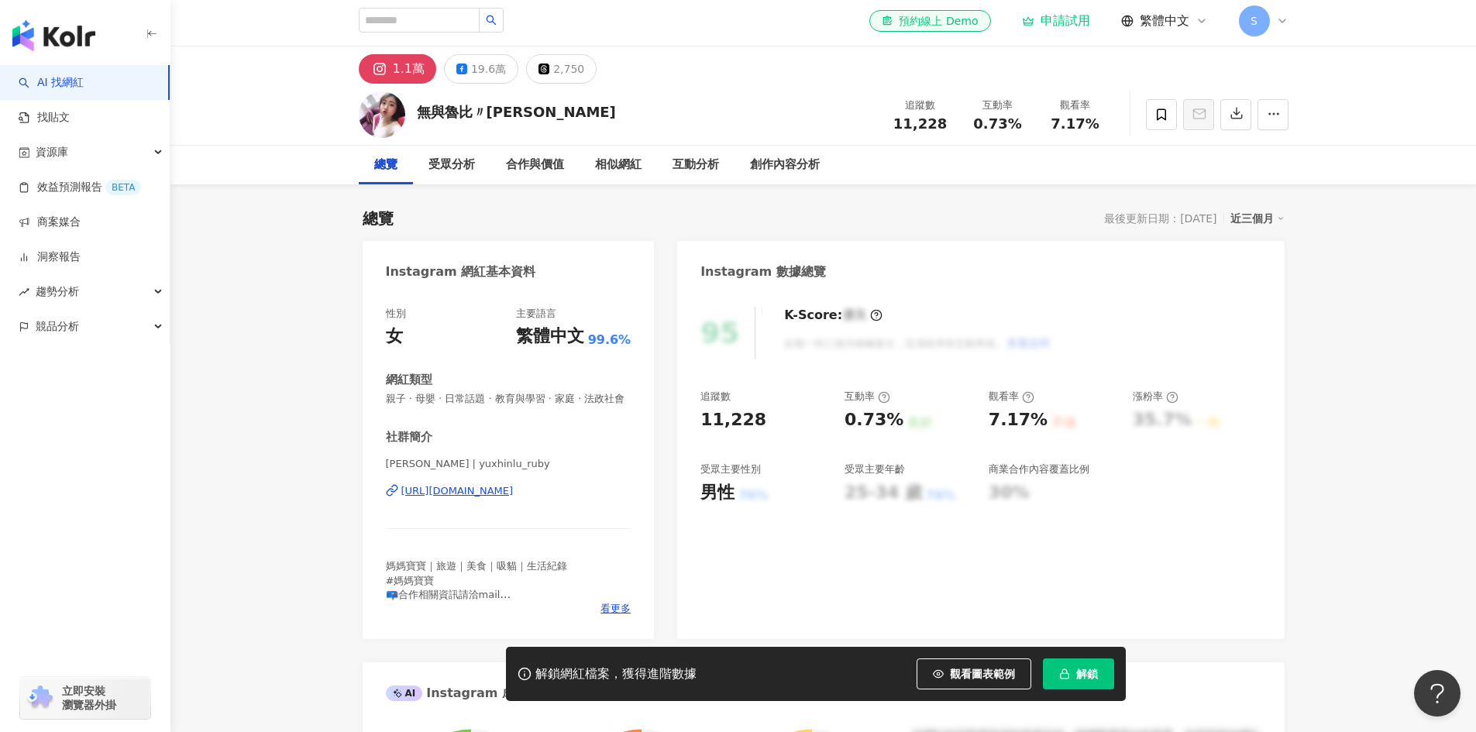
scroll to position [0, 0]
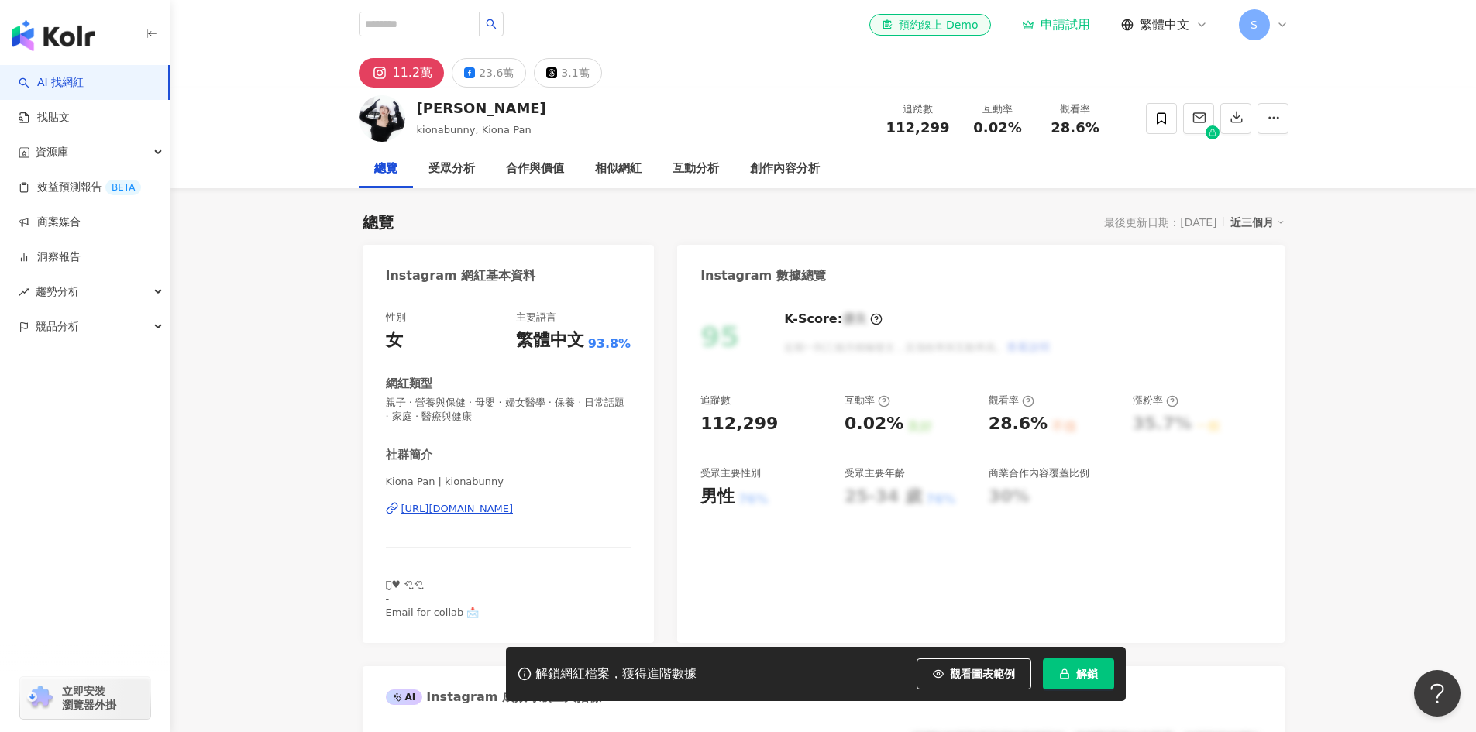
click at [514, 512] on div "https://www.instagram.com/kionabunny/" at bounding box center [457, 509] width 112 height 14
drag, startPoint x: 463, startPoint y: 108, endPoint x: 418, endPoint y: 108, distance: 44.9
click at [418, 108] on div "奇歐娜" at bounding box center [481, 107] width 129 height 19
copy div "奇歐娜"
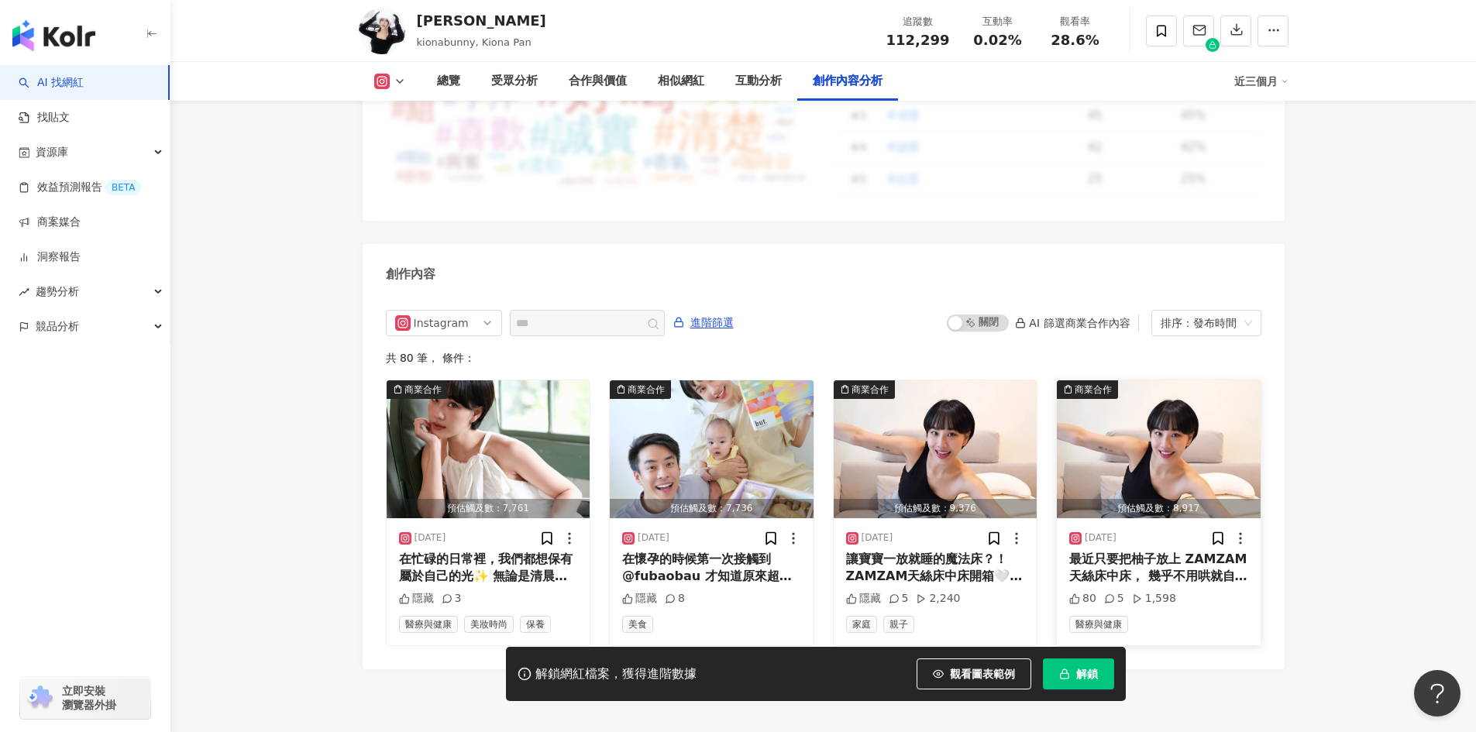
scroll to position [4729, 0]
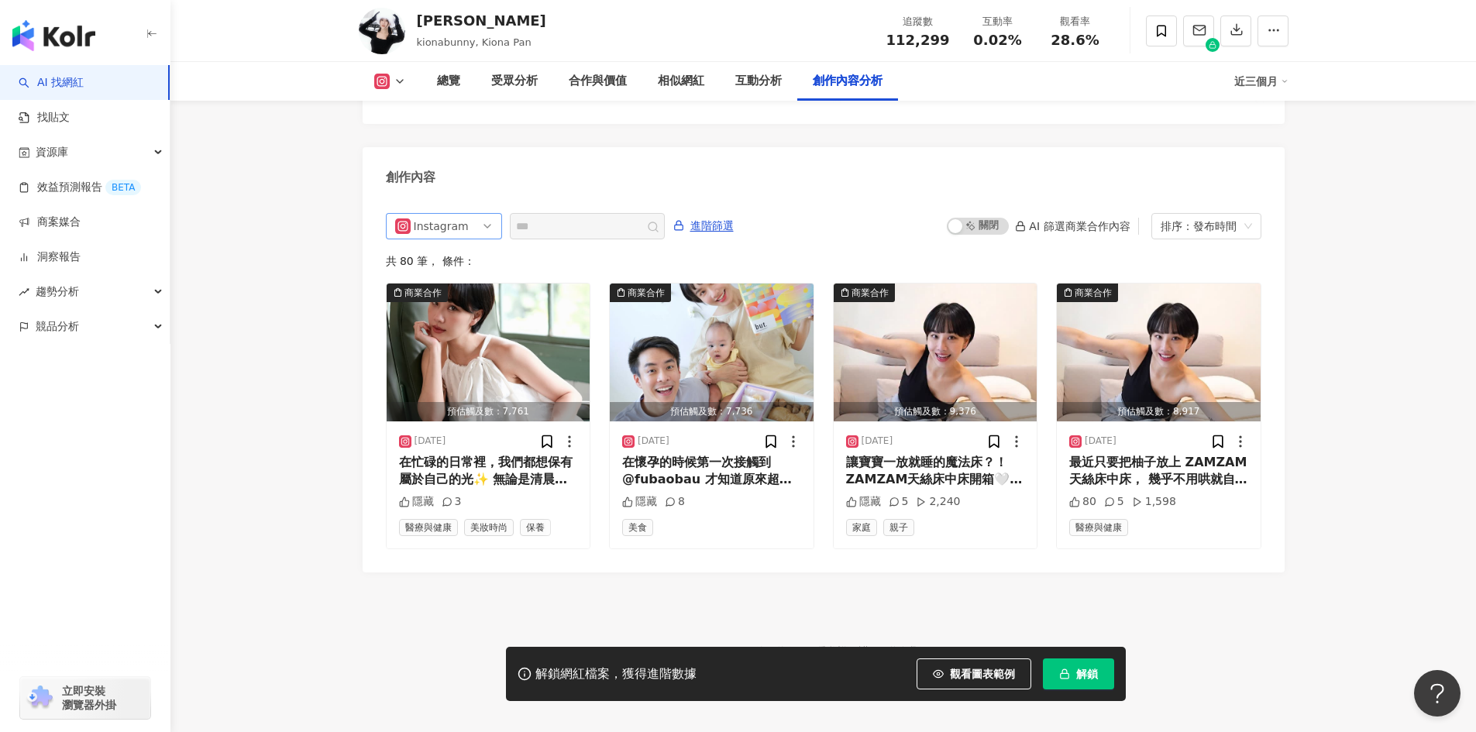
click at [487, 214] on span "Instagram" at bounding box center [444, 226] width 98 height 25
click at [466, 303] on div "Facebook" at bounding box center [442, 311] width 50 height 17
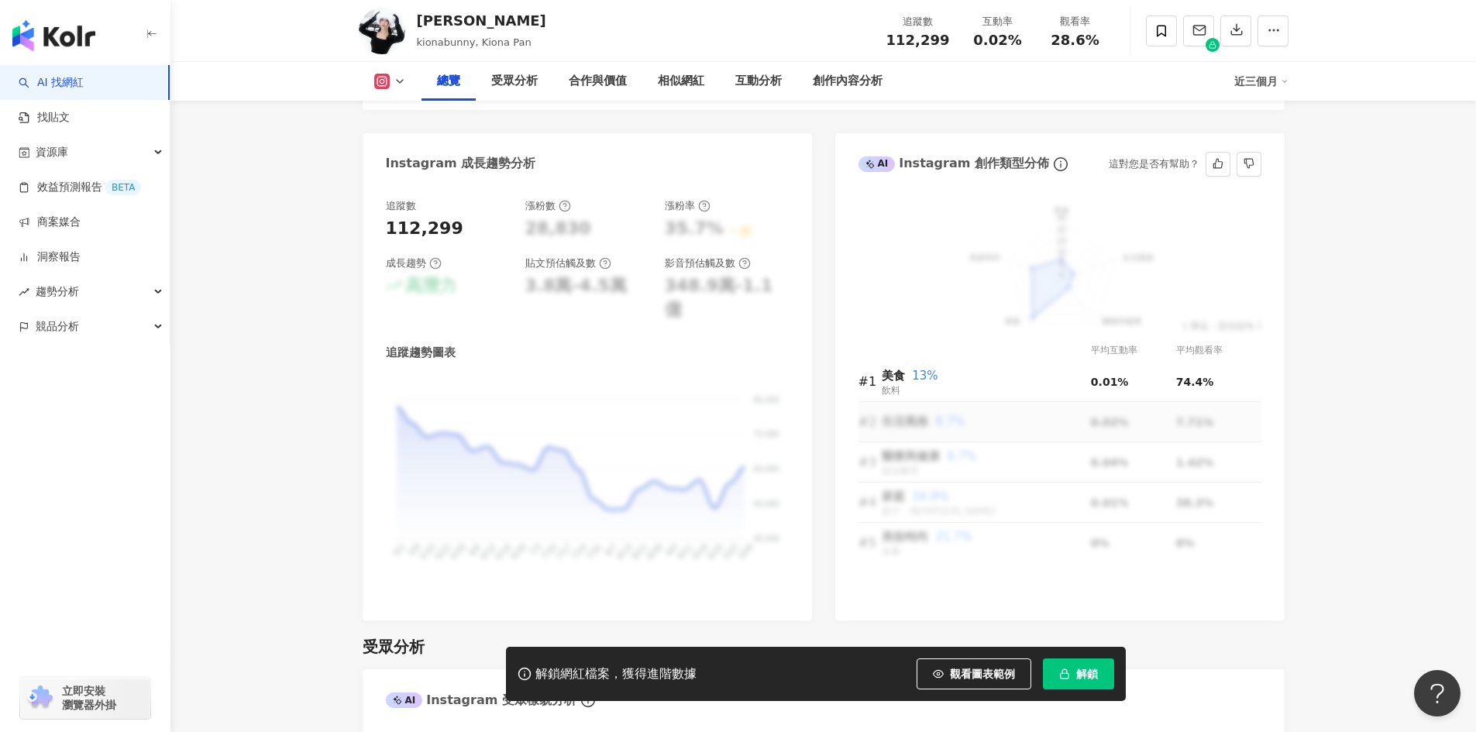
scroll to position [854, 0]
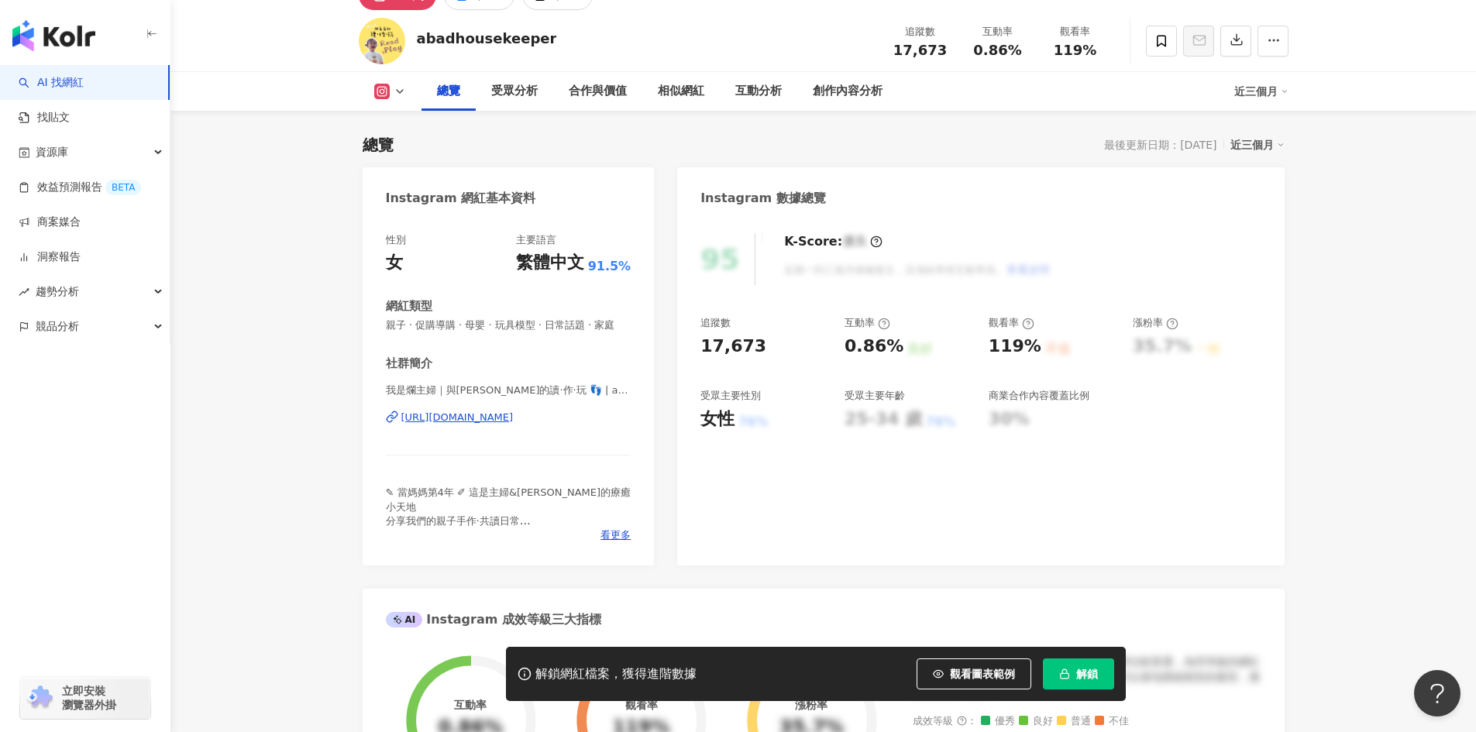
scroll to position [33, 0]
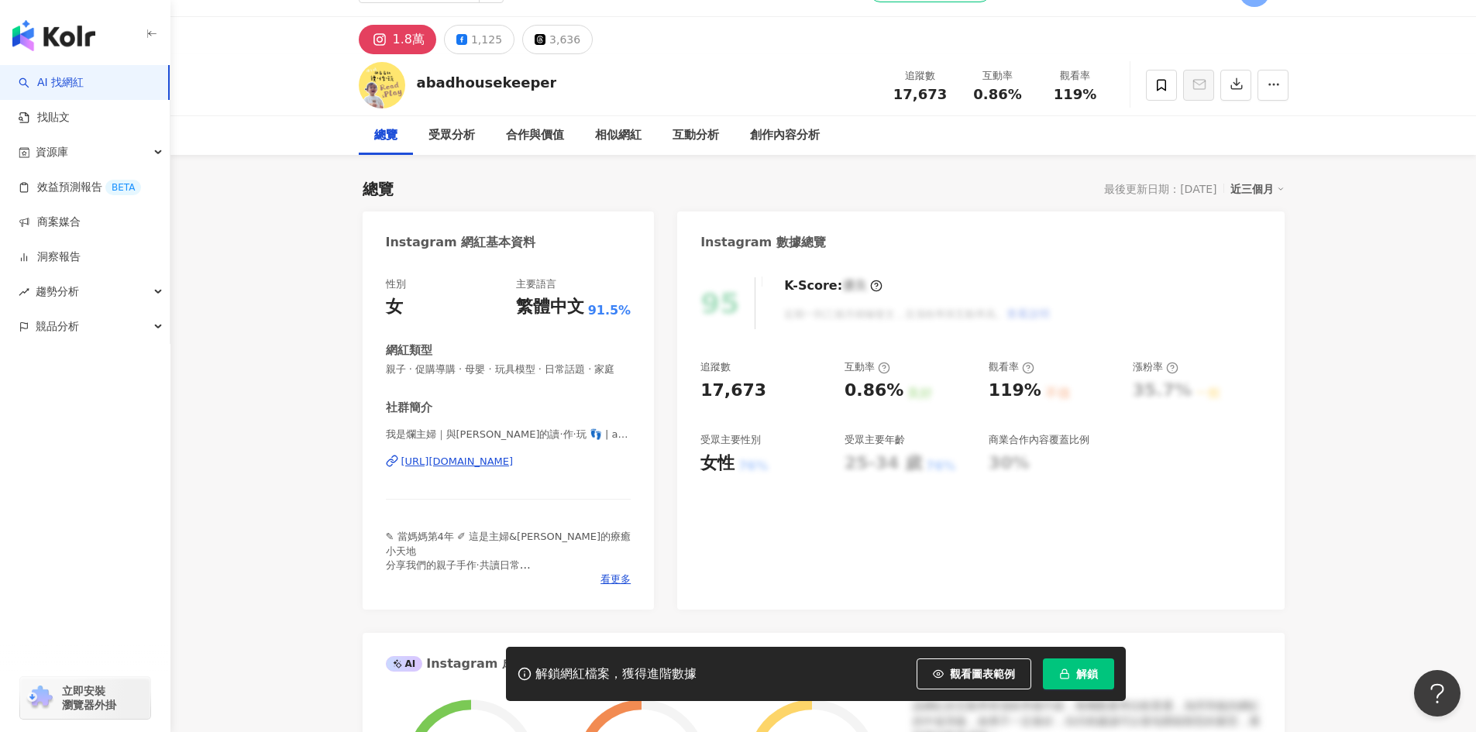
click at [514, 469] on div "https://www.instagram.com/abadhousekeeper/" at bounding box center [457, 462] width 112 height 14
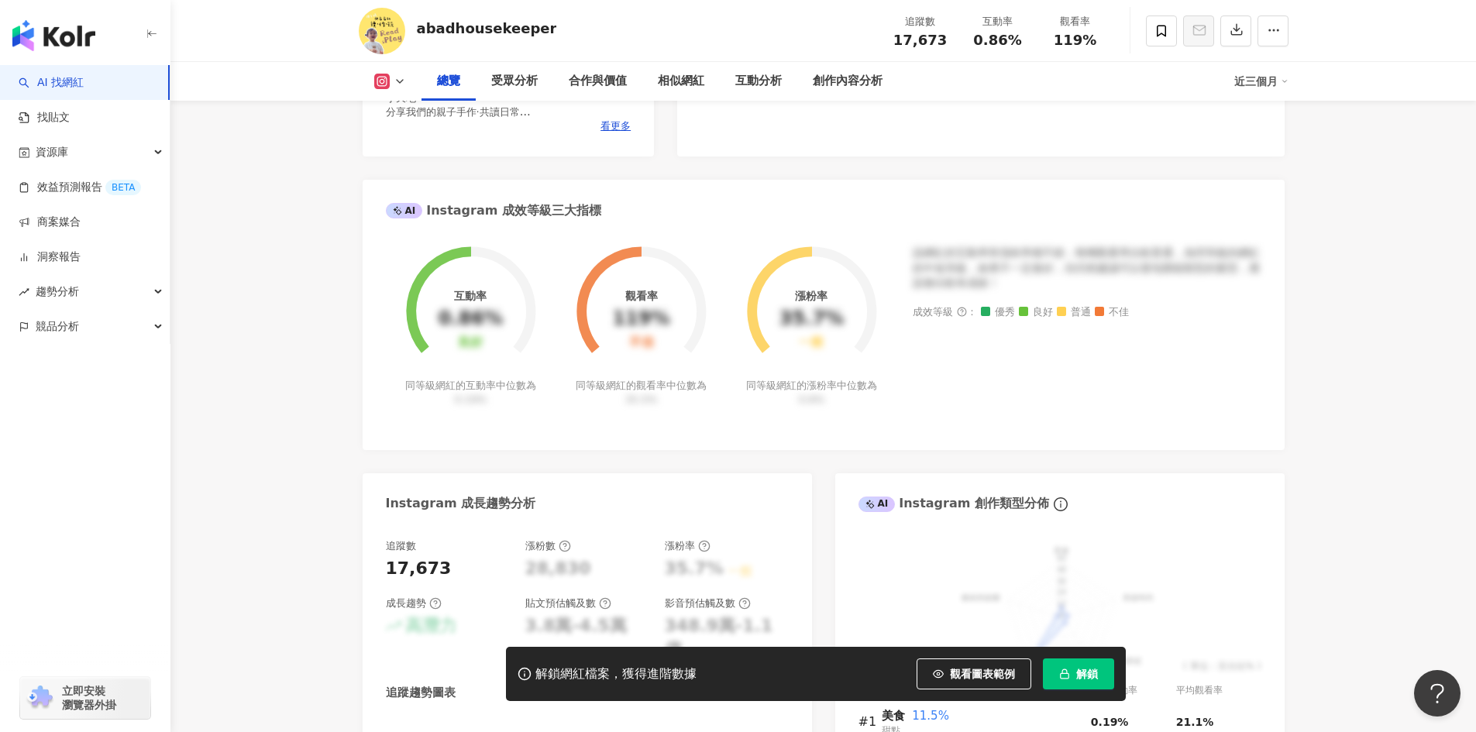
scroll to position [576, 0]
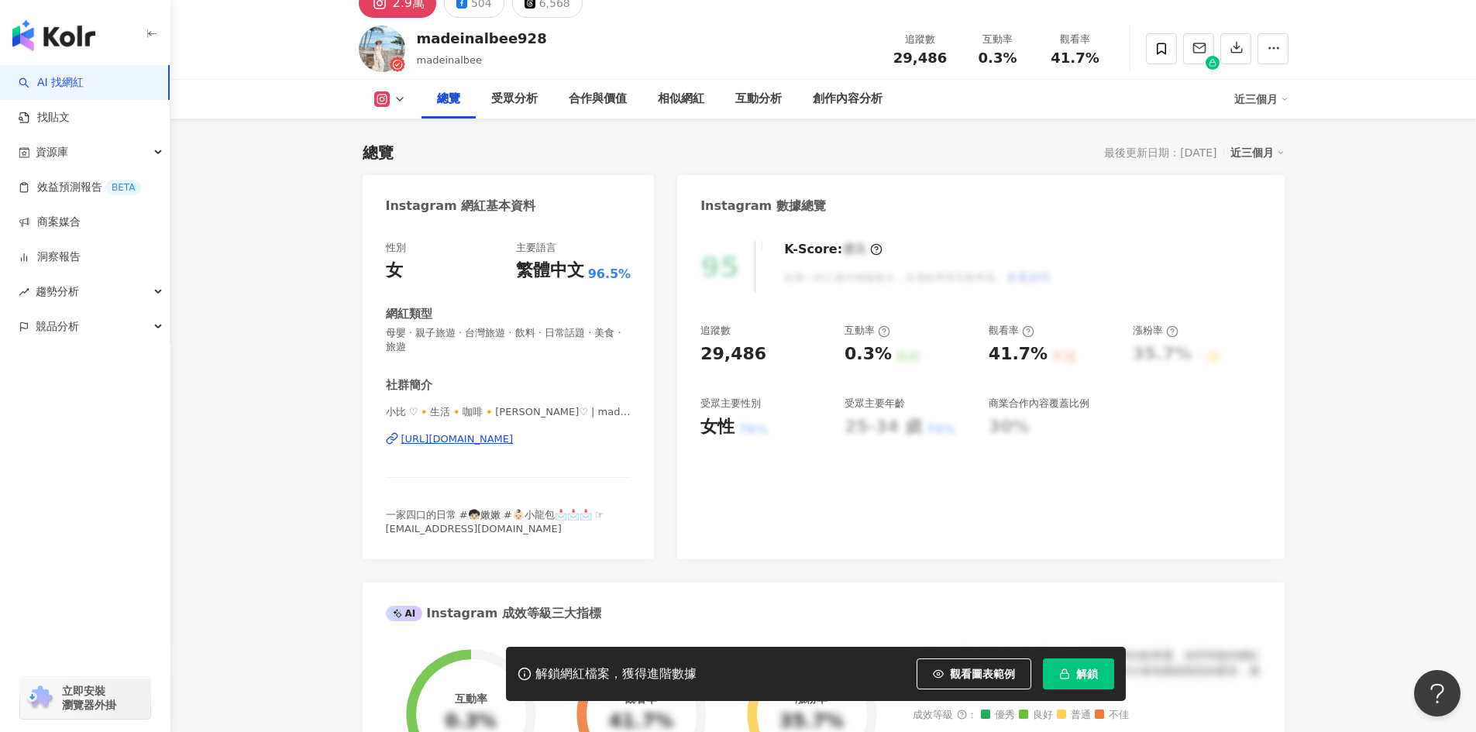
scroll to position [155, 0]
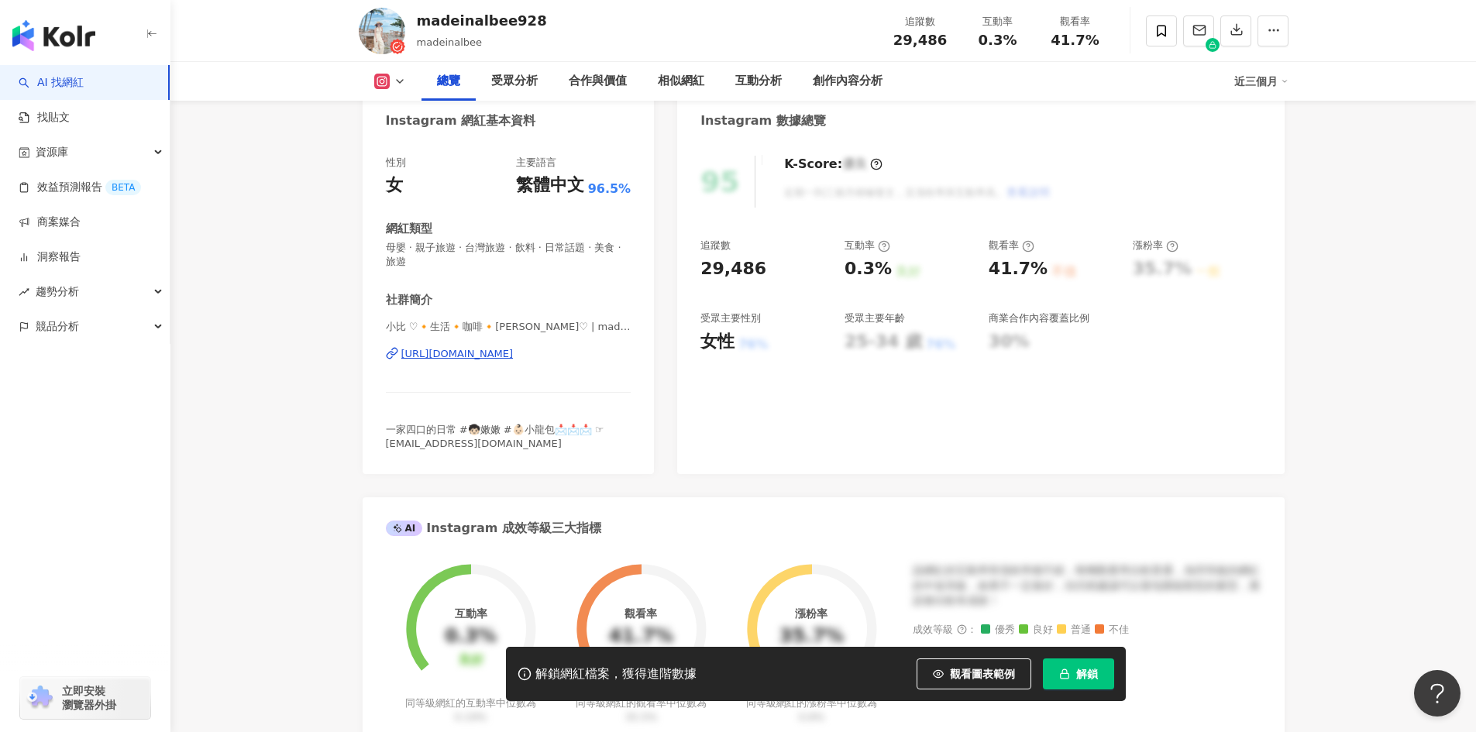
click at [514, 353] on div "https://www.instagram.com/madeinalbee928/" at bounding box center [457, 354] width 112 height 14
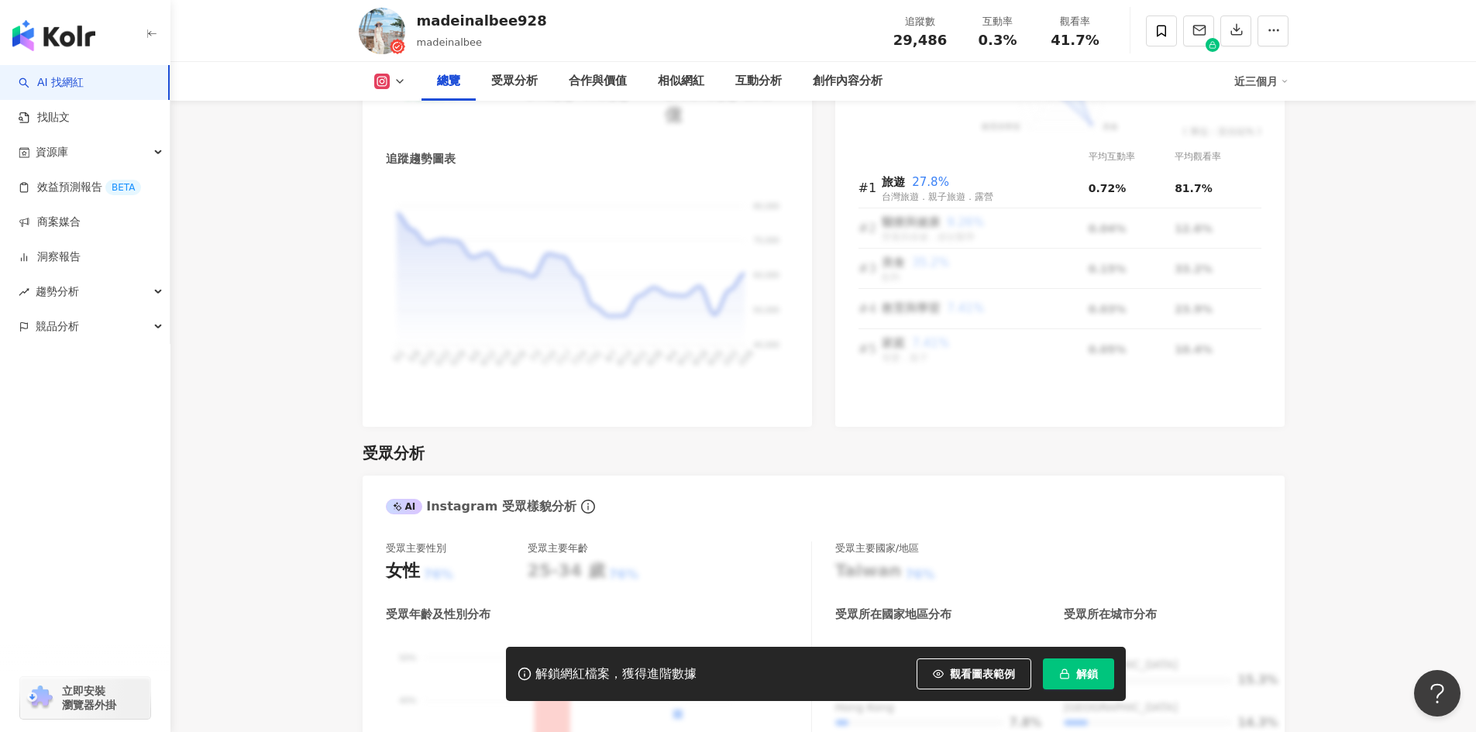
scroll to position [1007, 0]
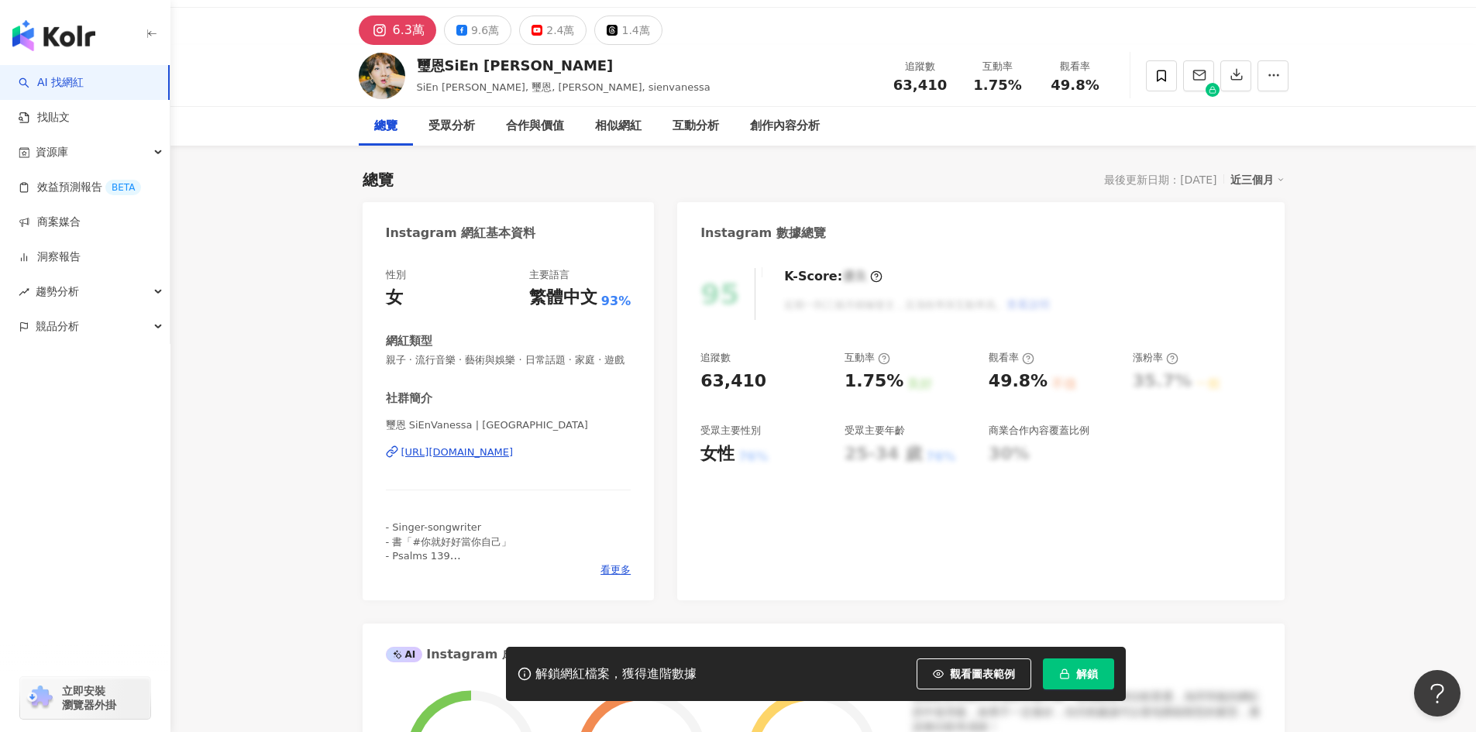
scroll to position [77, 0]
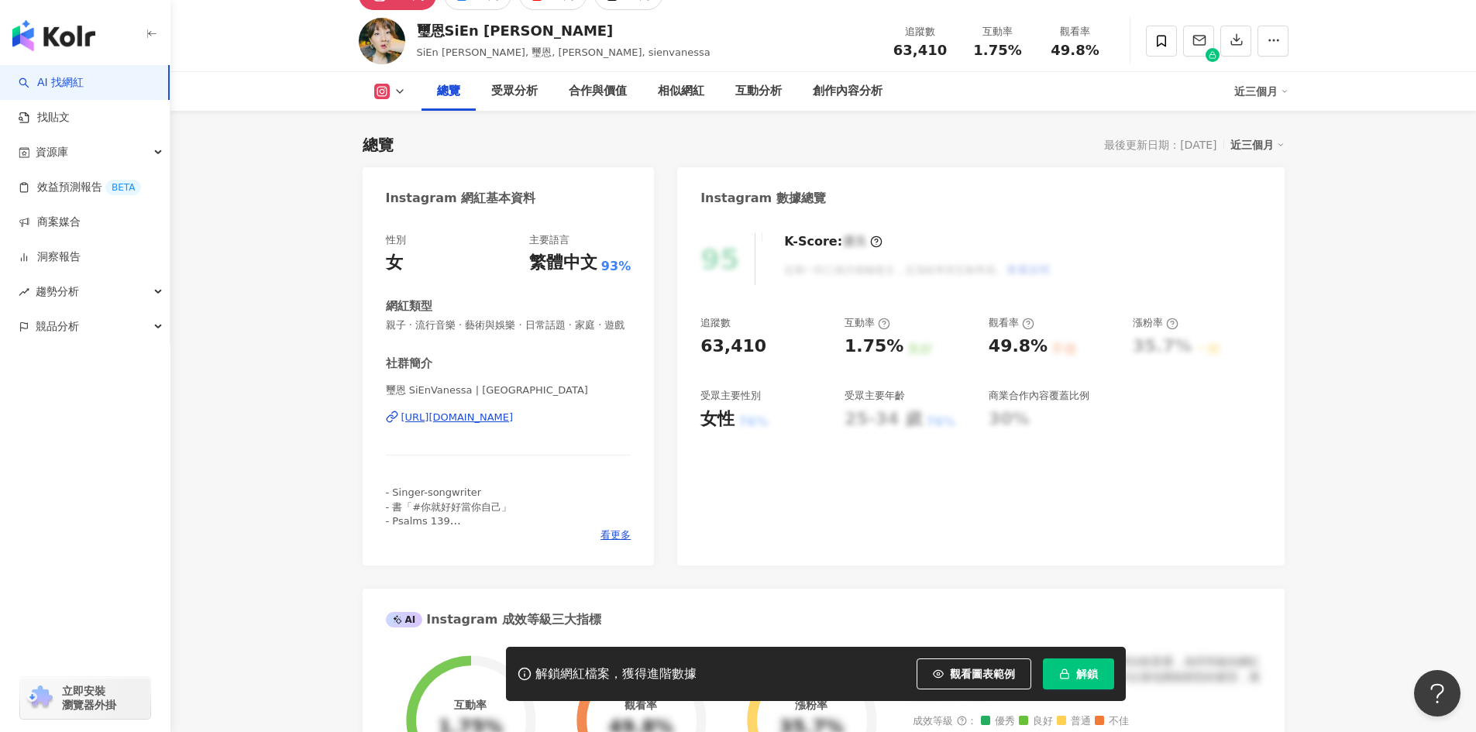
click at [456, 425] on div "[URL][DOMAIN_NAME]" at bounding box center [457, 418] width 112 height 14
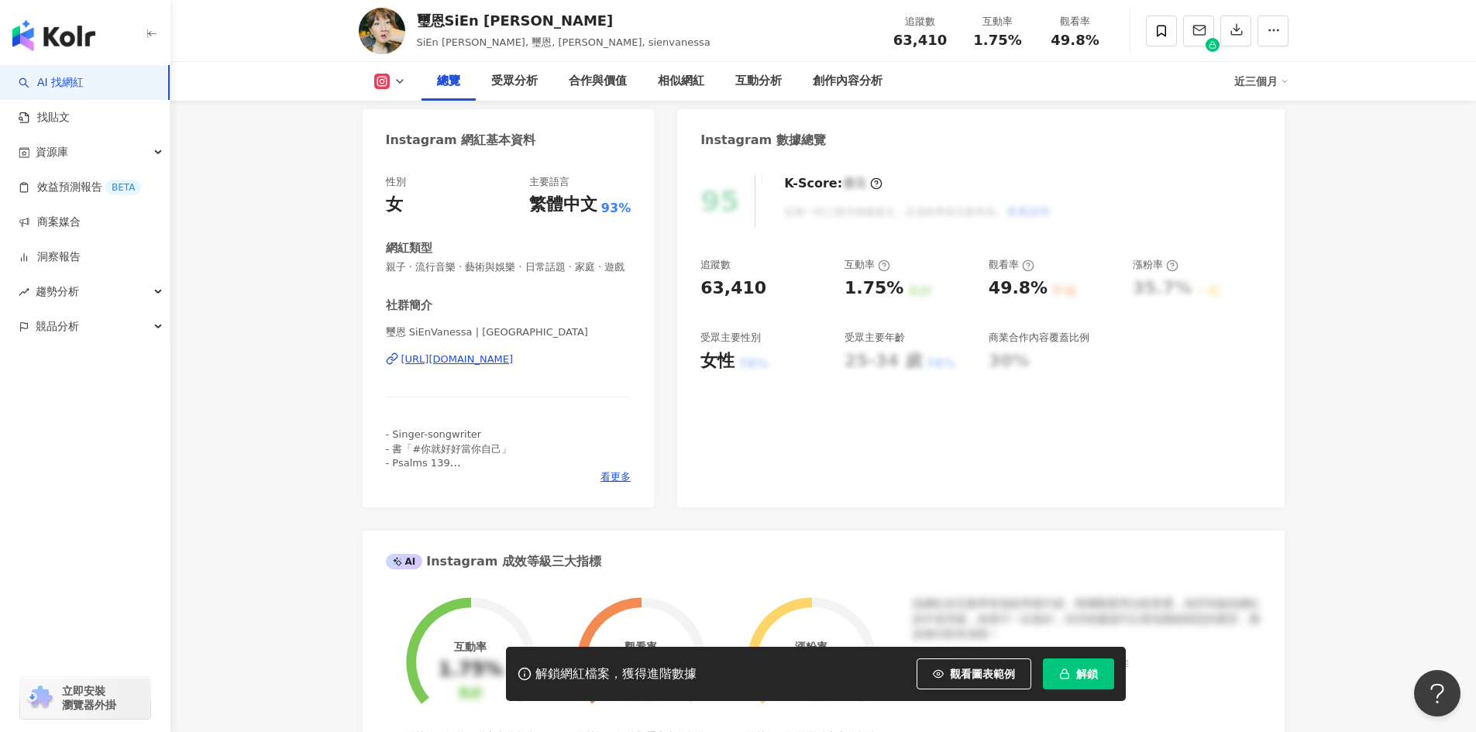
scroll to position [0, 0]
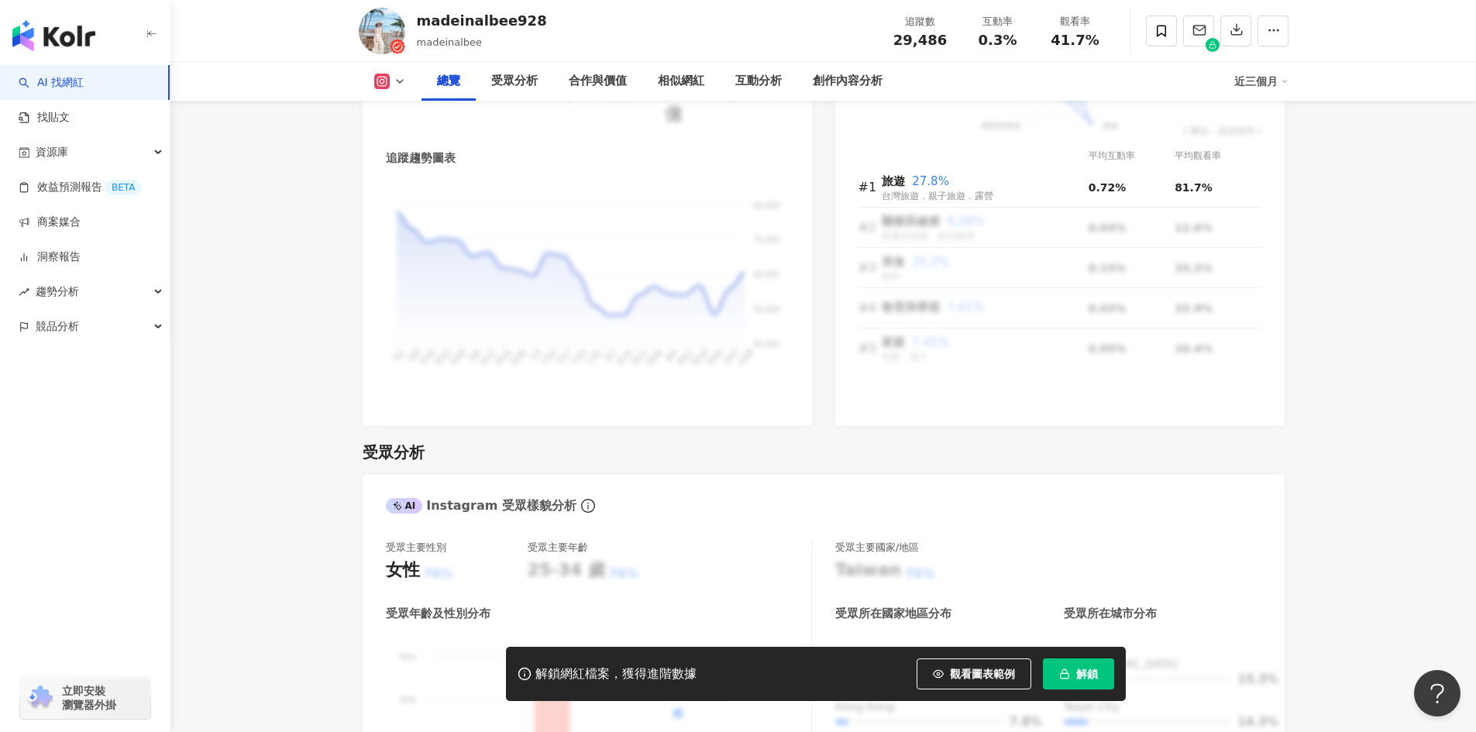
scroll to position [1007, 0]
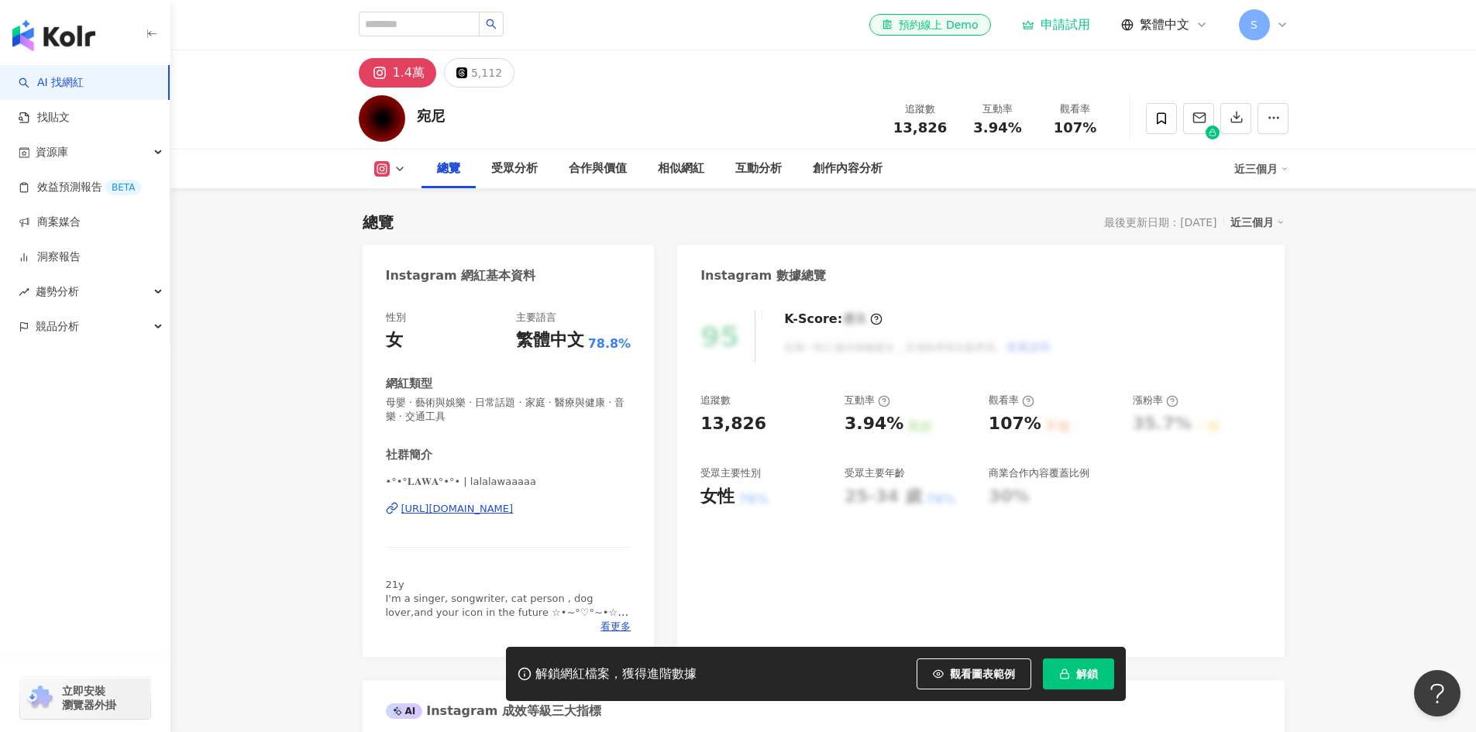
scroll to position [155, 0]
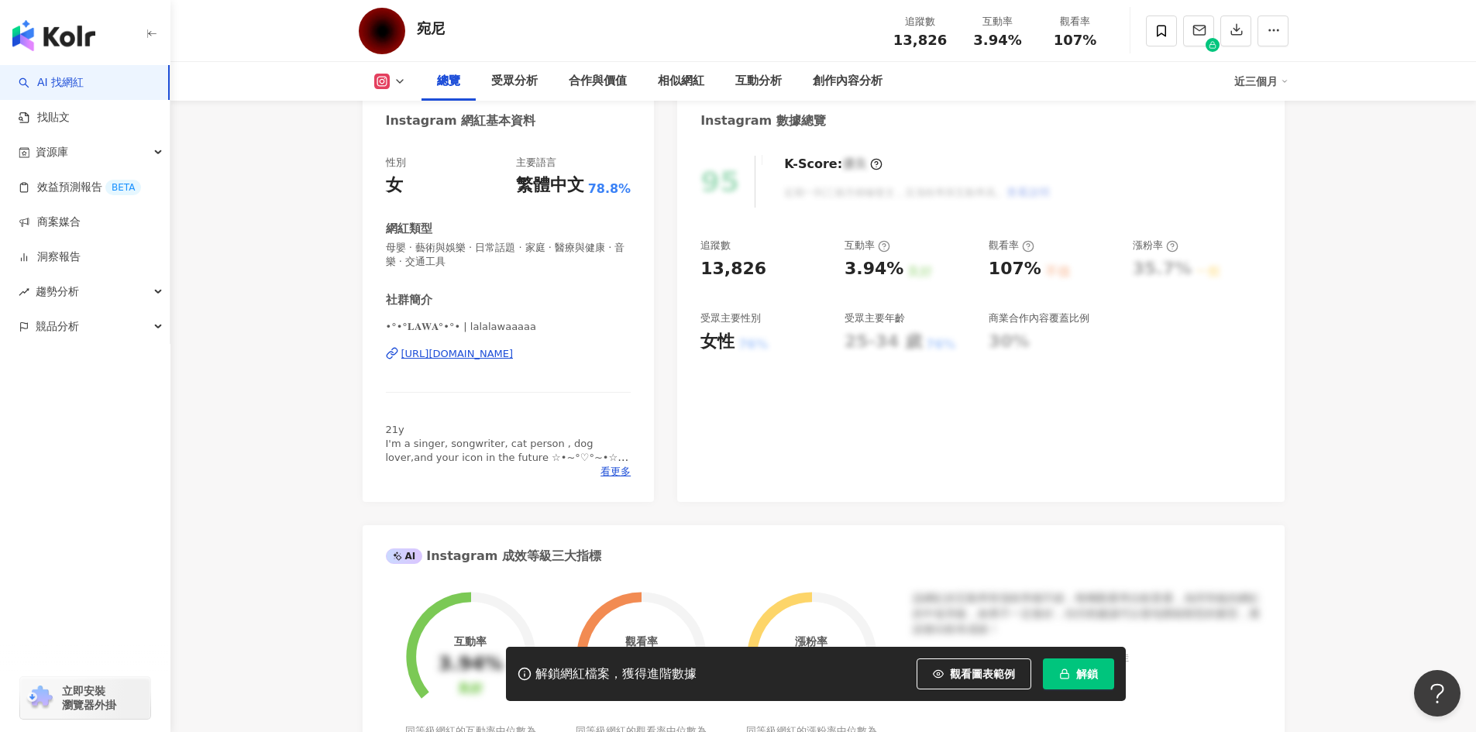
click at [514, 360] on div "[URL][DOMAIN_NAME]" at bounding box center [457, 354] width 112 height 14
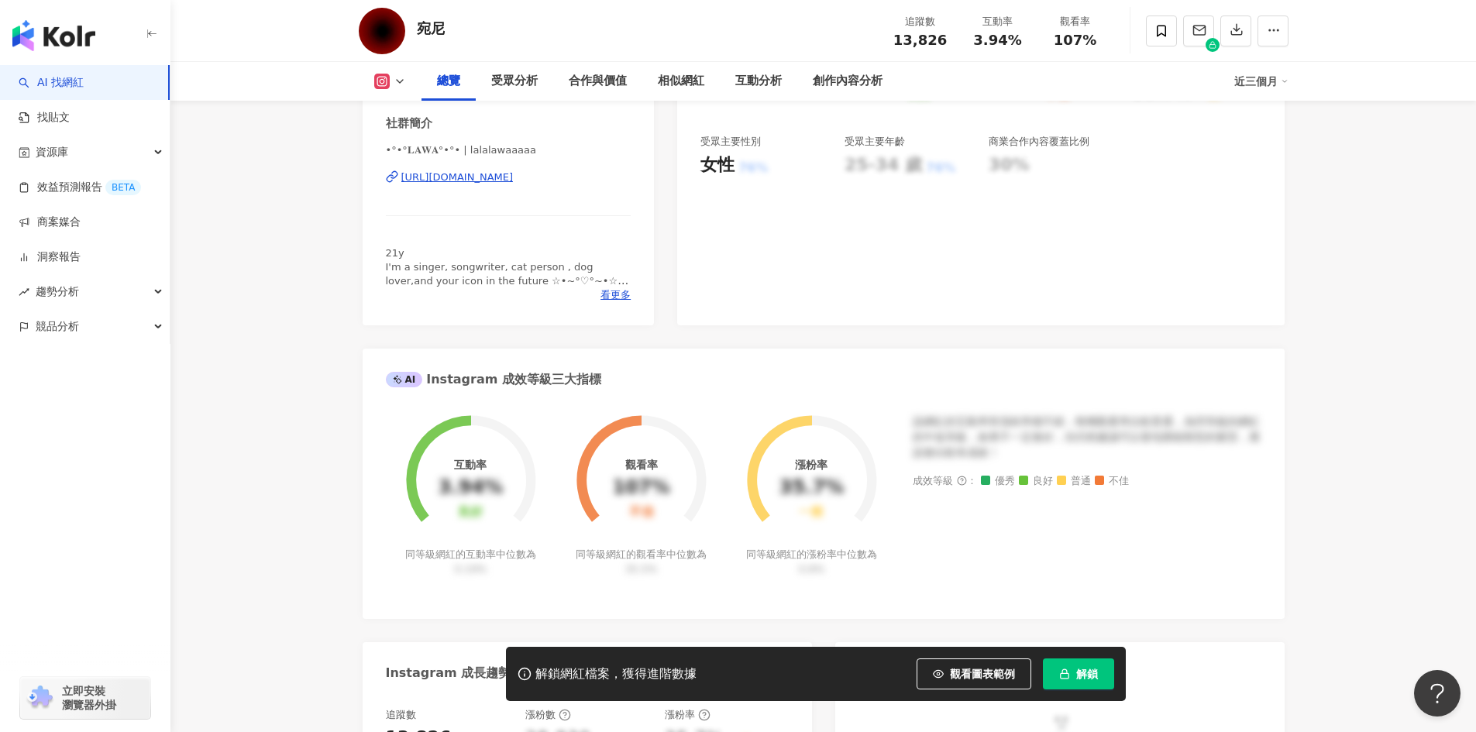
scroll to position [77, 0]
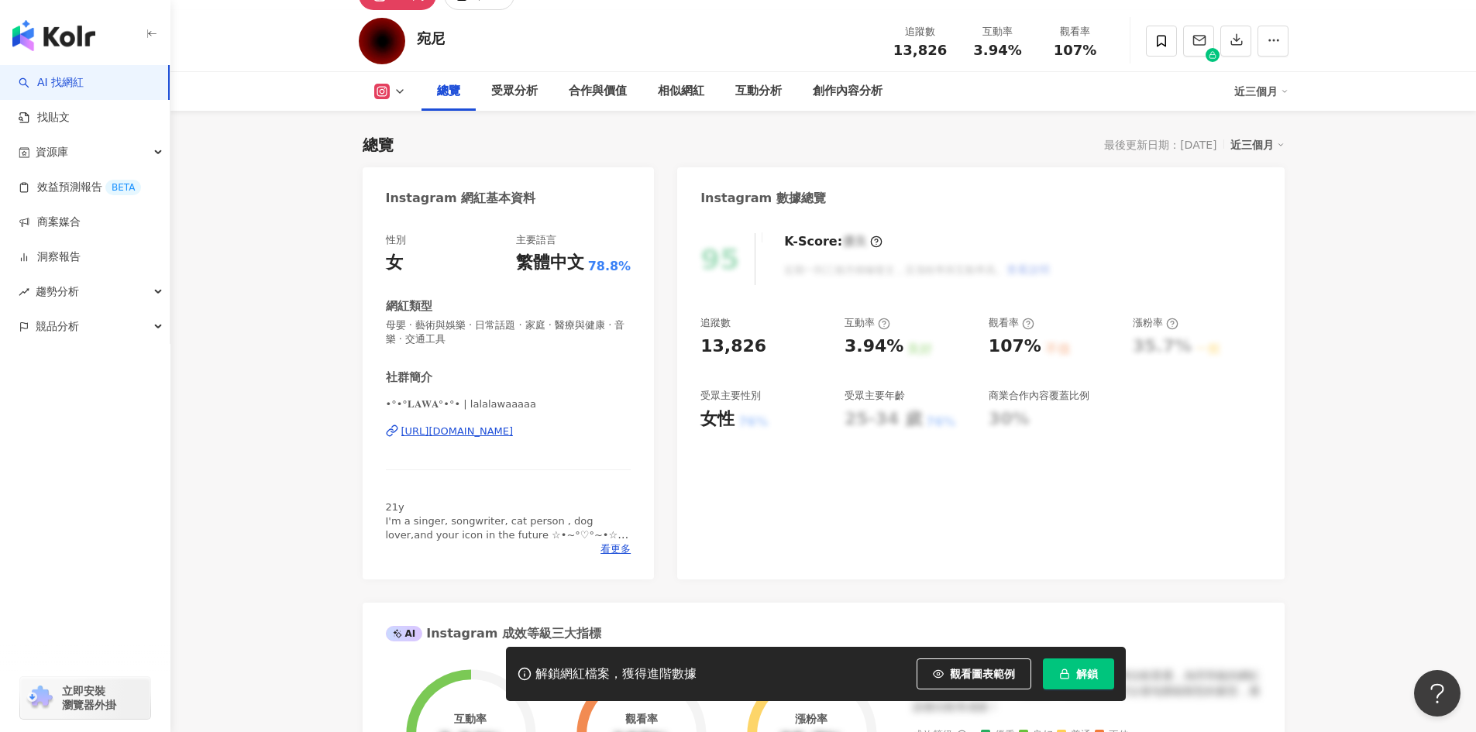
click at [514, 436] on div "https://www.instagram.com/lalalawaaaaa/" at bounding box center [457, 432] width 112 height 14
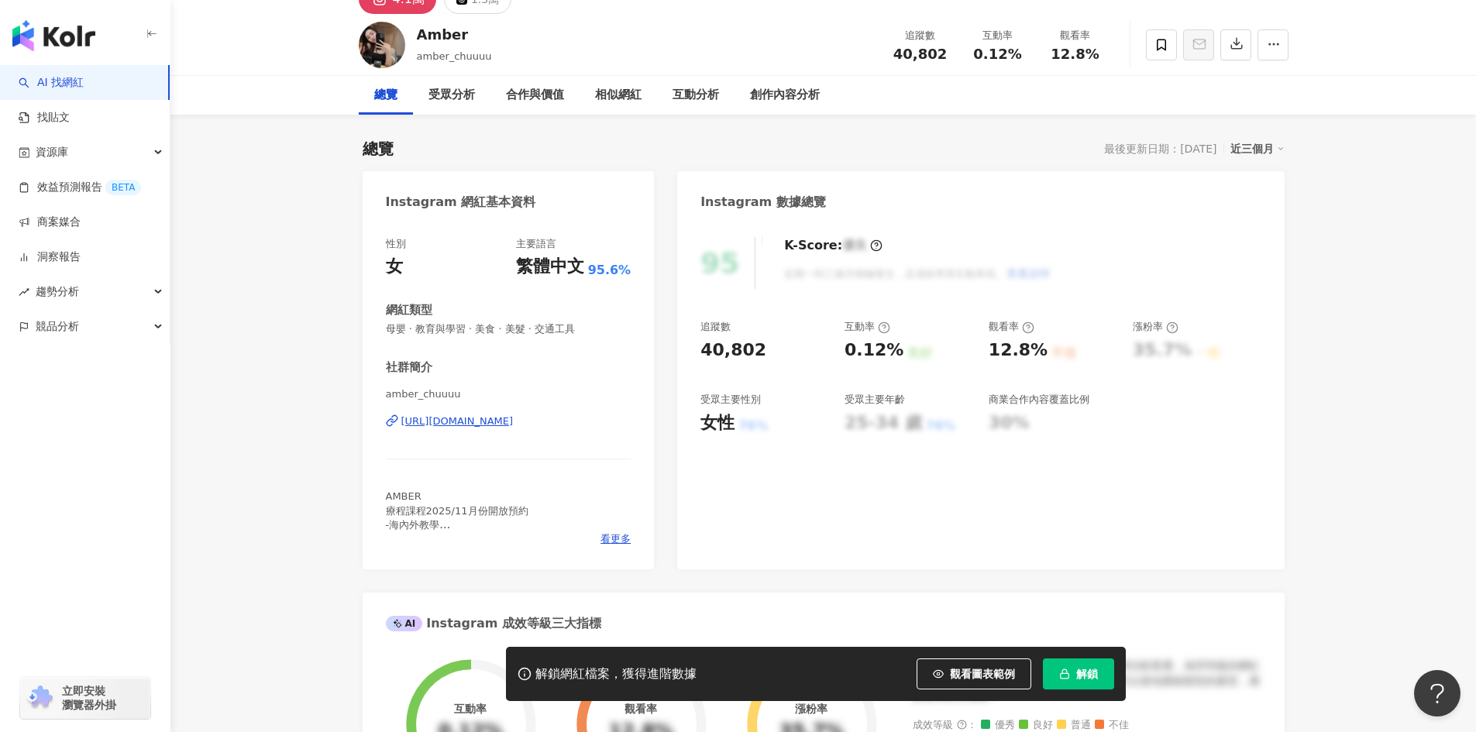
scroll to position [77, 0]
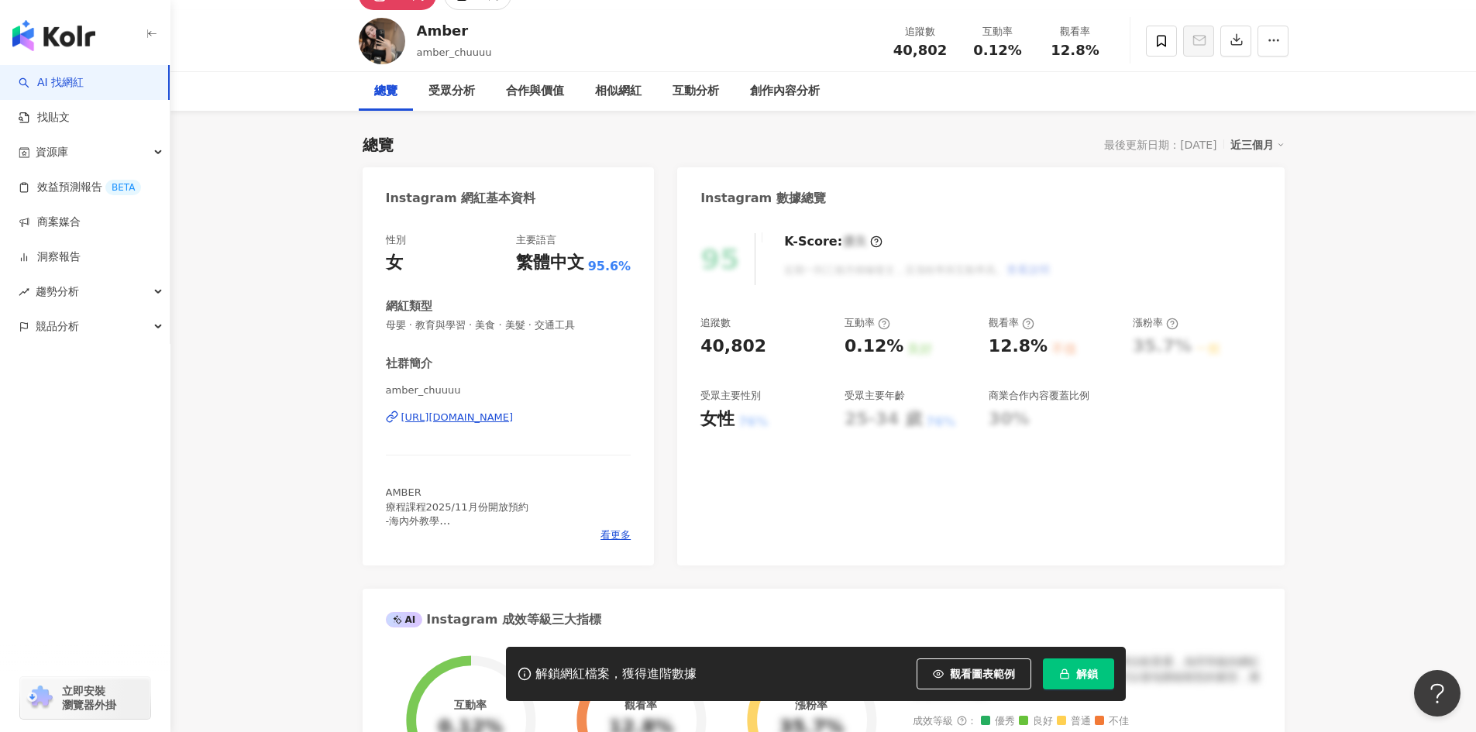
click at [514, 411] on div "[URL][DOMAIN_NAME]" at bounding box center [457, 418] width 112 height 14
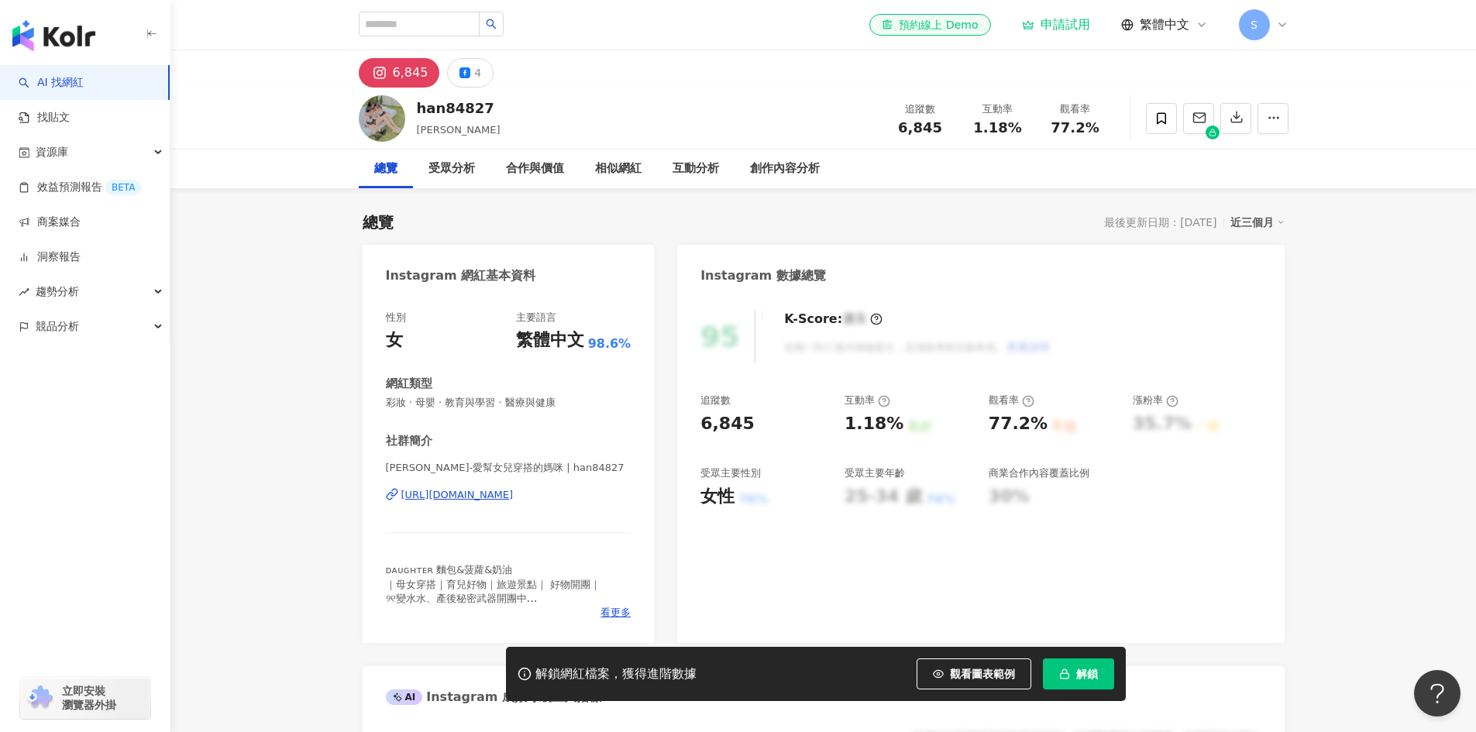
click at [514, 491] on div "https://www.instagram.com/han84827/" at bounding box center [457, 495] width 112 height 14
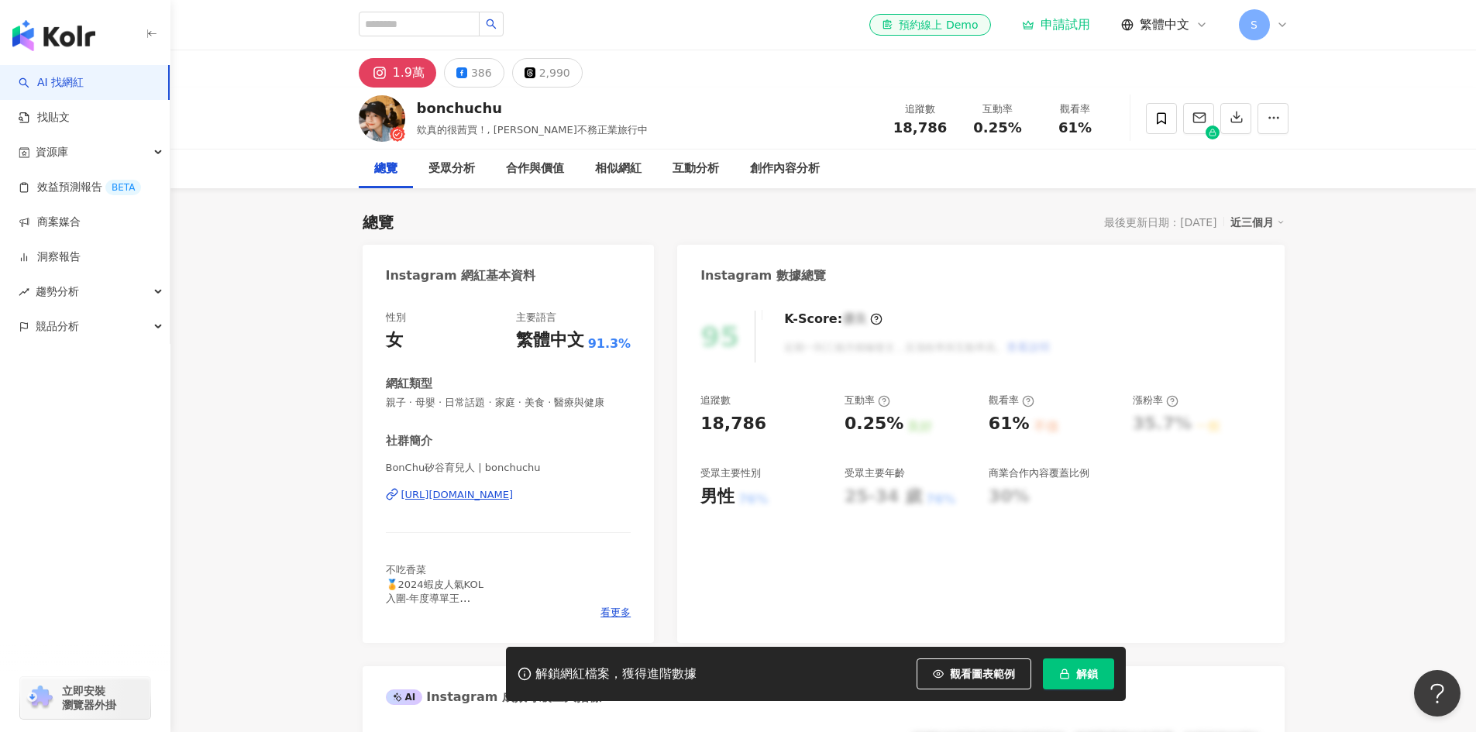
click at [514, 497] on div "[URL][DOMAIN_NAME]" at bounding box center [457, 495] width 112 height 14
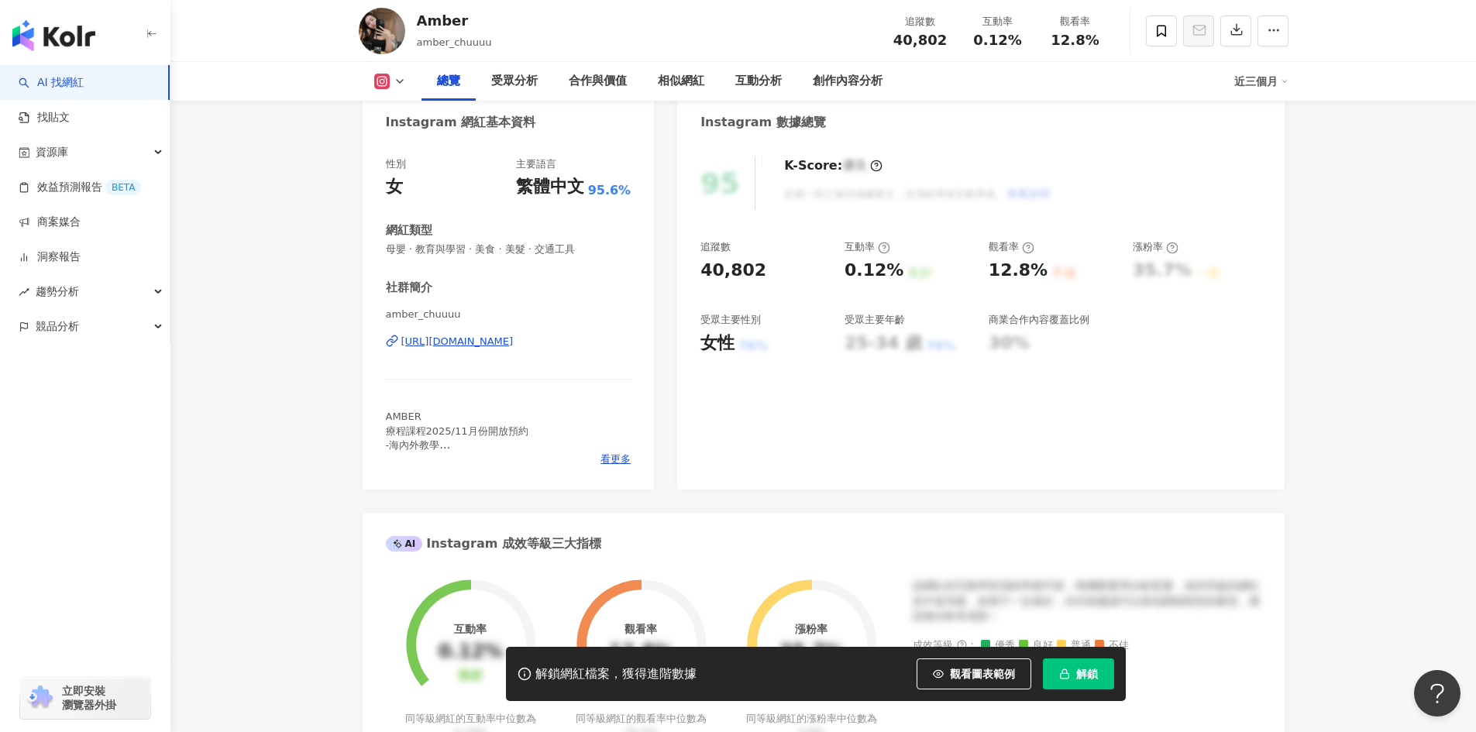
scroll to position [155, 0]
click at [514, 345] on div "https://www.instagram.com/amber_chuuuu/" at bounding box center [457, 340] width 112 height 14
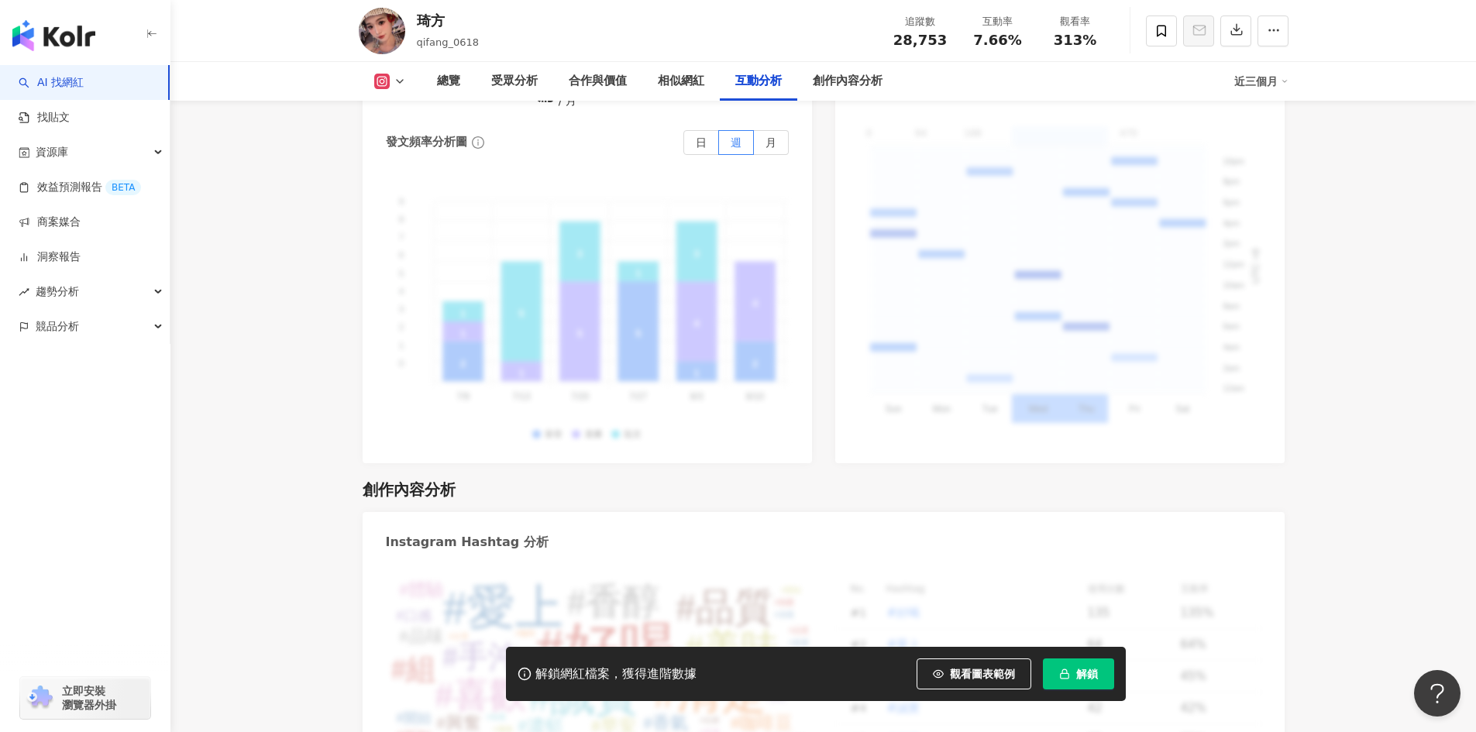
scroll to position [3941, 0]
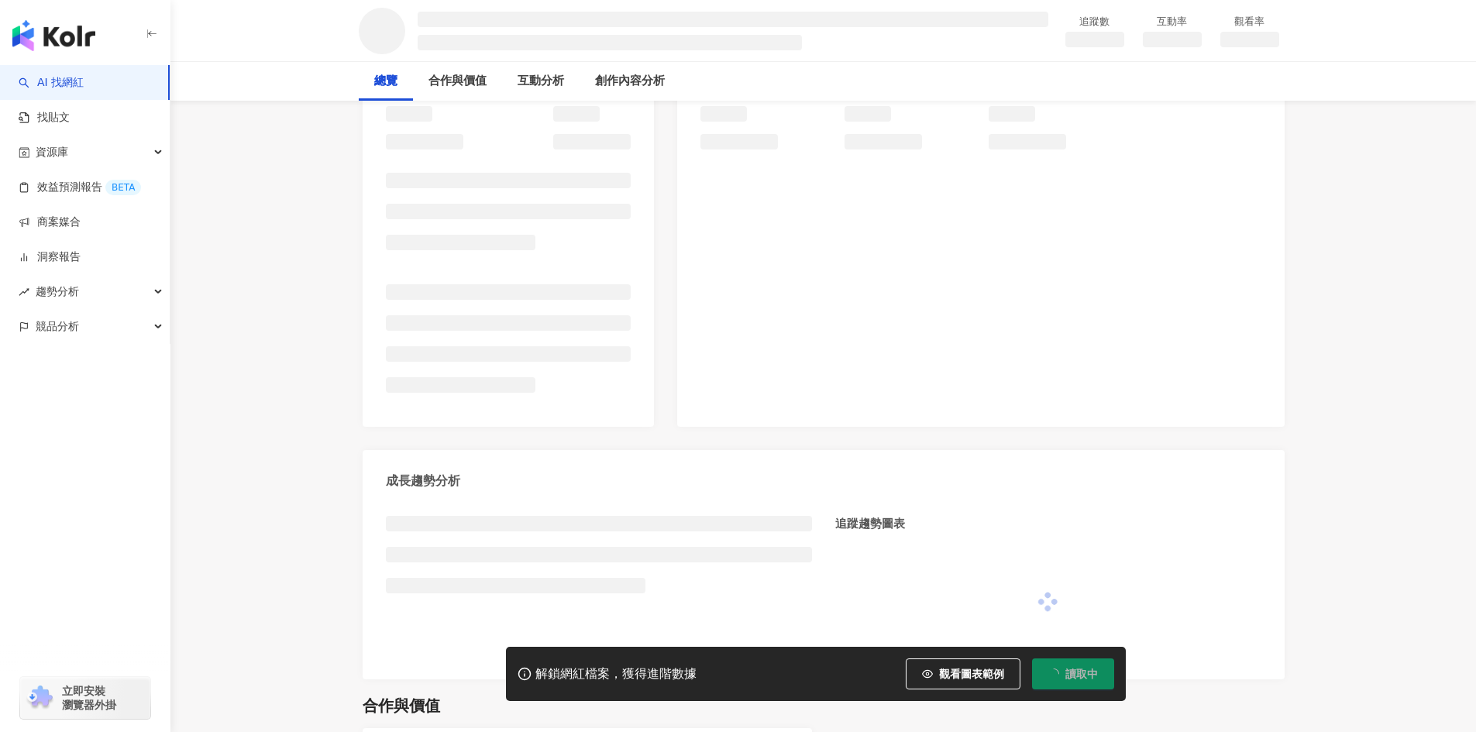
scroll to position [222, 0]
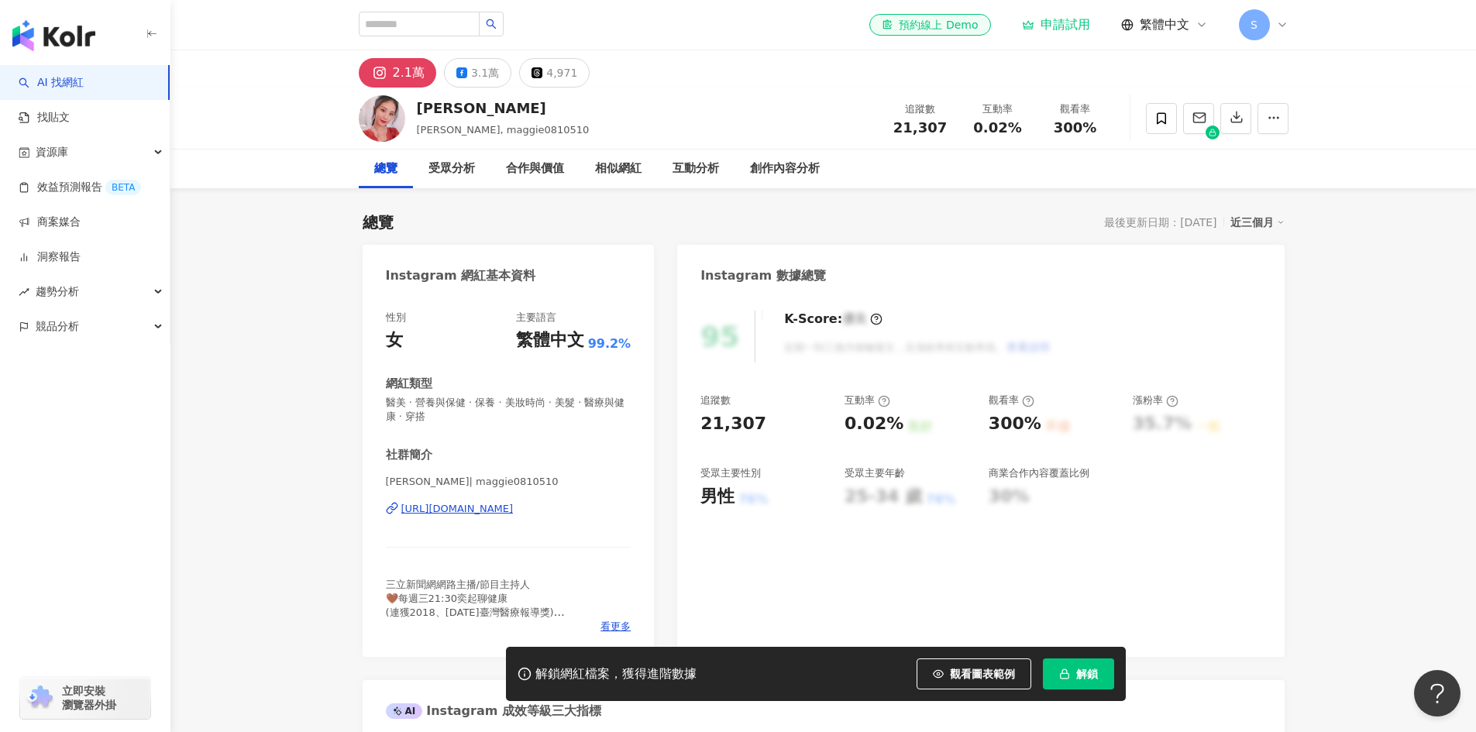
click at [1026, 399] on icon at bounding box center [1028, 401] width 12 height 12
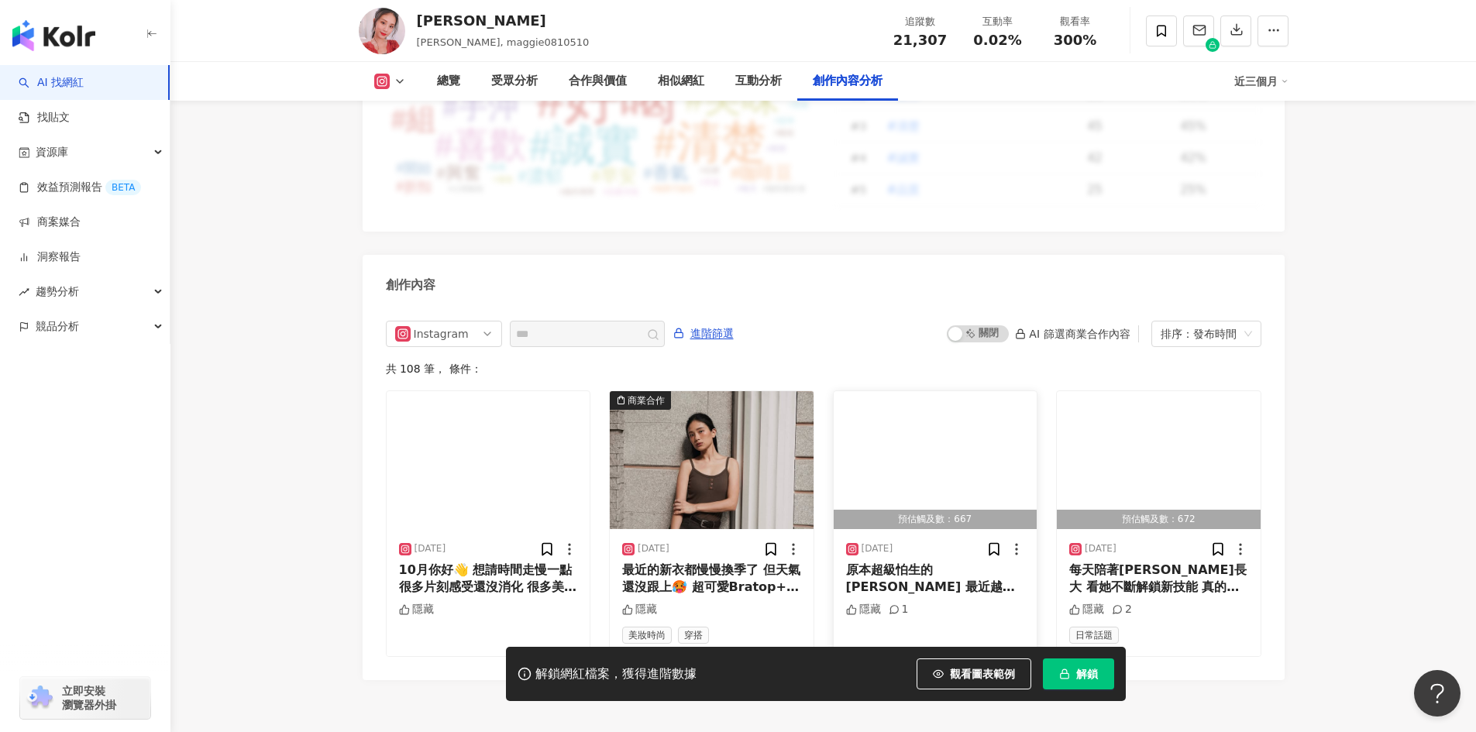
scroll to position [4743, 0]
